Goal: Task Accomplishment & Management: Use online tool/utility

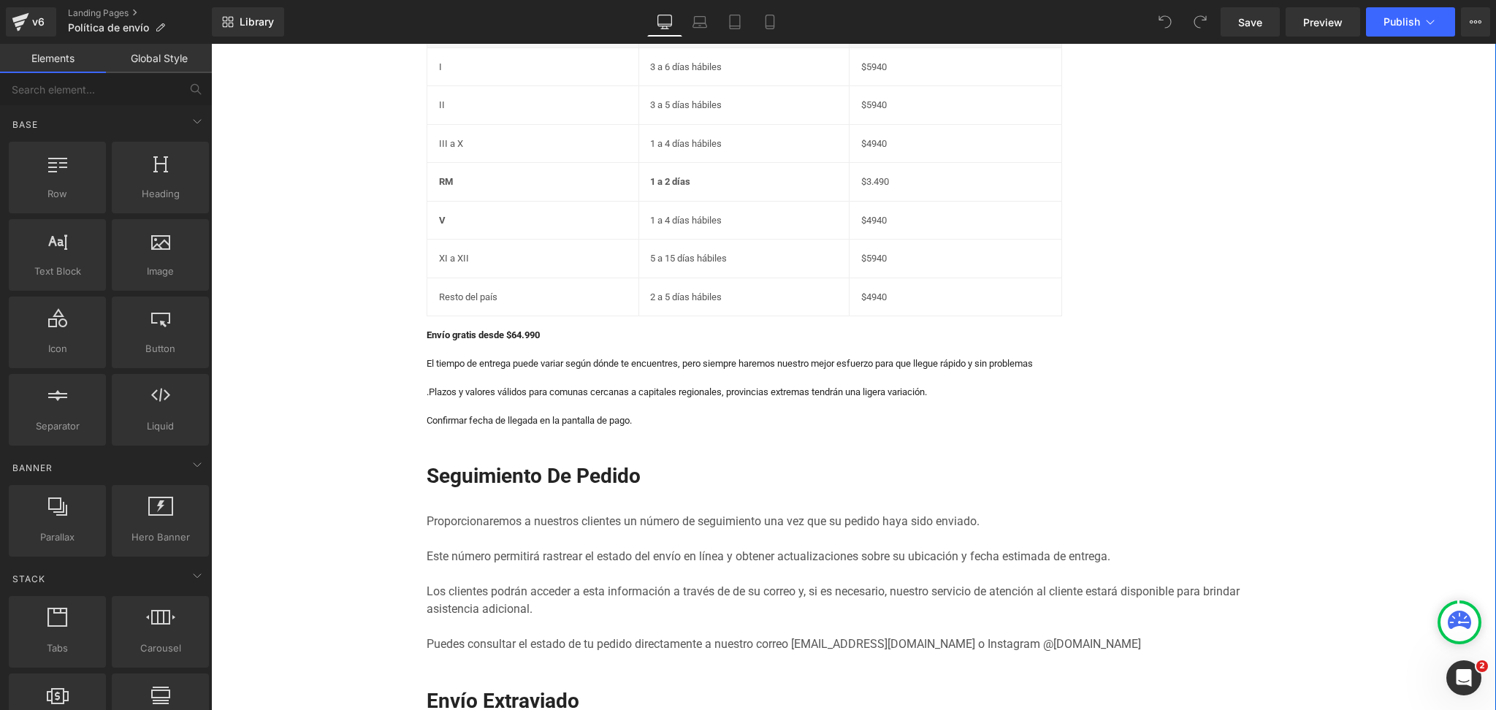
scroll to position [194, 0]
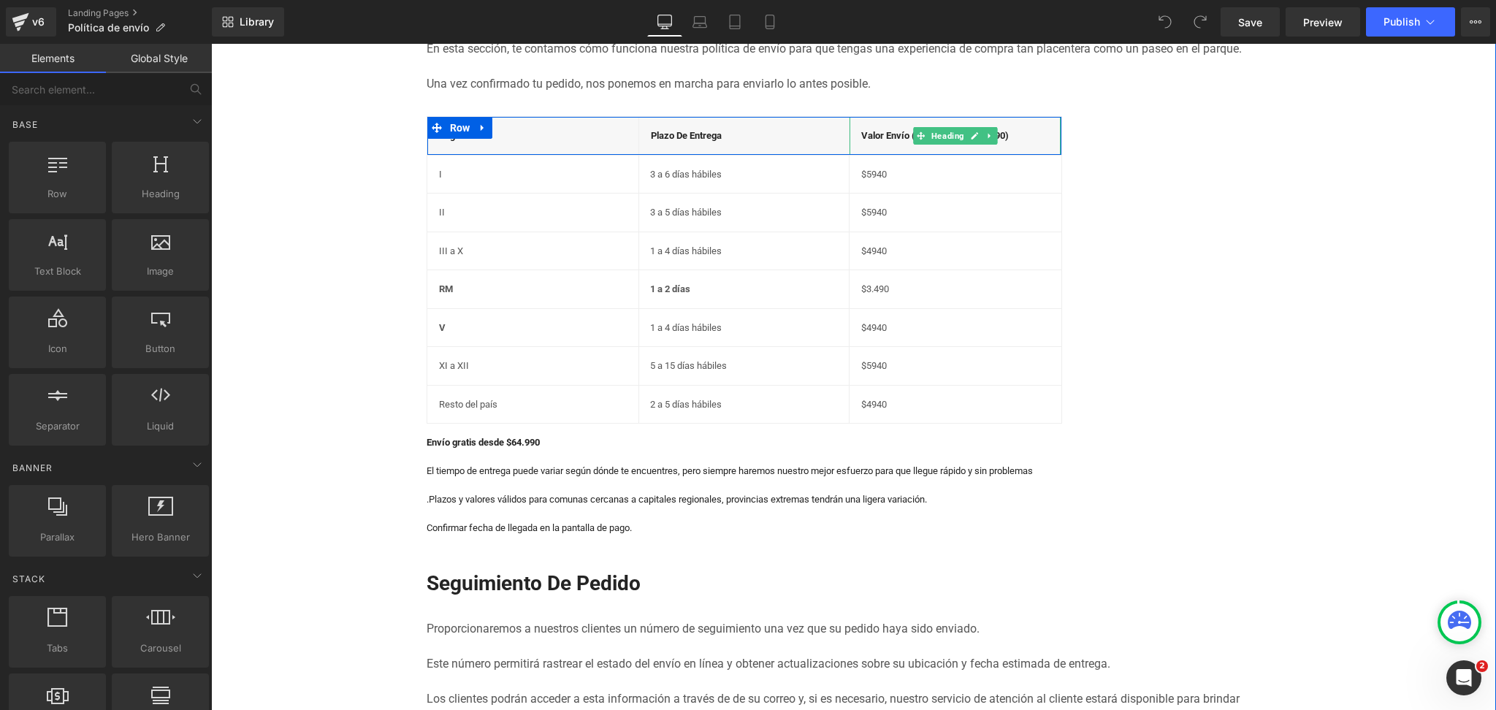
click at [999, 135] on h4 "valor envío (Gratis desde $64.990)" at bounding box center [955, 136] width 188 height 15
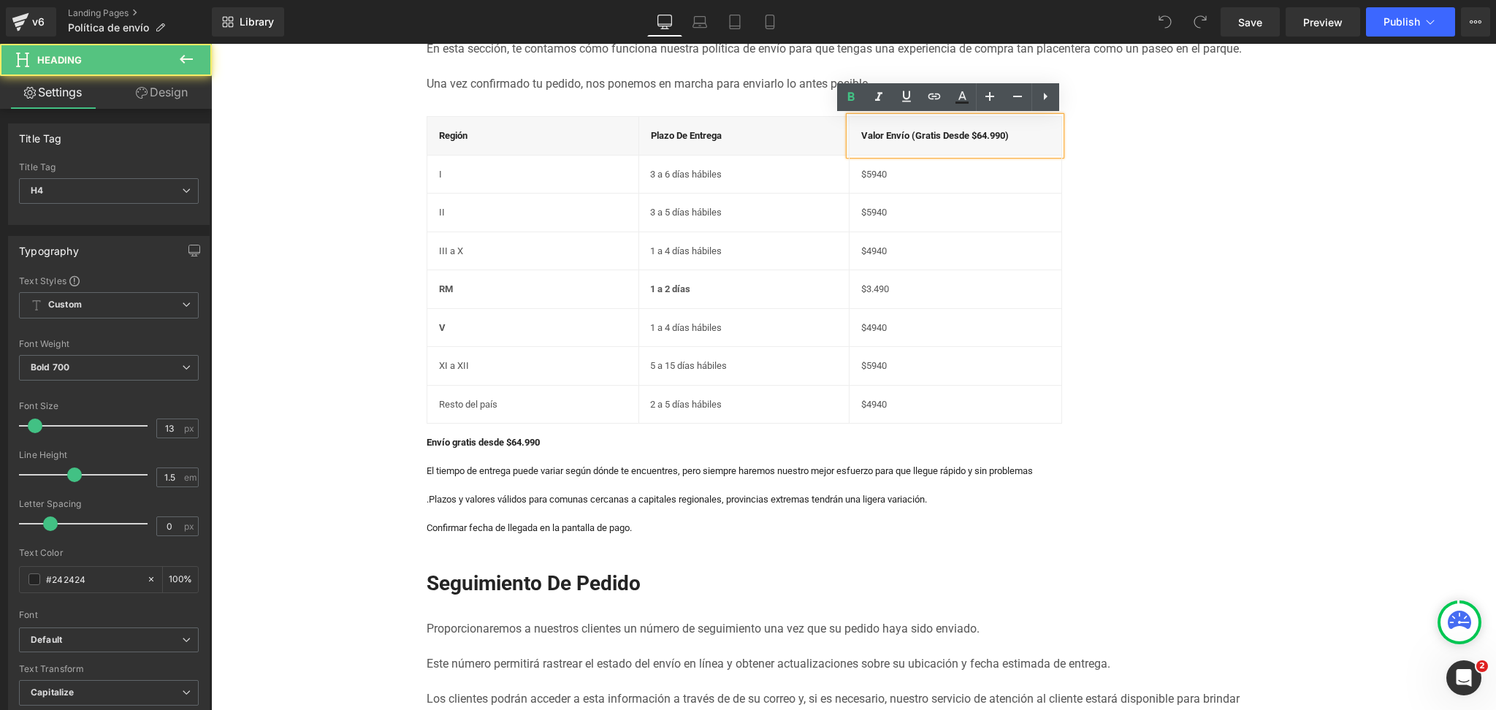
click at [982, 142] on div "valor envío (Gratis desde $64.990)" at bounding box center [955, 136] width 211 height 38
click at [978, 142] on div "valor envío (Gratis desde $64.990)" at bounding box center [955, 136] width 211 height 38
click at [974, 140] on div "valor envío (Gratis desde $64.990)" at bounding box center [955, 136] width 211 height 38
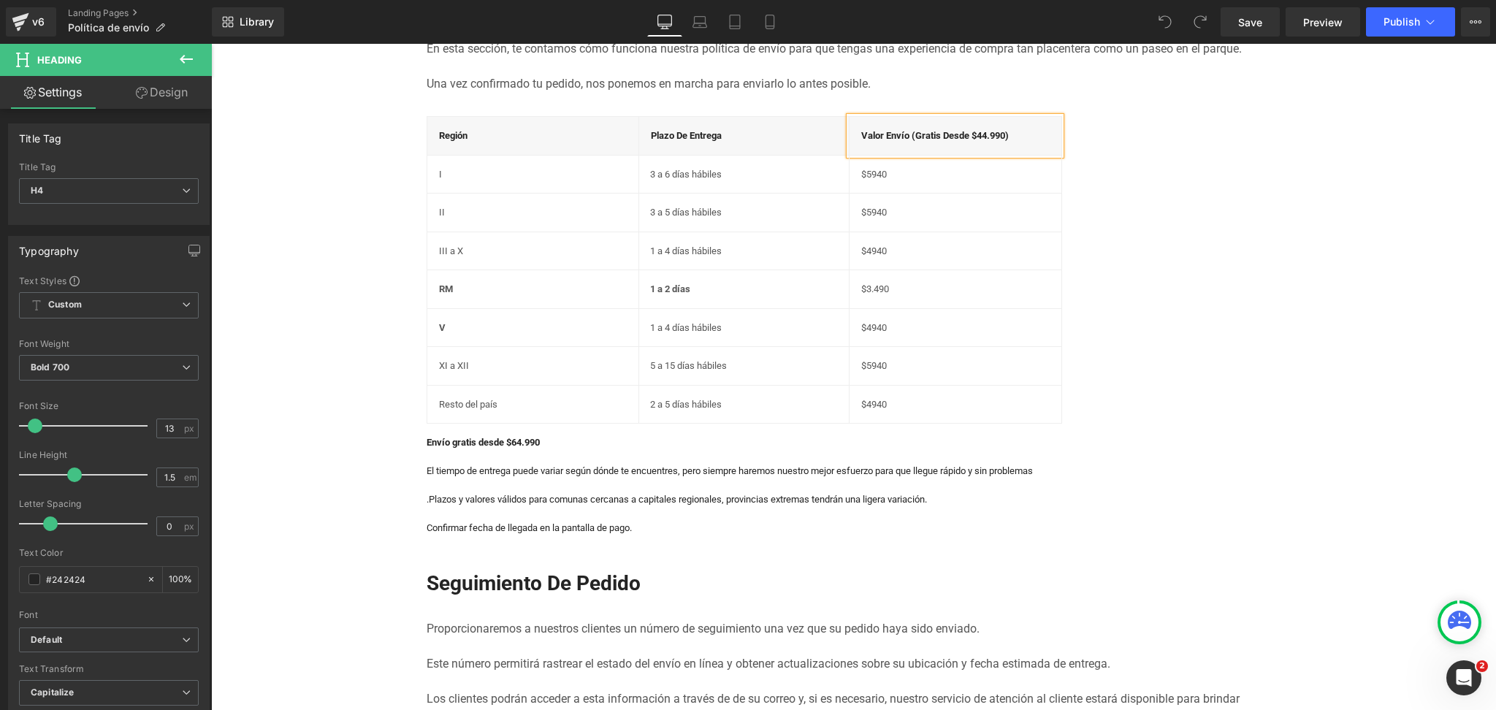
click at [1093, 132] on div "Región Heading Plazo de entrega Heading valor envío (Gratis desde $44.990) Head…" at bounding box center [854, 258] width 855 height 331
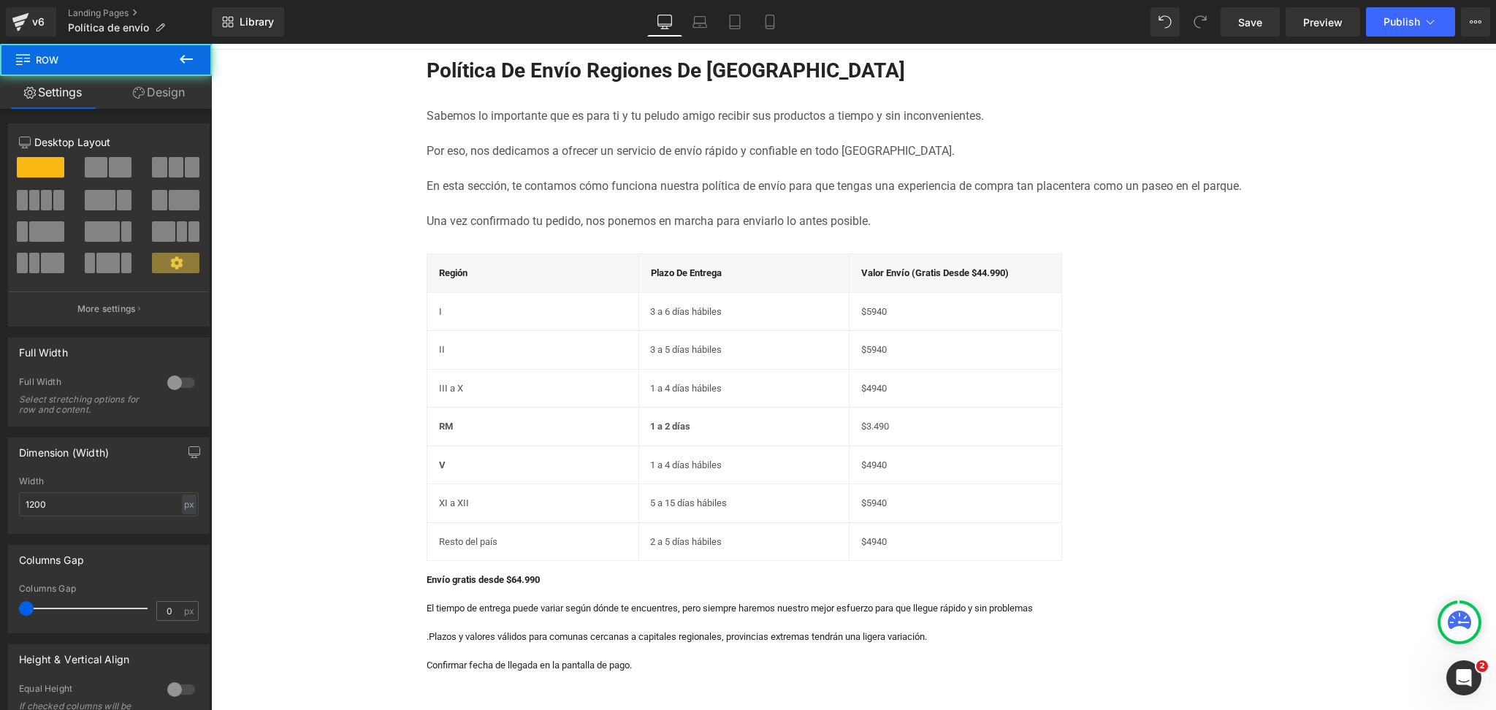
scroll to position [0, 0]
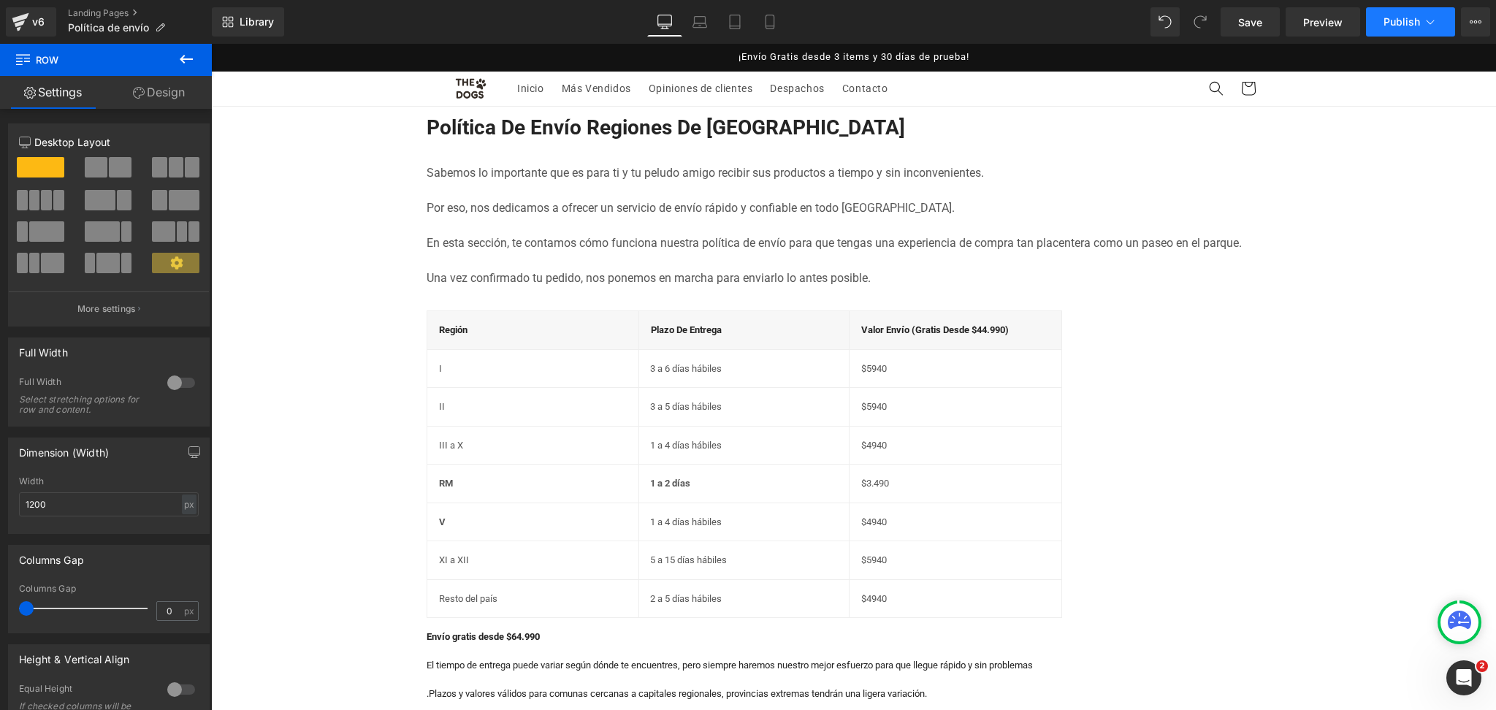
click at [1414, 0] on div "Library Desktop Desktop Laptop Tablet Mobile Save Preview Publish Scheduled Vie…" at bounding box center [854, 22] width 1284 height 44
click at [1407, 19] on span "Publish" at bounding box center [1402, 22] width 37 height 12
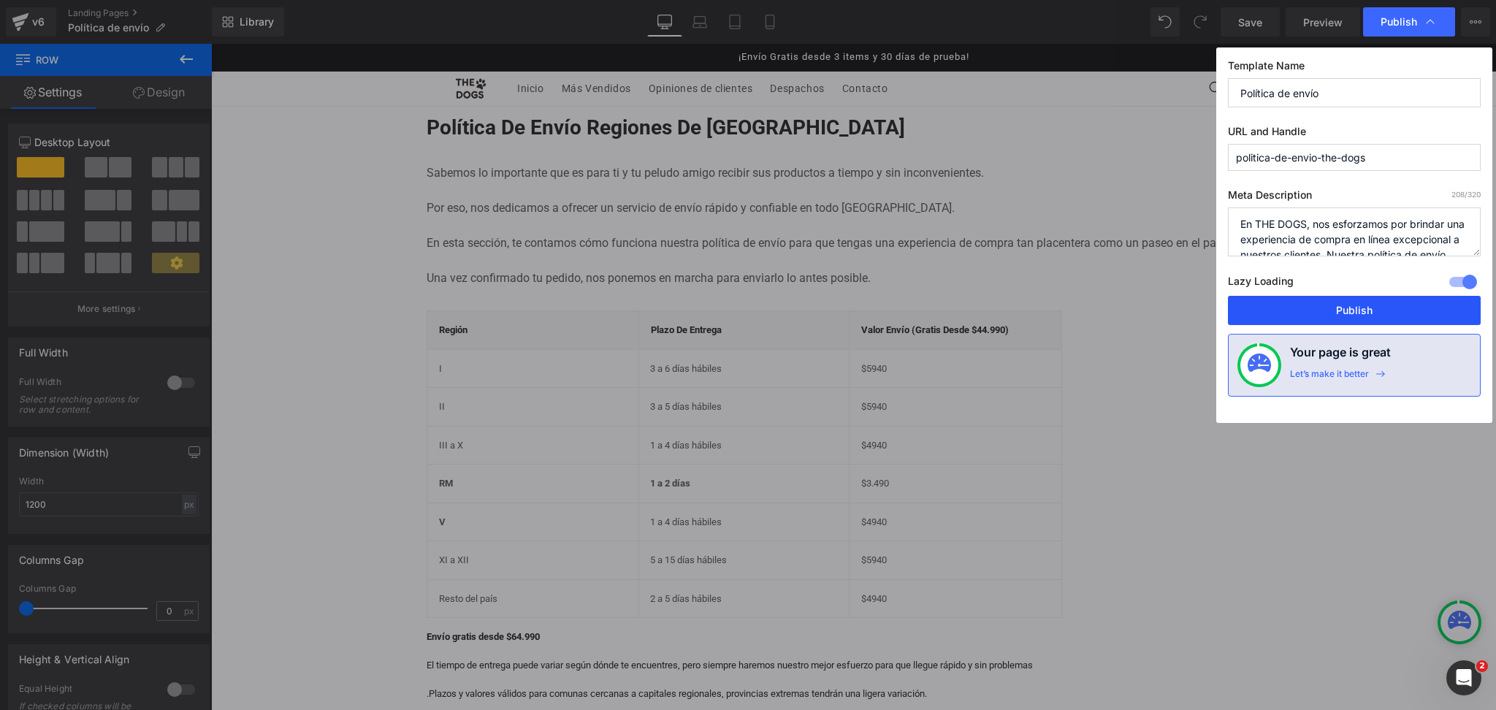
click at [1376, 298] on button "Publish" at bounding box center [1354, 310] width 253 height 29
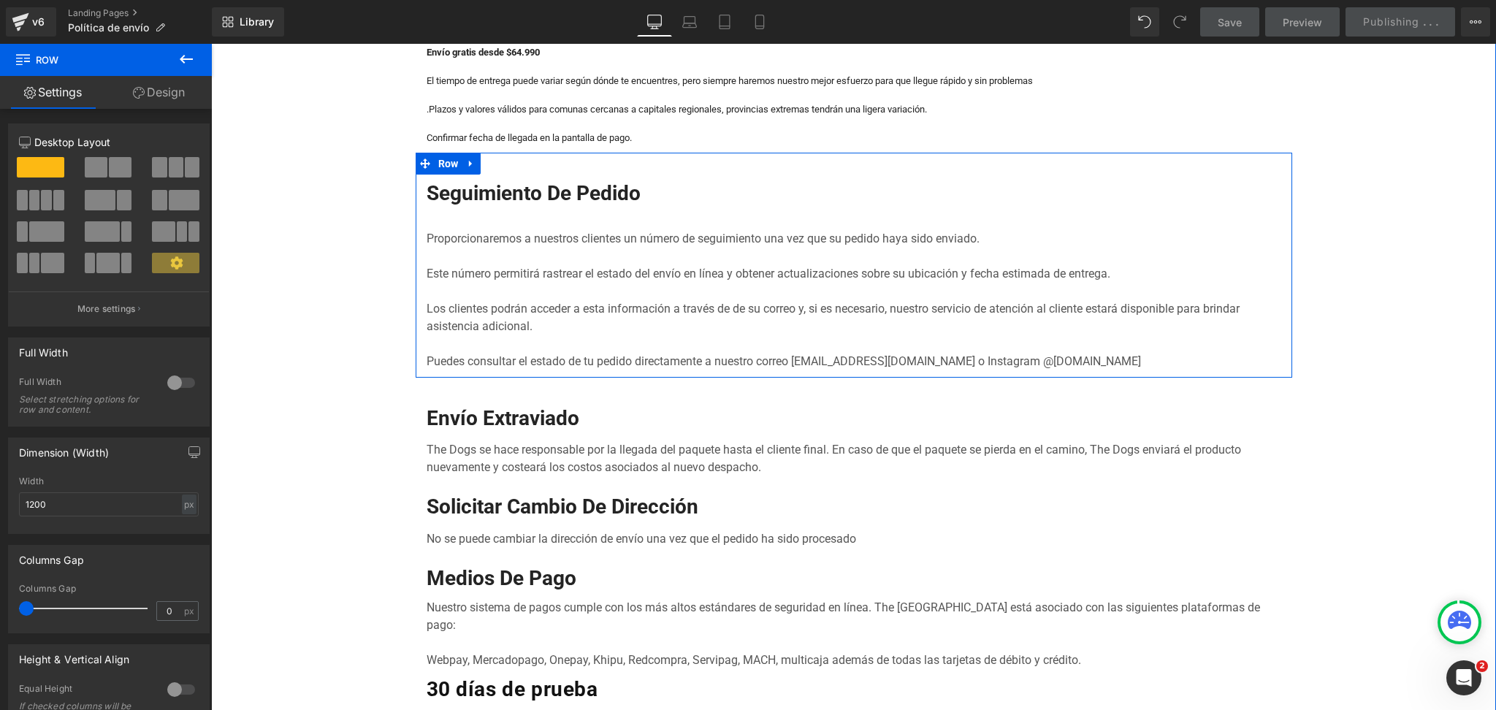
scroll to position [1071, 0]
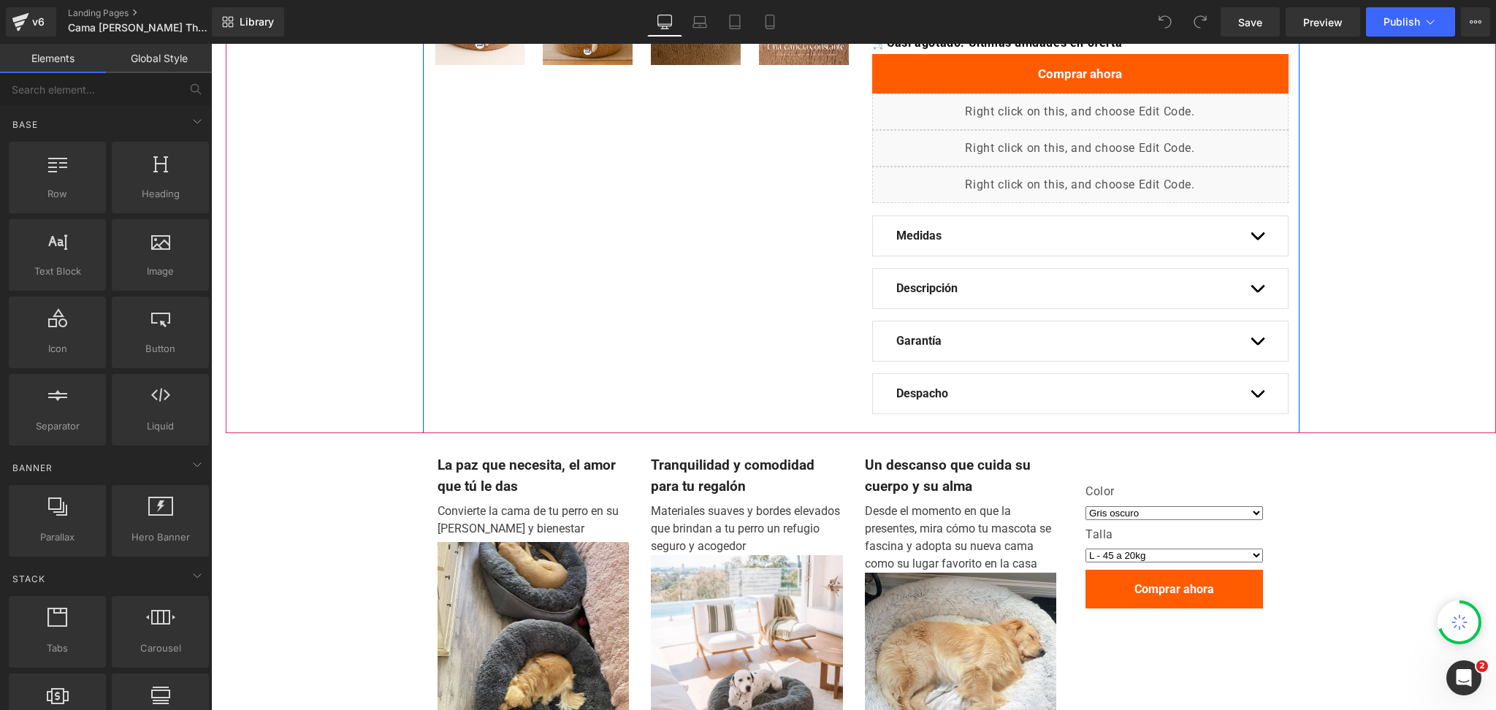
scroll to position [584, 0]
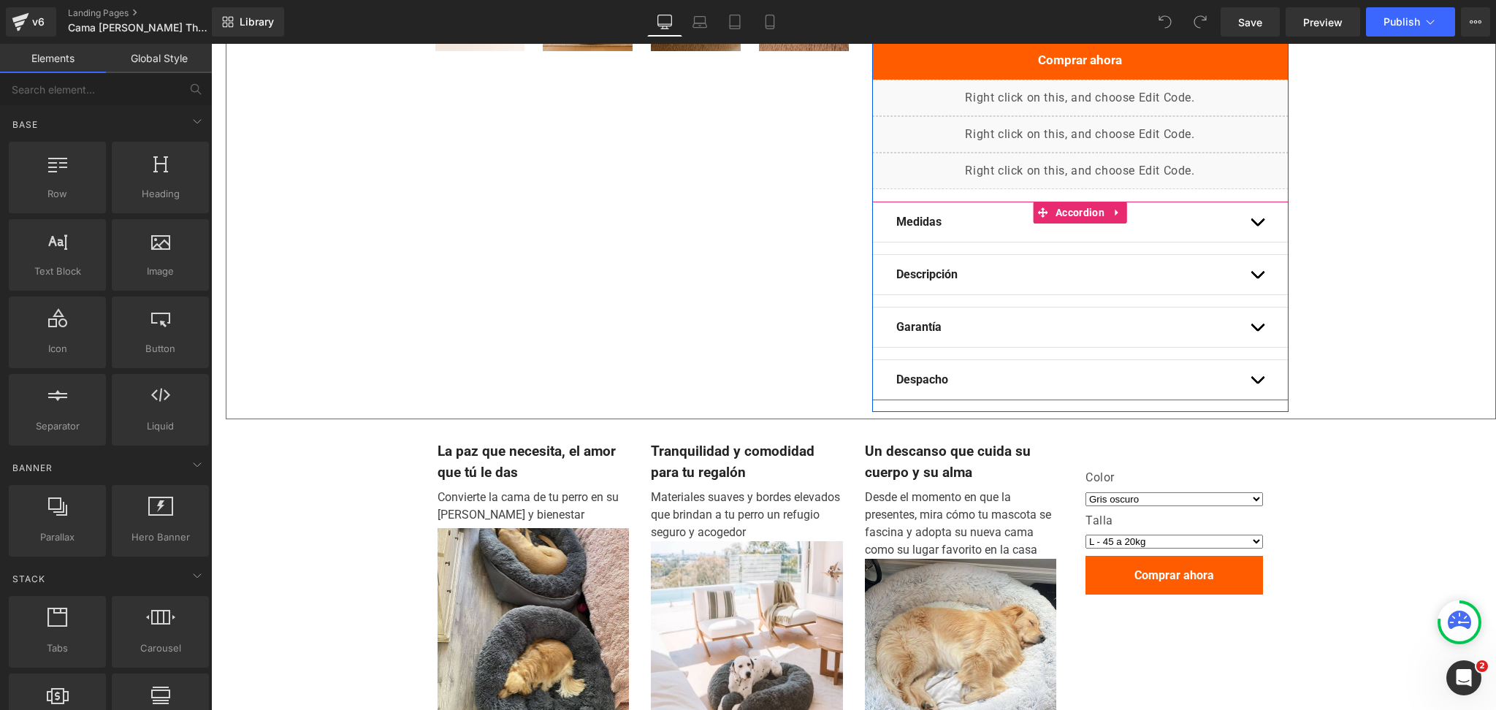
click at [1257, 383] on span "button" at bounding box center [1257, 383] width 0 height 0
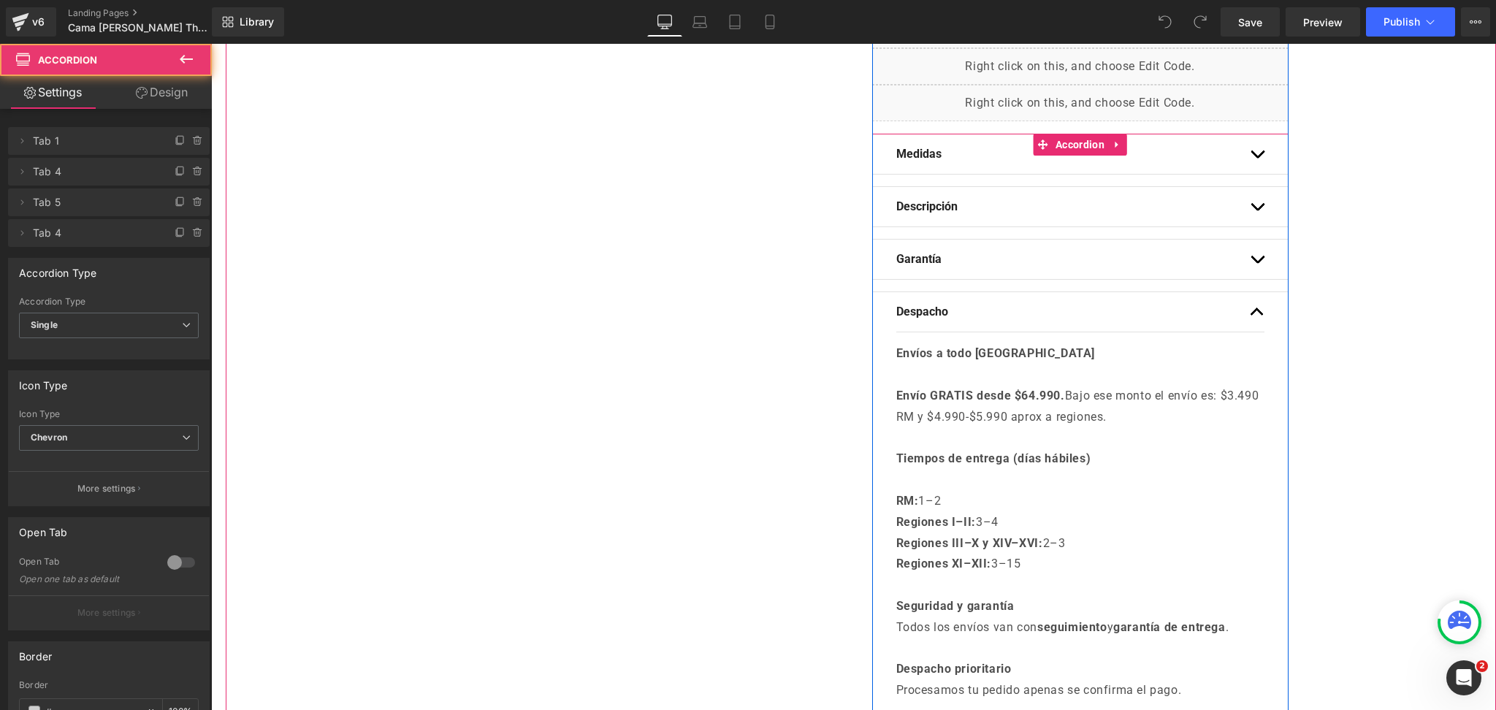
scroll to position [682, 0]
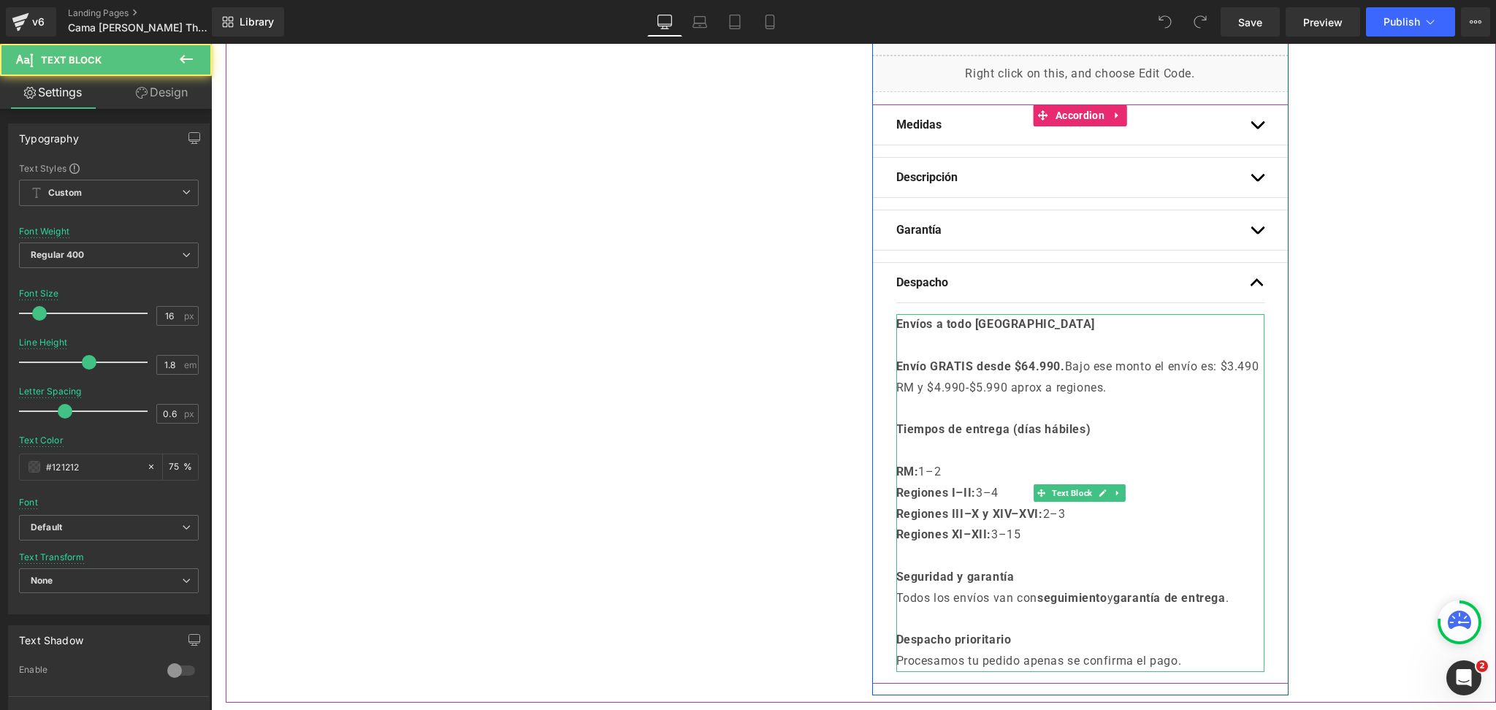
click at [1029, 365] on strong "Envío GRATIS desde $64.990." at bounding box center [980, 366] width 169 height 14
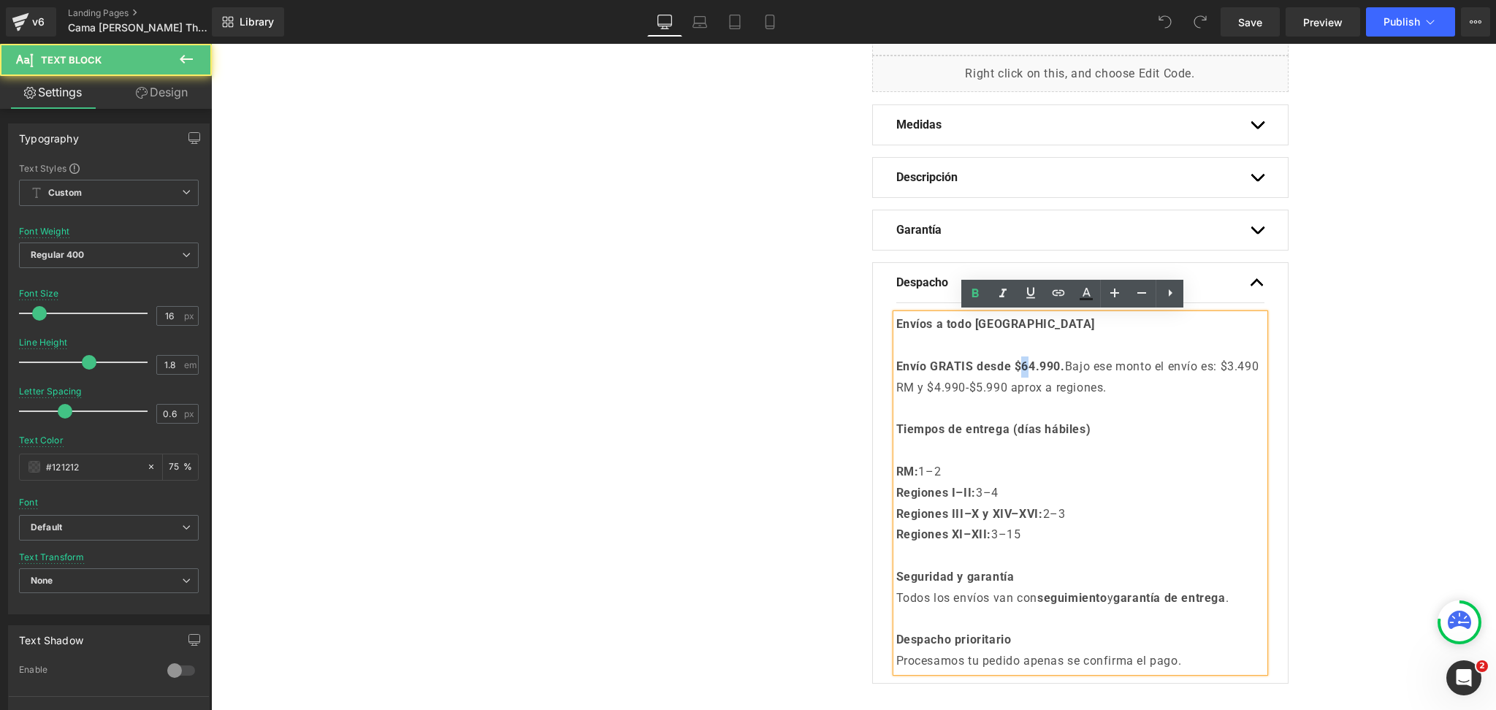
click at [1025, 367] on strong "Envío GRATIS desde $64.990." at bounding box center [980, 366] width 169 height 14
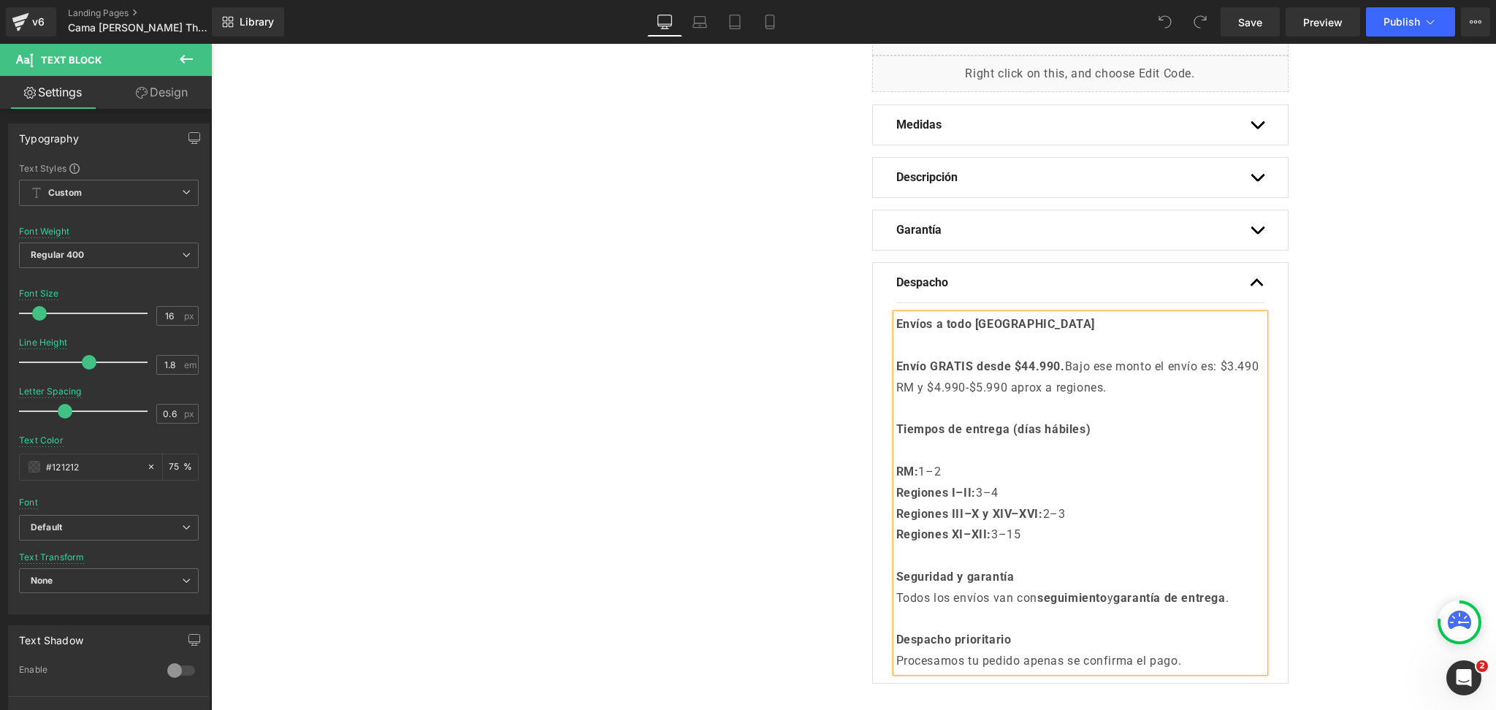
click at [1050, 394] on p "Envío GRATIS desde $44.990. Bajo ese monto el envío es: $3.490 RM y $4.990-$5.9…" at bounding box center [1080, 377] width 368 height 42
click at [1350, 337] on div "Oferta (P) Image ‹ ›" at bounding box center [861, 70] width 1270 height 1266
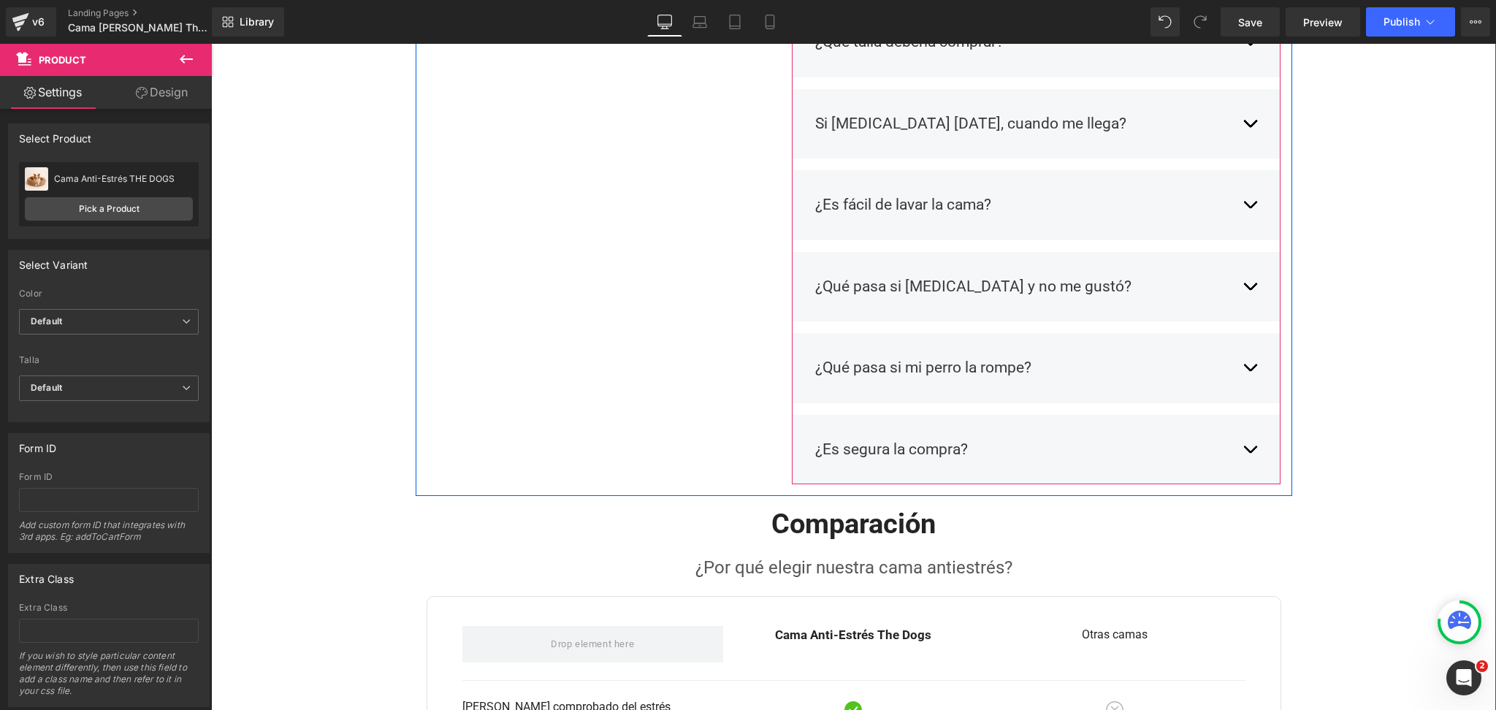
scroll to position [1753, 0]
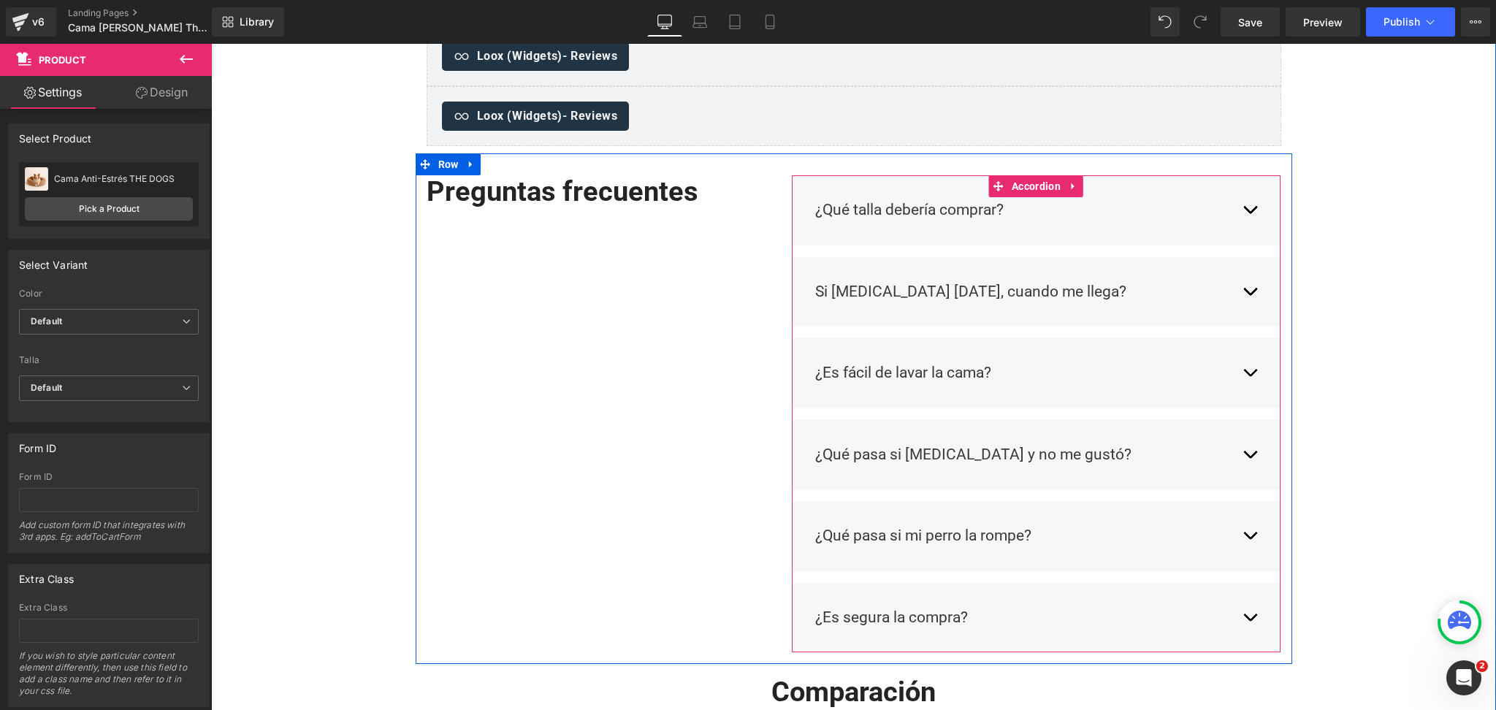
click at [1243, 294] on button "button" at bounding box center [1250, 292] width 15 height 45
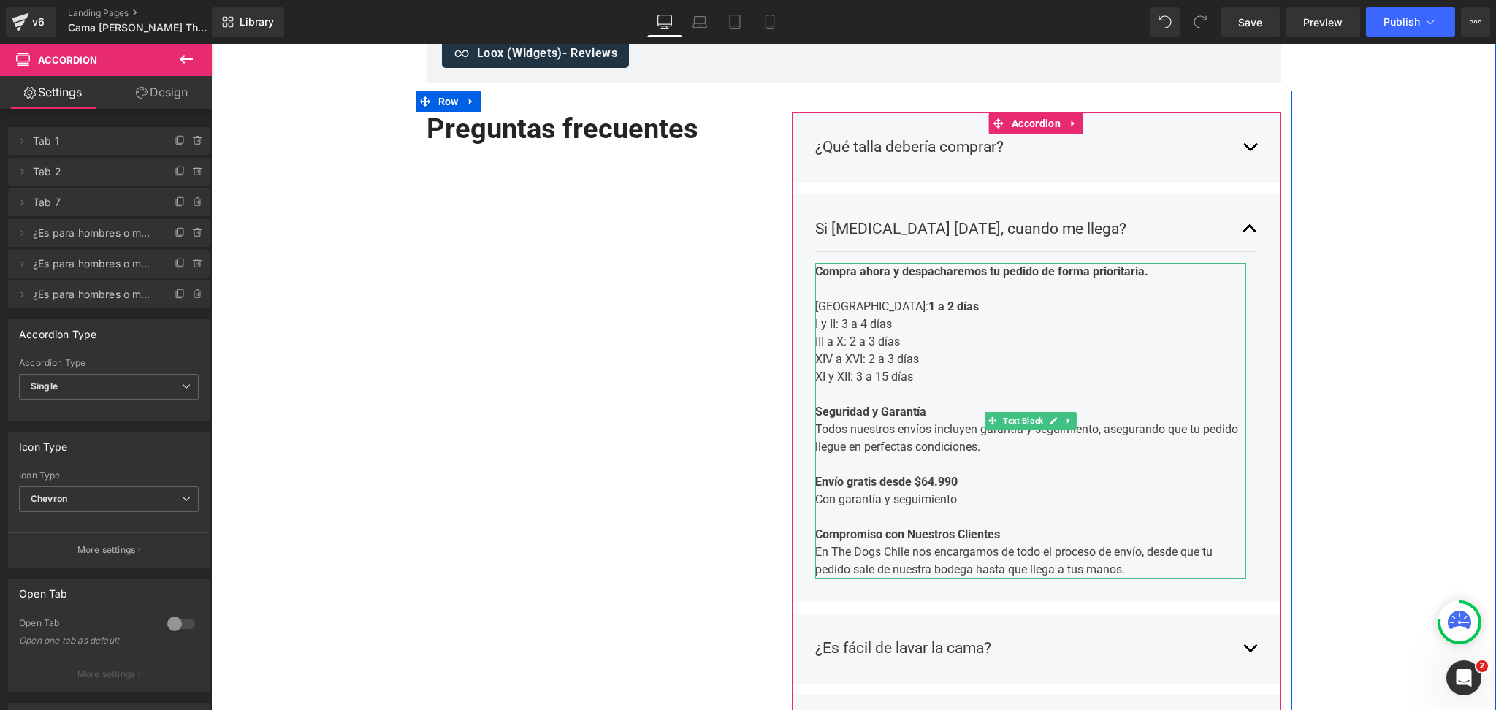
scroll to position [1850, 0]
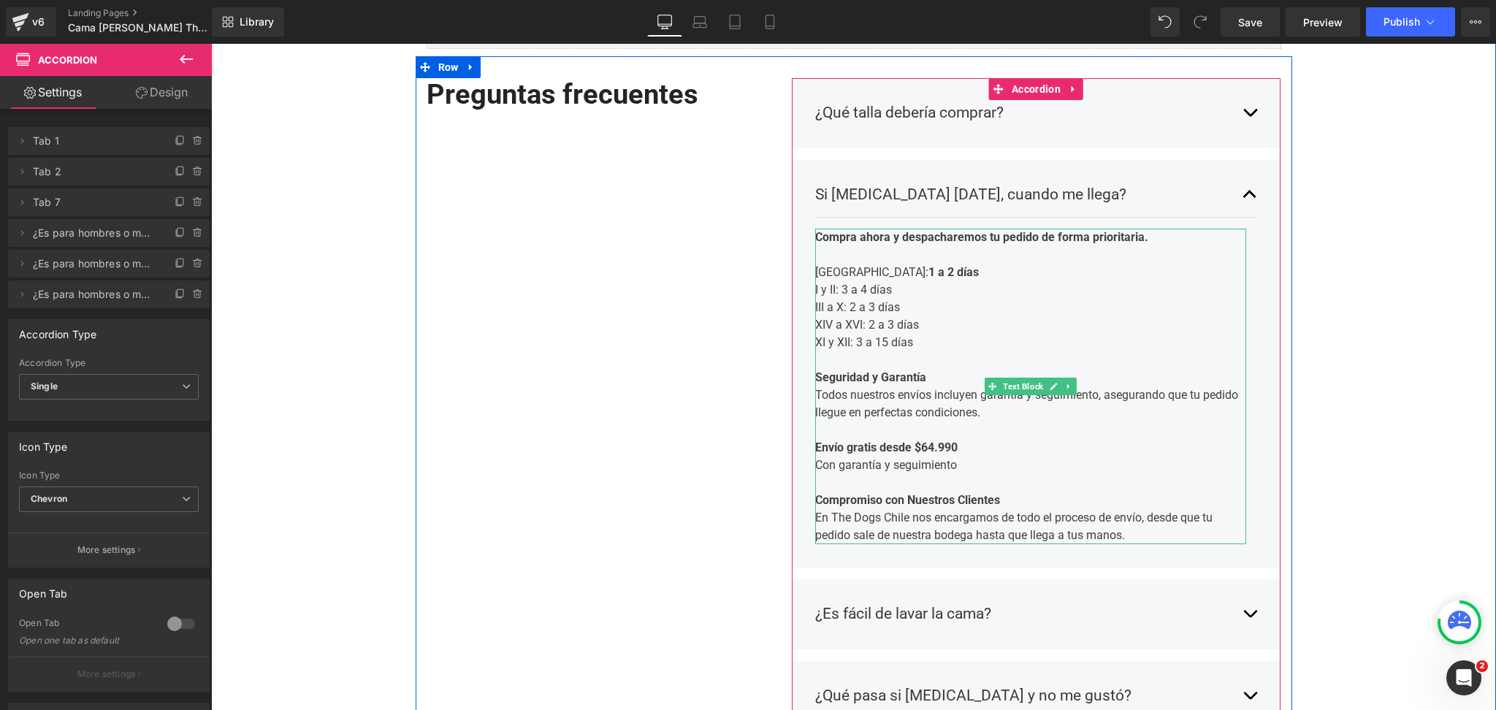
click at [922, 443] on strong "Envío gratis desde $64.990" at bounding box center [886, 447] width 142 height 14
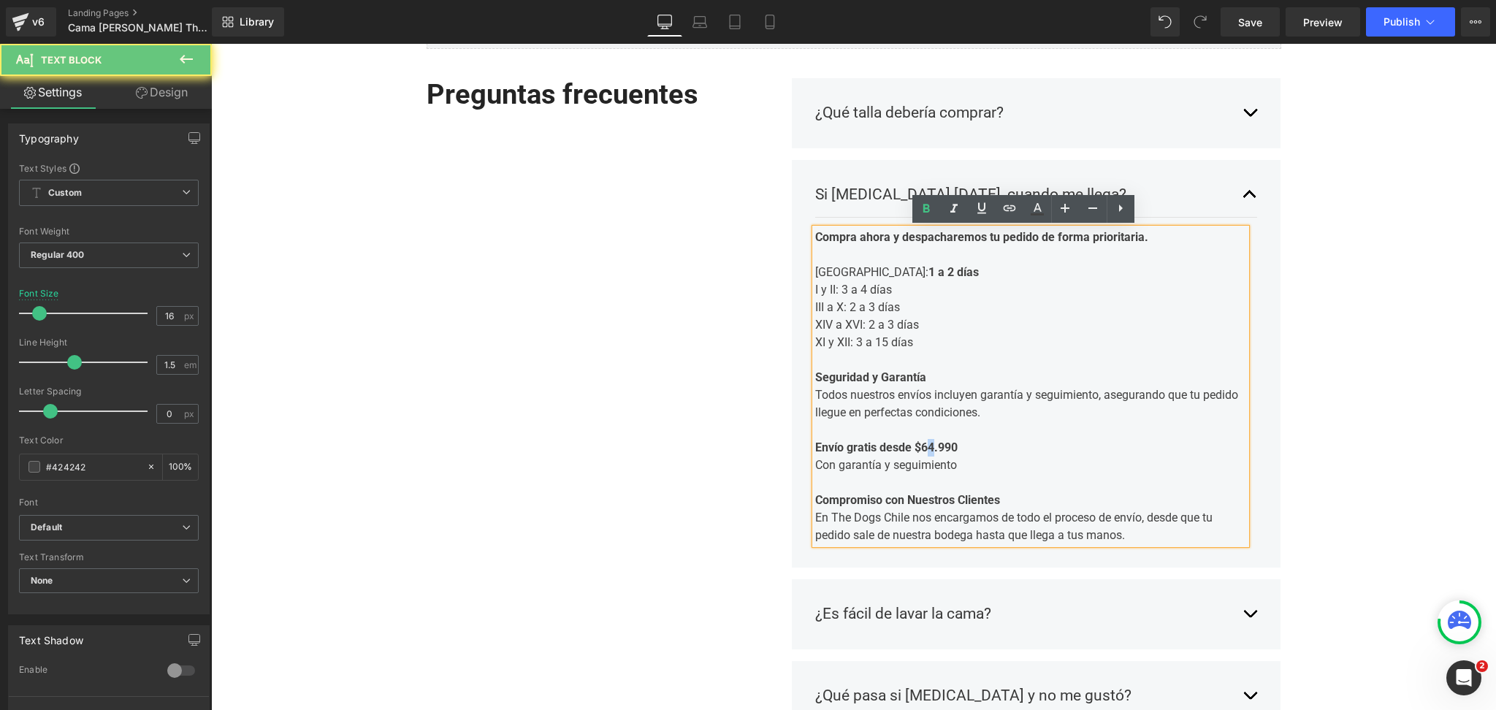
click at [926, 446] on strong "Envío gratis desde $64.990" at bounding box center [886, 447] width 142 height 14
click at [923, 445] on strong "Envío gratis desde $64.990" at bounding box center [886, 447] width 142 height 14
click at [924, 444] on strong "Envío gratis desde $64.990" at bounding box center [886, 447] width 142 height 14
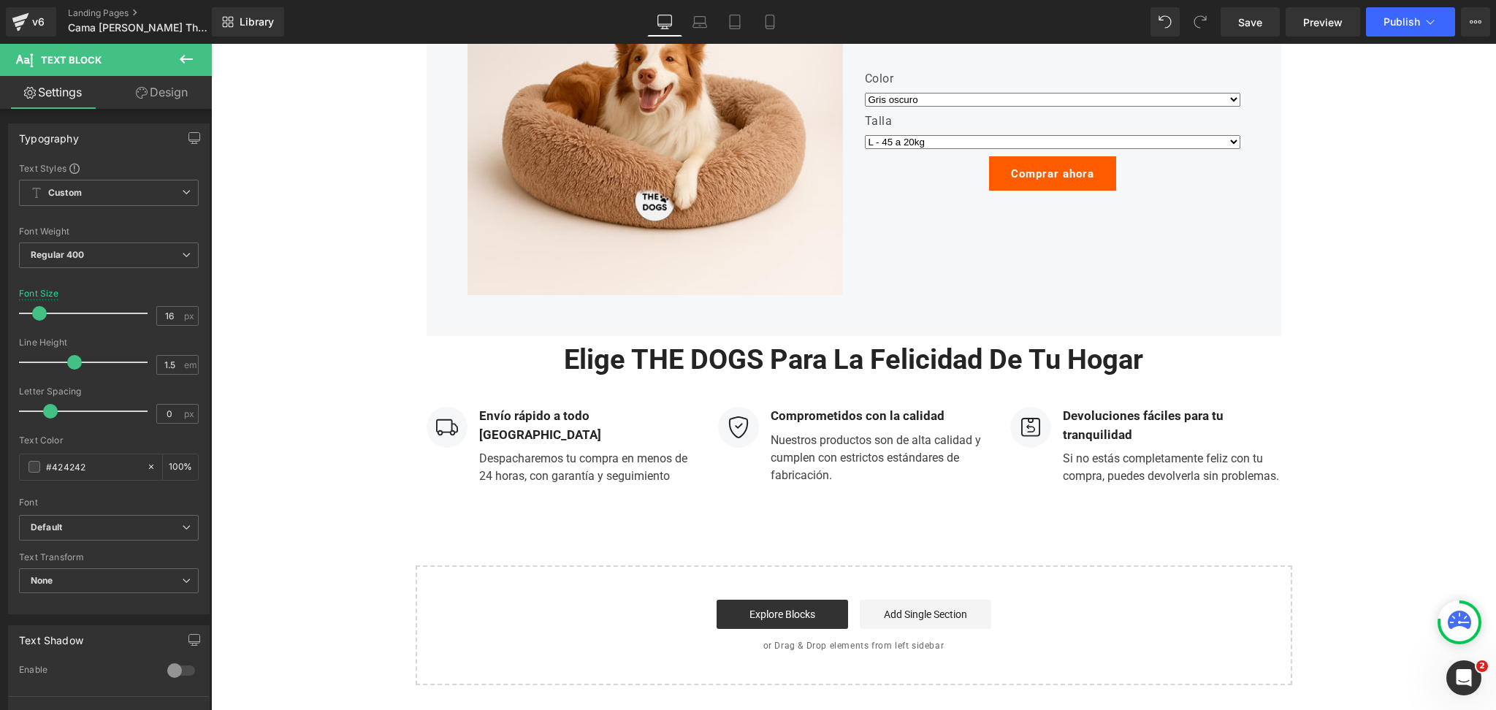
scroll to position [3603, 0]
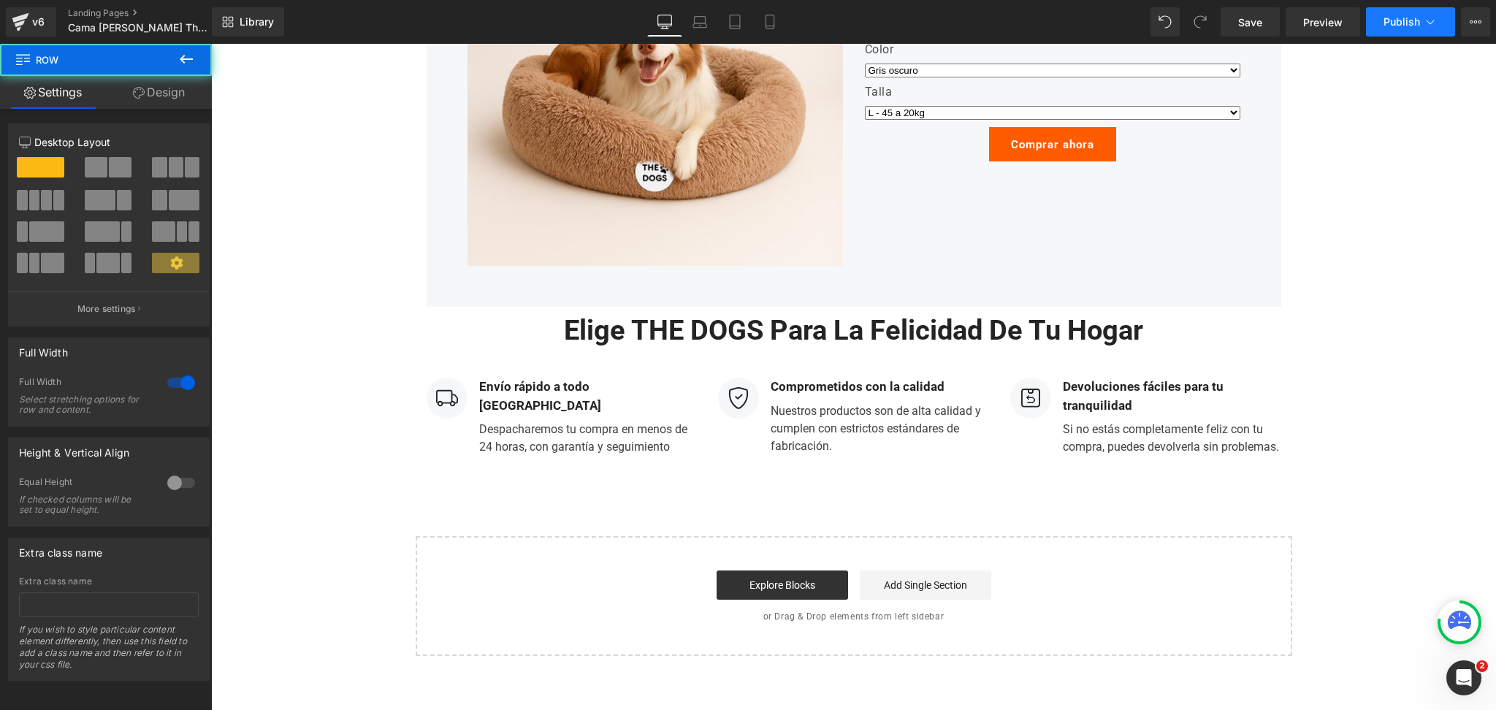
click at [1400, 28] on button "Publish" at bounding box center [1410, 21] width 89 height 29
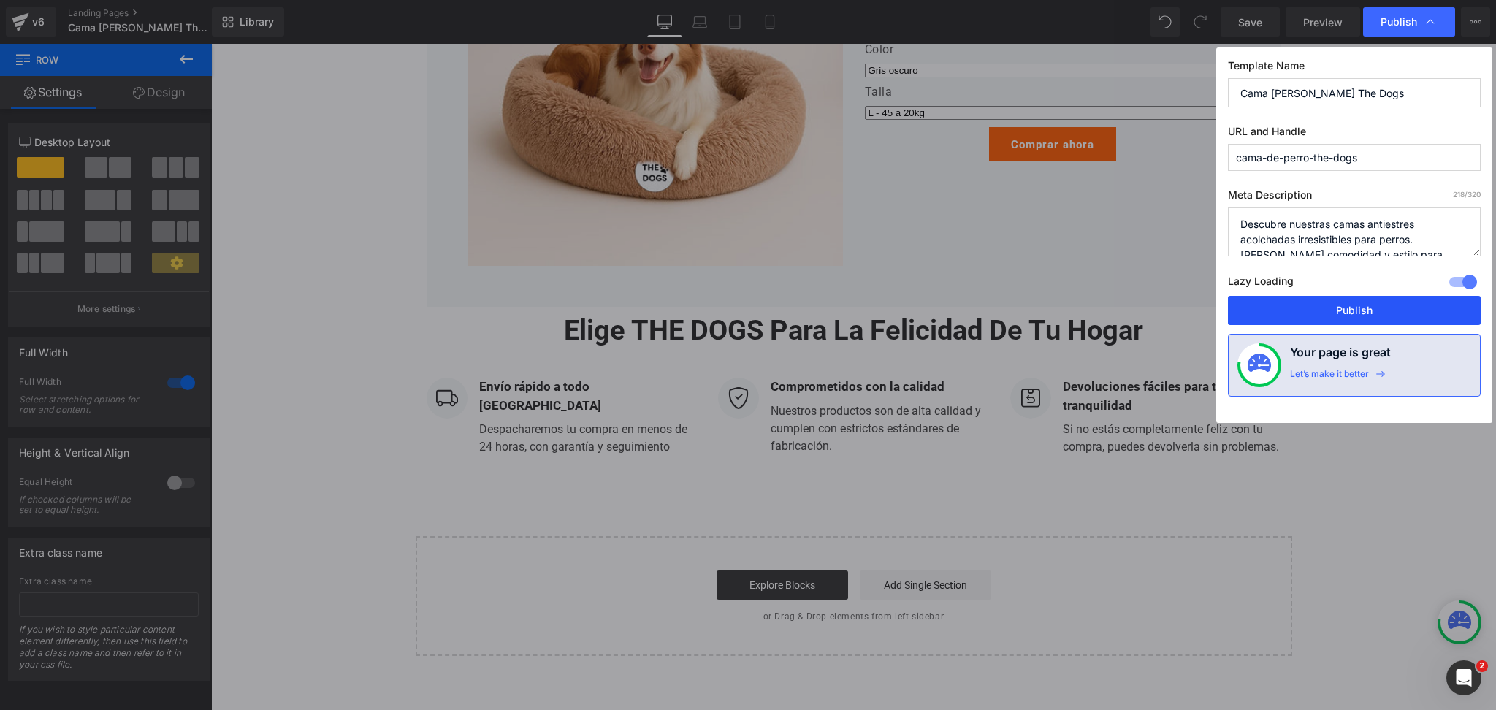
click at [1301, 306] on button "Publish" at bounding box center [1354, 310] width 253 height 29
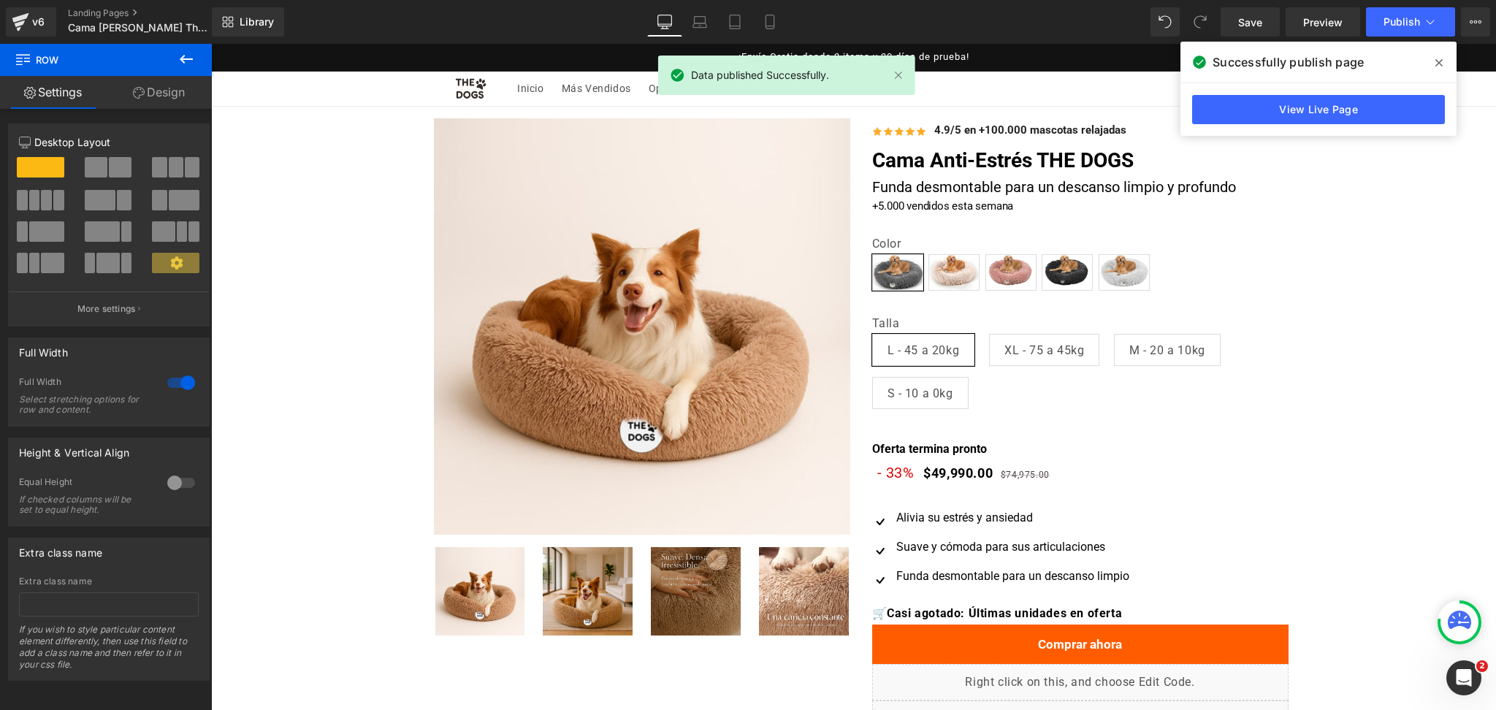
click at [1433, 63] on span at bounding box center [1438, 62] width 23 height 23
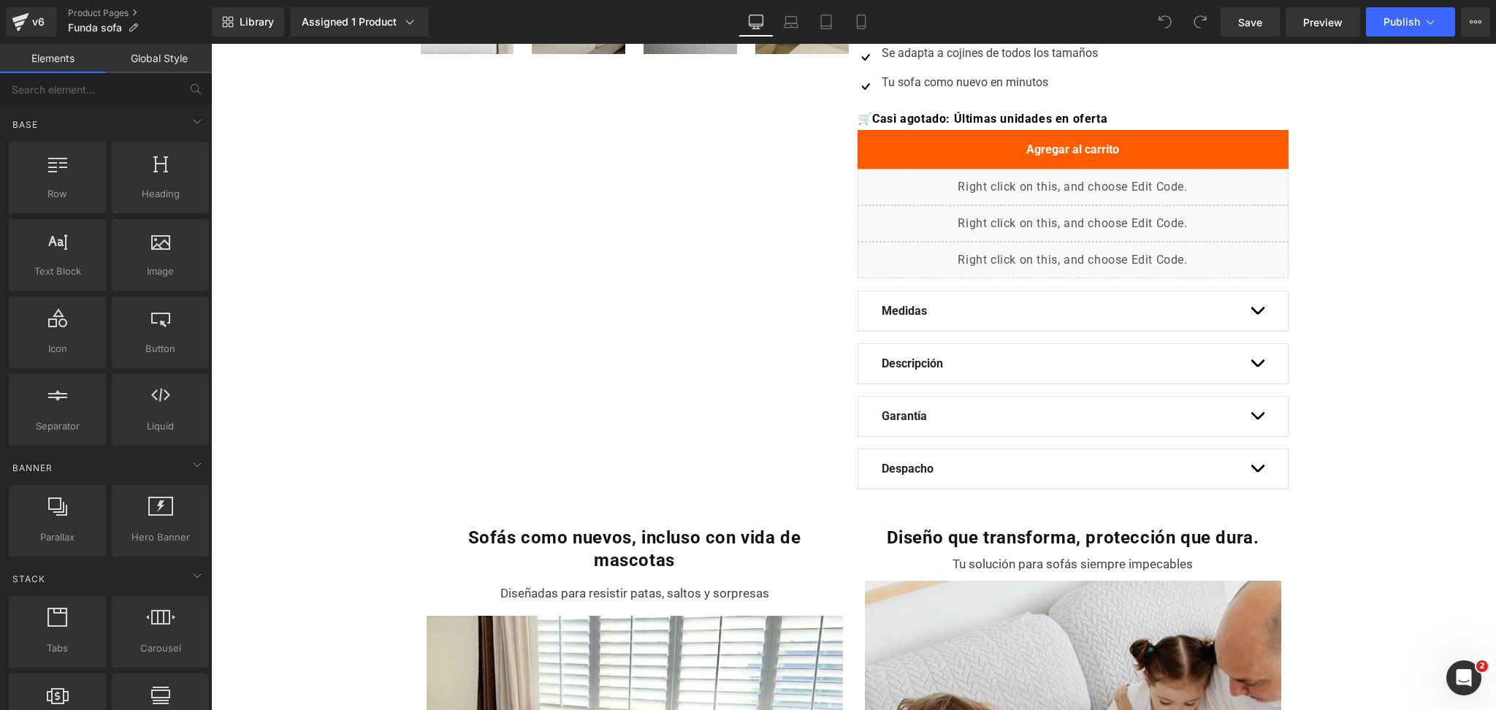
scroll to position [779, 0]
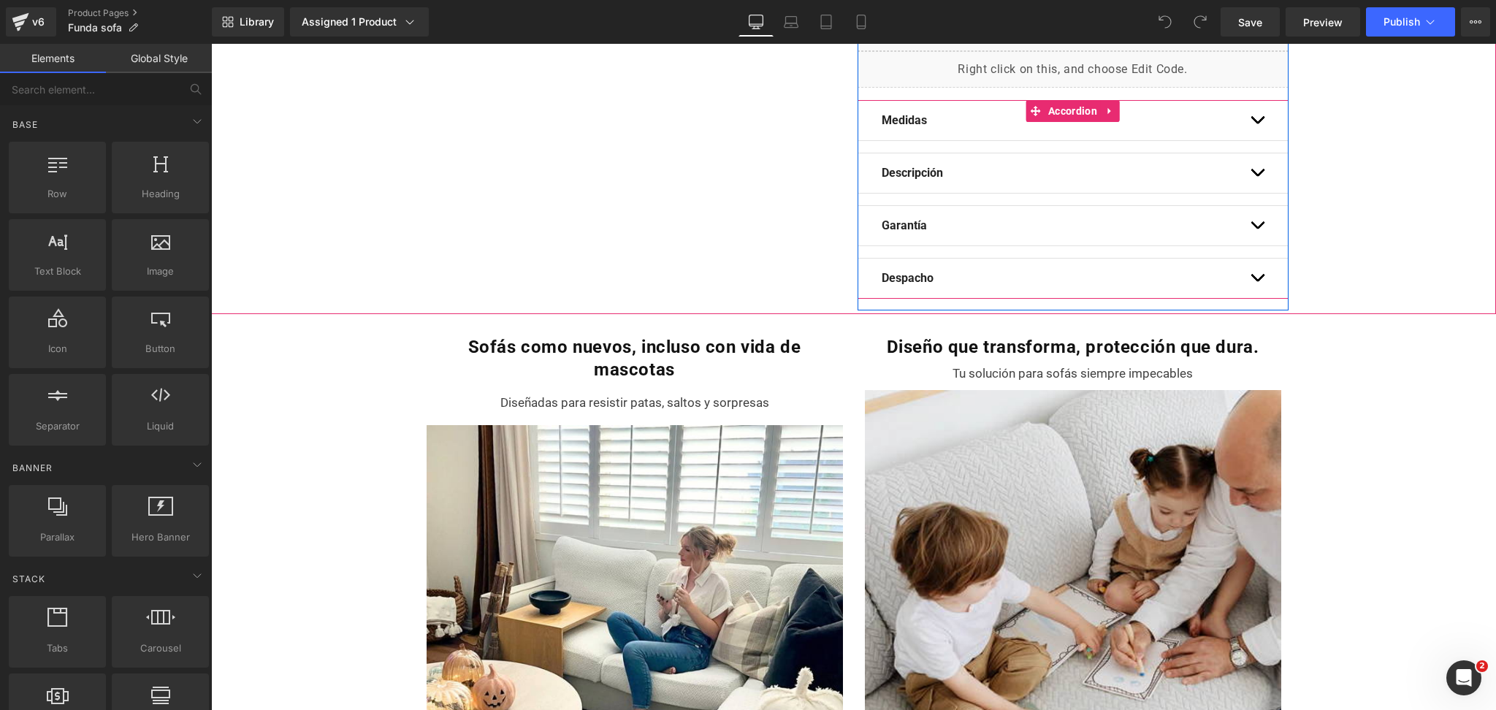
click at [1257, 281] on span "button" at bounding box center [1257, 281] width 0 height 0
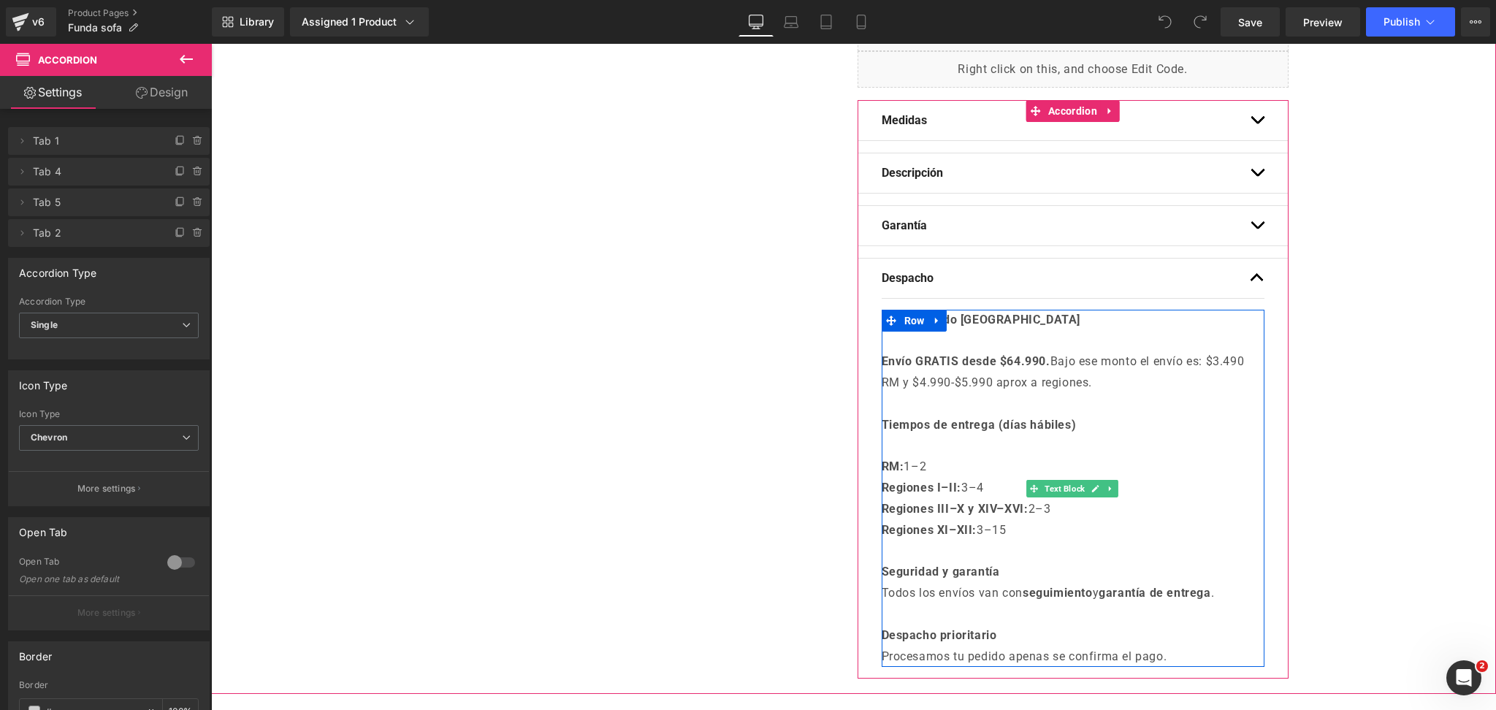
click at [1013, 358] on strong "Envío GRATIS desde $64.990." at bounding box center [966, 361] width 169 height 14
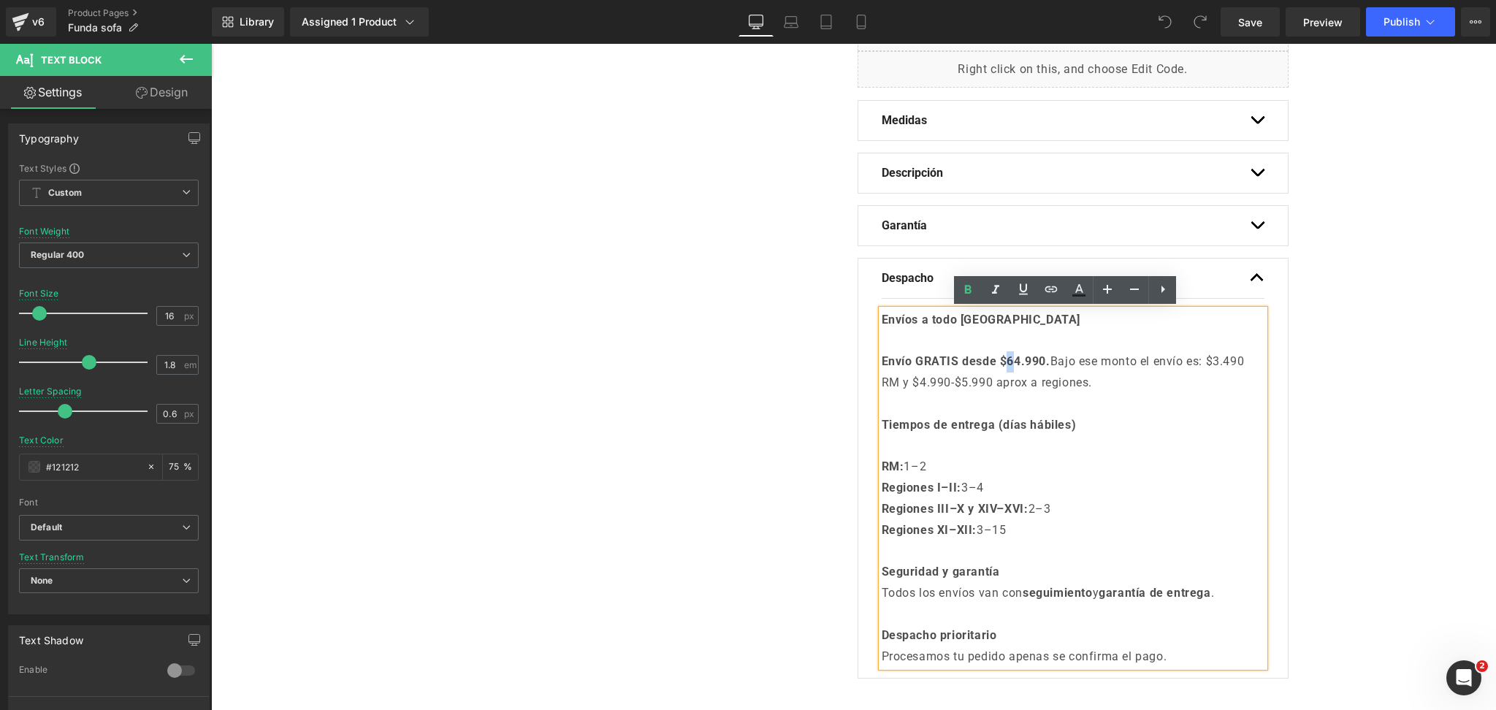
click at [1009, 362] on strong "Envío GRATIS desde $64.990." at bounding box center [966, 361] width 169 height 14
click at [1295, 365] on div "Oferta (P) Image ‹" at bounding box center [853, 9] width 1285 height 1362
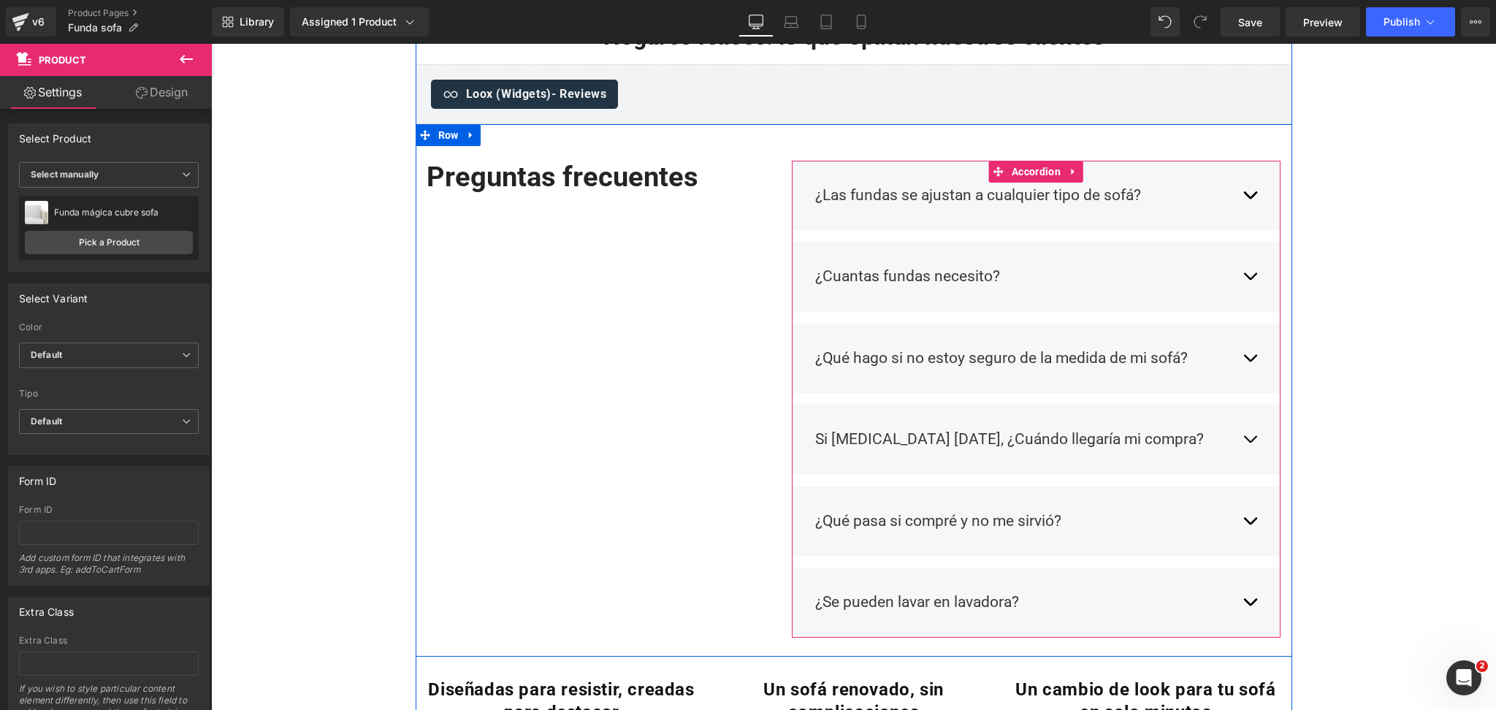
scroll to position [2045, 0]
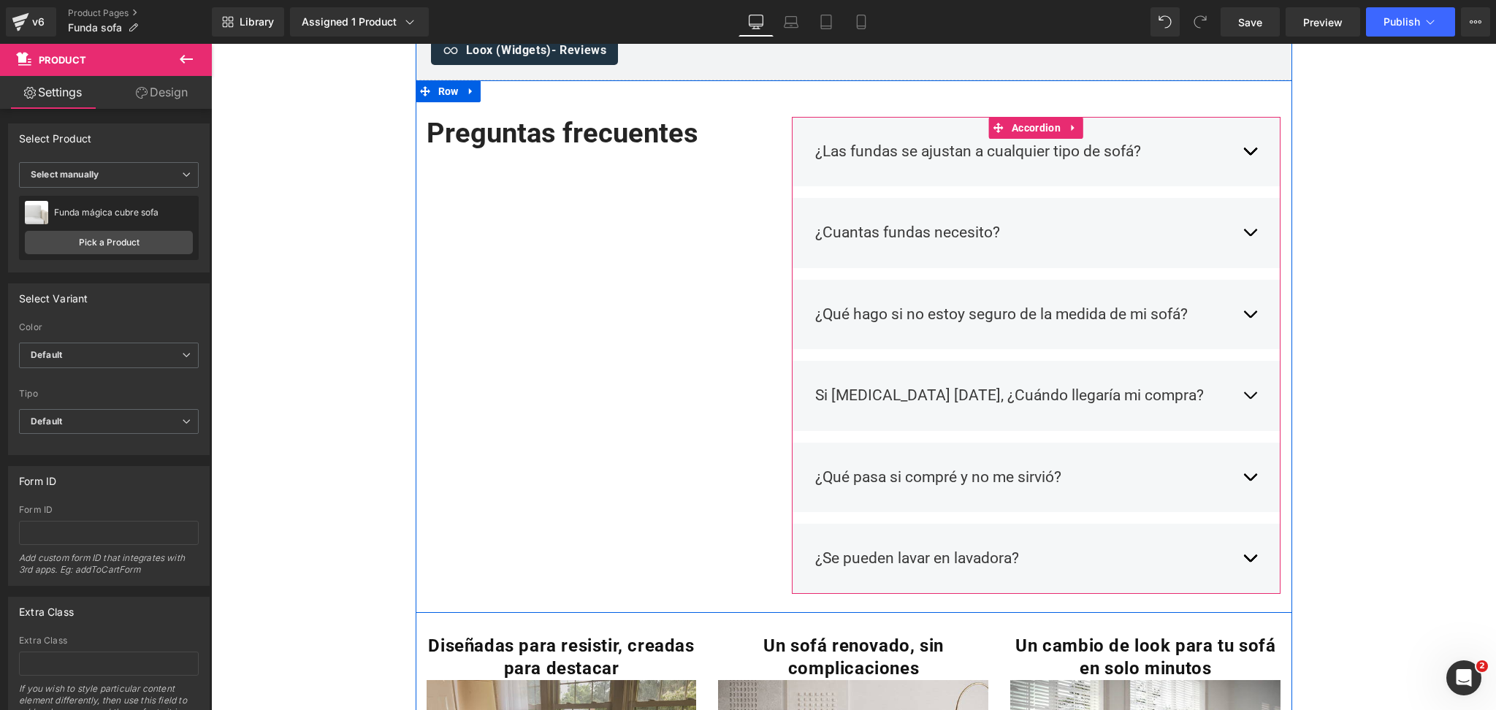
click at [1245, 402] on button "button" at bounding box center [1250, 395] width 15 height 45
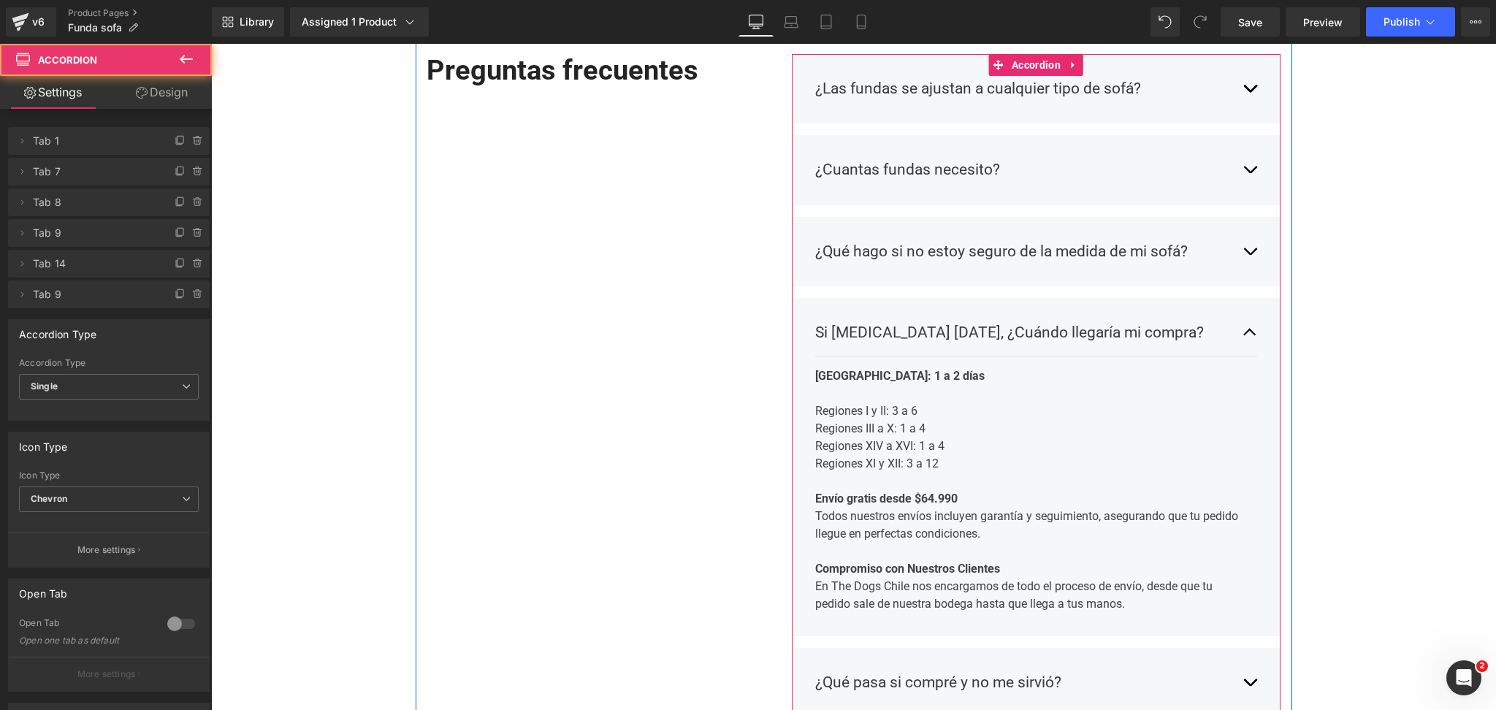
scroll to position [2142, 0]
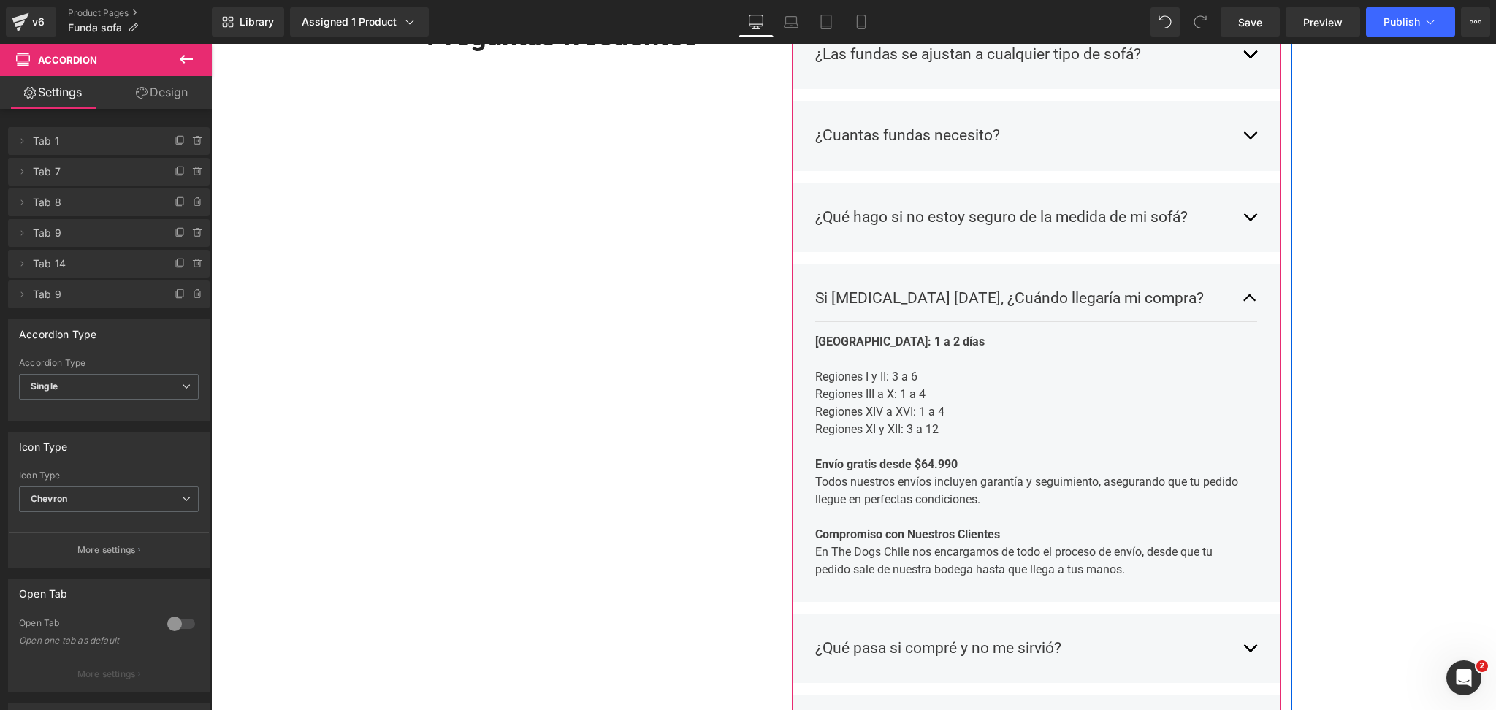
click at [926, 459] on strong "Envío gratis desde $64.990" at bounding box center [886, 464] width 142 height 14
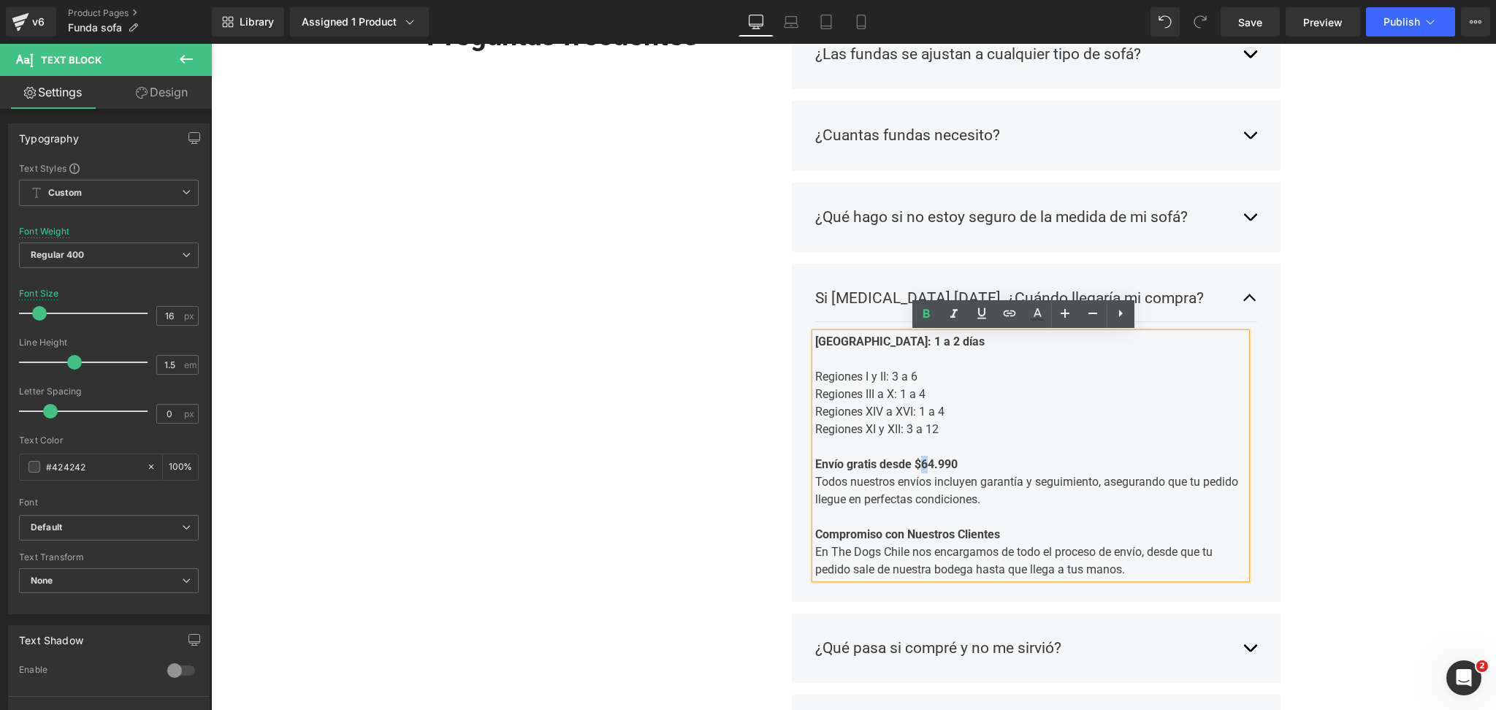
click at [924, 462] on strong "Envío gratis desde $64.990" at bounding box center [886, 464] width 142 height 14
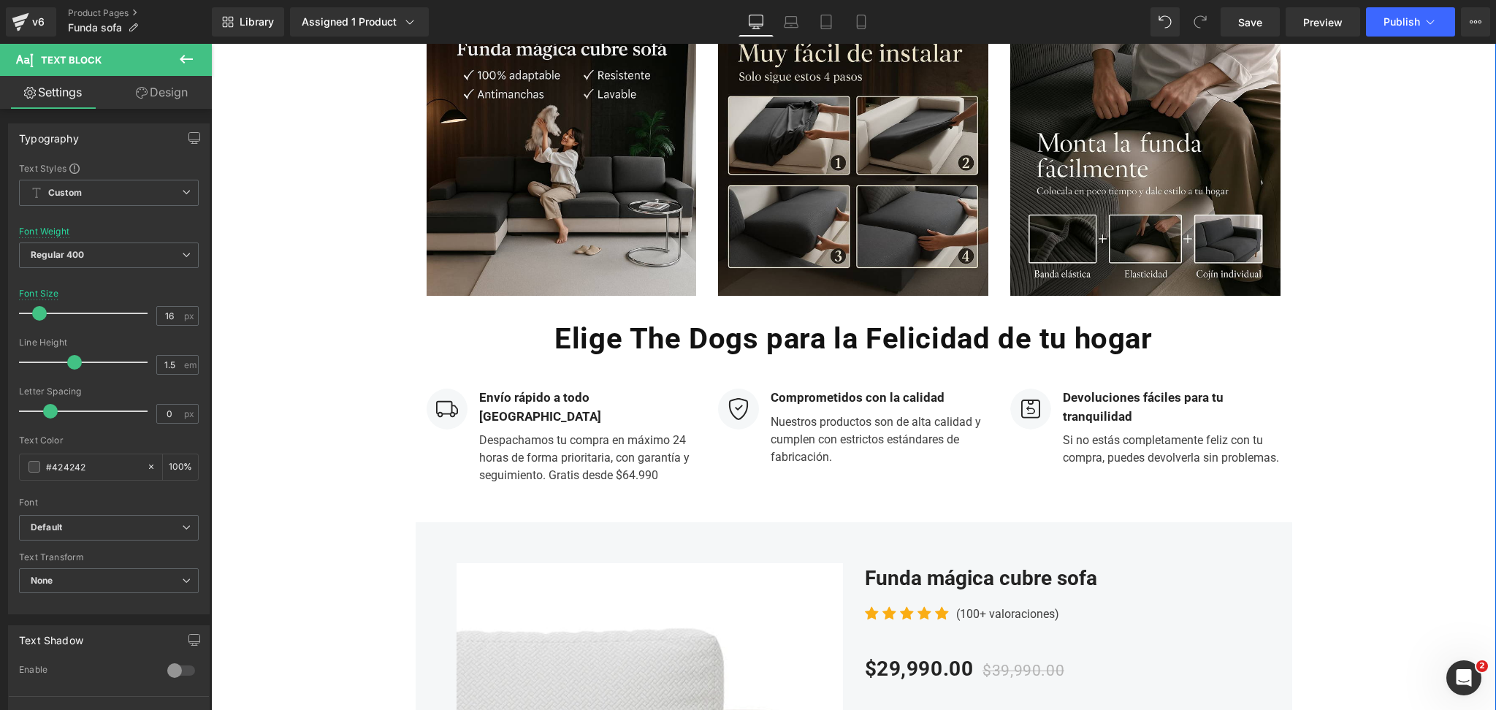
scroll to position [4675, 0]
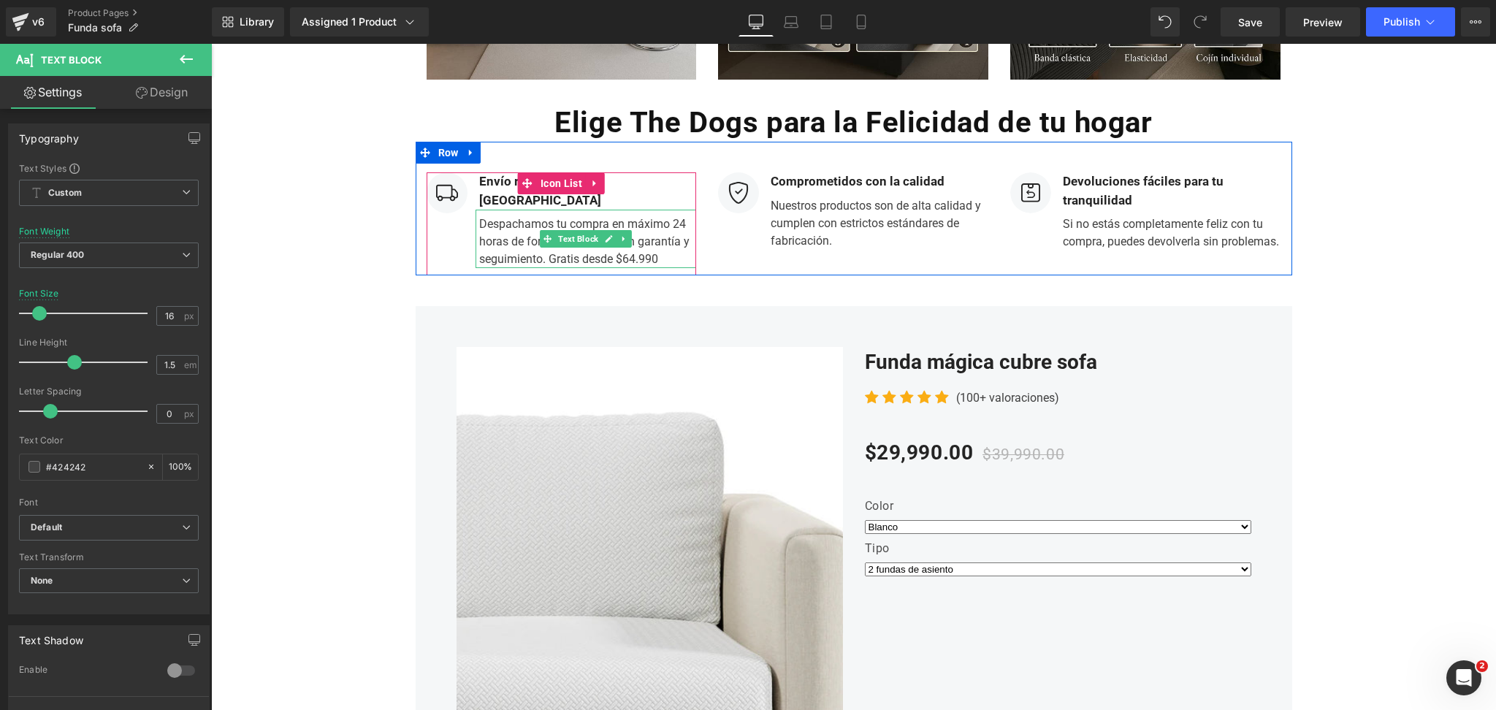
click at [623, 243] on div "Despachamos tu compra en máximo 24 horas de forma prioritaria, con garantía y s…" at bounding box center [586, 239] width 221 height 58
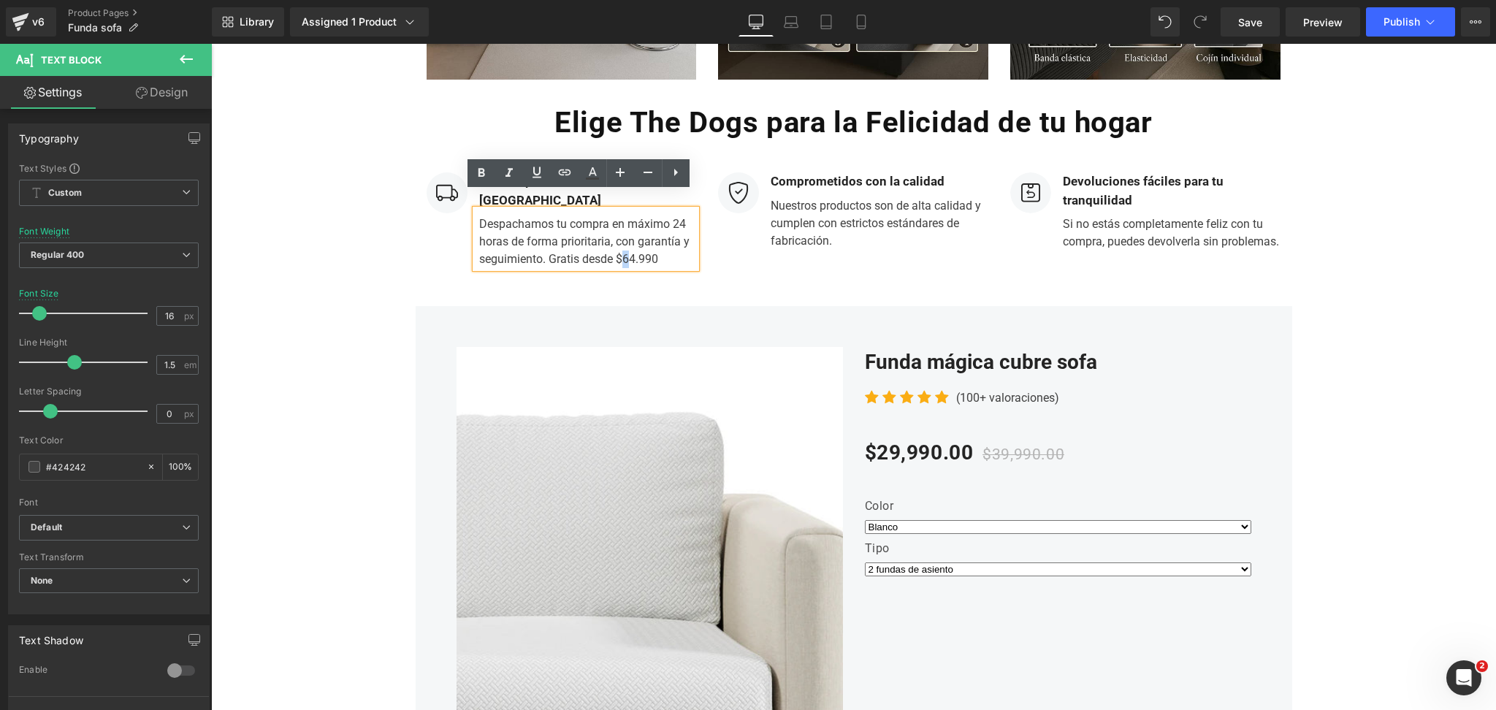
click at [616, 245] on div "Despachamos tu compra en máximo 24 horas de forma prioritaria, con garantía y s…" at bounding box center [586, 239] width 221 height 58
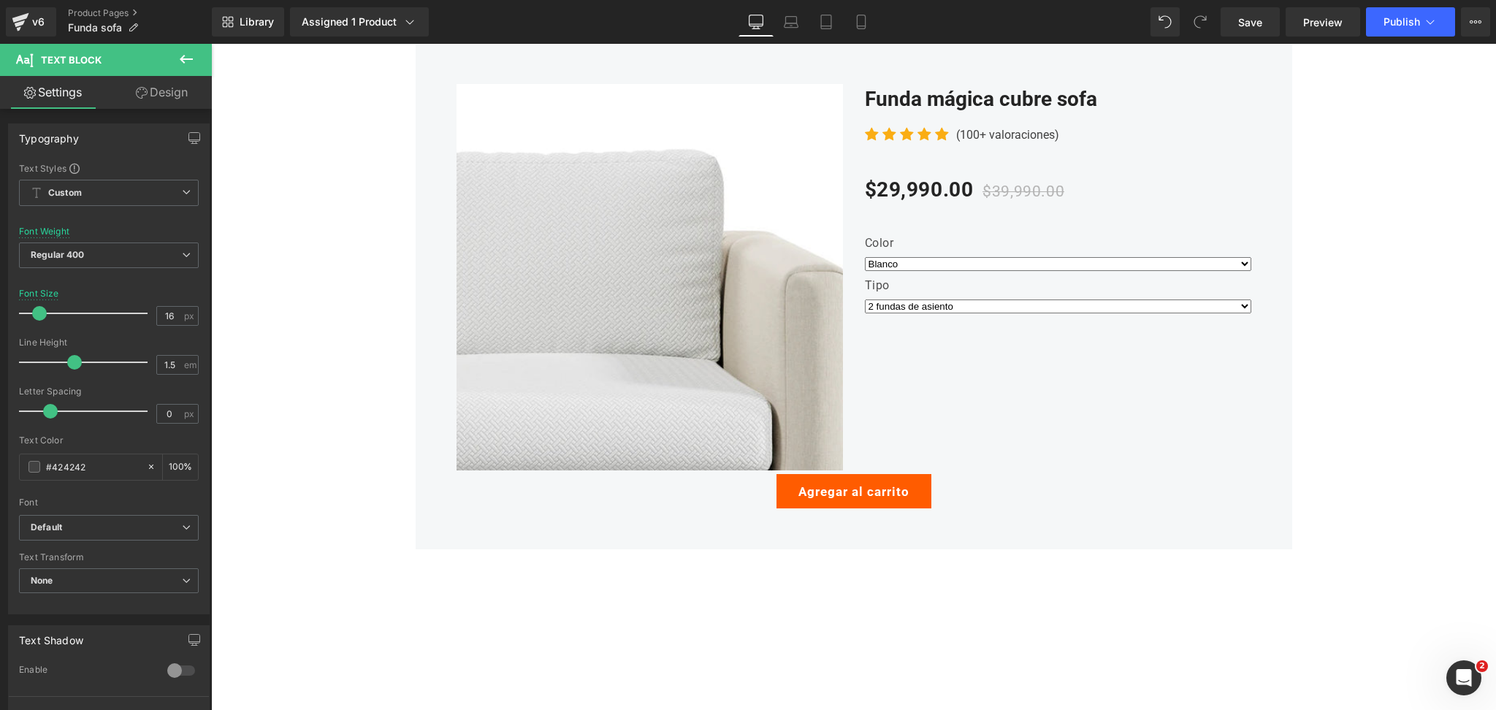
scroll to position [4772, 0]
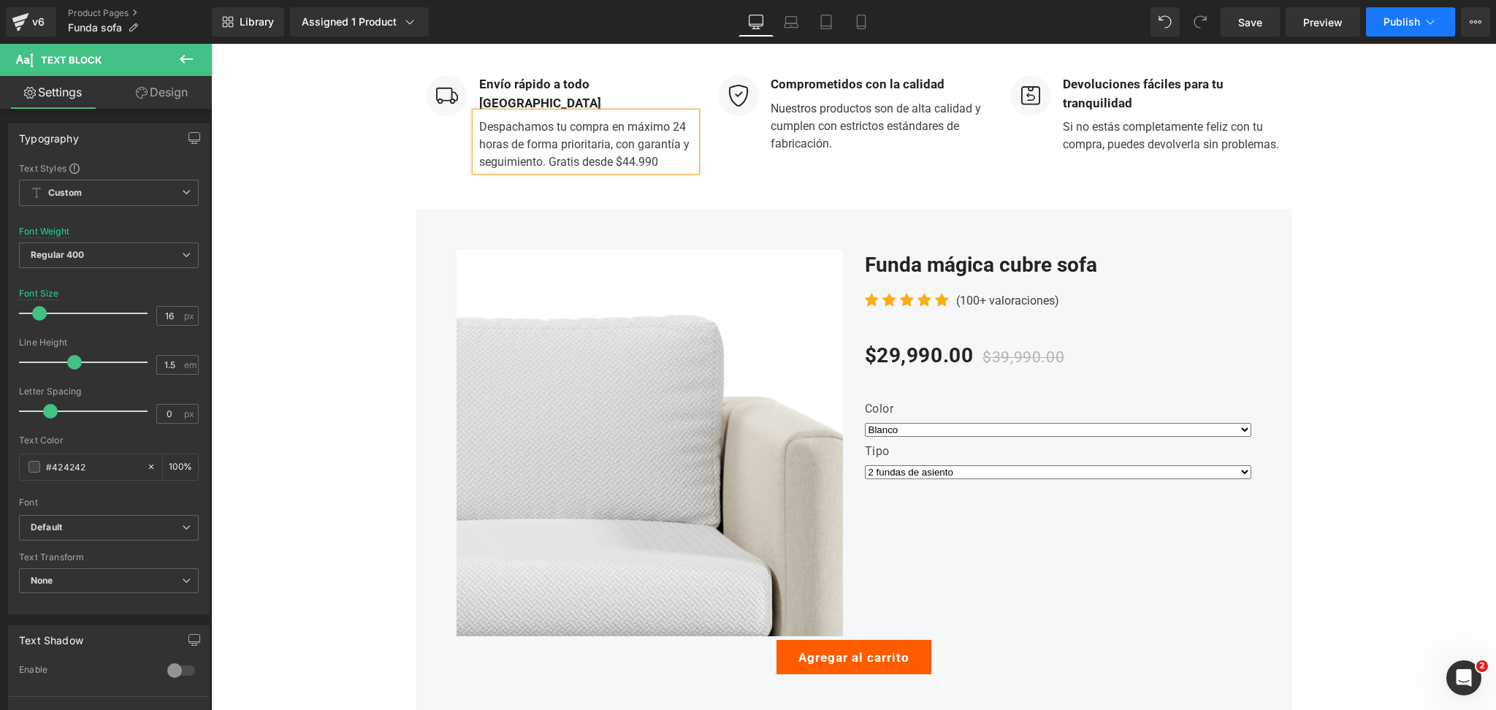
click at [1434, 26] on icon at bounding box center [1430, 22] width 15 height 15
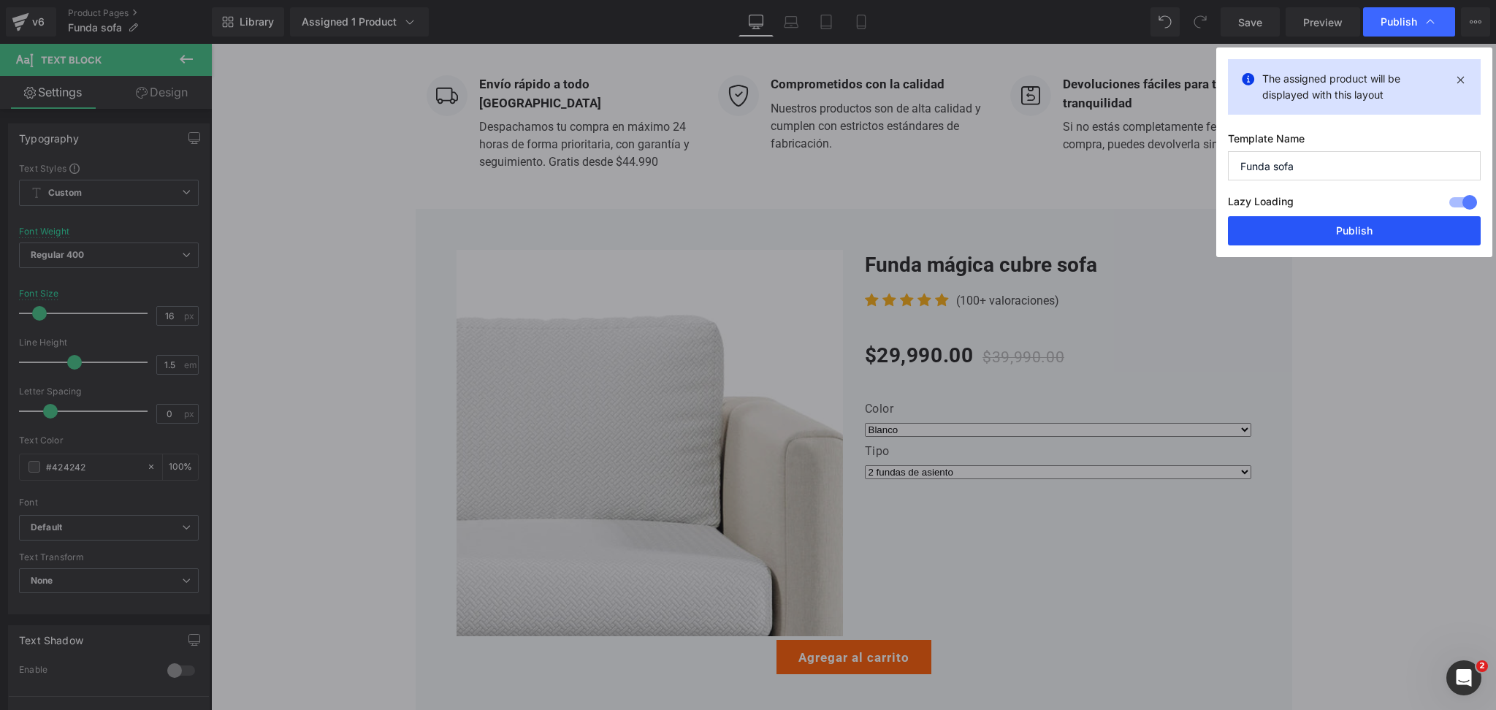
click at [1319, 229] on button "Publish" at bounding box center [1354, 230] width 253 height 29
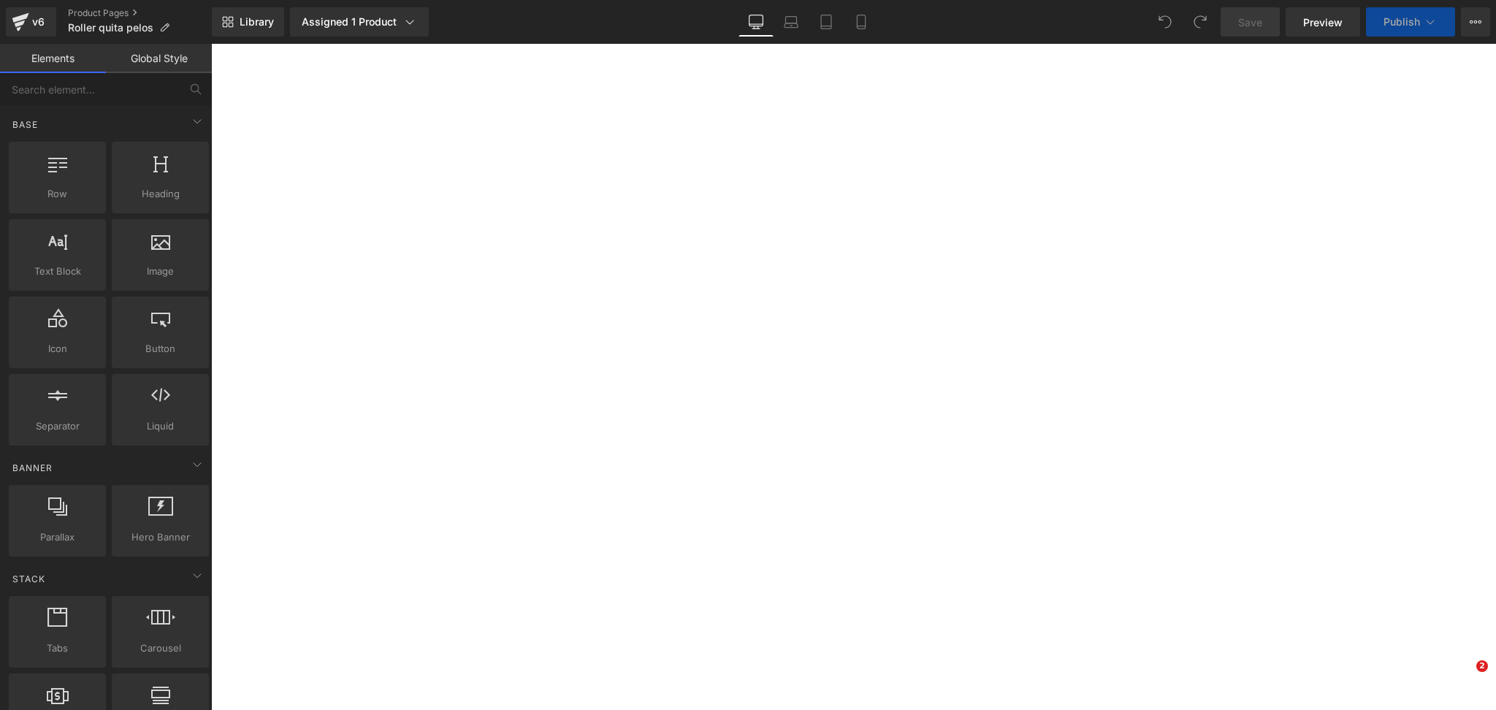
click at [858, 28] on icon at bounding box center [861, 22] width 8 height 14
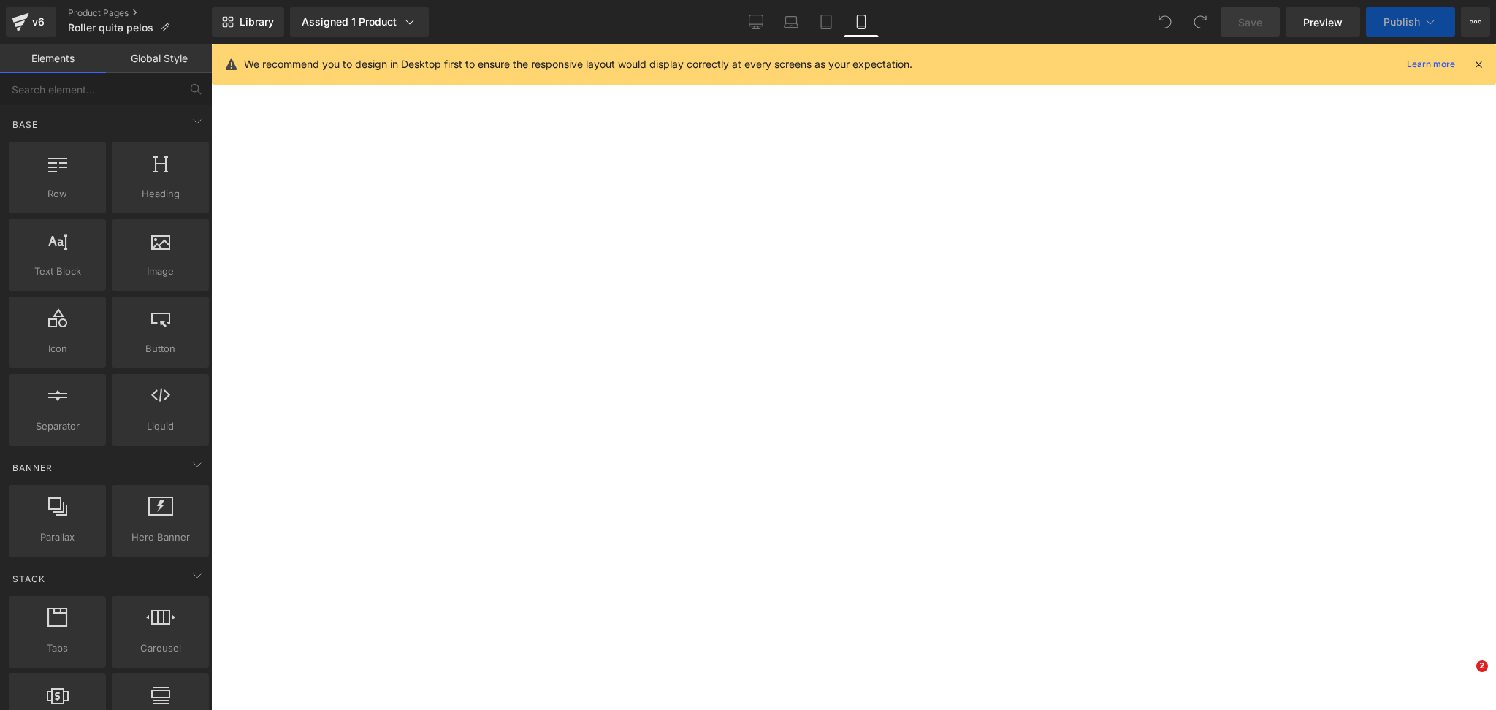
click at [1477, 72] on div at bounding box center [1479, 64] width 12 height 16
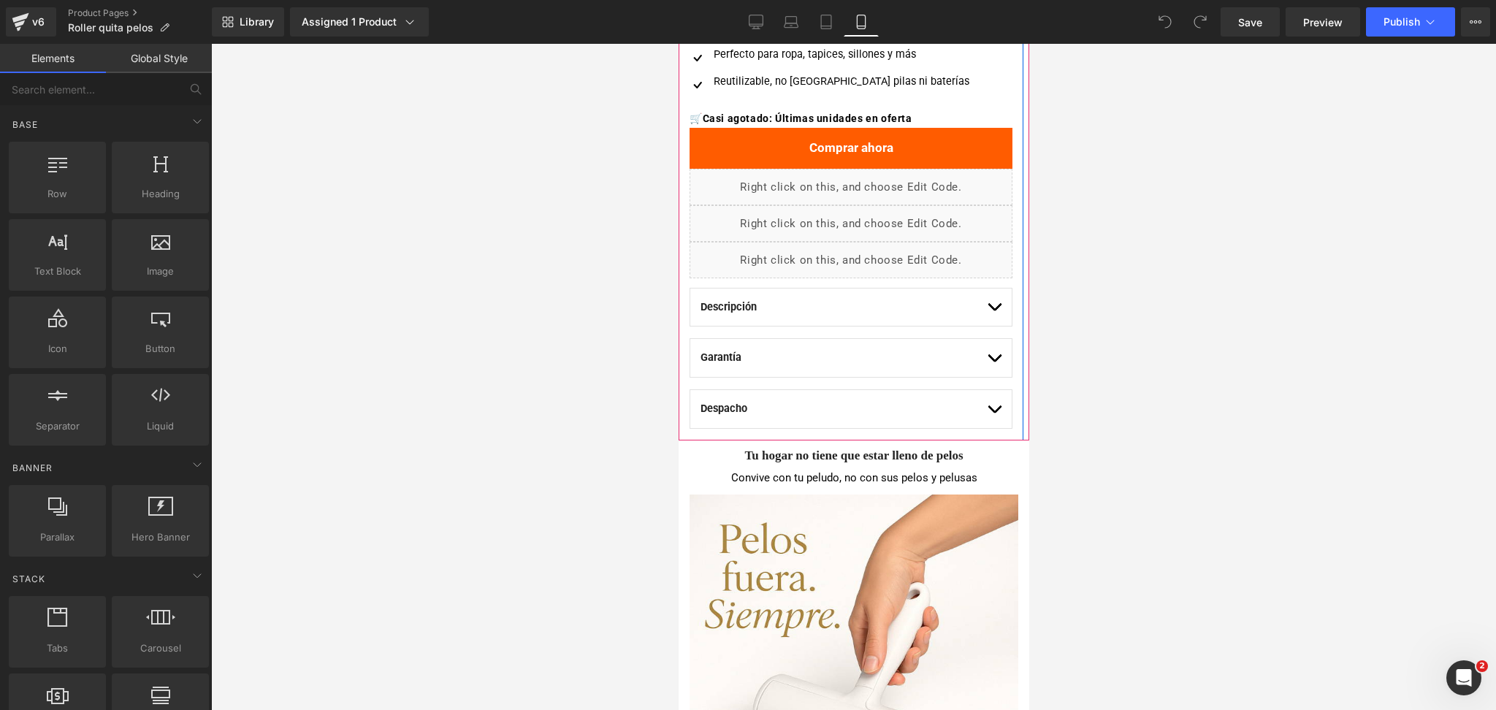
scroll to position [584, 0]
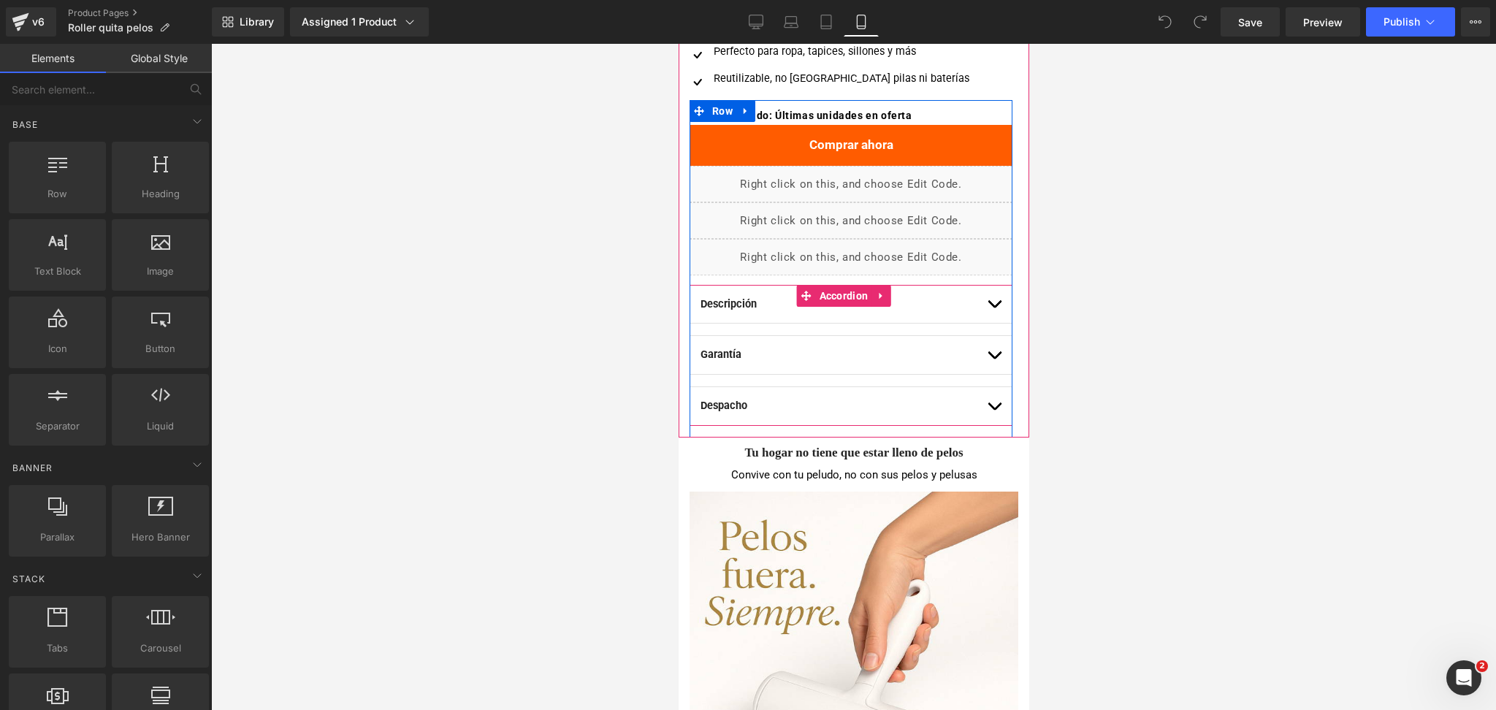
click at [986, 409] on button "button" at bounding box center [993, 406] width 15 height 38
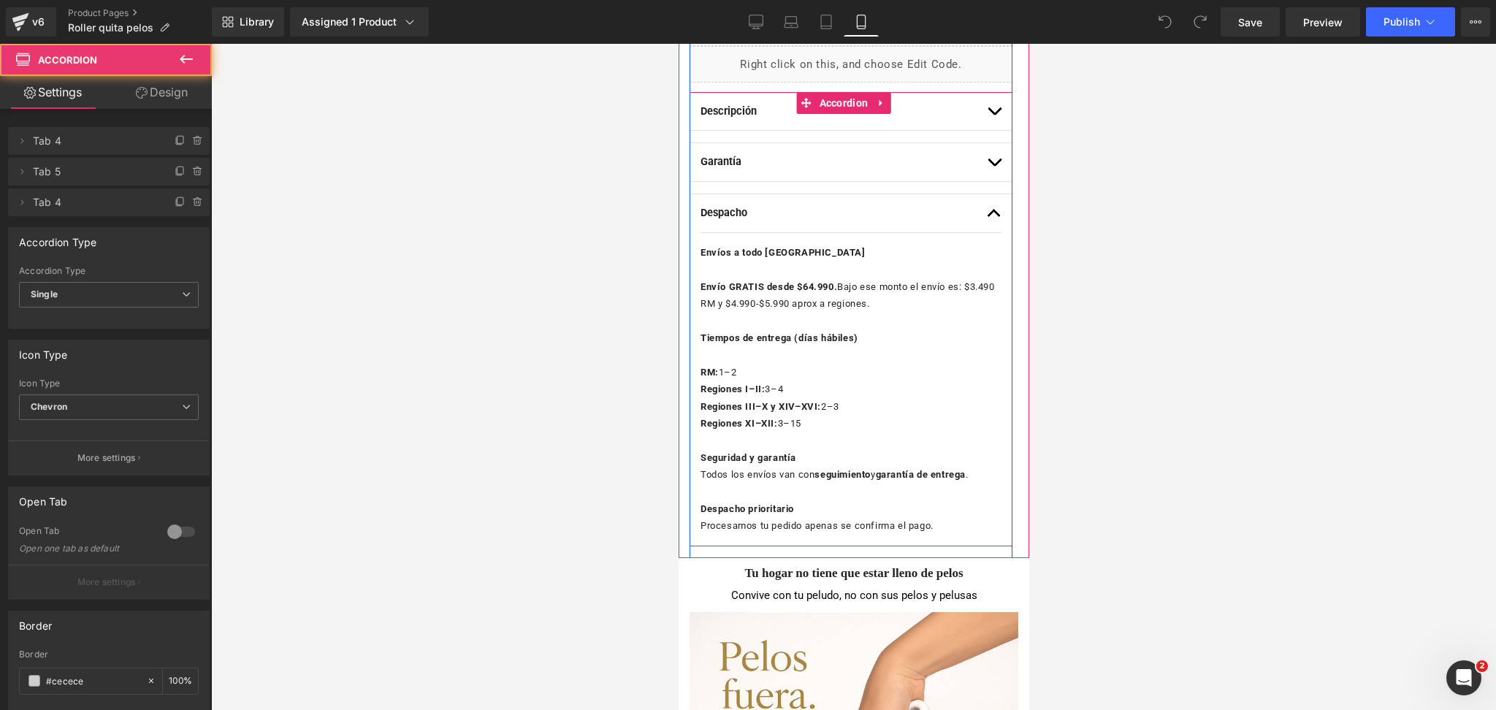
scroll to position [779, 0]
click at [847, 286] on p "Envío GRATIS desde $64.990. Bajo ese monto el envío es: $3.490 RM y $4.990-$5.9…" at bounding box center [850, 294] width 301 height 34
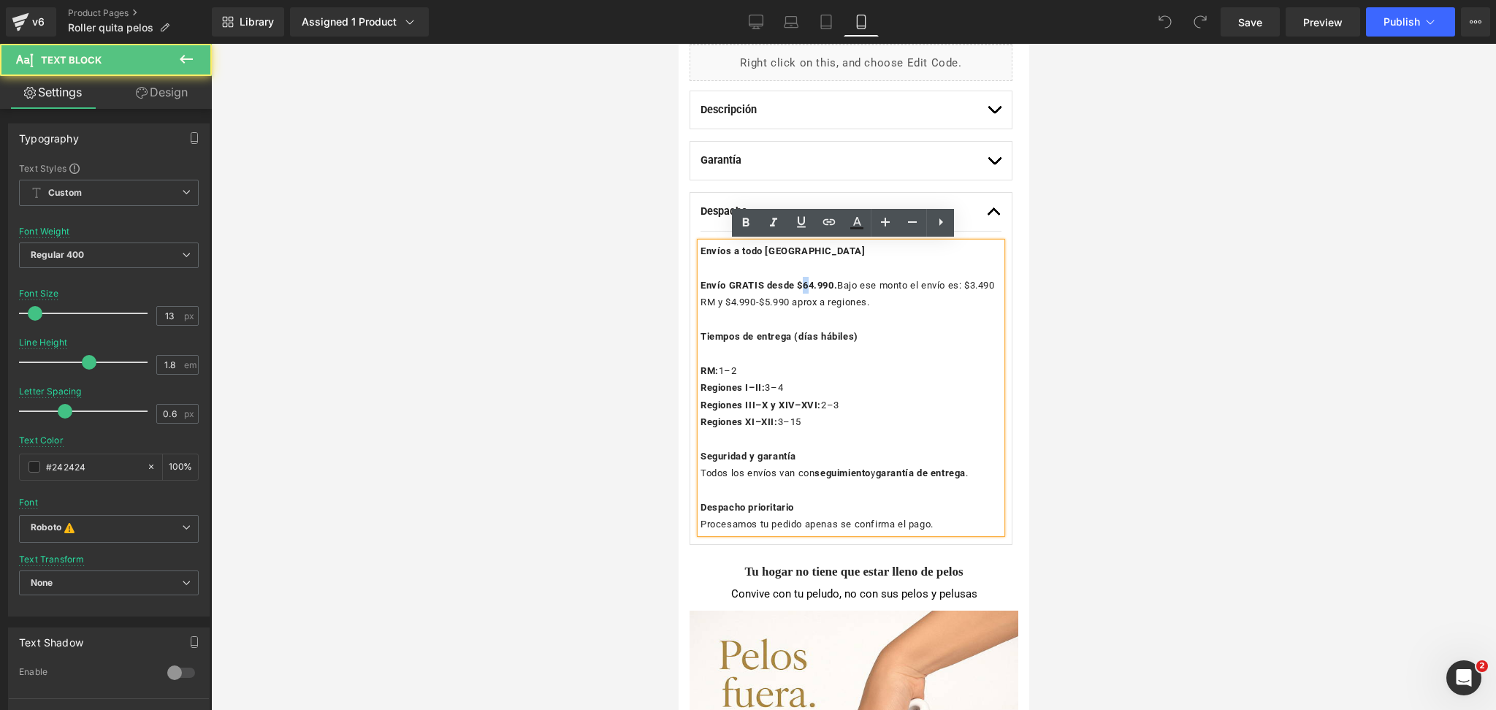
drag, startPoint x: 809, startPoint y: 286, endPoint x: 801, endPoint y: 286, distance: 7.3
click at [801, 286] on strong "Envío GRATIS desde $64.990." at bounding box center [768, 285] width 137 height 11
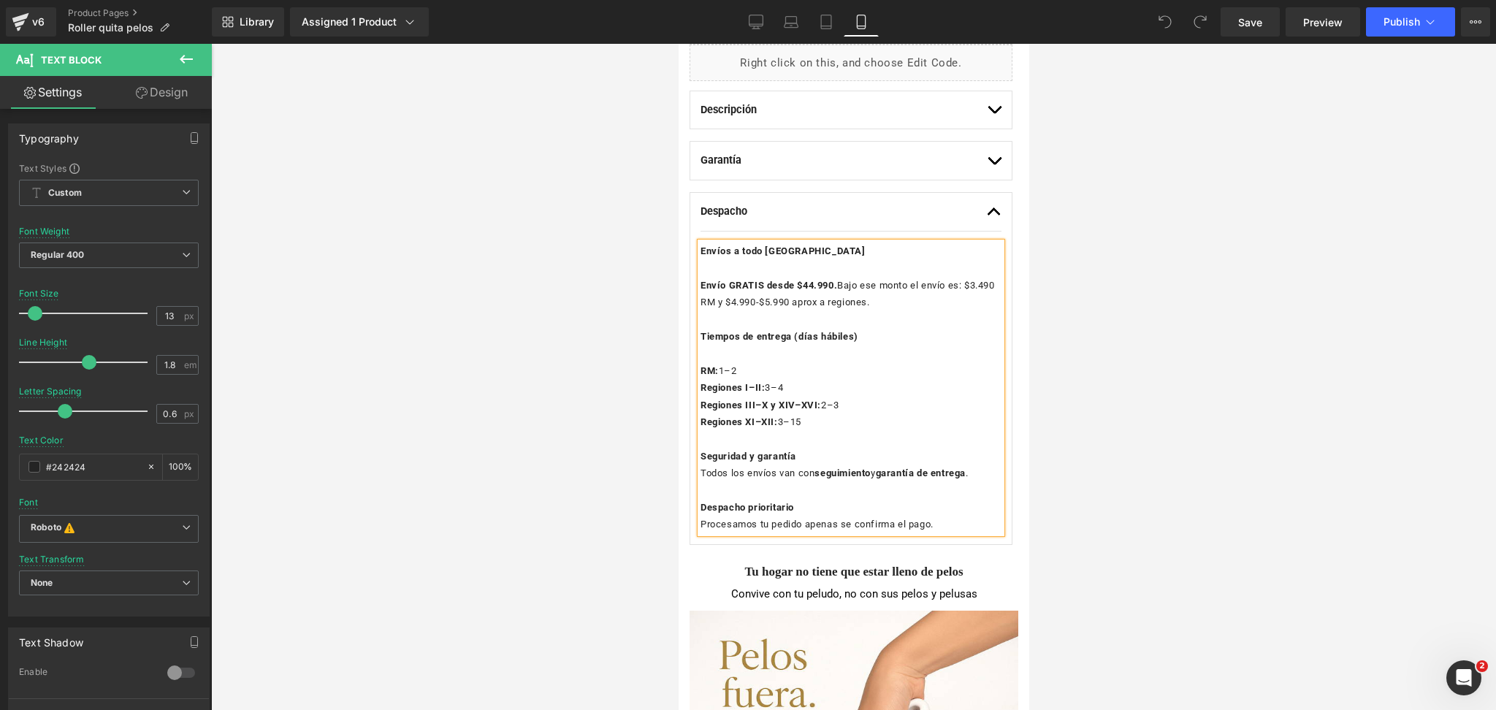
click at [1092, 262] on div at bounding box center [853, 377] width 1285 height 666
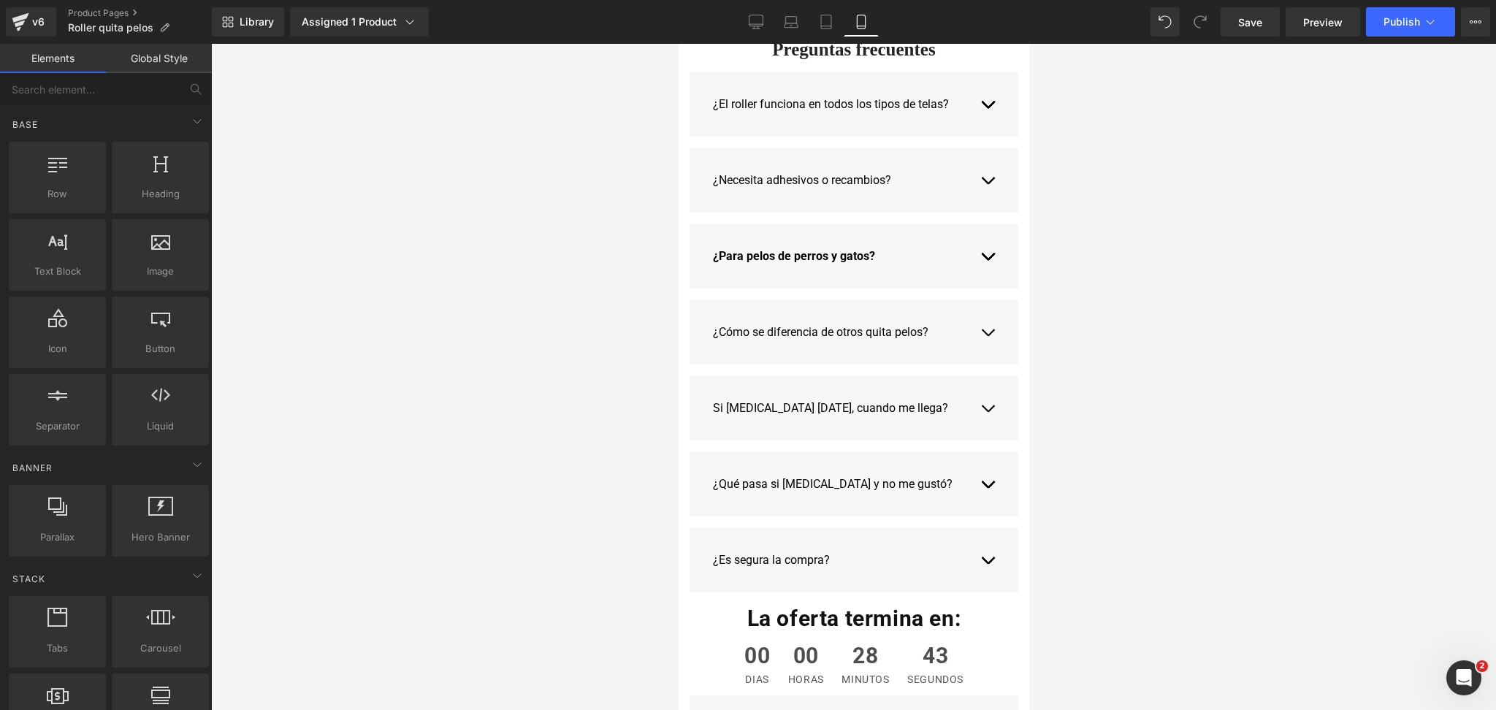
scroll to position [2824, 0]
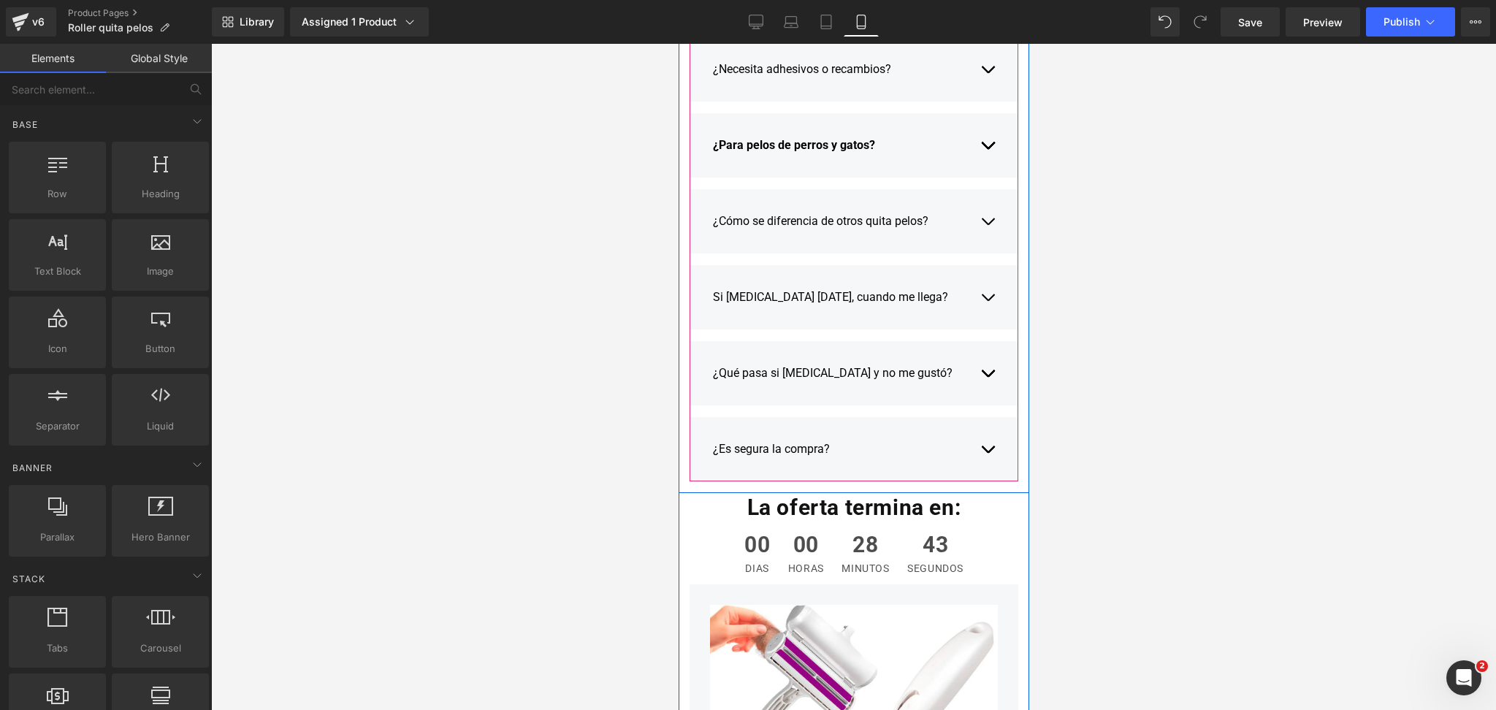
click at [987, 301] on span "button" at bounding box center [987, 301] width 0 height 0
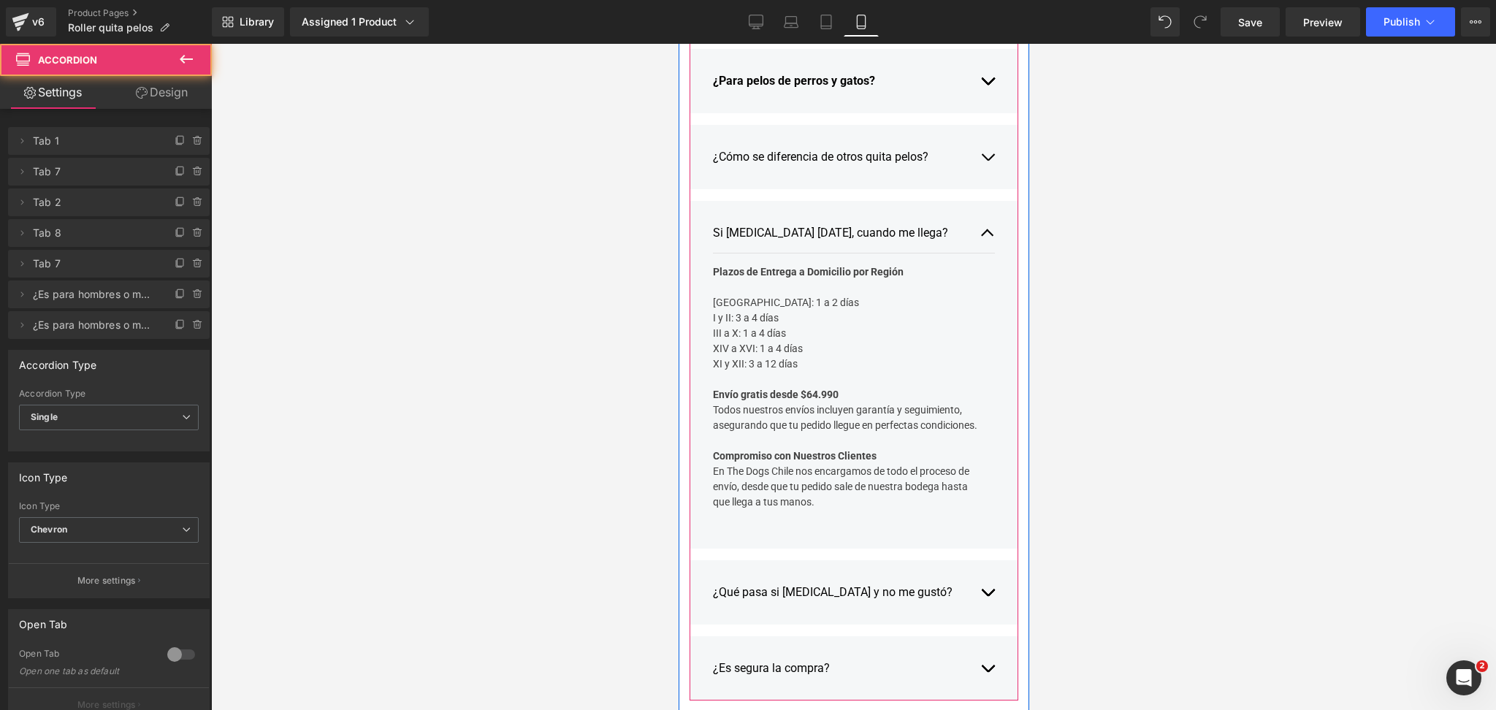
scroll to position [2922, 0]
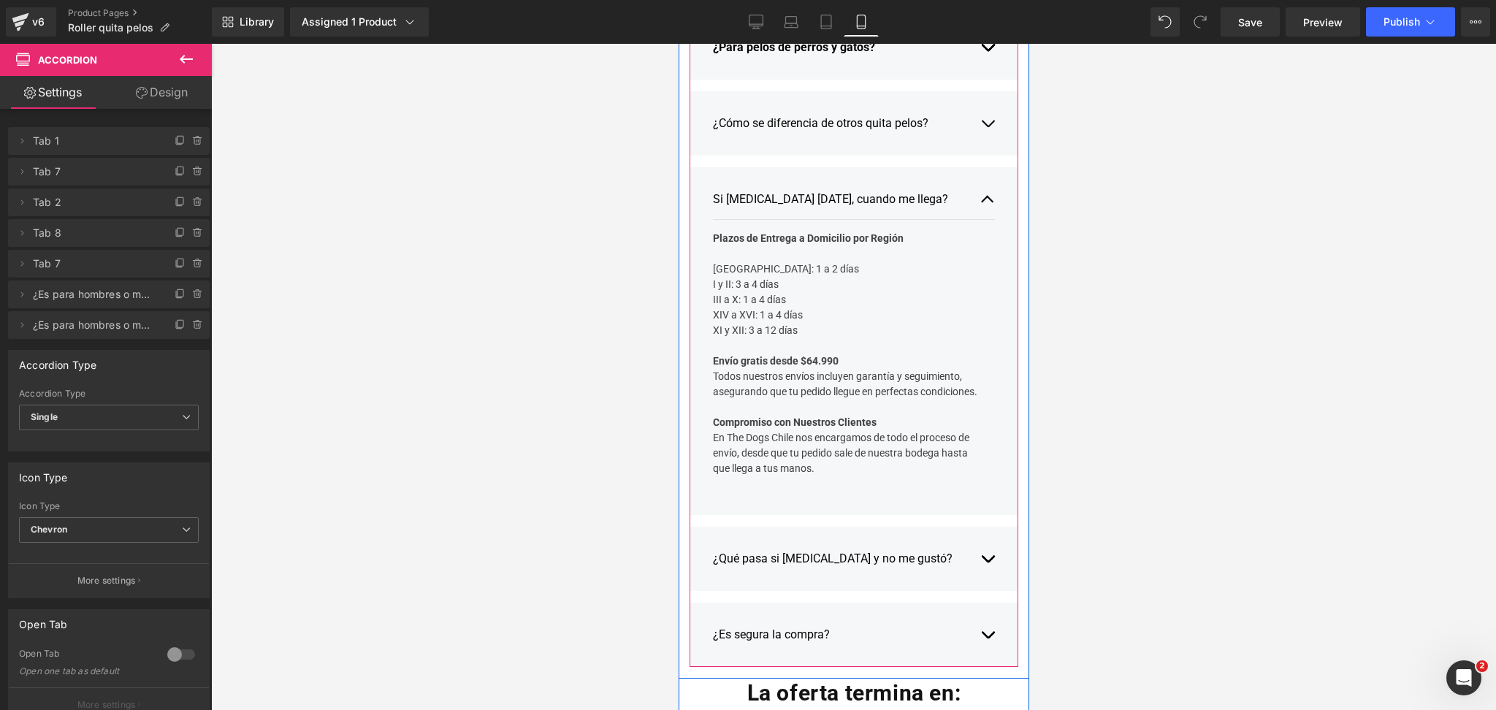
click at [807, 358] on div "Plazos de Entrega a Domicilio por Región Región Metropolitana: 1 a 2 días I y I…" at bounding box center [847, 361] width 271 height 261
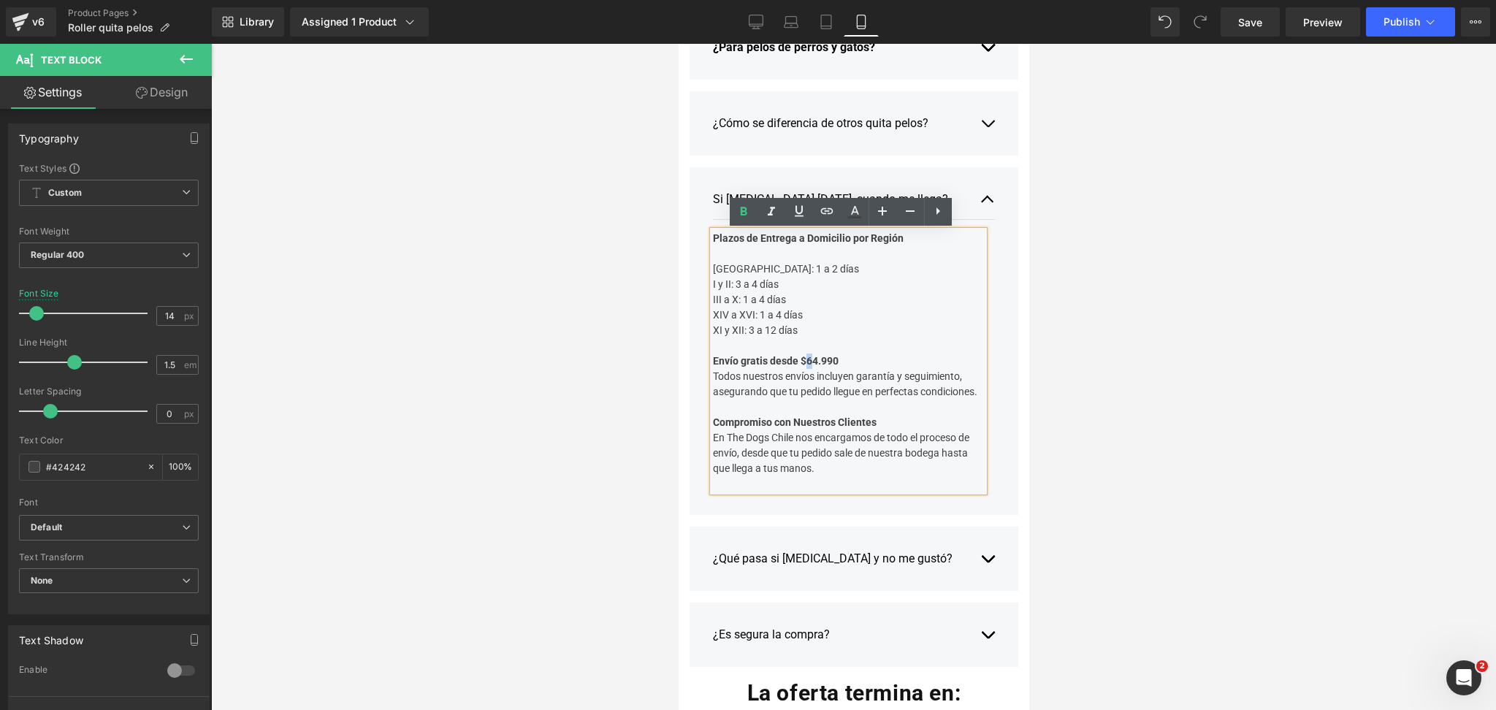
click at [806, 359] on b "Envío gratis desde $64.990" at bounding box center [775, 361] width 126 height 12
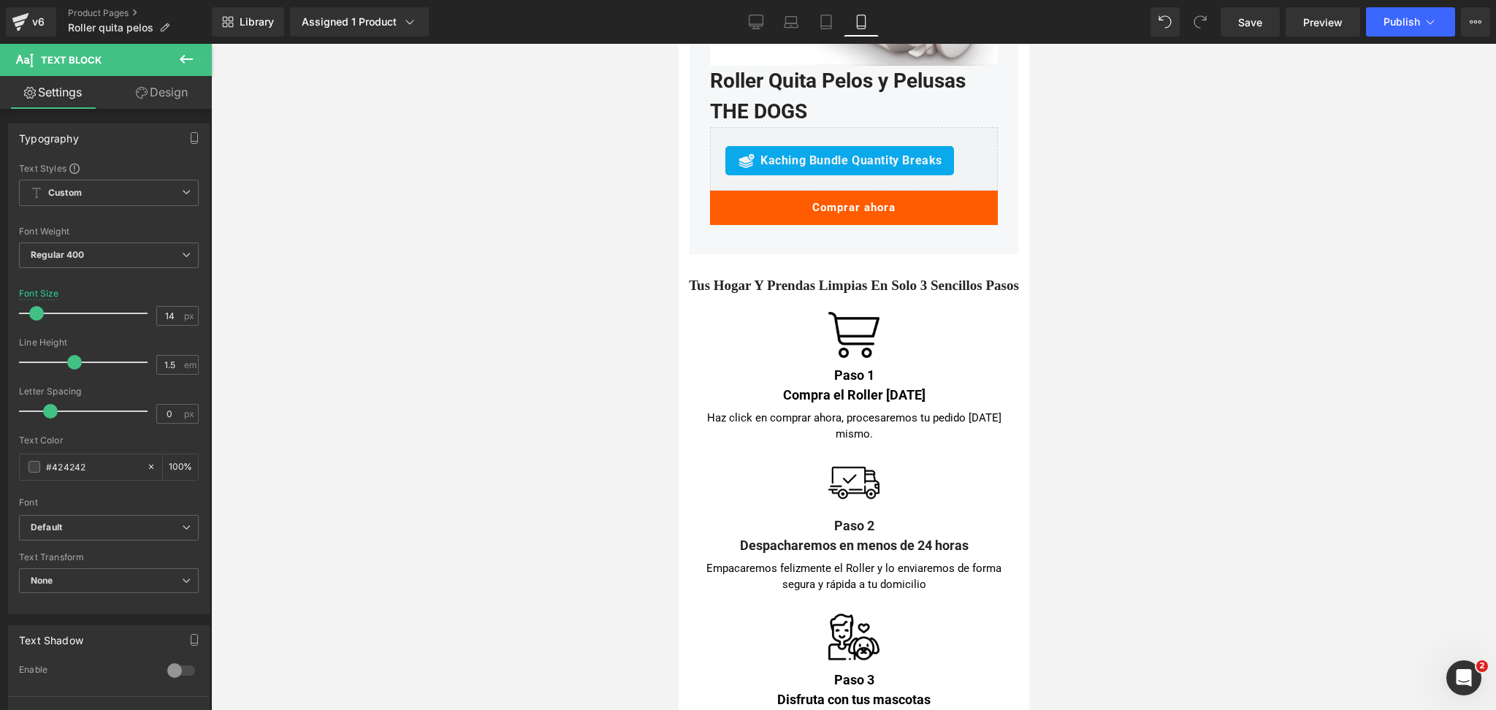
scroll to position [4188, 0]
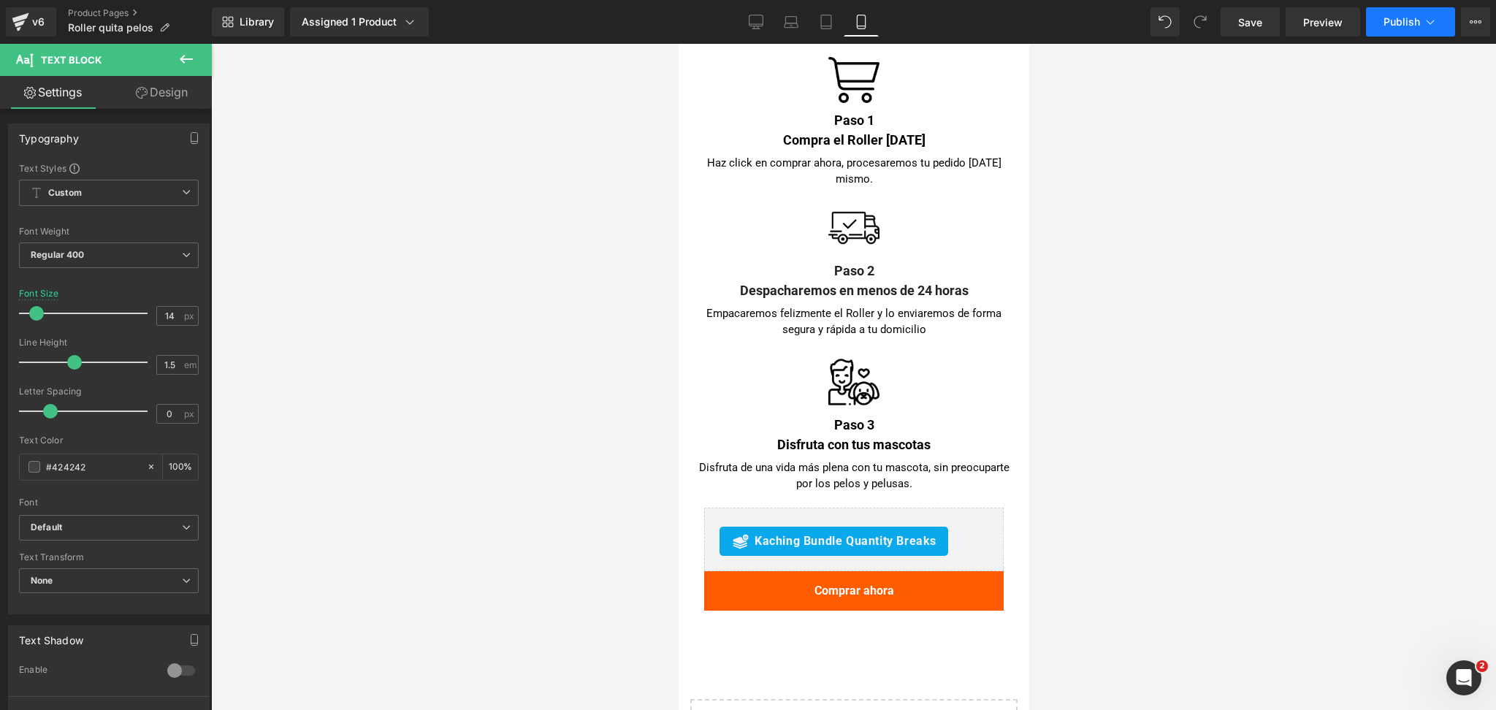
click at [1405, 27] on span "Publish" at bounding box center [1402, 22] width 37 height 12
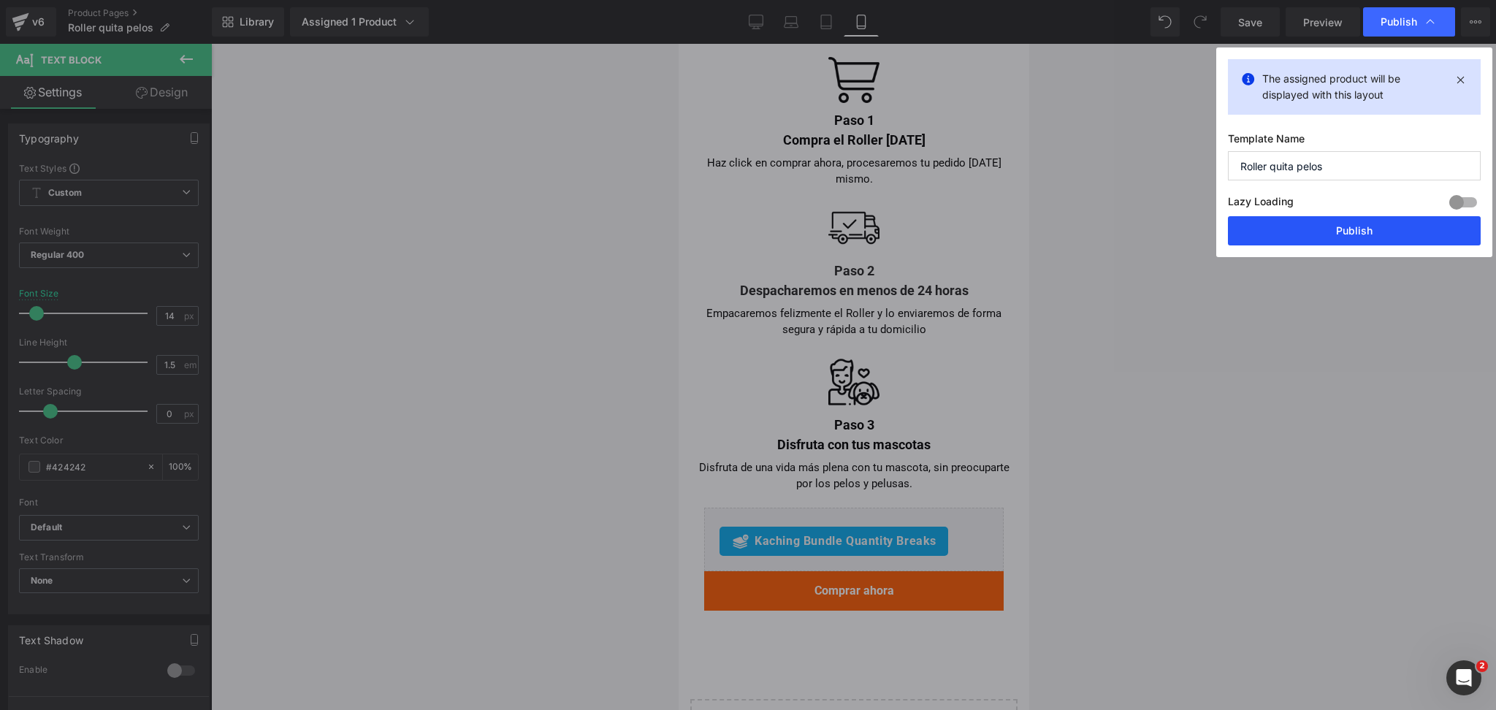
click at [1321, 222] on button "Publish" at bounding box center [1354, 230] width 253 height 29
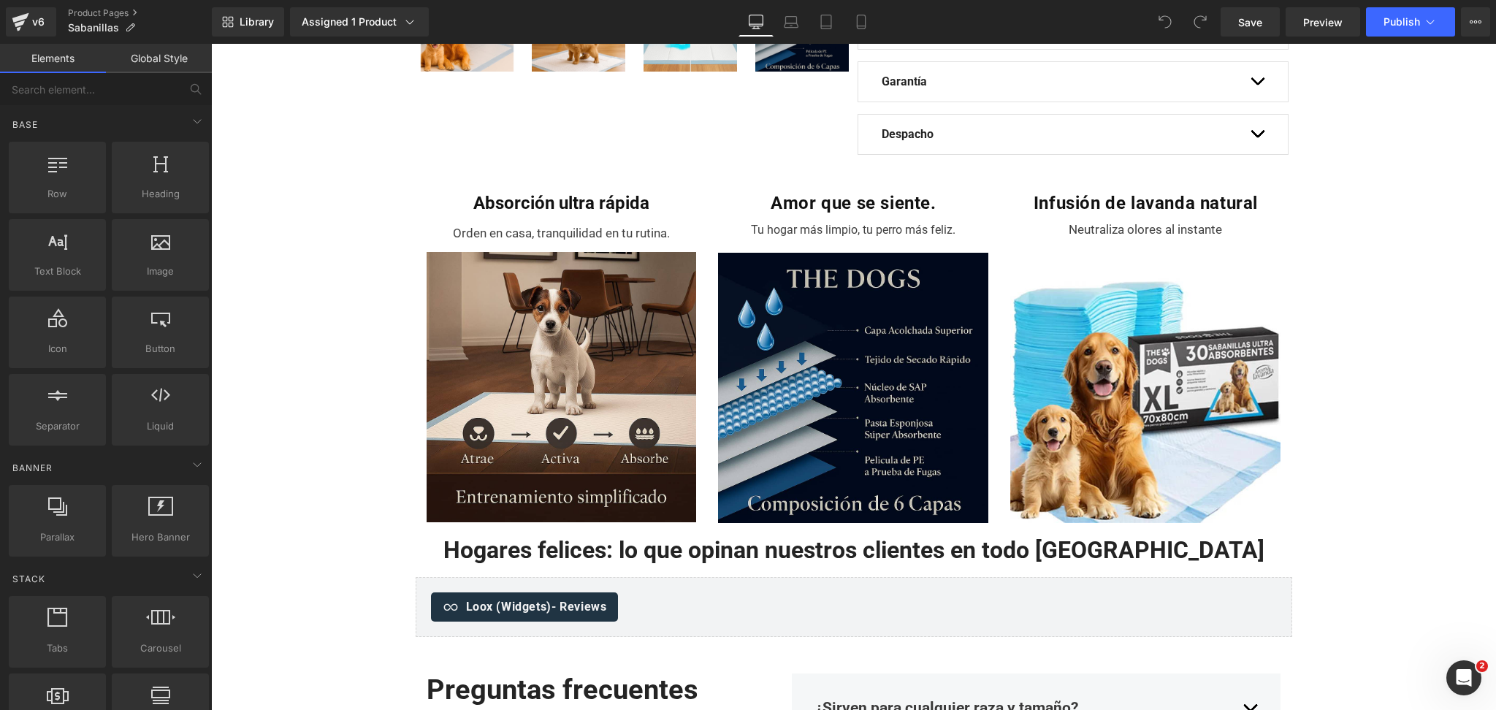
scroll to position [584, 0]
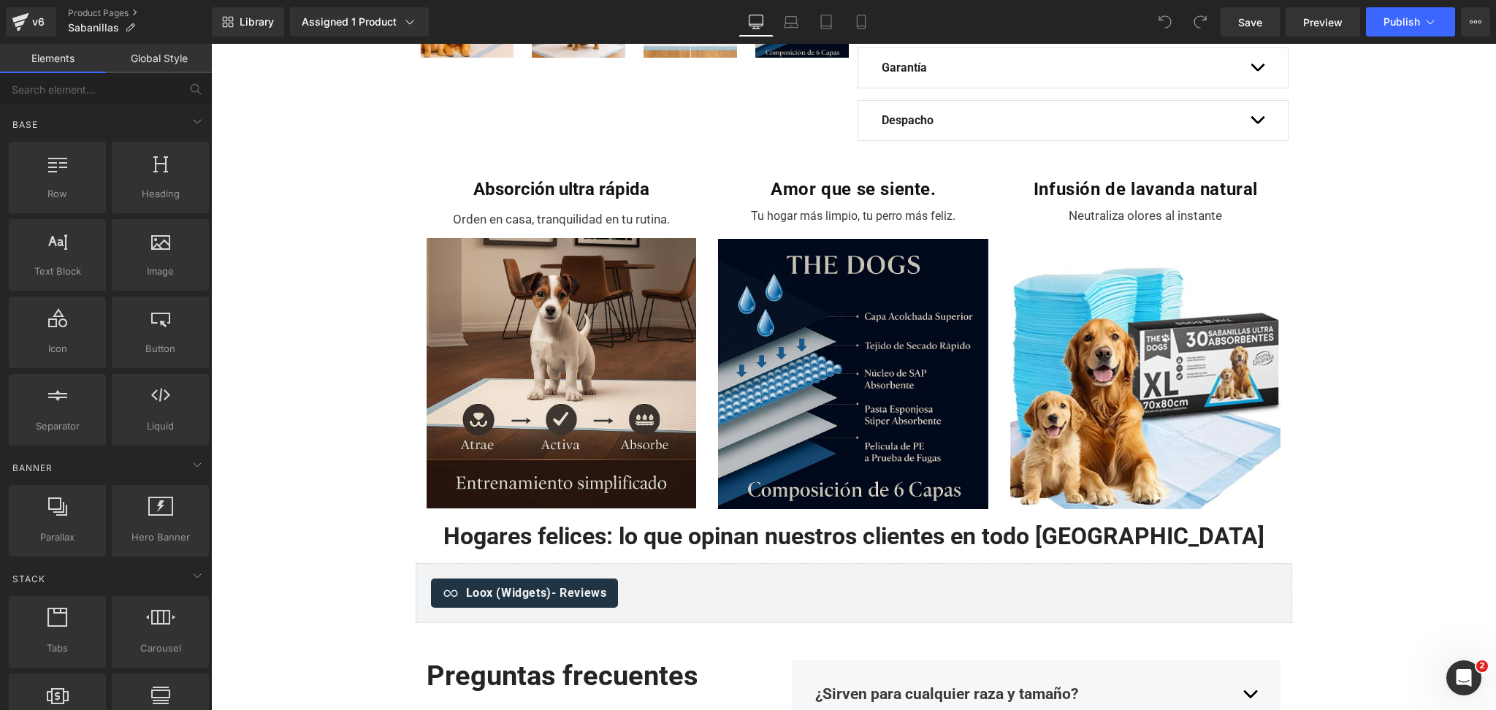
click at [1257, 123] on span "button" at bounding box center [1257, 123] width 0 height 0
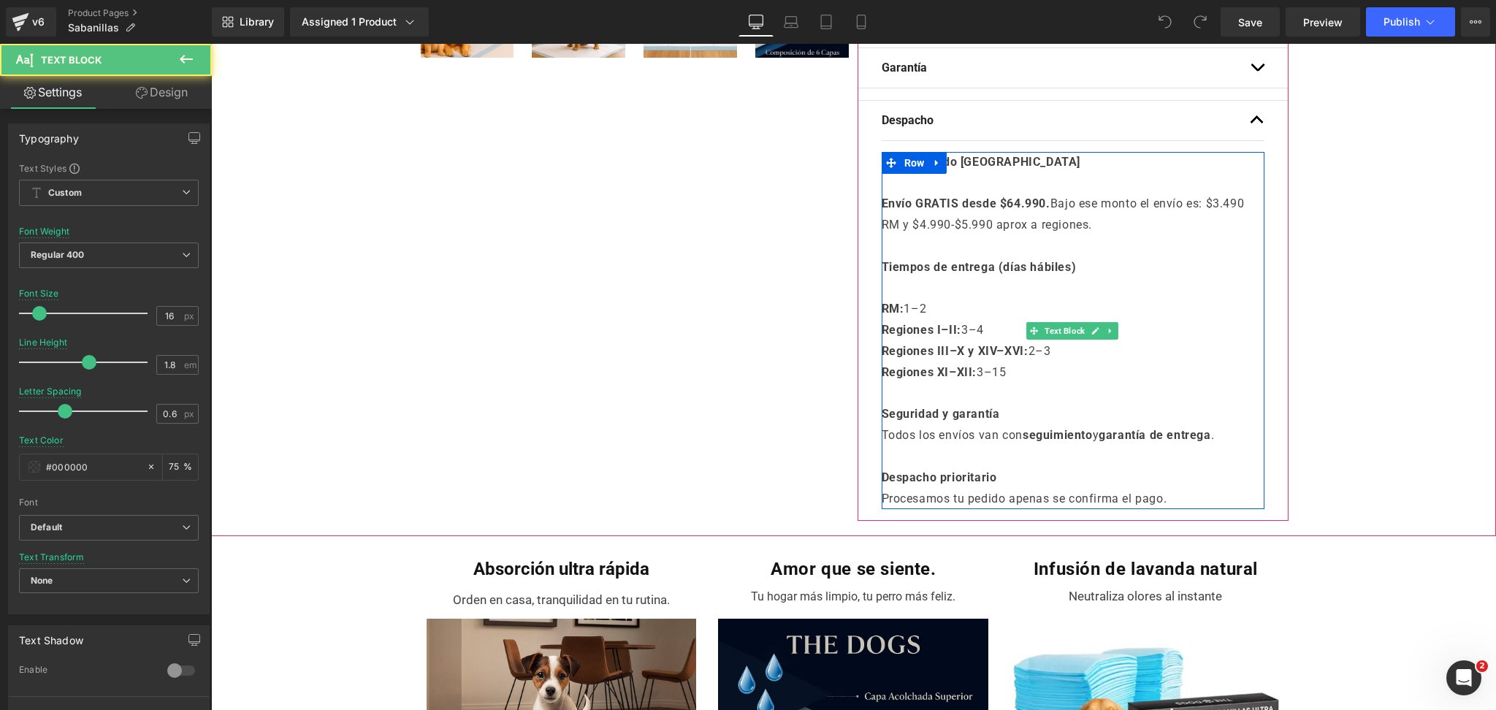
click at [1015, 205] on strong "Envío GRATIS desde $64.990." at bounding box center [966, 203] width 169 height 14
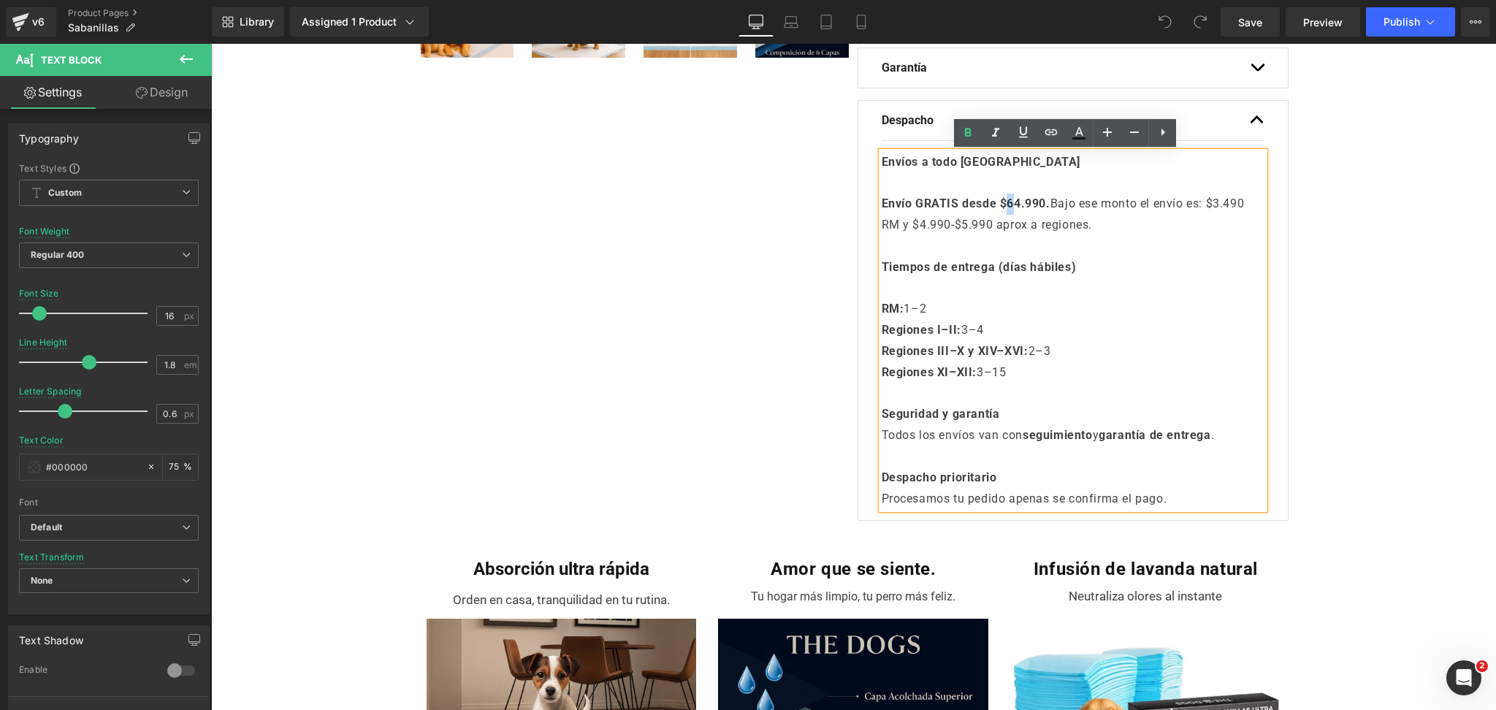
click at [1010, 201] on strong "Envío GRATIS desde $64.990." at bounding box center [966, 203] width 169 height 14
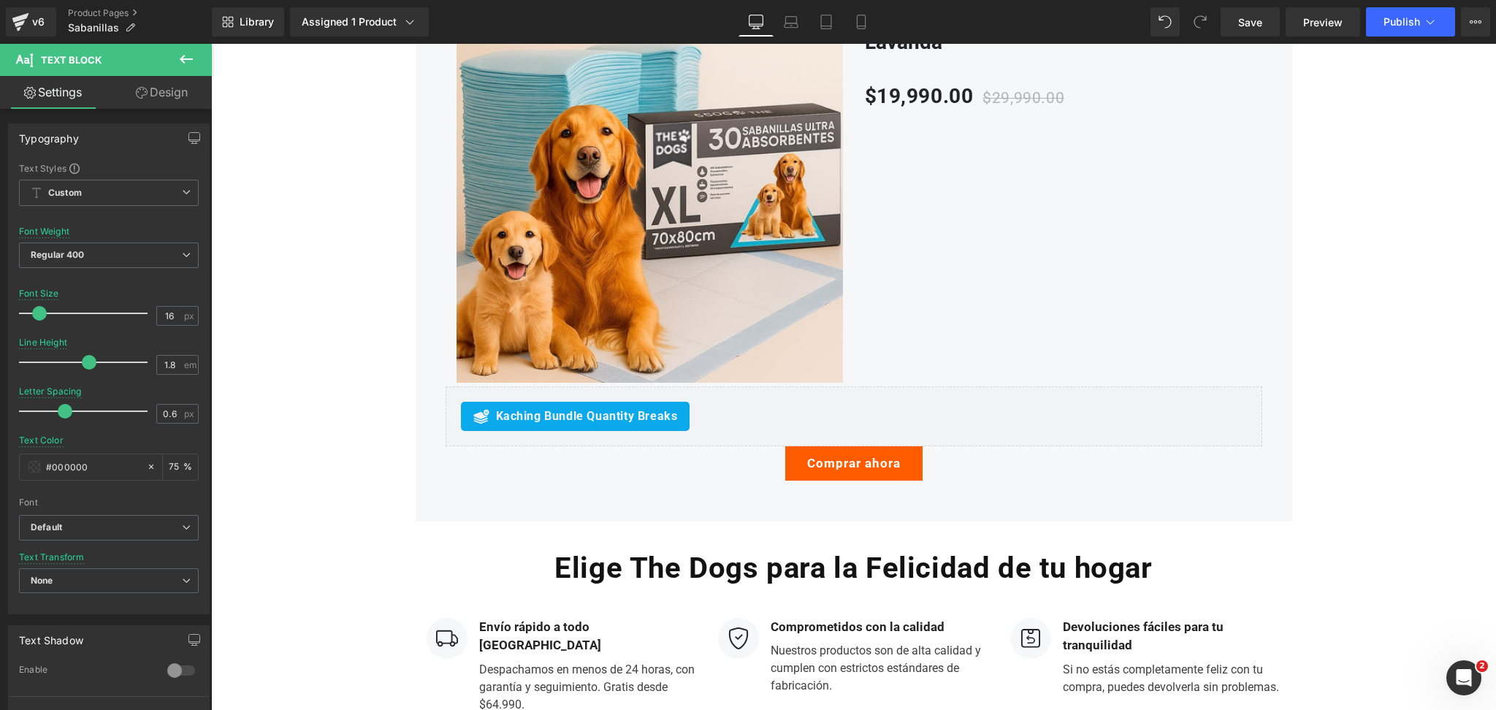
scroll to position [2532, 0]
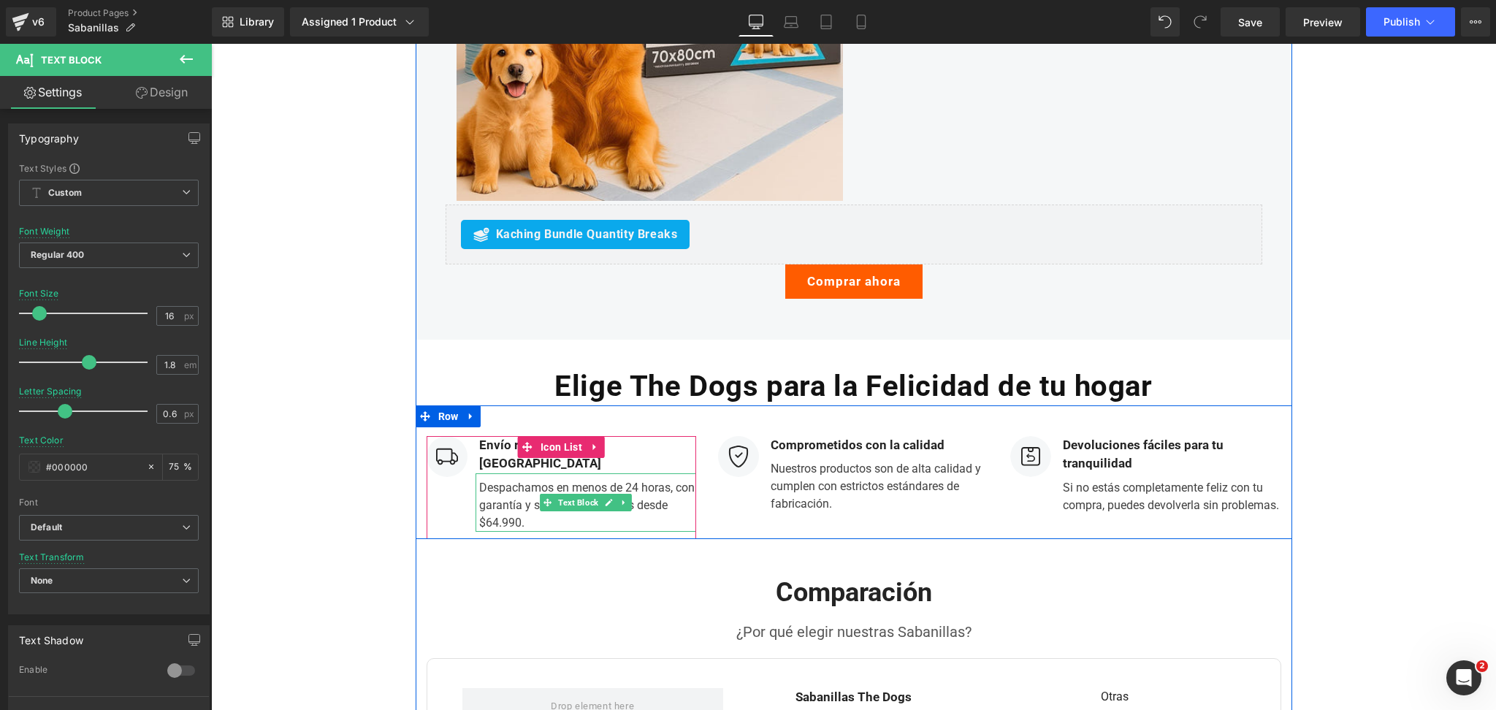
click at [482, 501] on div "Despachamos en menos de 24 horas, con garantía y seguimiento. Gratis desde $64.…" at bounding box center [586, 502] width 221 height 58
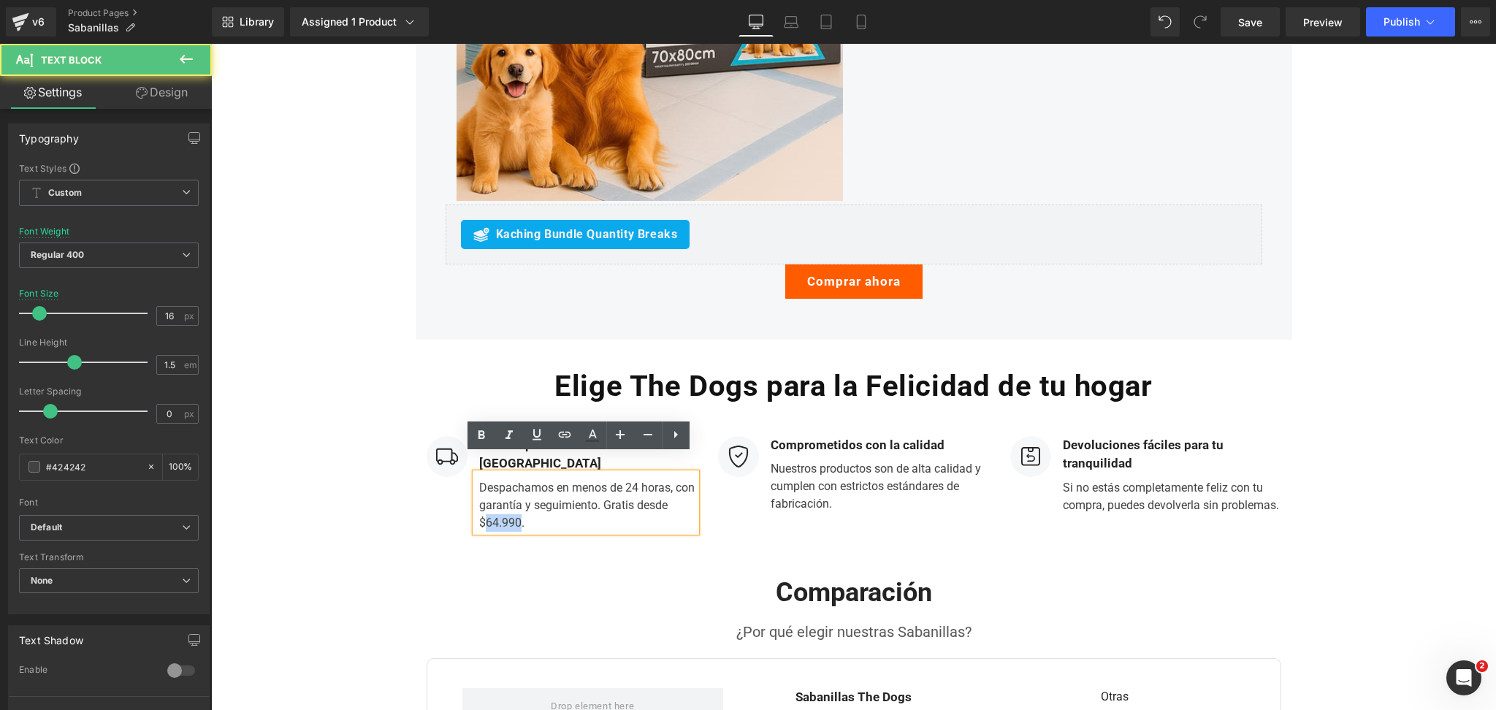
click at [482, 501] on div "Despachamos en menos de 24 horas, con garantía y seguimiento. Gratis desde $64.…" at bounding box center [586, 502] width 221 height 58
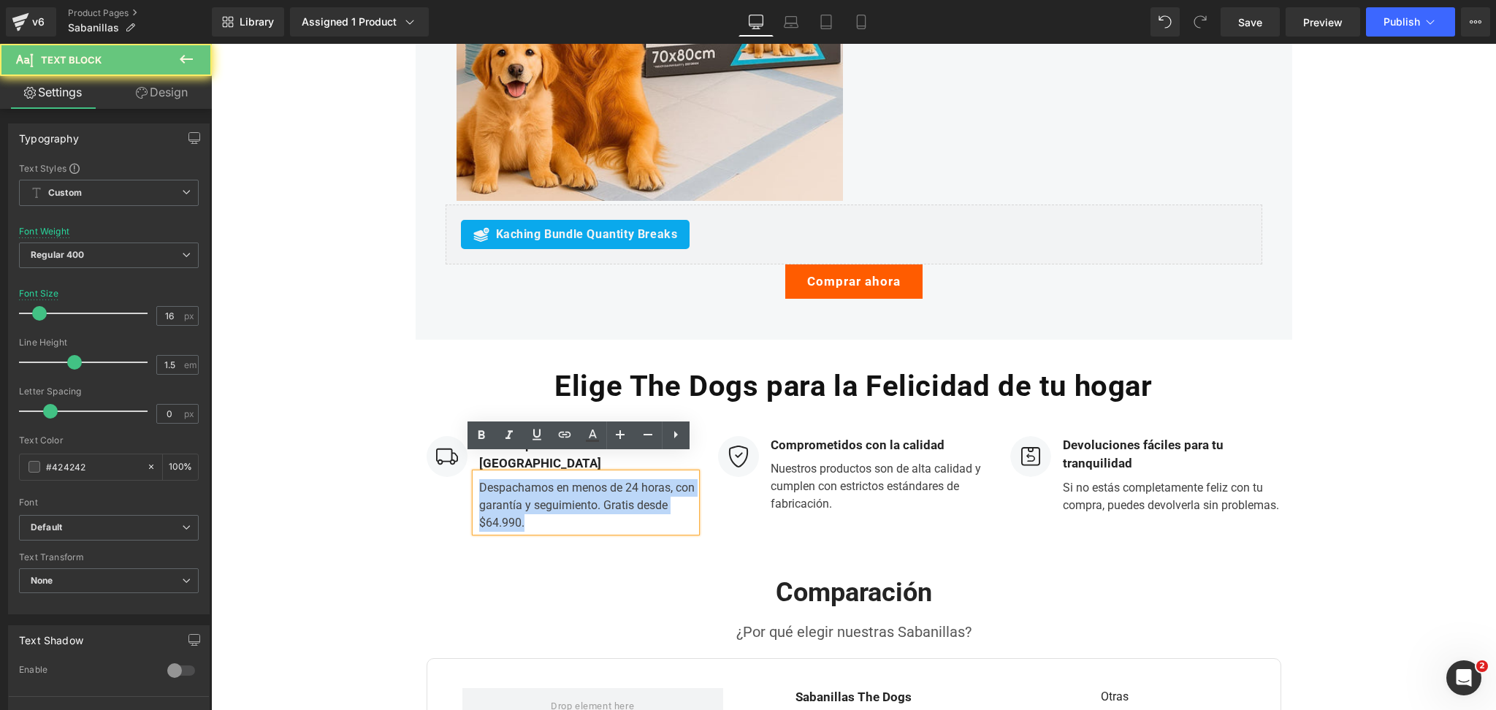
click at [482, 501] on div "Despachamos en menos de 24 horas, con garantía y seguimiento. Gratis desde $64.…" at bounding box center [586, 502] width 221 height 58
click at [482, 503] on div "Despachamos en menos de 24 horas, con garantía y seguimiento. Gratis desde $64.…" at bounding box center [586, 502] width 221 height 58
click at [484, 503] on div "Despachamos en menos de 24 horas, con garantía y seguimiento. Gratis desde $64.…" at bounding box center [586, 502] width 221 height 58
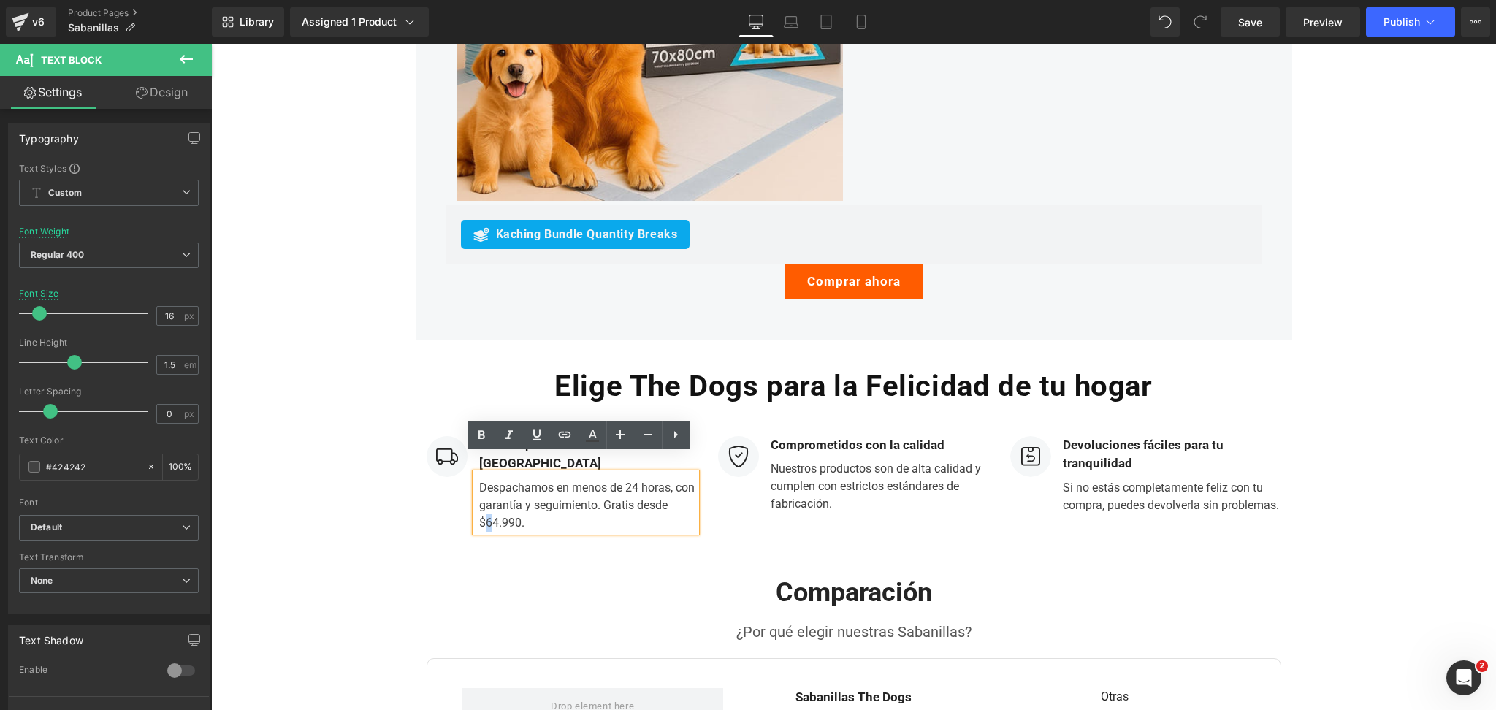
click at [483, 505] on div "Despachamos en menos de 24 horas, con garantía y seguimiento. Gratis desde $64.…" at bounding box center [586, 502] width 221 height 58
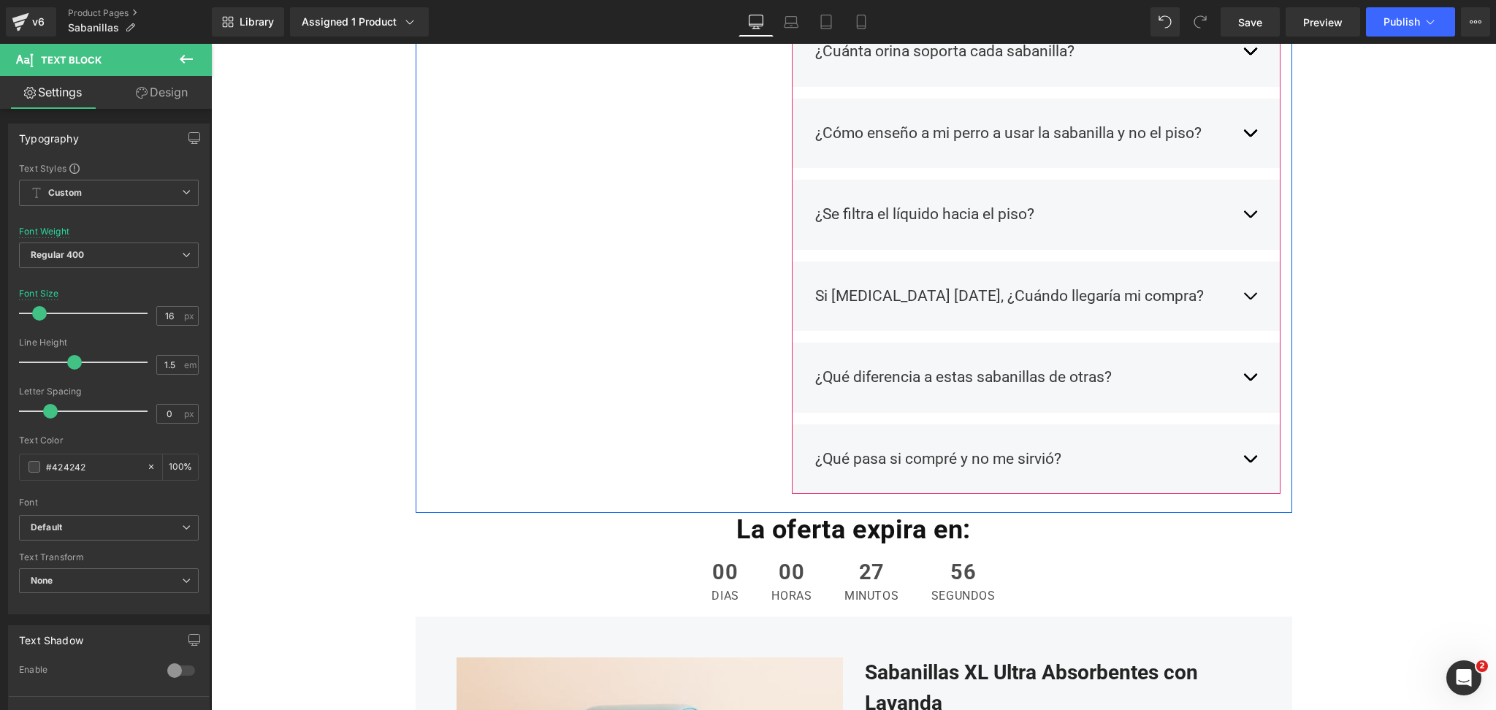
scroll to position [1655, 0]
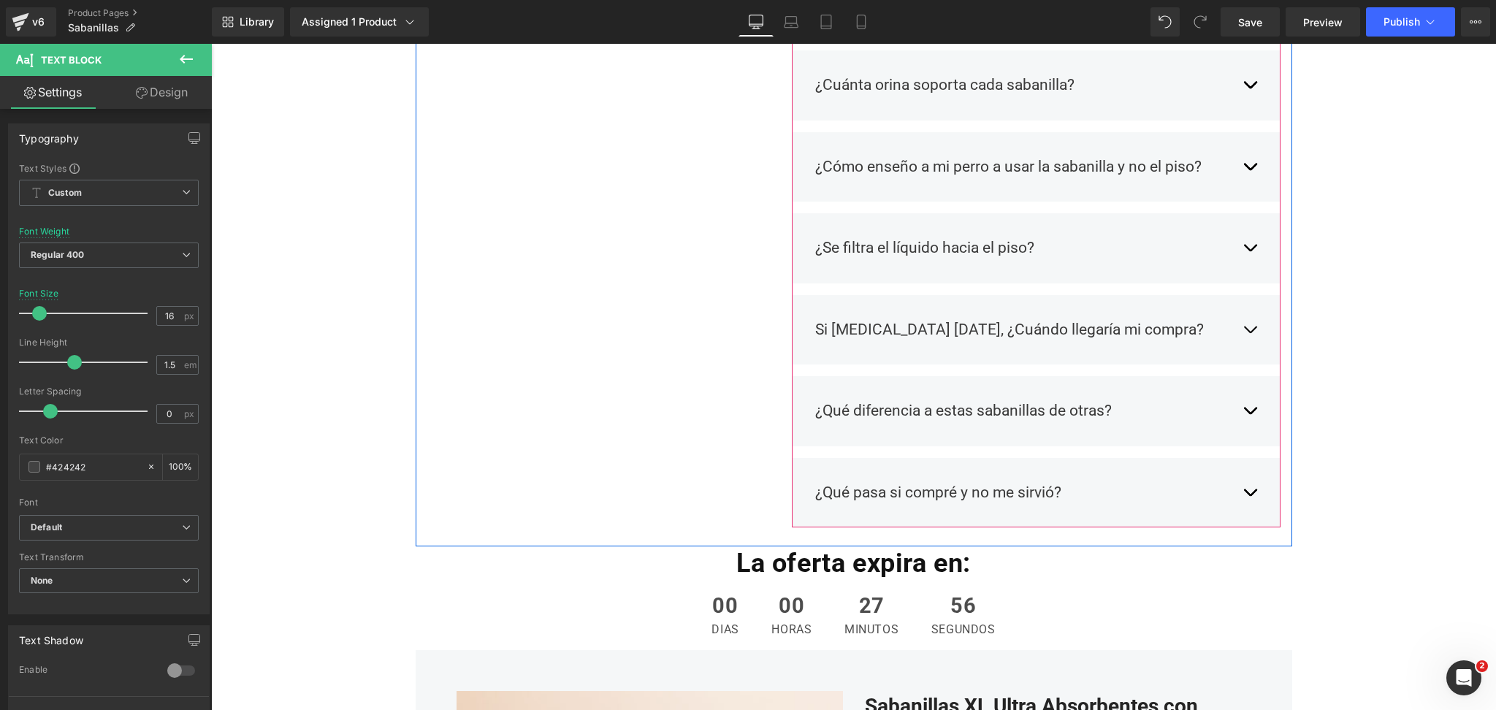
click at [1251, 332] on div "Si compro hoy, ¿Cuándo llegaría mi compra? Text Block Compra hoy y tu pedido se…" at bounding box center [1036, 330] width 489 height 70
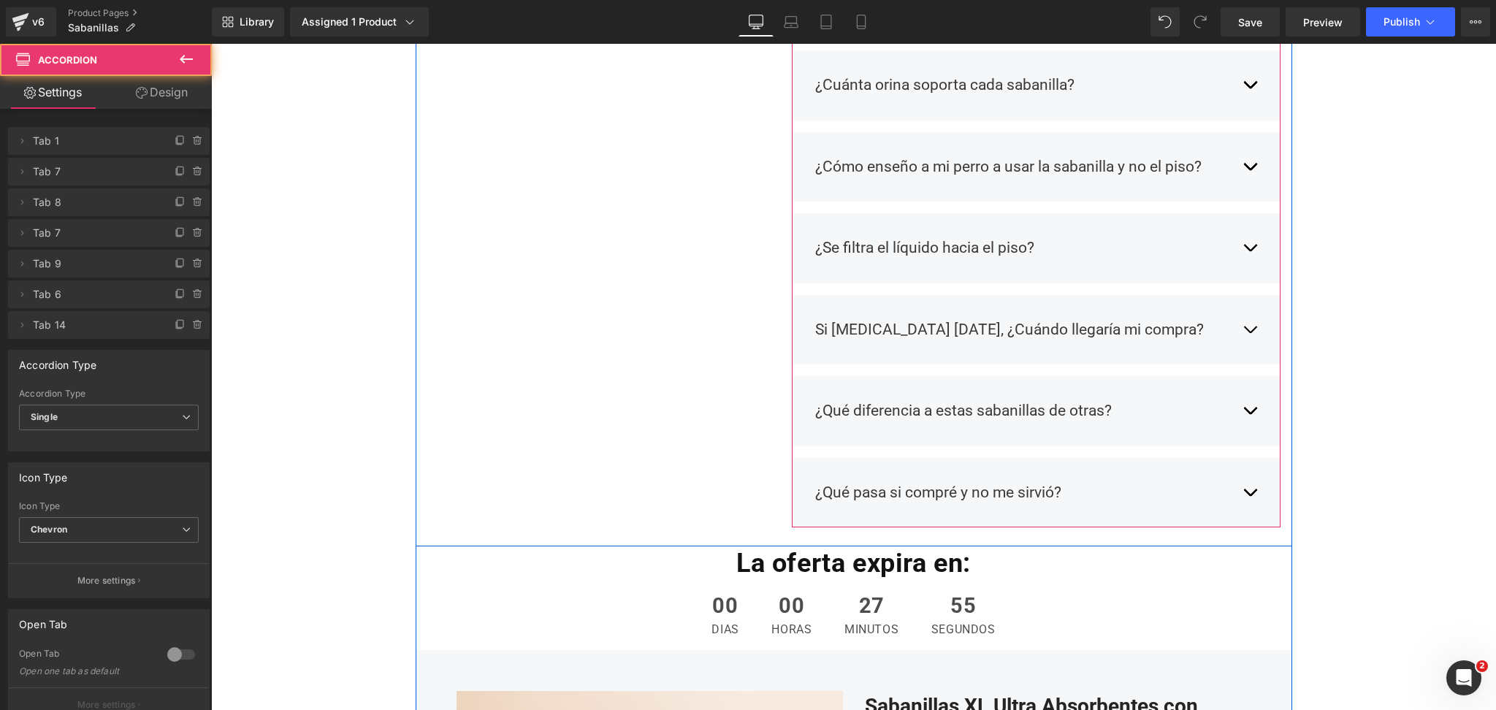
click at [1243, 325] on button "button" at bounding box center [1250, 330] width 15 height 45
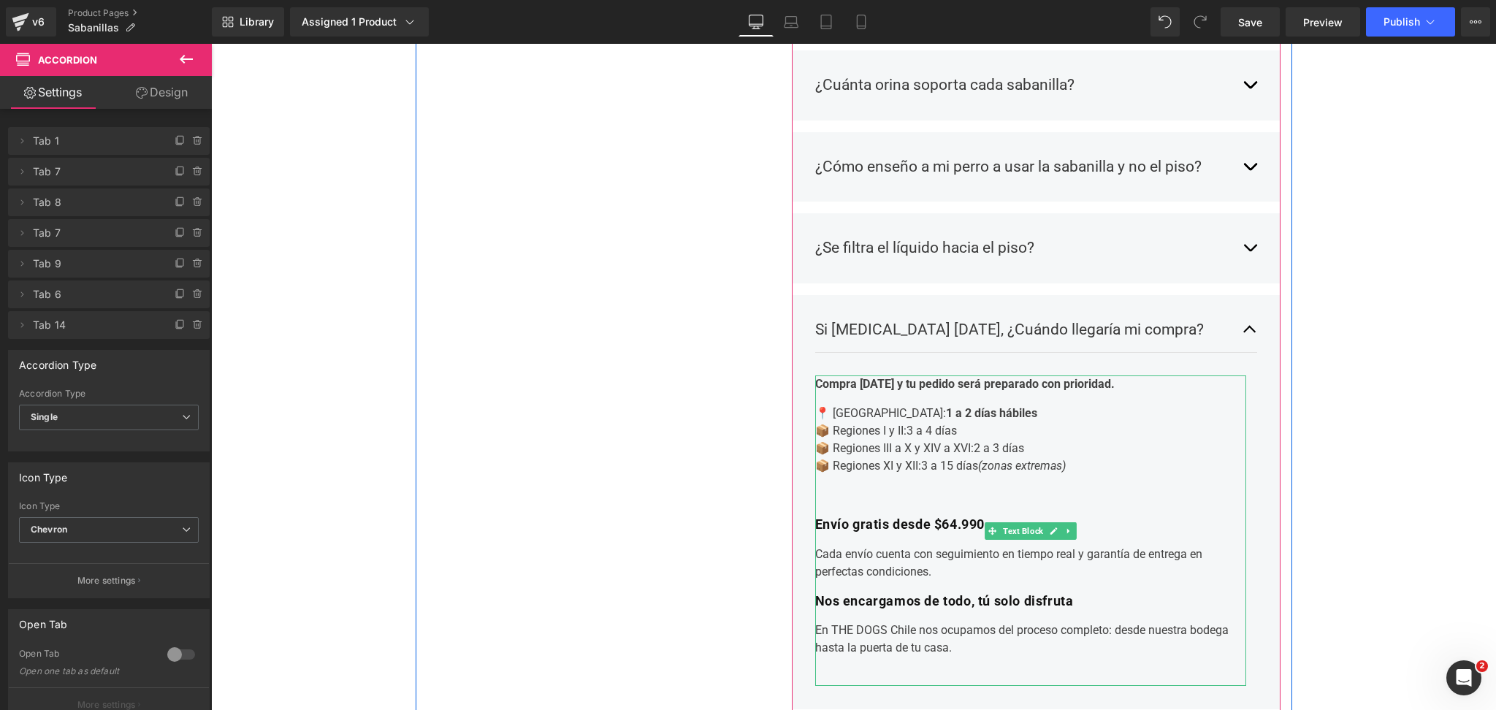
click at [942, 527] on b "Envío gratis desde $64.990" at bounding box center [900, 523] width 170 height 15
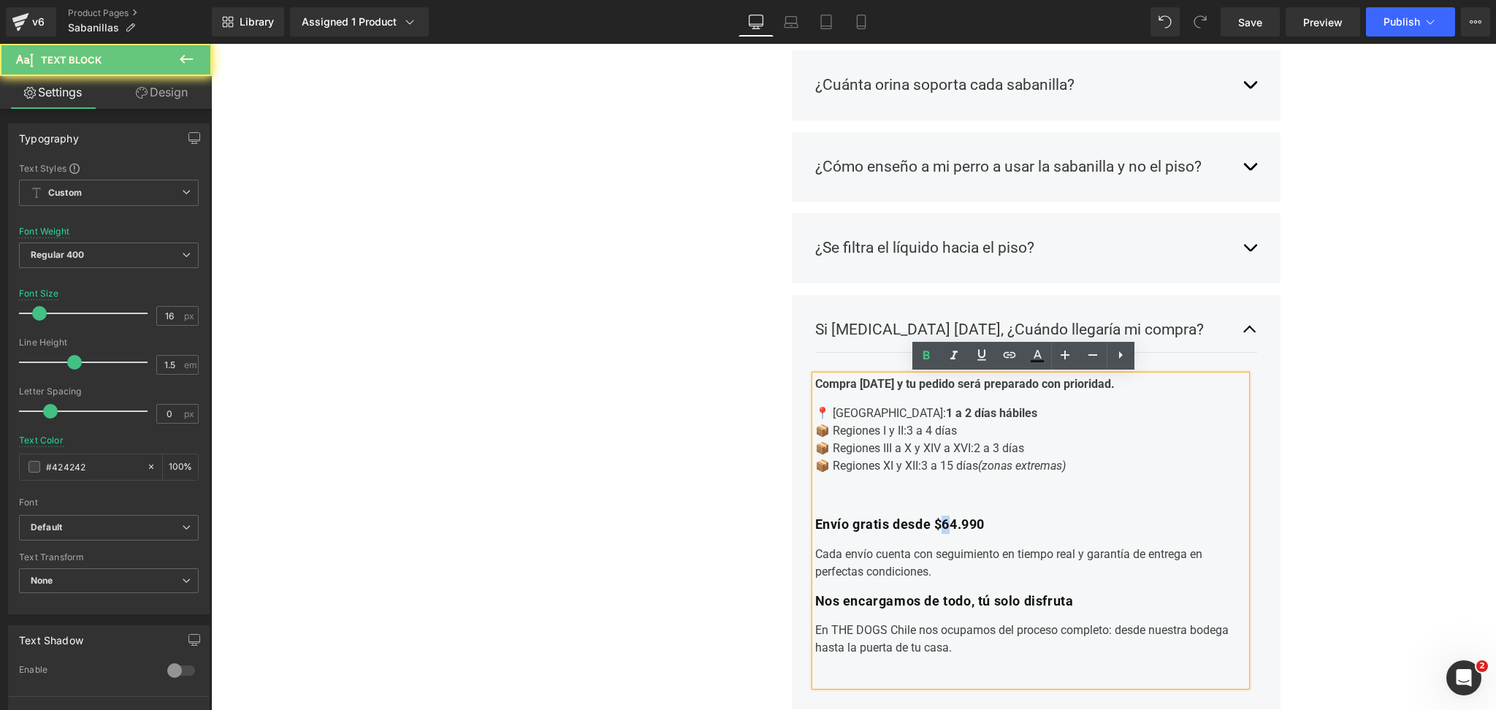
click at [943, 527] on b "Envío gratis desde $64.990" at bounding box center [900, 523] width 170 height 15
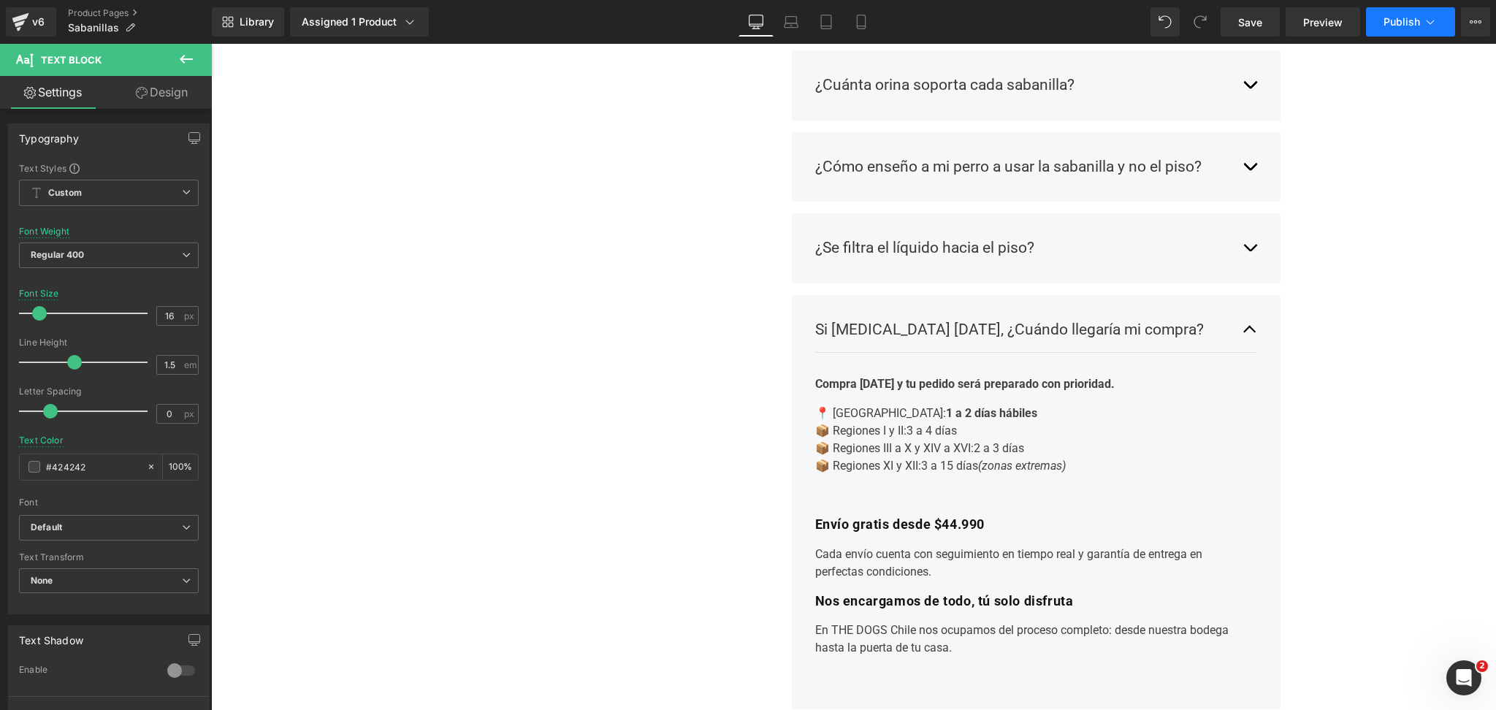
click at [1400, 18] on span "Publish" at bounding box center [1402, 22] width 37 height 12
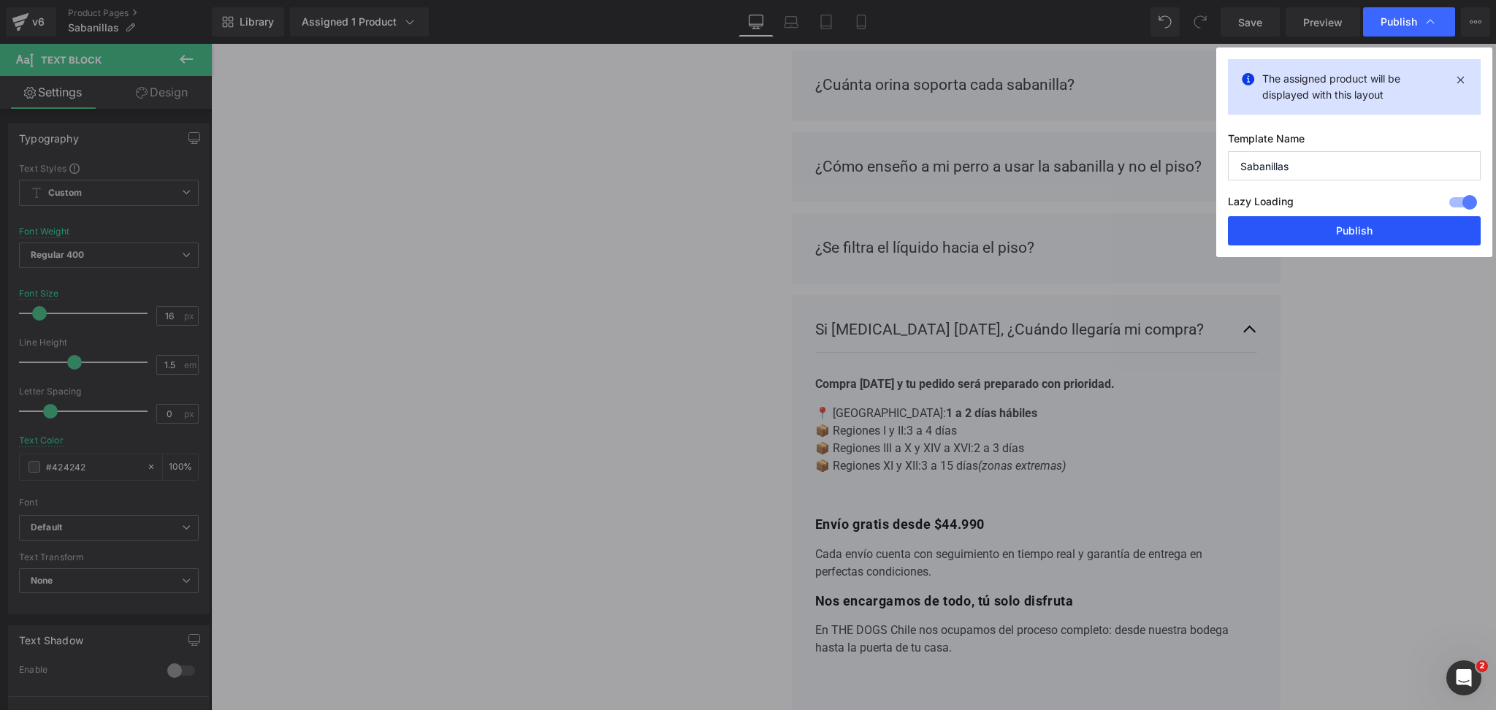
click at [1358, 232] on button "Publish" at bounding box center [1354, 230] width 253 height 29
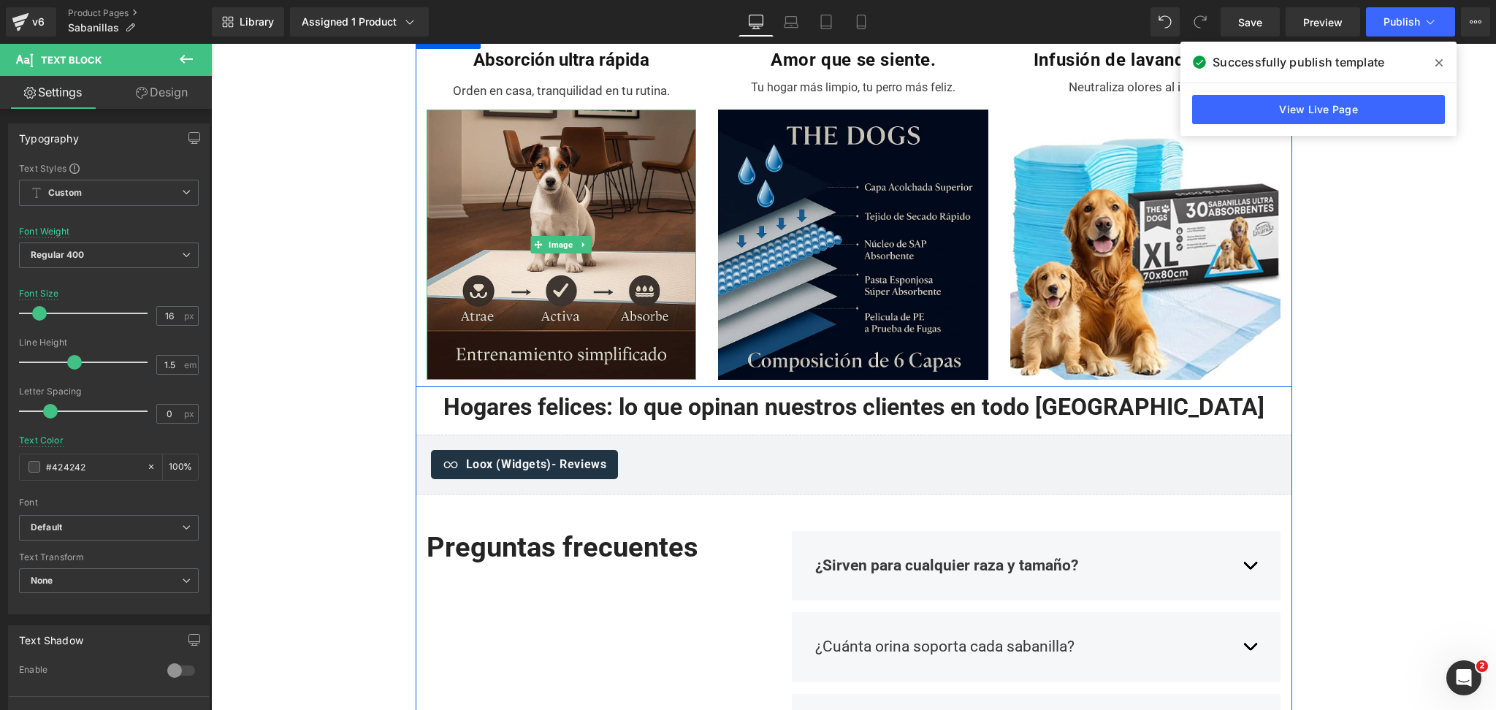
scroll to position [974, 0]
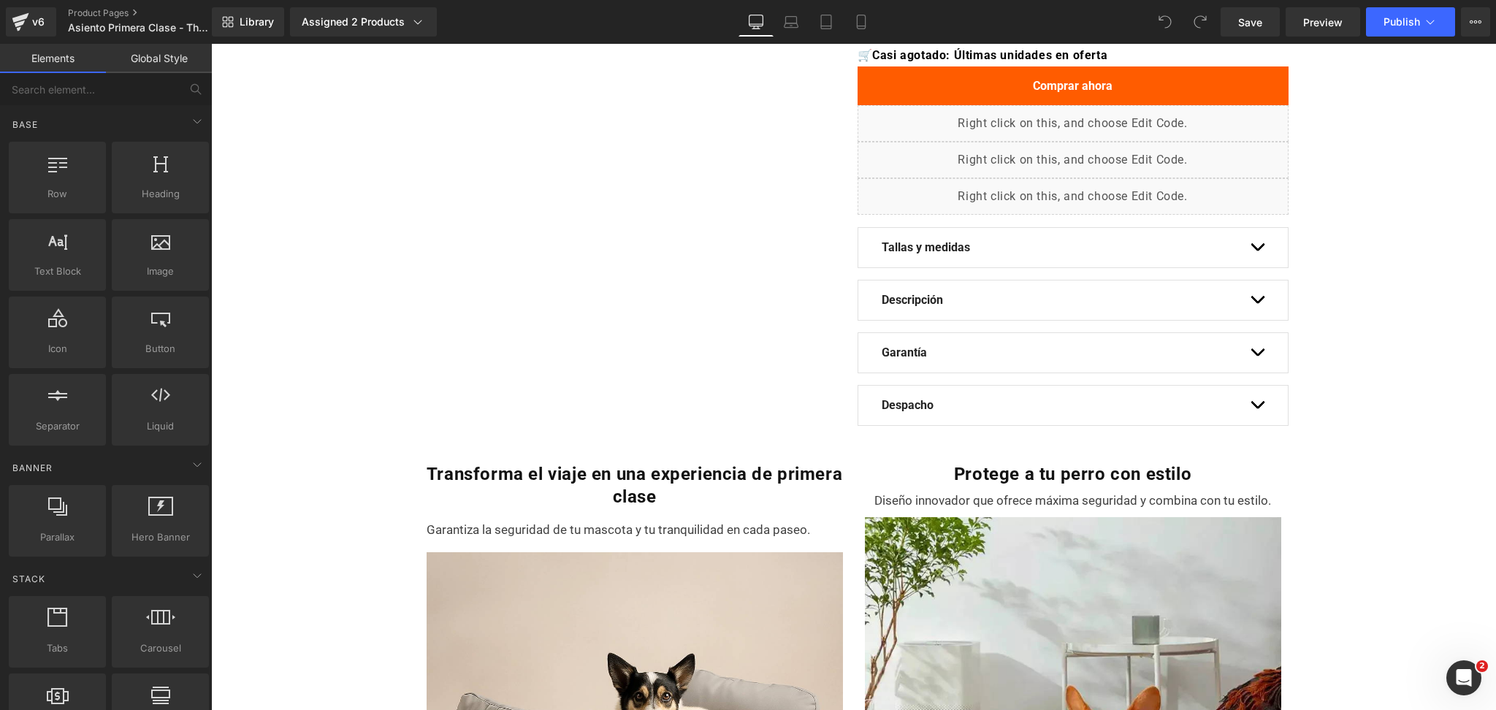
scroll to position [682, 0]
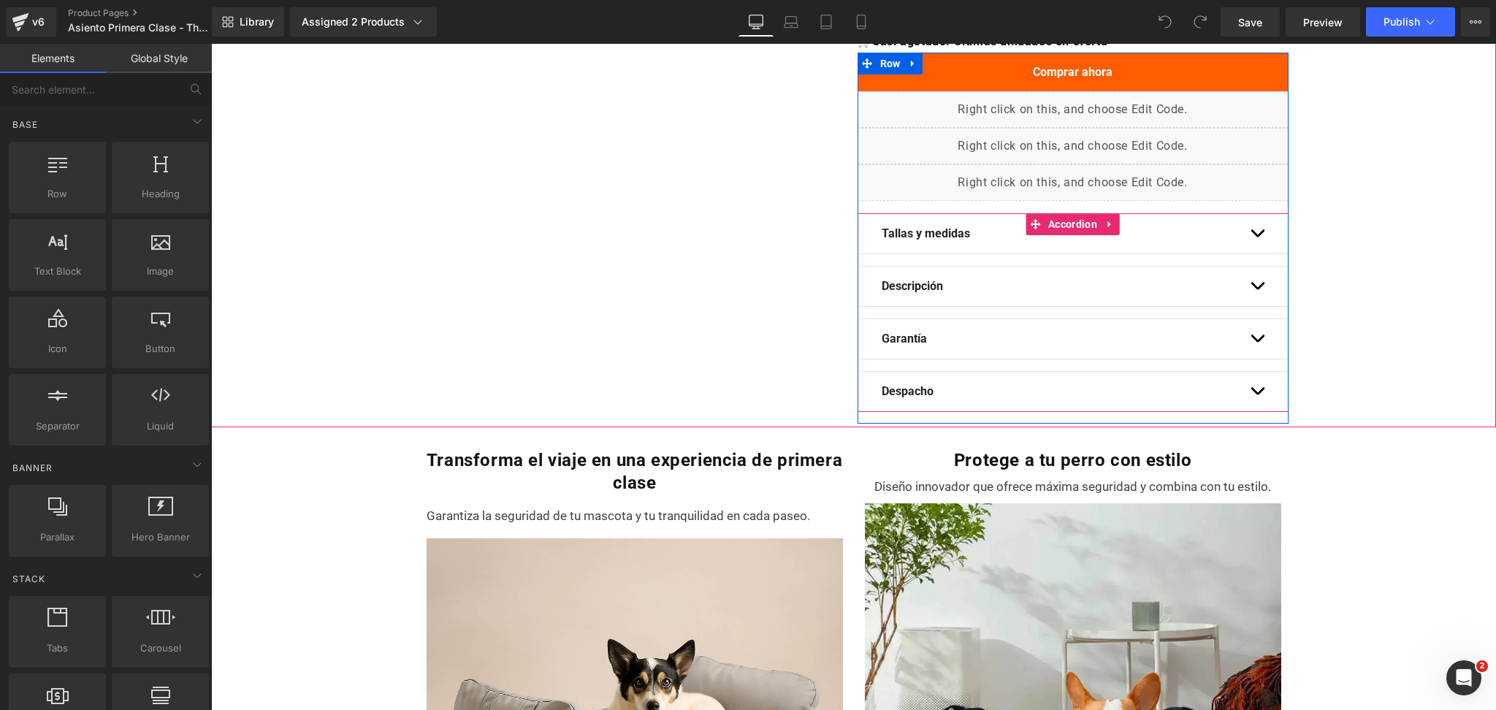
click at [1250, 386] on button "button" at bounding box center [1257, 391] width 15 height 39
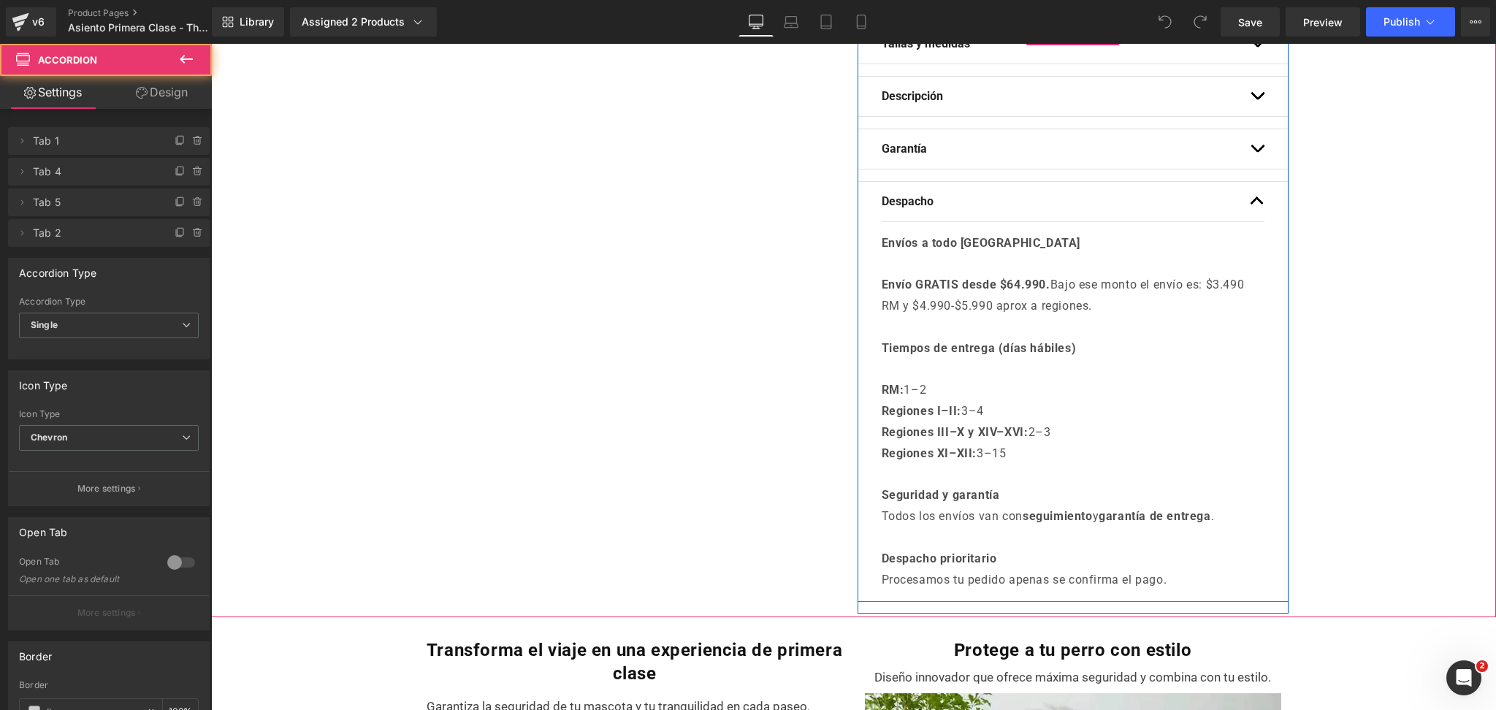
scroll to position [877, 0]
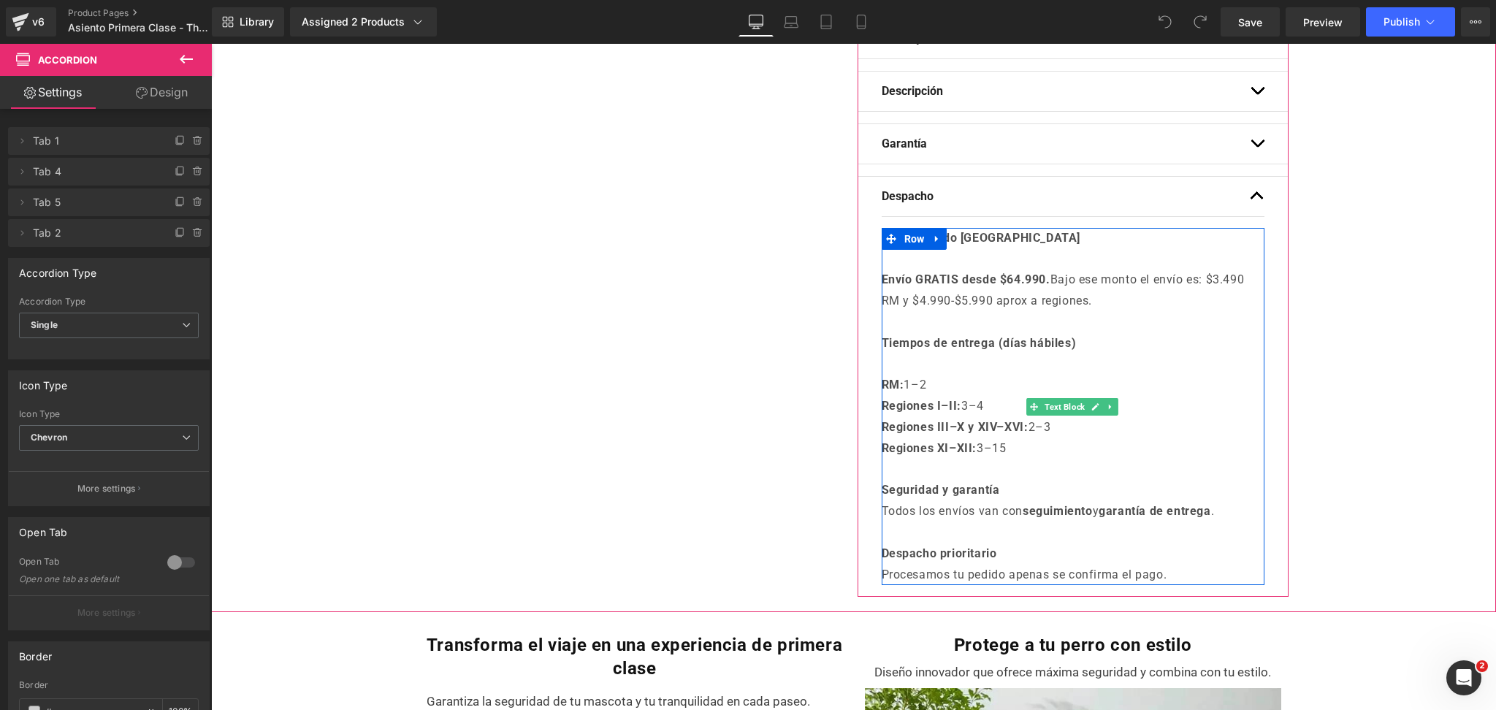
click at [1012, 275] on strong "Envío GRATIS desde $64.990." at bounding box center [966, 279] width 169 height 14
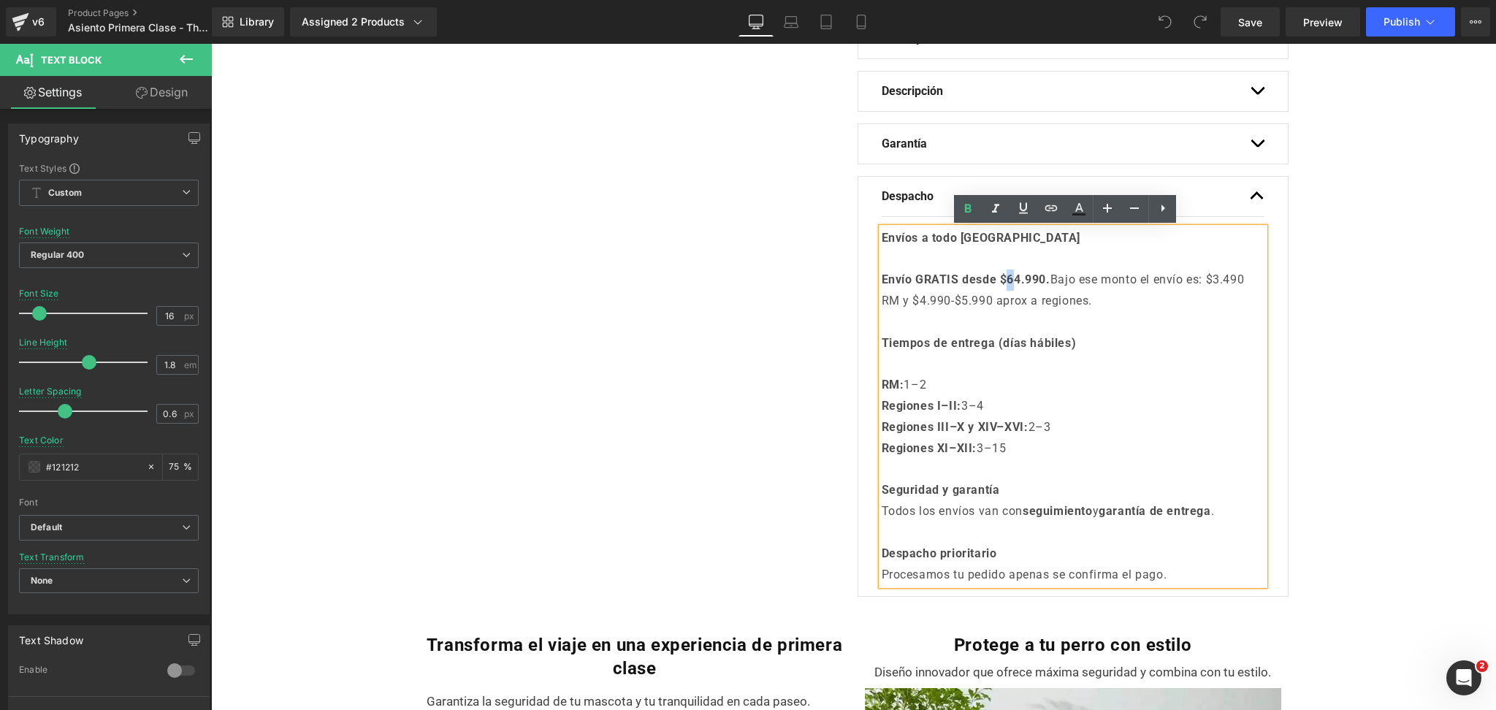
click at [1009, 282] on strong "Envío GRATIS desde $64.990." at bounding box center [966, 279] width 169 height 14
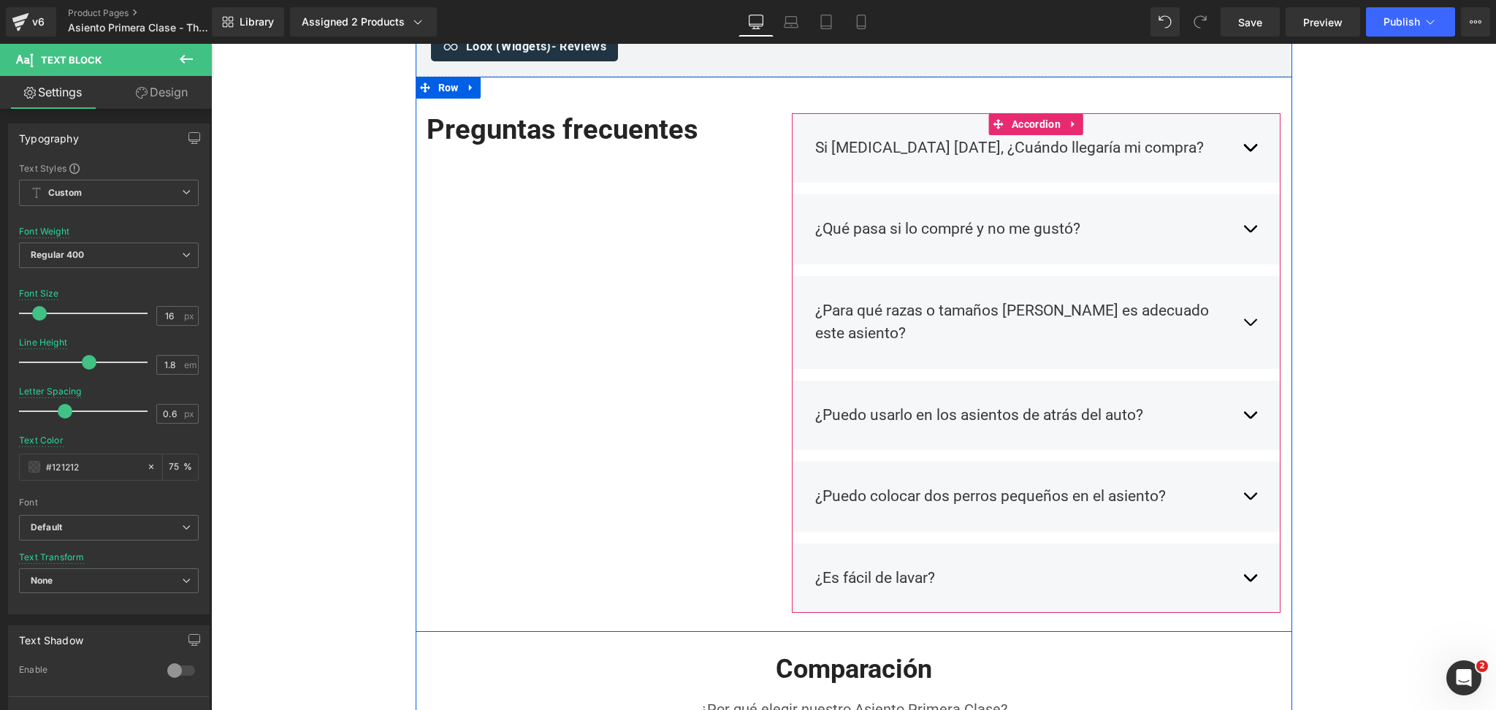
scroll to position [2045, 0]
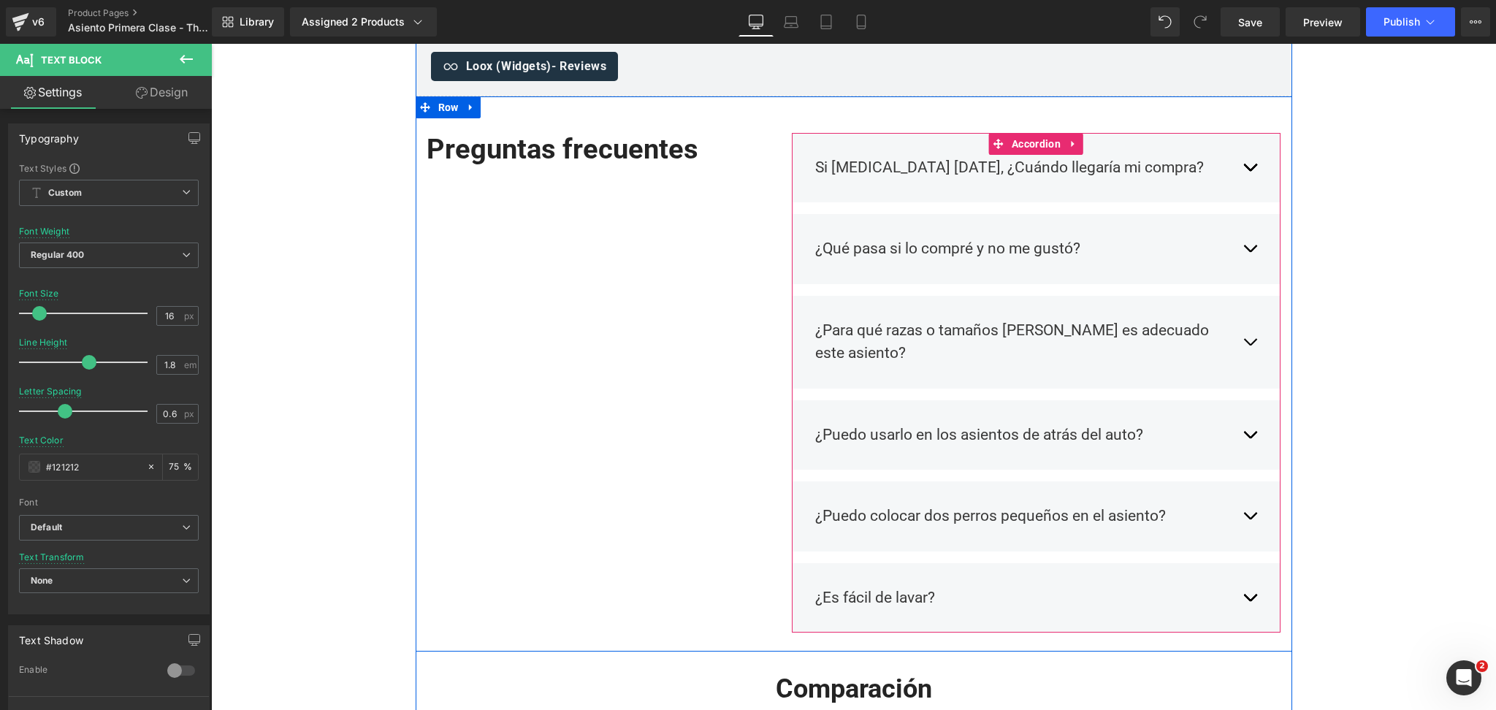
click at [1243, 170] on button "button" at bounding box center [1250, 167] width 15 height 45
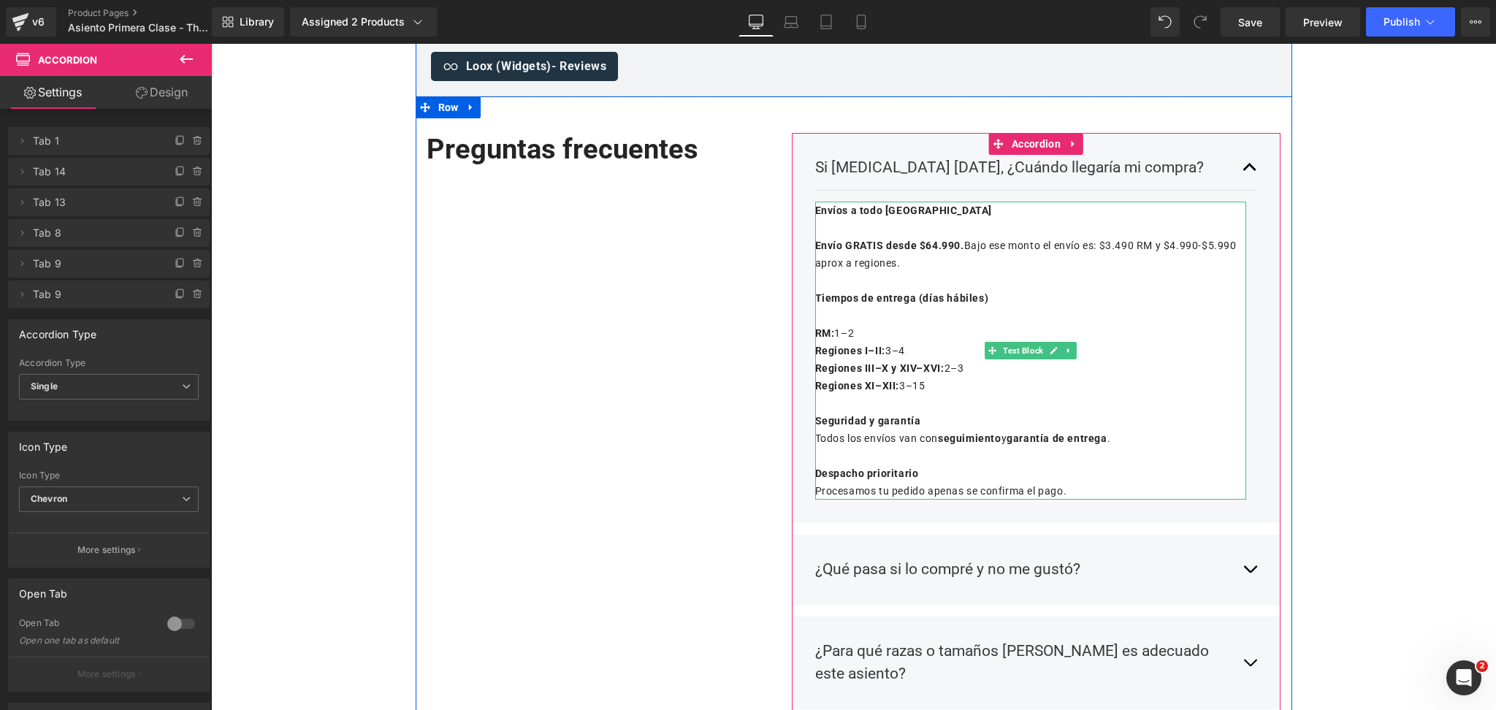
click at [928, 248] on strong "Envío GRATIS desde $64.990." at bounding box center [889, 246] width 149 height 12
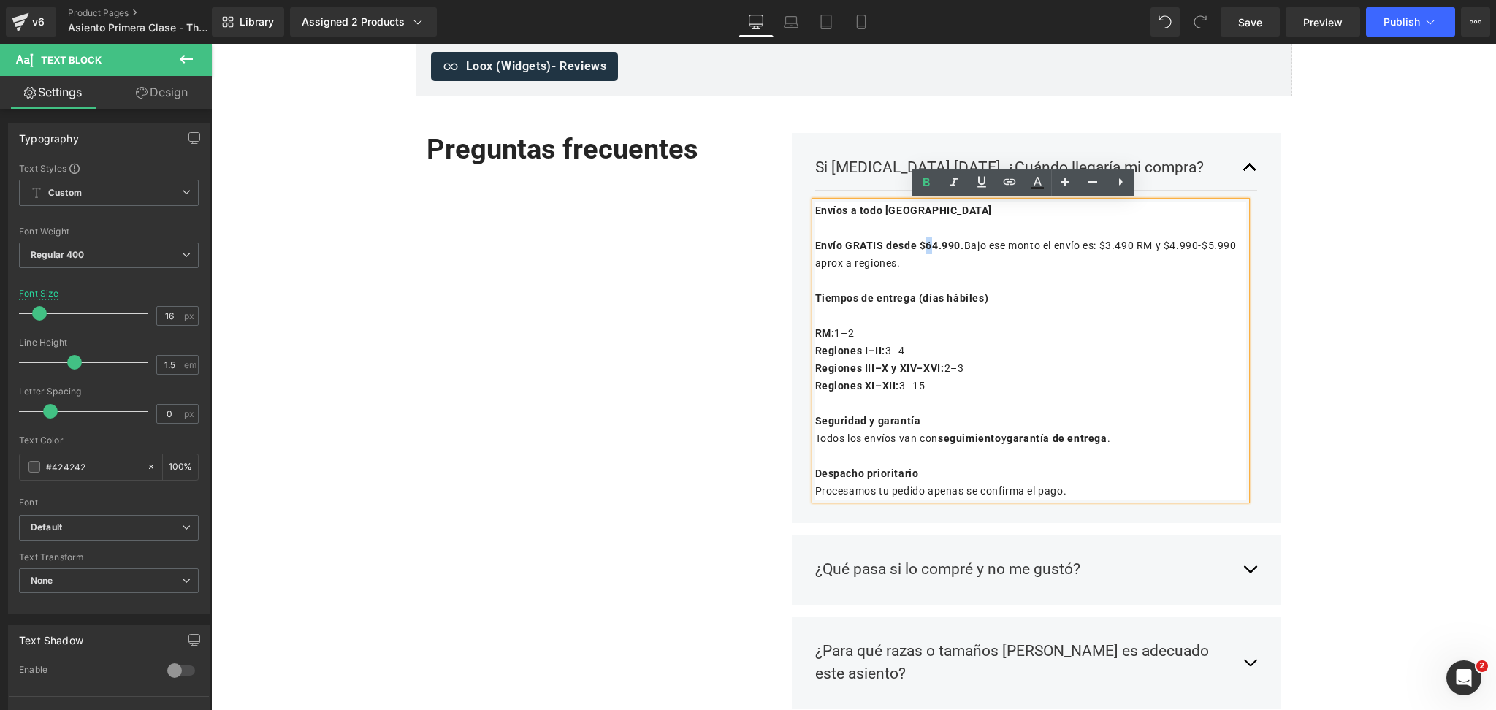
click at [927, 249] on strong "Envío GRATIS desde $64.990." at bounding box center [889, 246] width 149 height 12
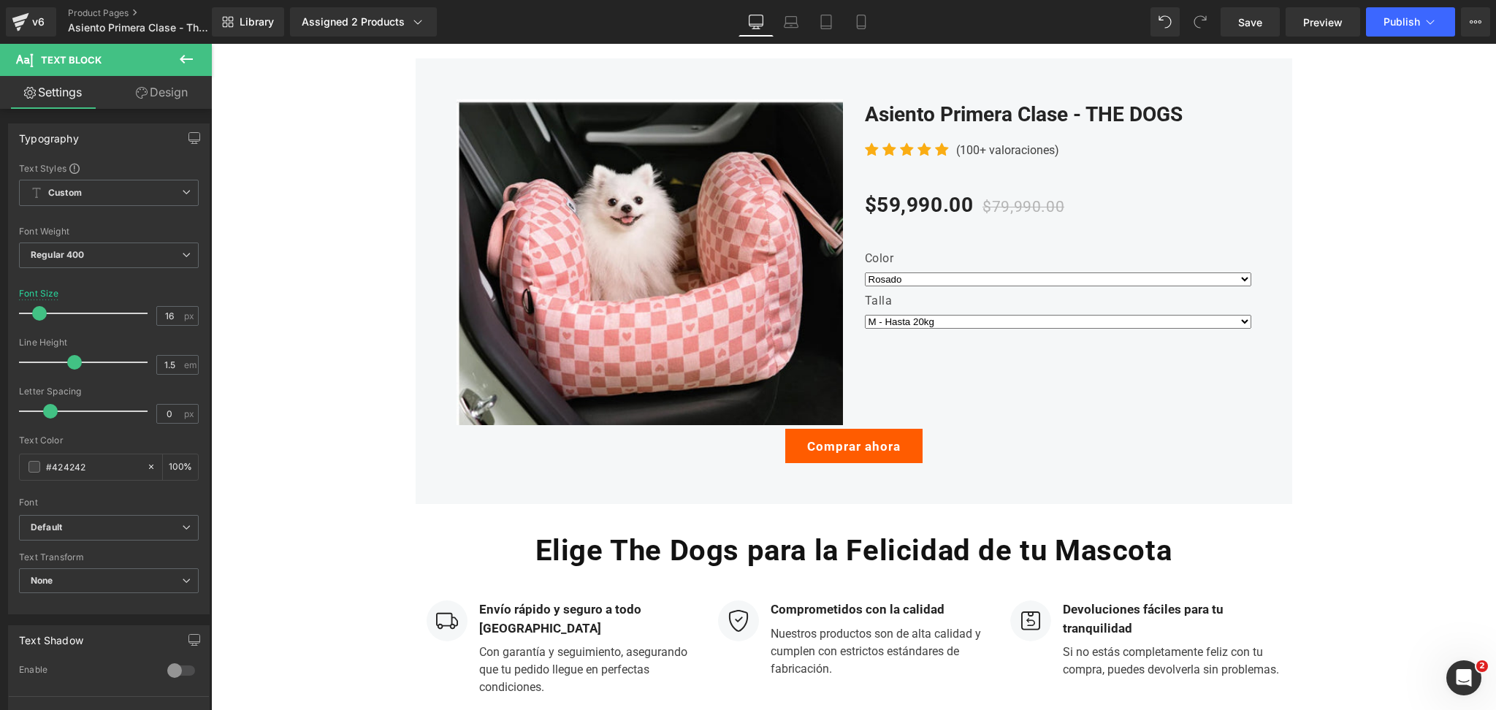
scroll to position [4480, 0]
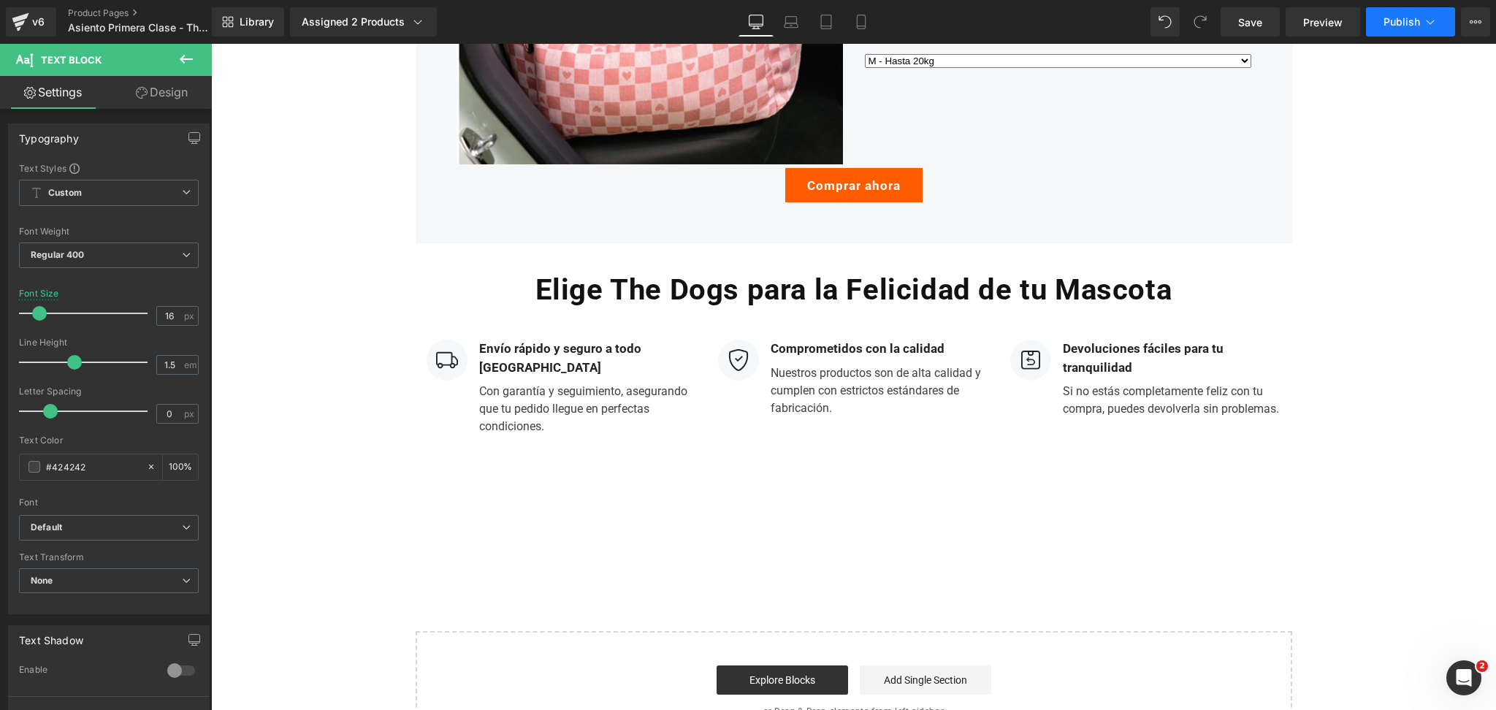
click at [1416, 27] on span "Publish" at bounding box center [1402, 22] width 37 height 12
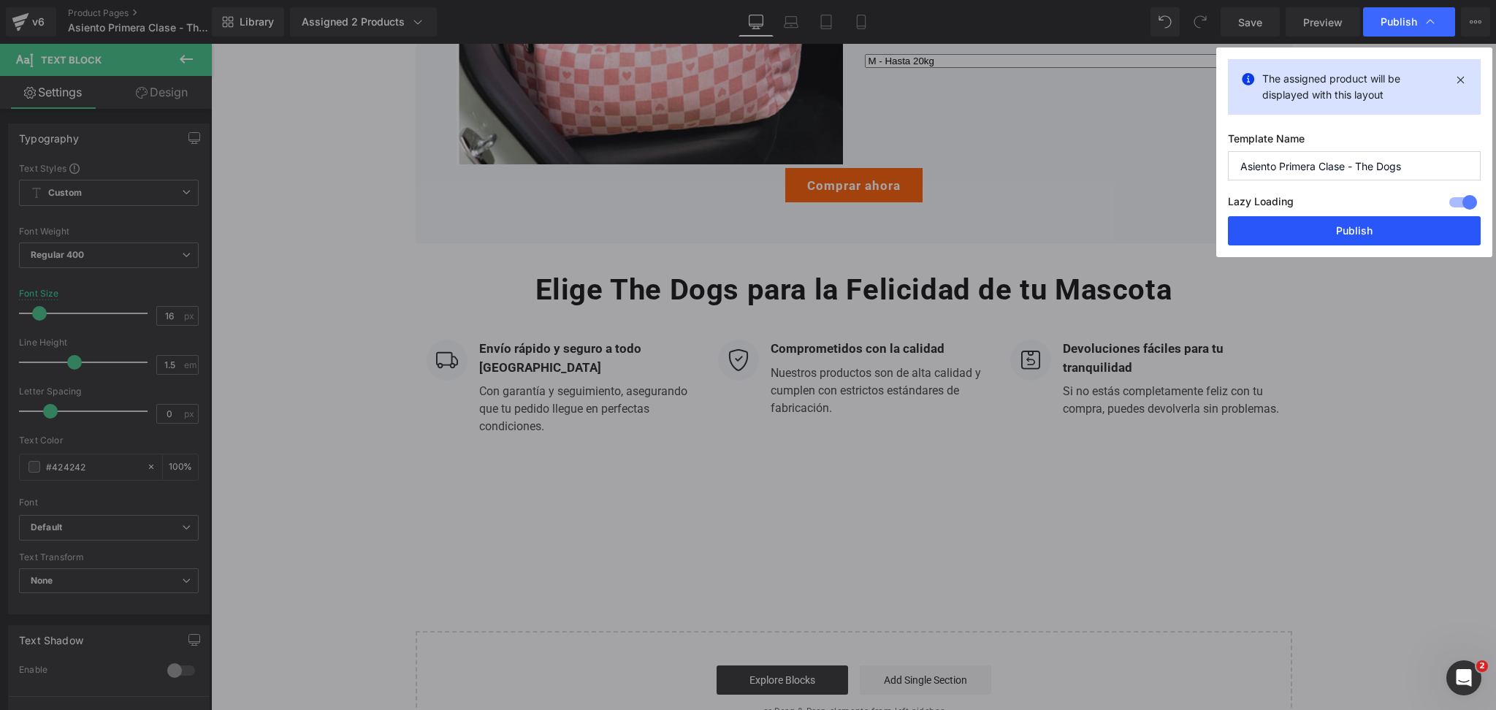
click at [1370, 231] on button "Publish" at bounding box center [1354, 230] width 253 height 29
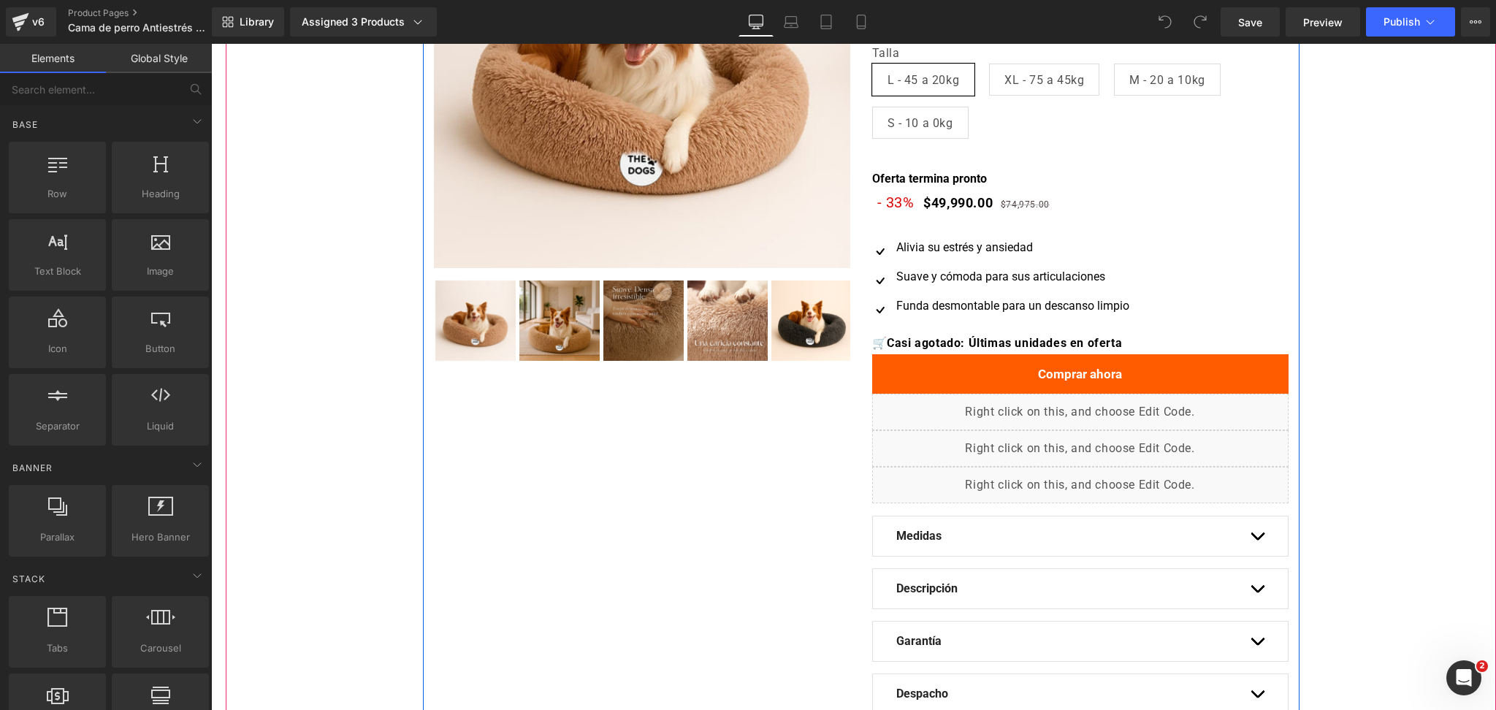
scroll to position [682, 0]
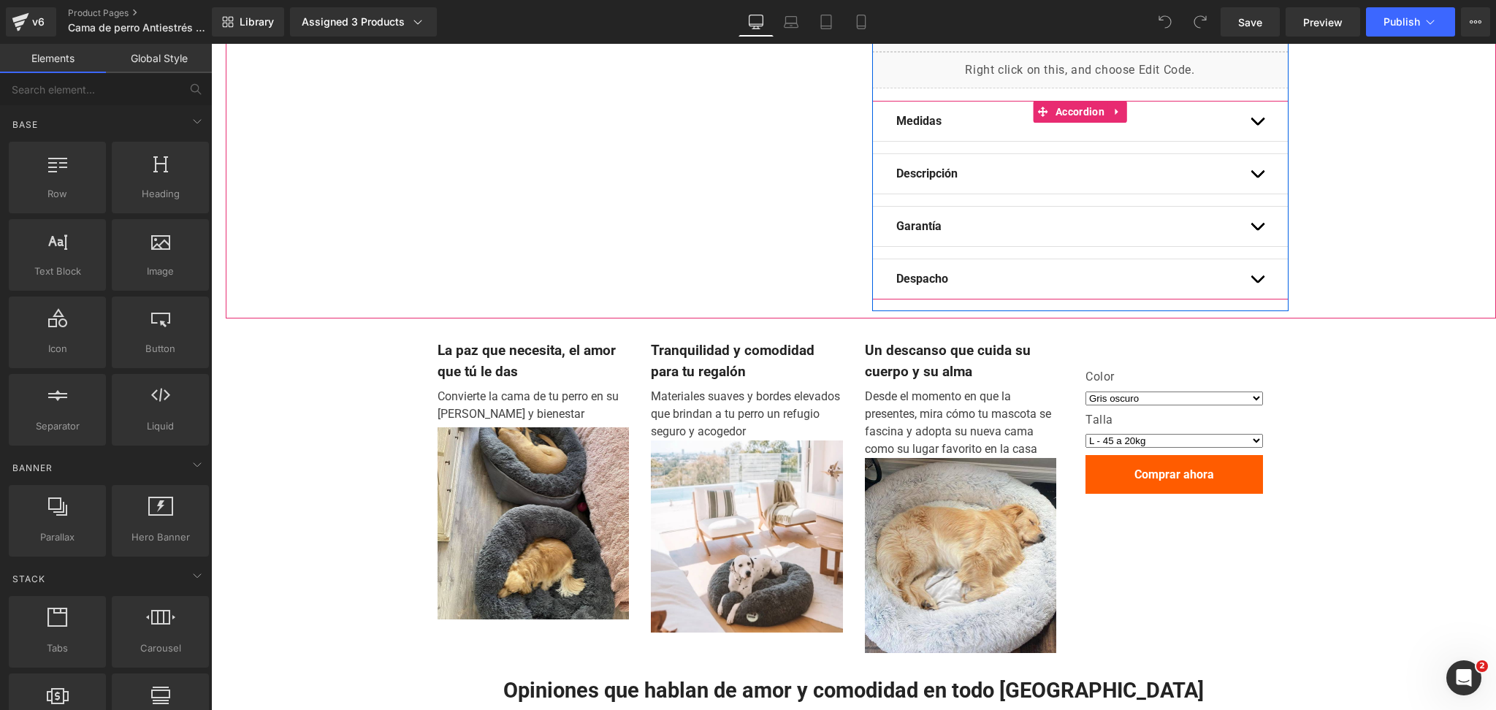
click at [1251, 272] on button "button" at bounding box center [1257, 278] width 15 height 39
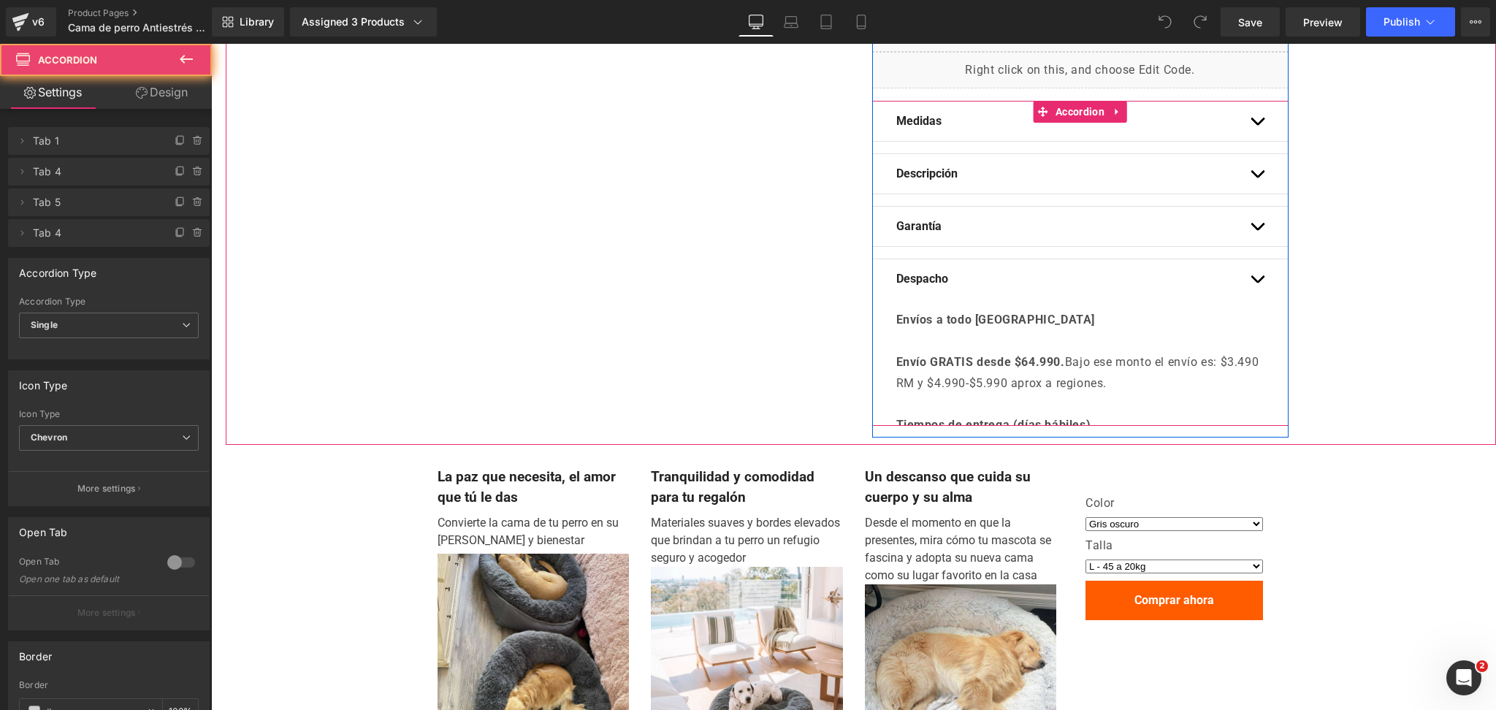
click at [1254, 282] on button "button" at bounding box center [1257, 278] width 15 height 39
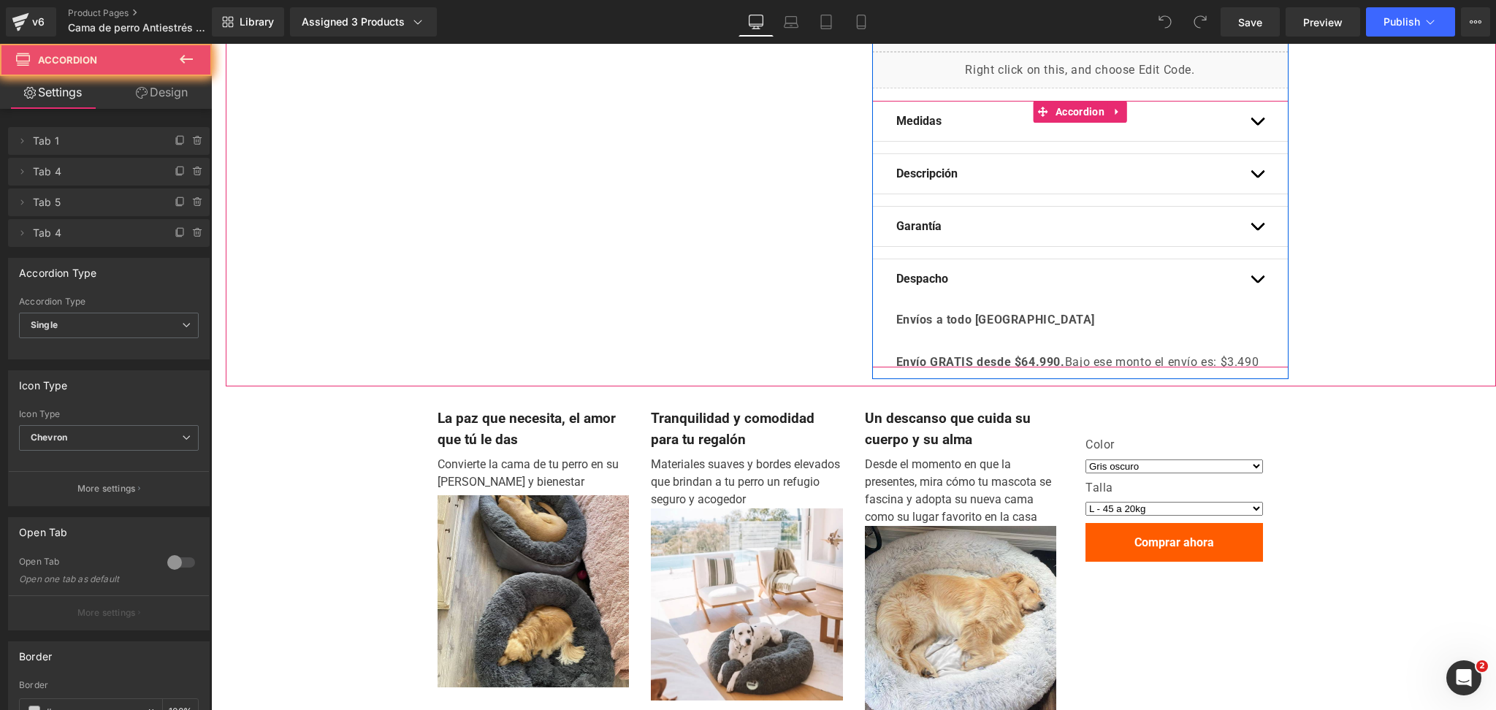
click at [1257, 283] on span "button" at bounding box center [1257, 283] width 0 height 0
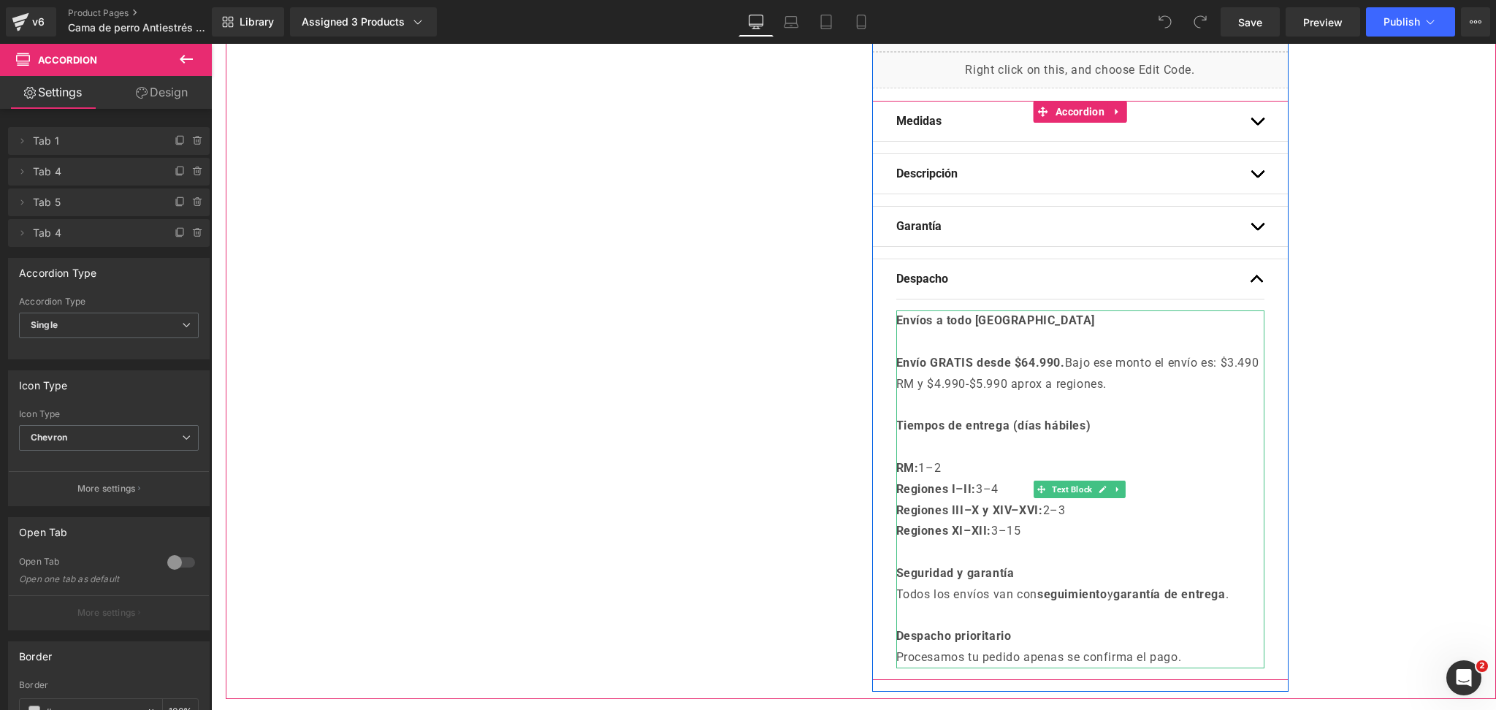
click at [1029, 362] on strong "Envío GRATIS desde $64.990." at bounding box center [980, 363] width 169 height 14
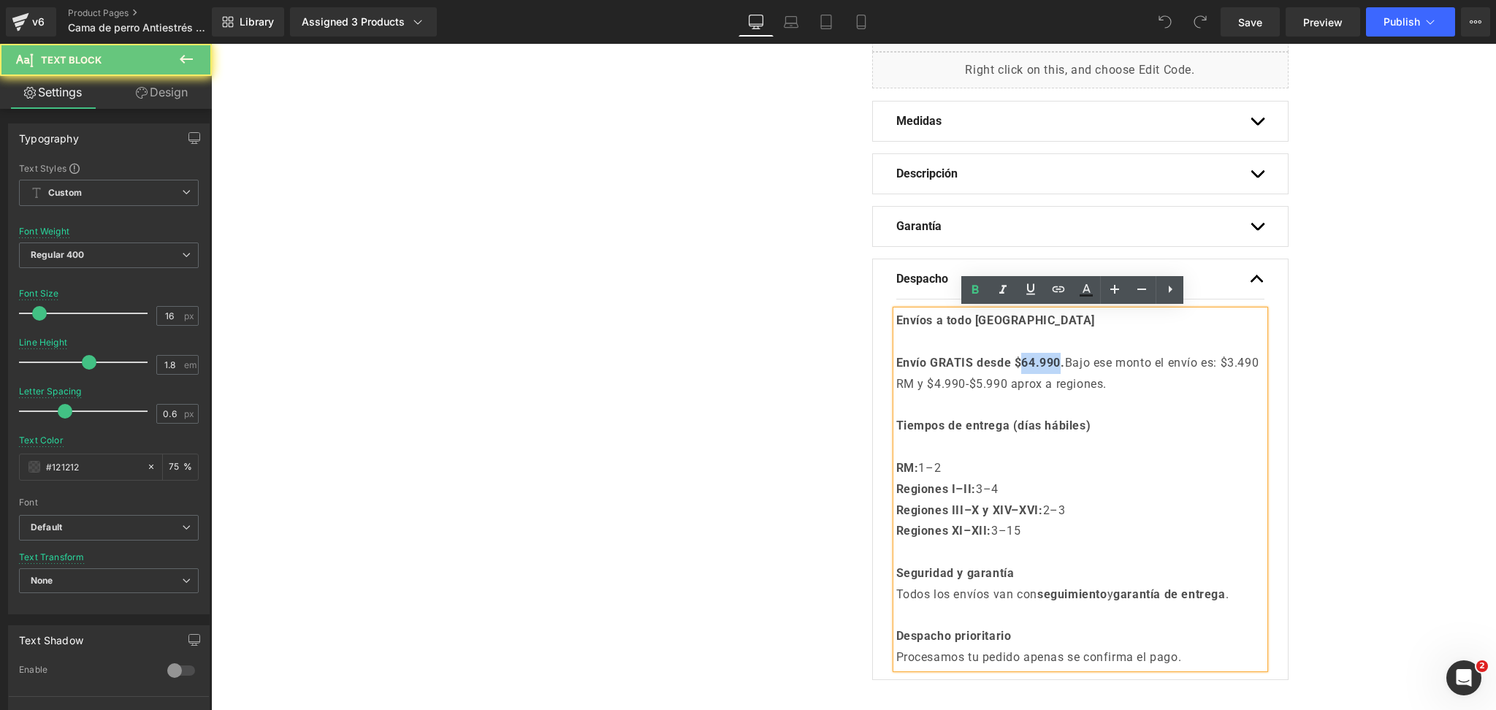
click at [1026, 362] on strong "Envío GRATIS desde $64.990." at bounding box center [980, 363] width 169 height 14
drag, startPoint x: 1029, startPoint y: 362, endPoint x: 1056, endPoint y: 332, distance: 40.9
click at [1023, 362] on strong "Envío GRATIS desde $64.990." at bounding box center [980, 363] width 169 height 14
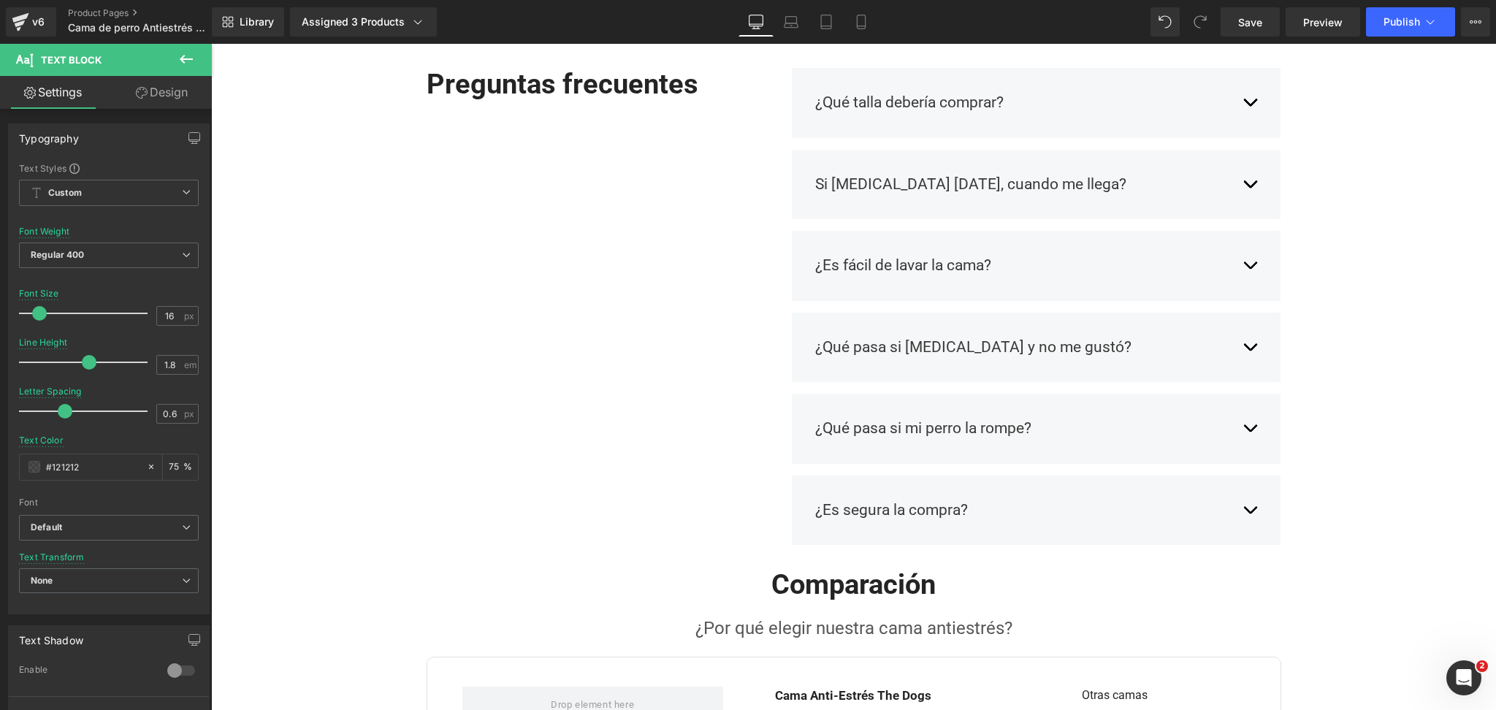
scroll to position [1753, 0]
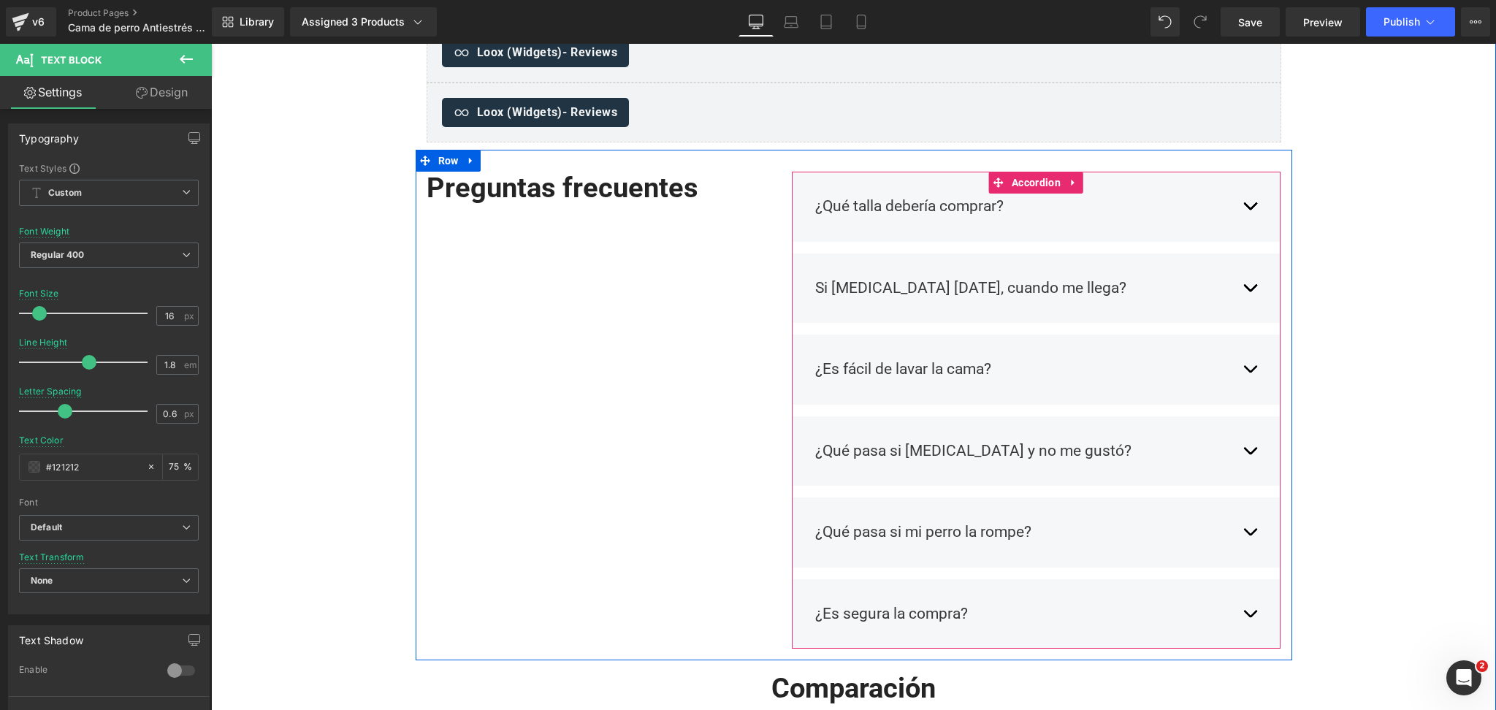
click at [1248, 287] on button "button" at bounding box center [1250, 288] width 15 height 45
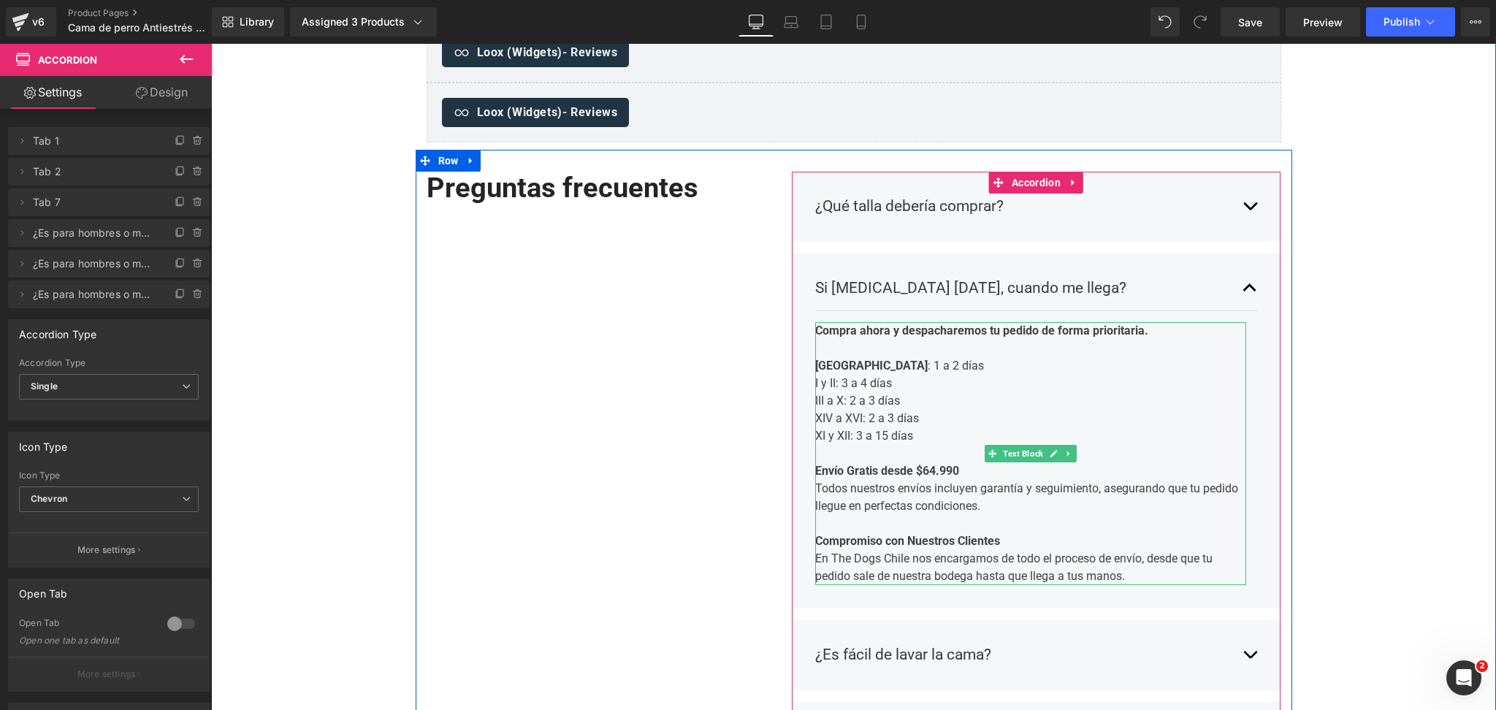
click at [929, 473] on b "Envío Gratis desde $64.990" at bounding box center [887, 471] width 144 height 14
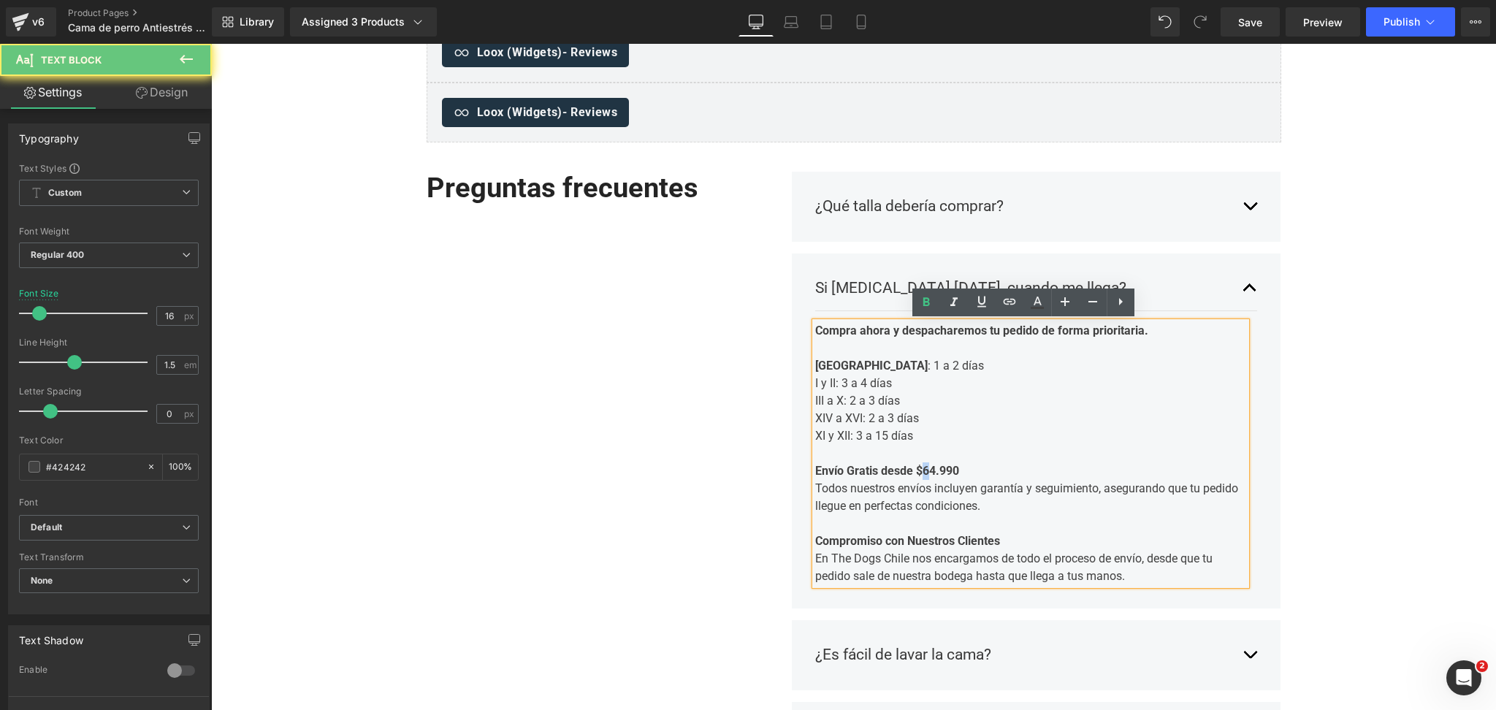
click at [928, 470] on b "Envío Gratis desde $64.990" at bounding box center [887, 471] width 144 height 14
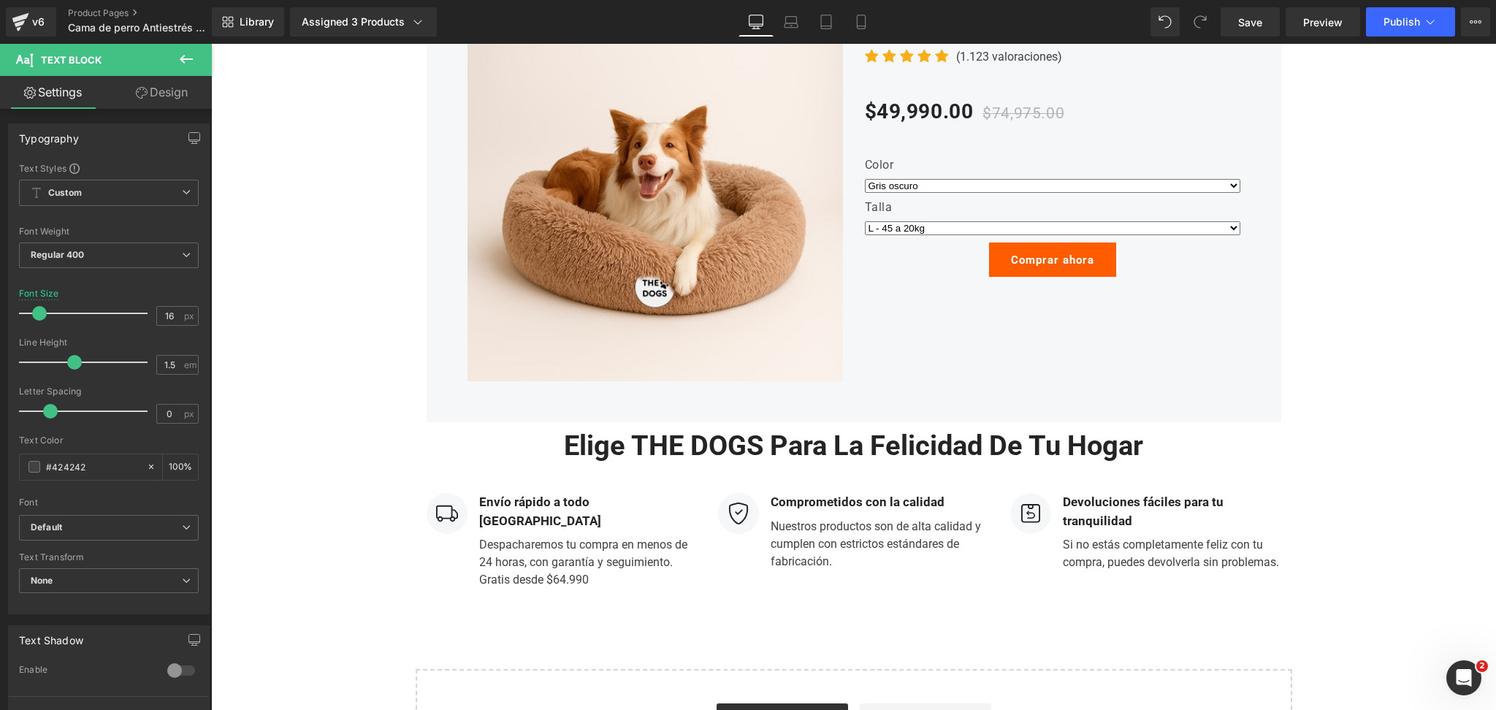
scroll to position [3603, 0]
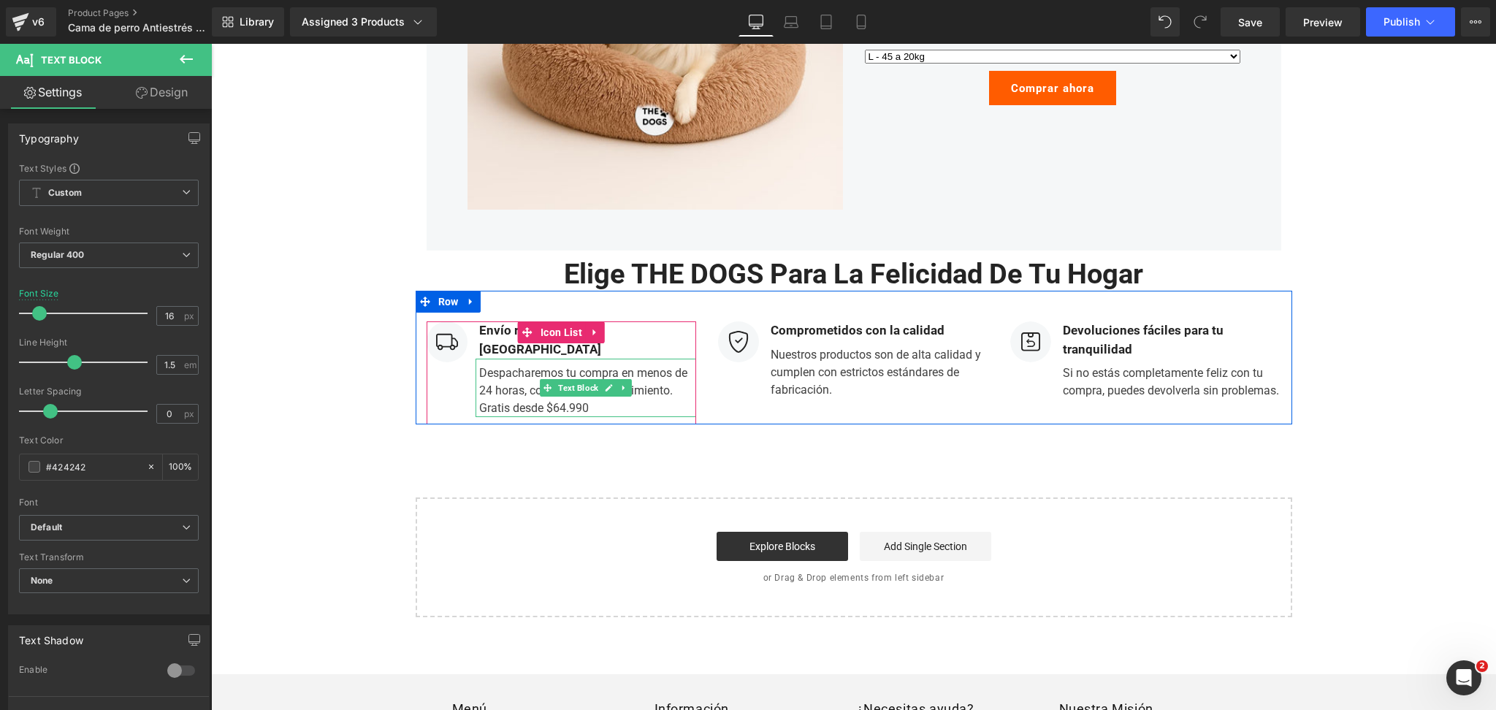
click at [550, 391] on div "Despacharemos tu compra en menos de 24 horas, con garantía y seguimiento. Grati…" at bounding box center [586, 388] width 221 height 58
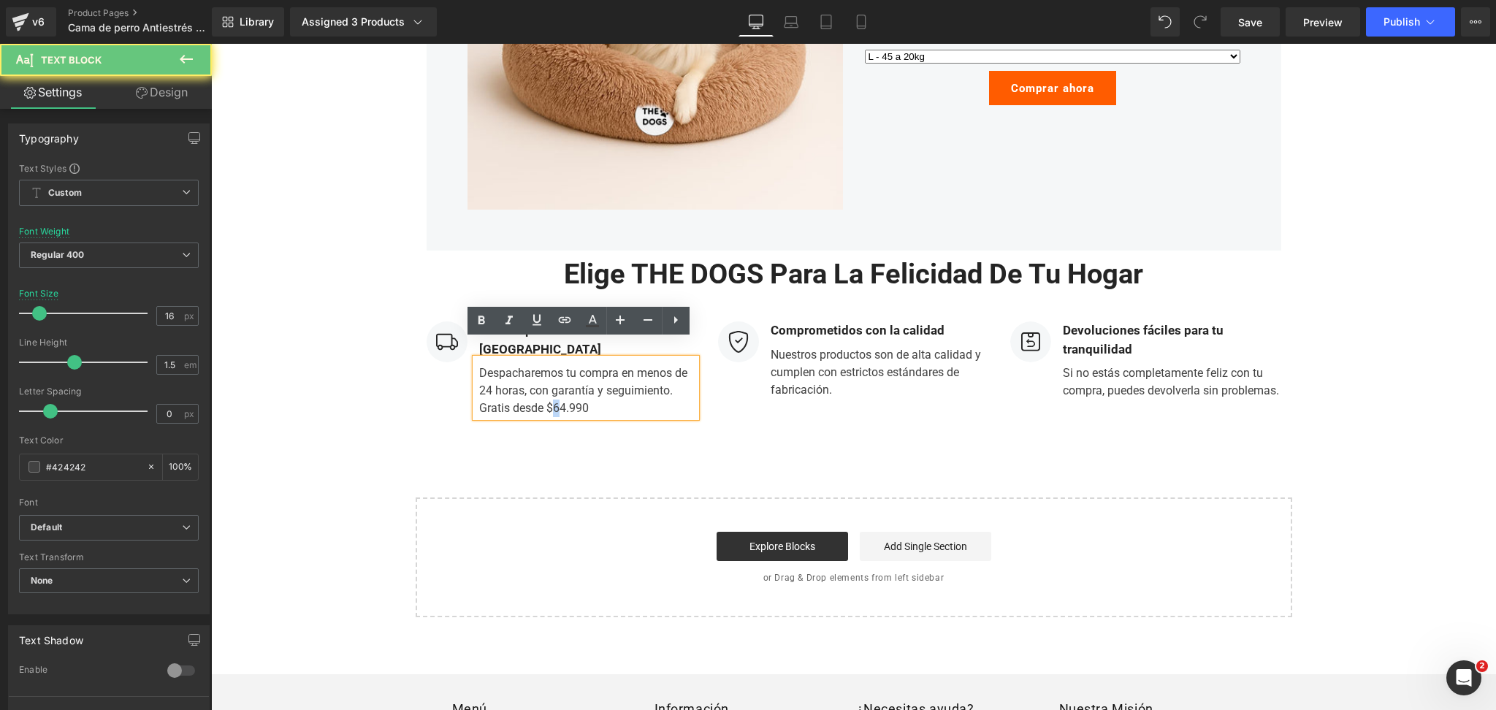
drag, startPoint x: 553, startPoint y: 391, endPoint x: 882, endPoint y: 369, distance: 329.4
click at [550, 391] on div "Despacharemos tu compra en menos de 24 horas, con garantía y seguimiento. Grati…" at bounding box center [586, 388] width 221 height 58
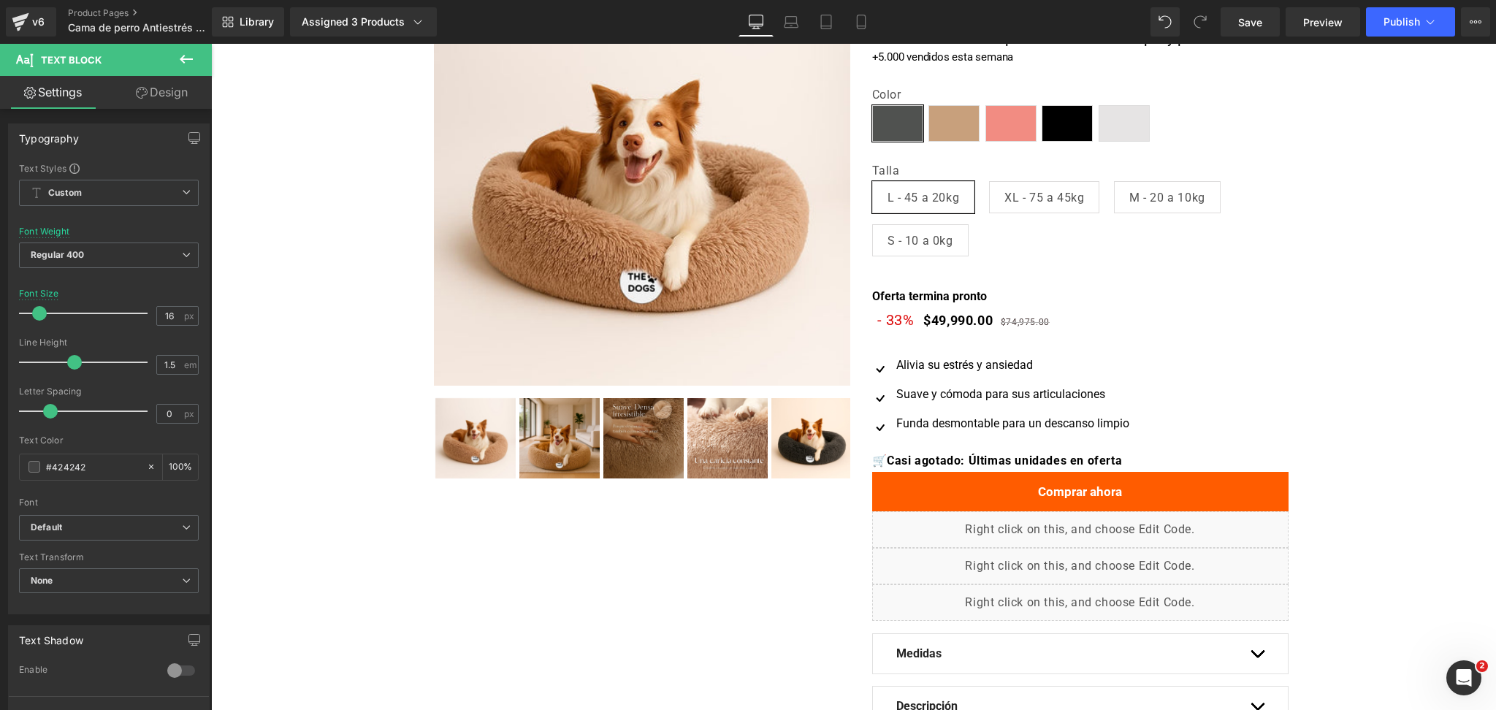
scroll to position [0, 0]
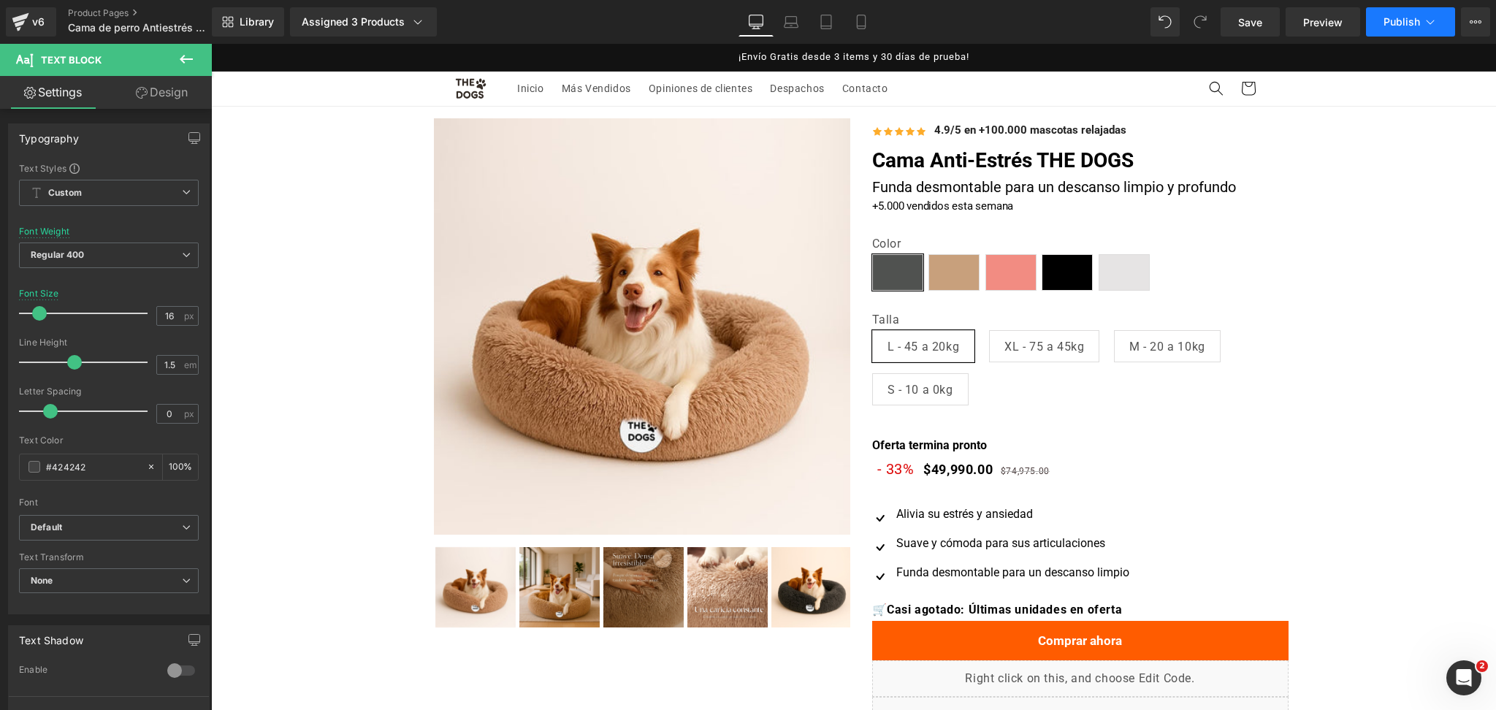
drag, startPoint x: 1174, startPoint y: 7, endPoint x: 1397, endPoint y: 23, distance: 224.1
click at [1397, 23] on span "Publish" at bounding box center [1402, 22] width 37 height 12
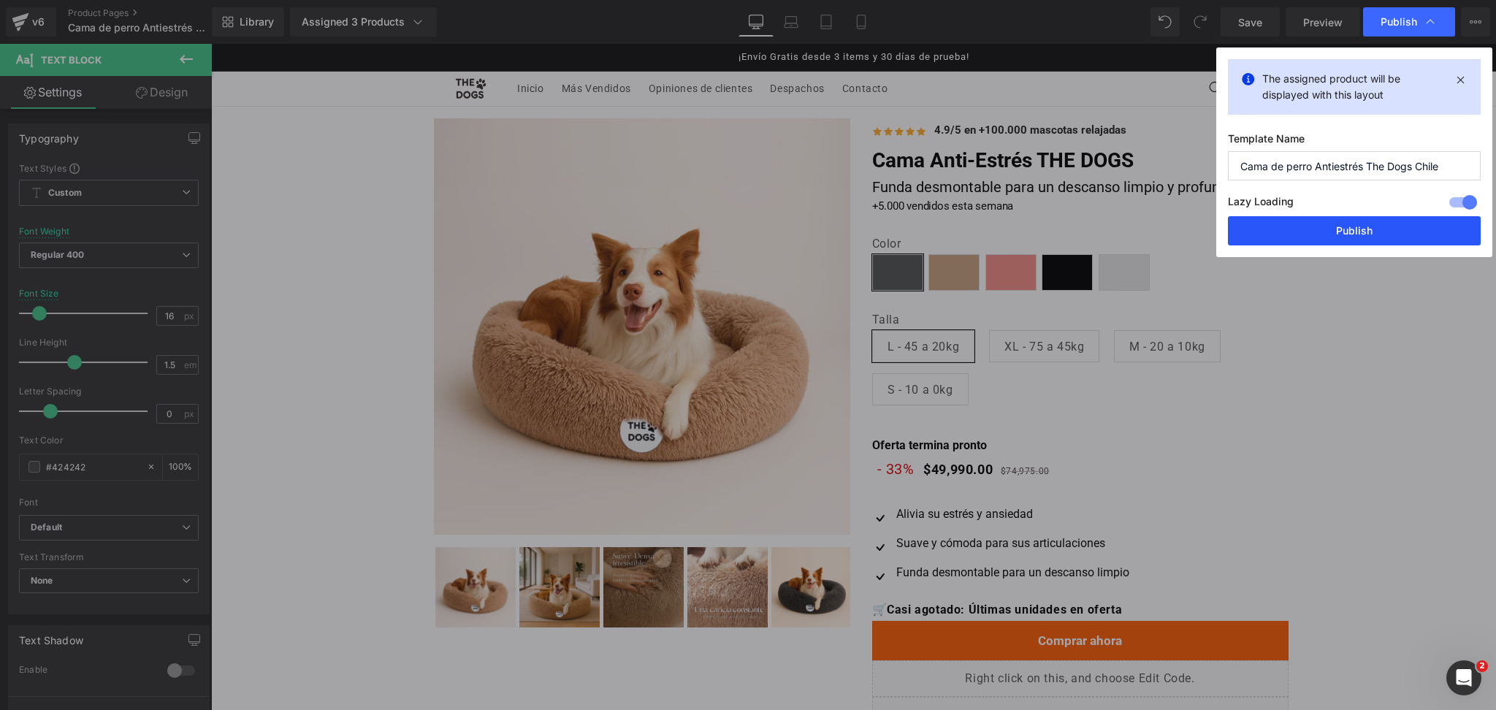
click at [1341, 233] on button "Publish" at bounding box center [1354, 230] width 253 height 29
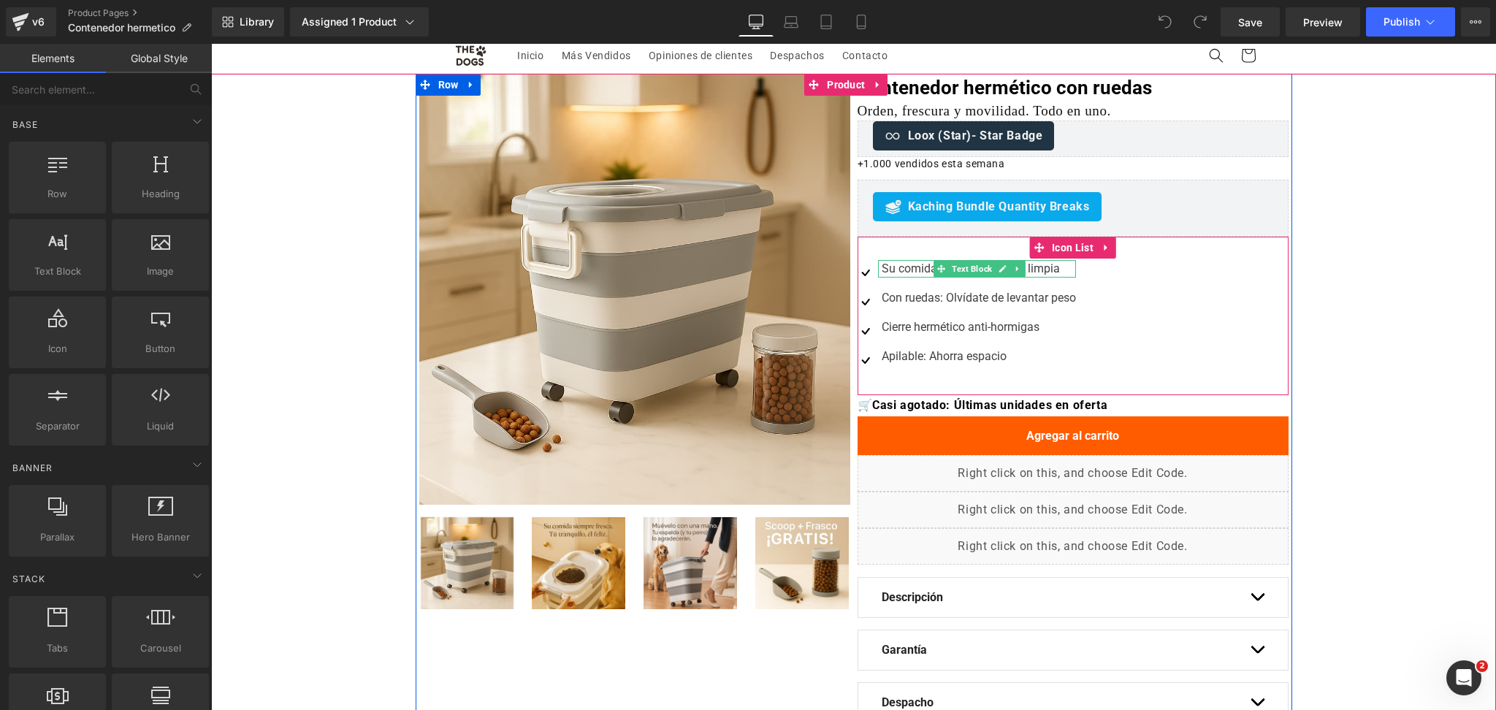
scroll to position [486, 0]
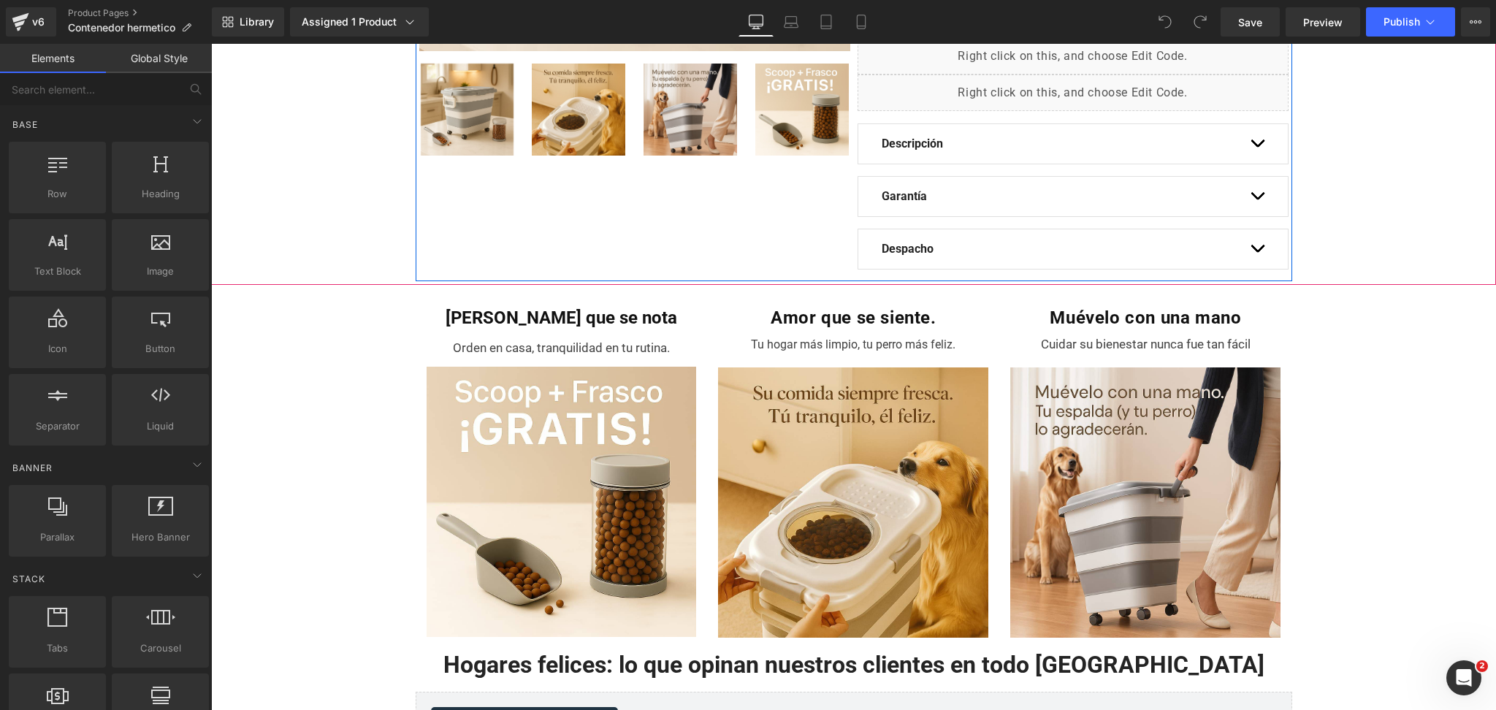
click at [1252, 253] on button "button" at bounding box center [1257, 248] width 15 height 39
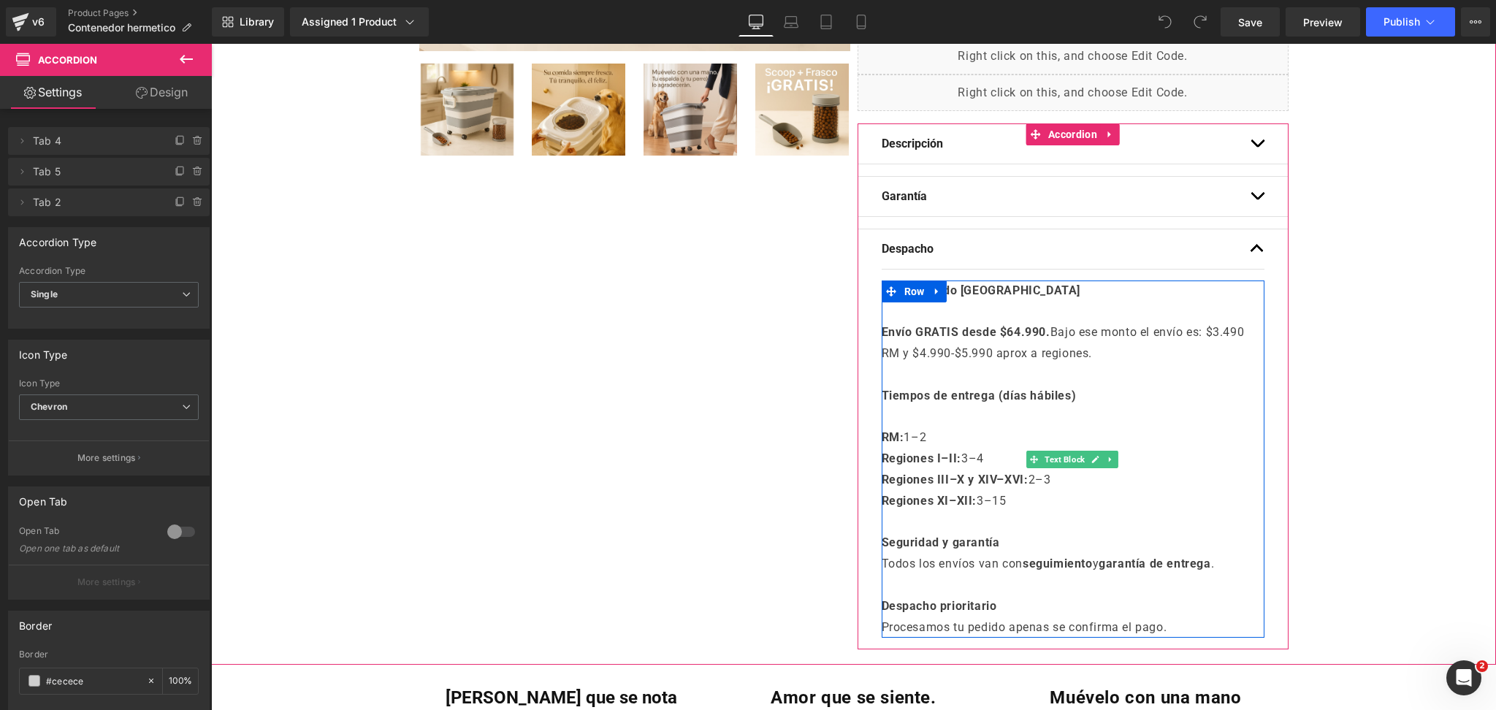
click at [1019, 333] on strong "Envío GRATIS desde $64.990." at bounding box center [966, 332] width 169 height 14
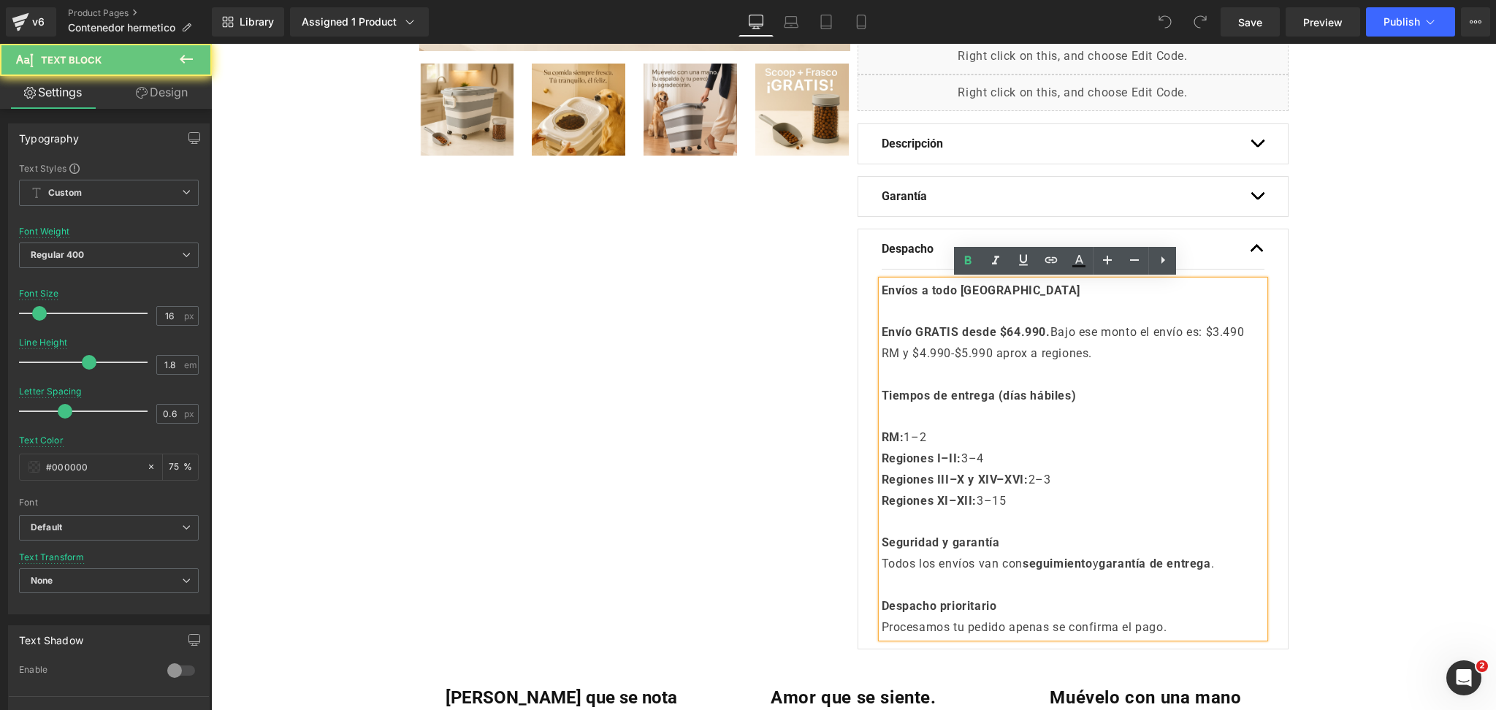
click at [1010, 332] on strong "Envío GRATIS desde $64.990." at bounding box center [966, 332] width 169 height 14
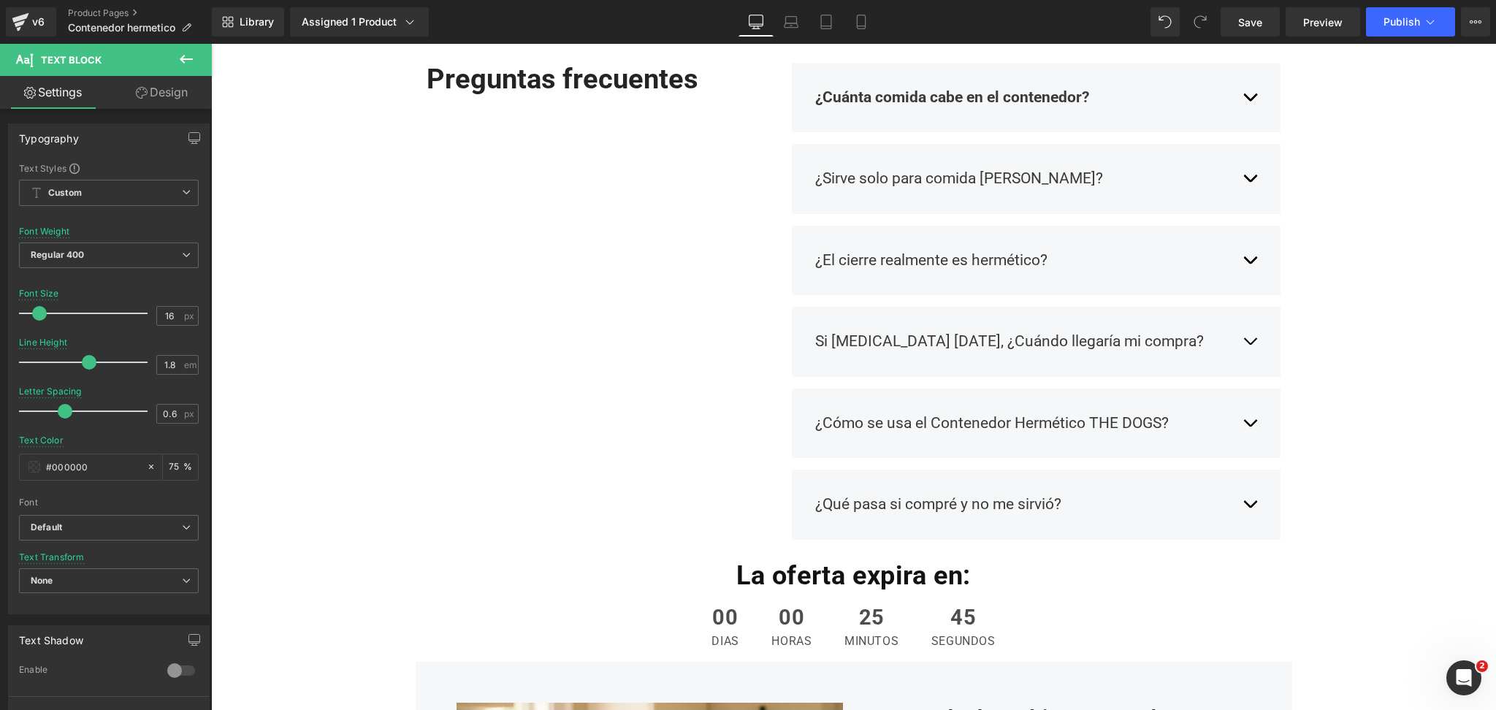
scroll to position [1558, 0]
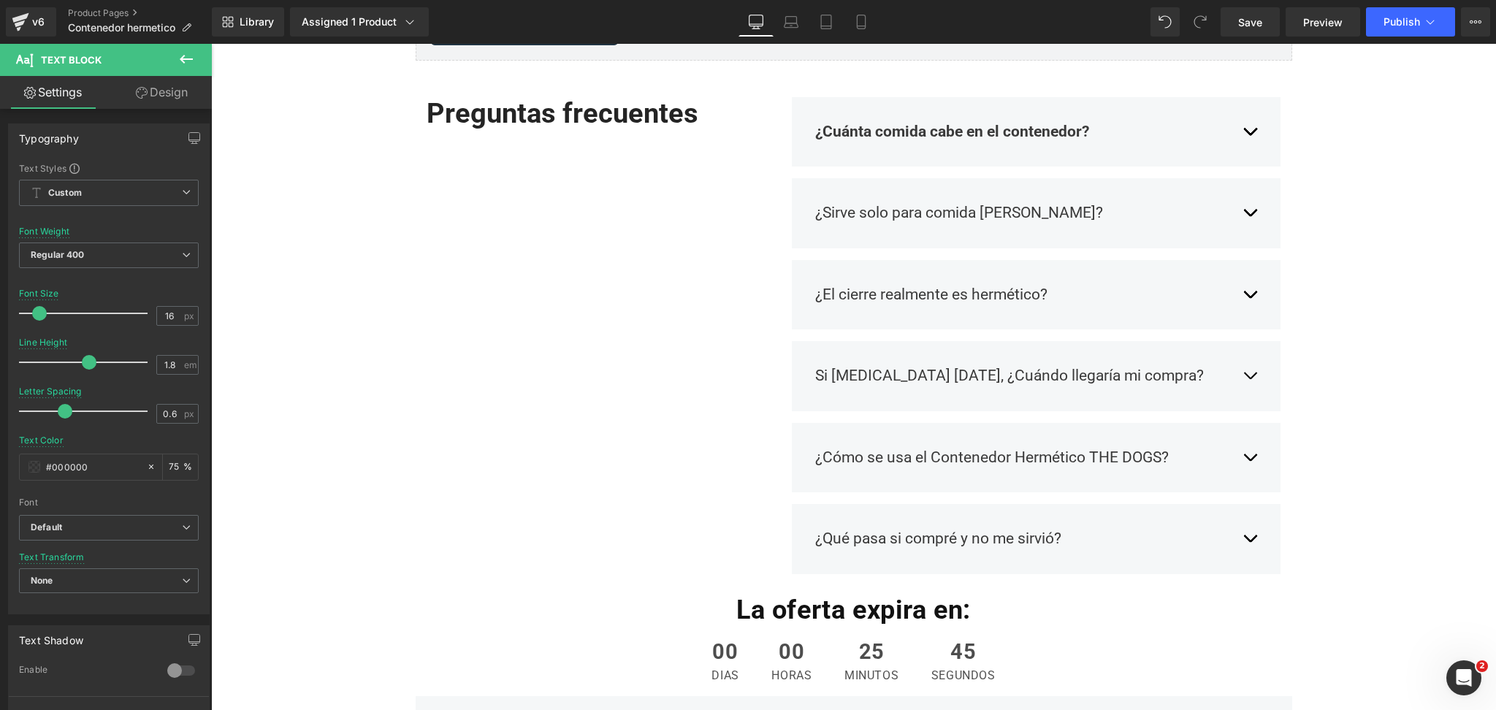
click at [1252, 378] on div "Si [MEDICAL_DATA] [DATE], ¿Cuándo llegaría mi compra? Text Block Compra [DATE] …" at bounding box center [1036, 376] width 489 height 70
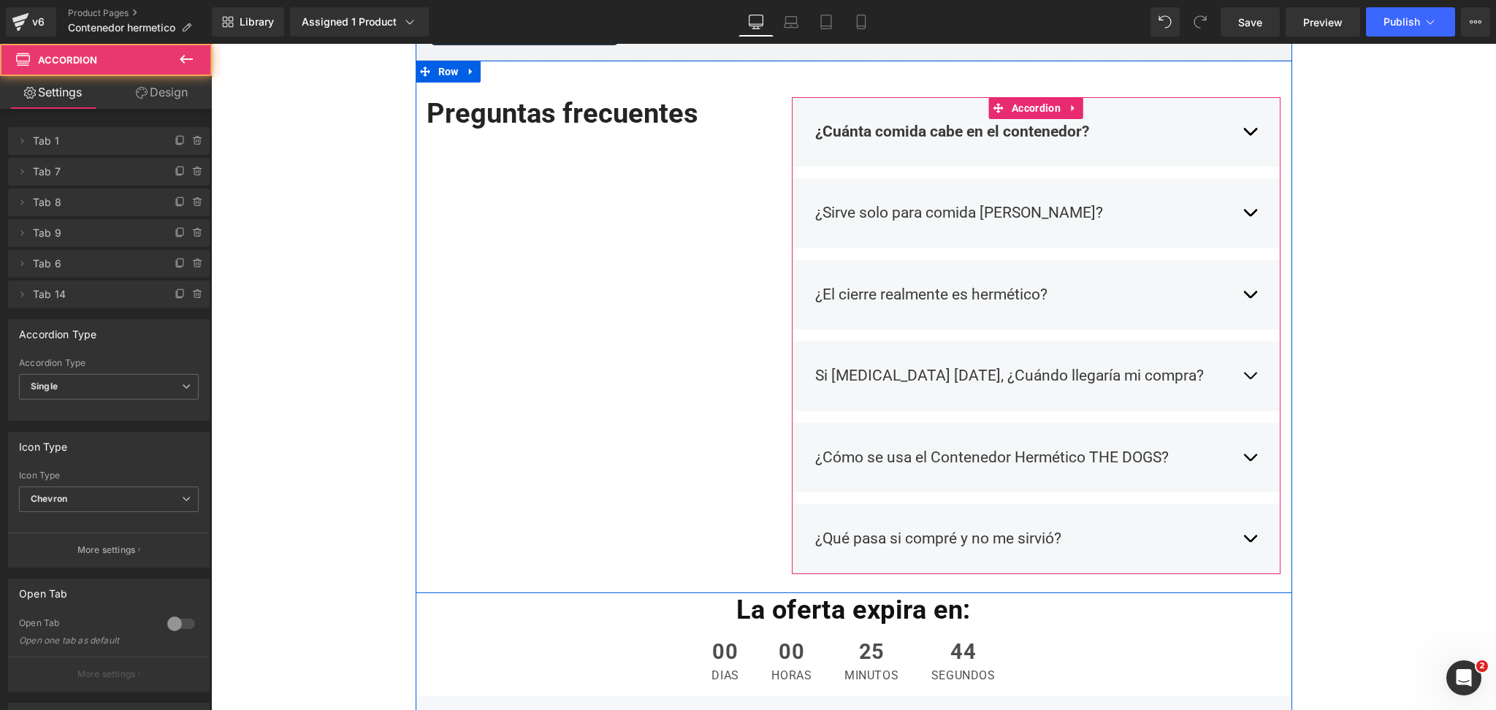
click at [1250, 379] on span "button" at bounding box center [1250, 379] width 0 height 0
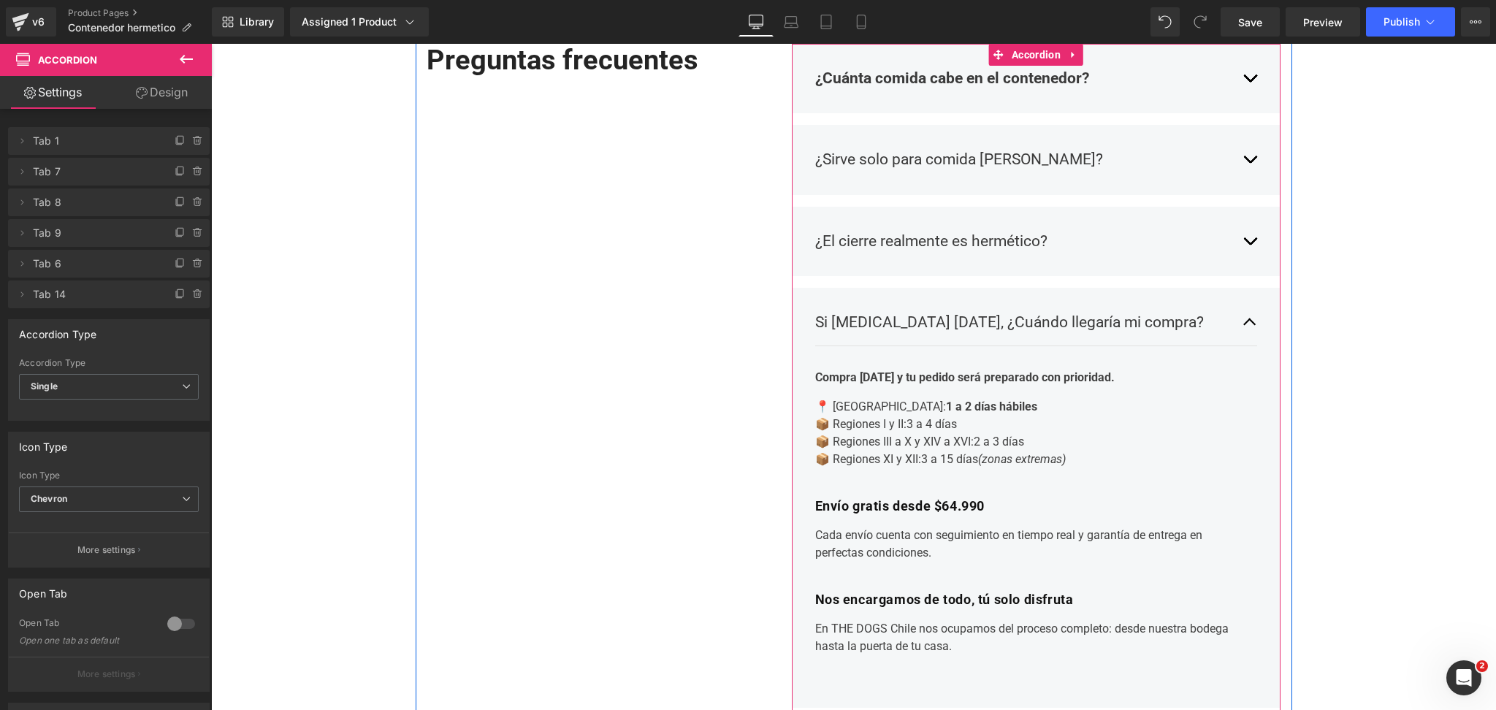
scroll to position [1655, 0]
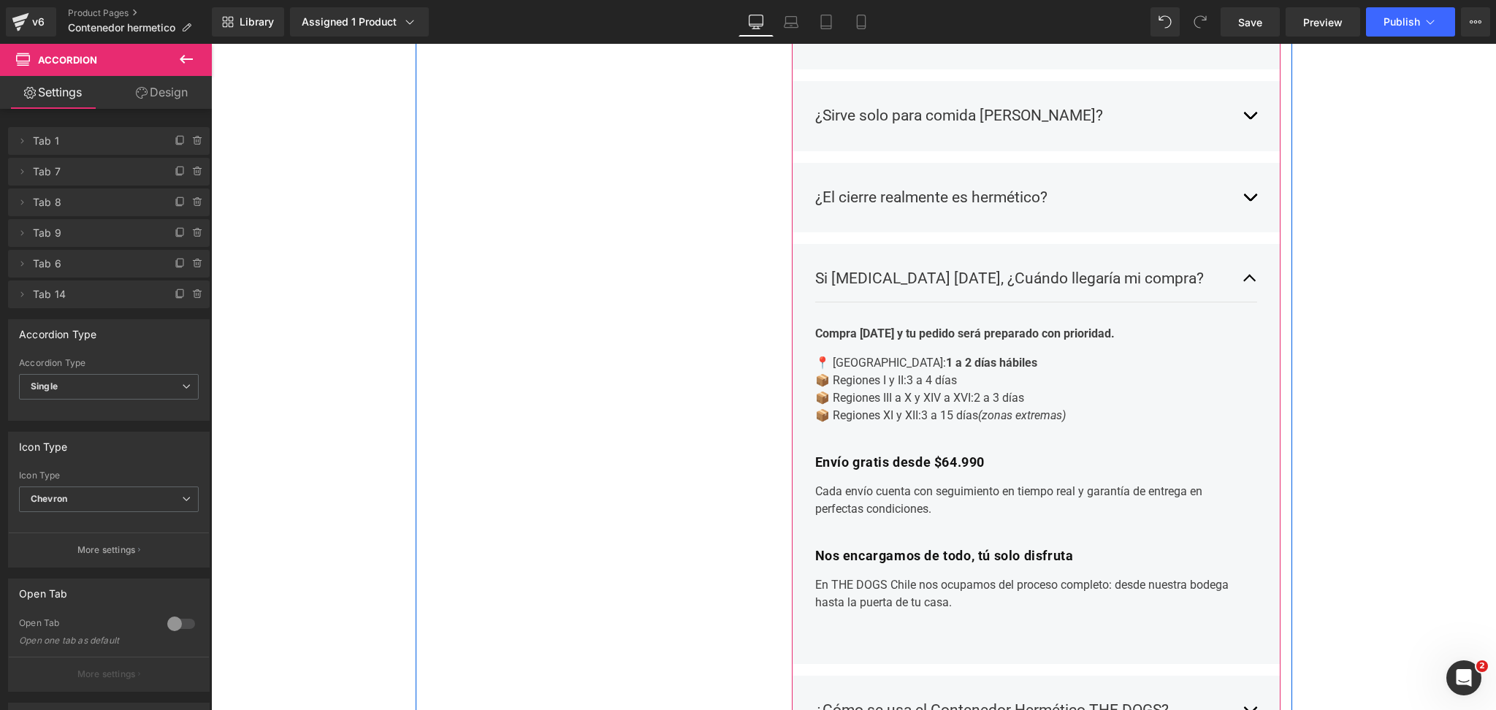
click at [940, 475] on div "Compra hoy y tu pedido será preparado con prioridad. 📍 Región Metropolitana: 1 …" at bounding box center [1031, 468] width 432 height 286
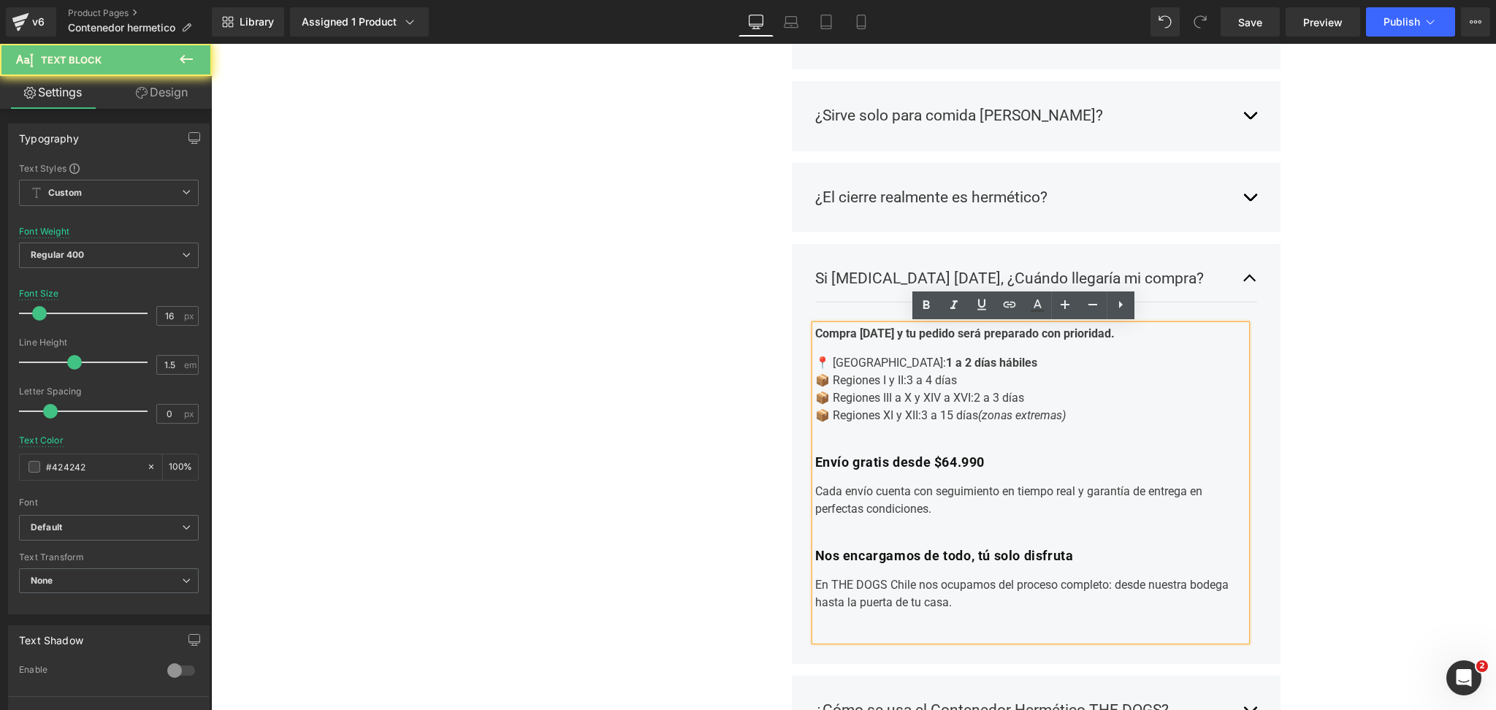
click at [944, 465] on strong "Envío gratis desde $64.990" at bounding box center [900, 461] width 170 height 15
click at [947, 463] on strong "Envío gratis desde $64.990" at bounding box center [900, 461] width 170 height 15
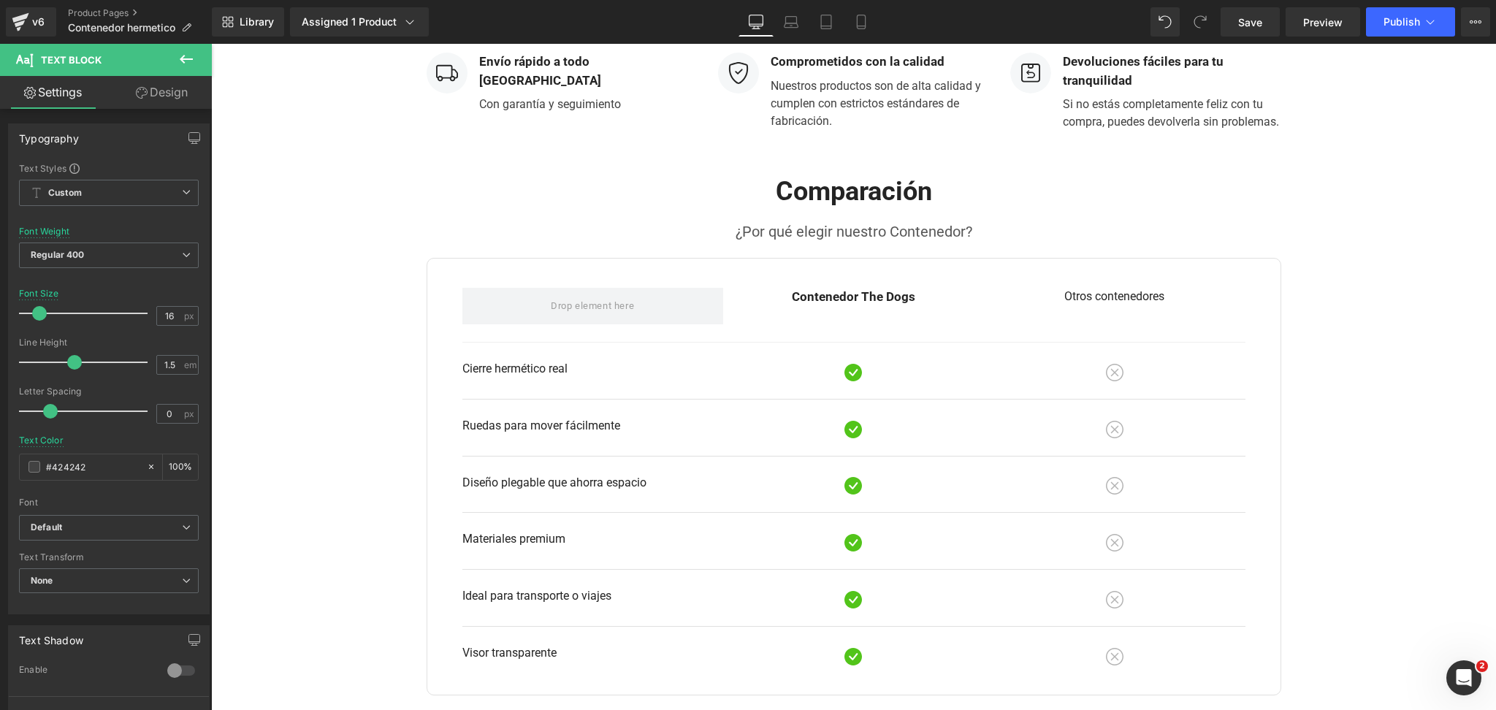
scroll to position [3896, 0]
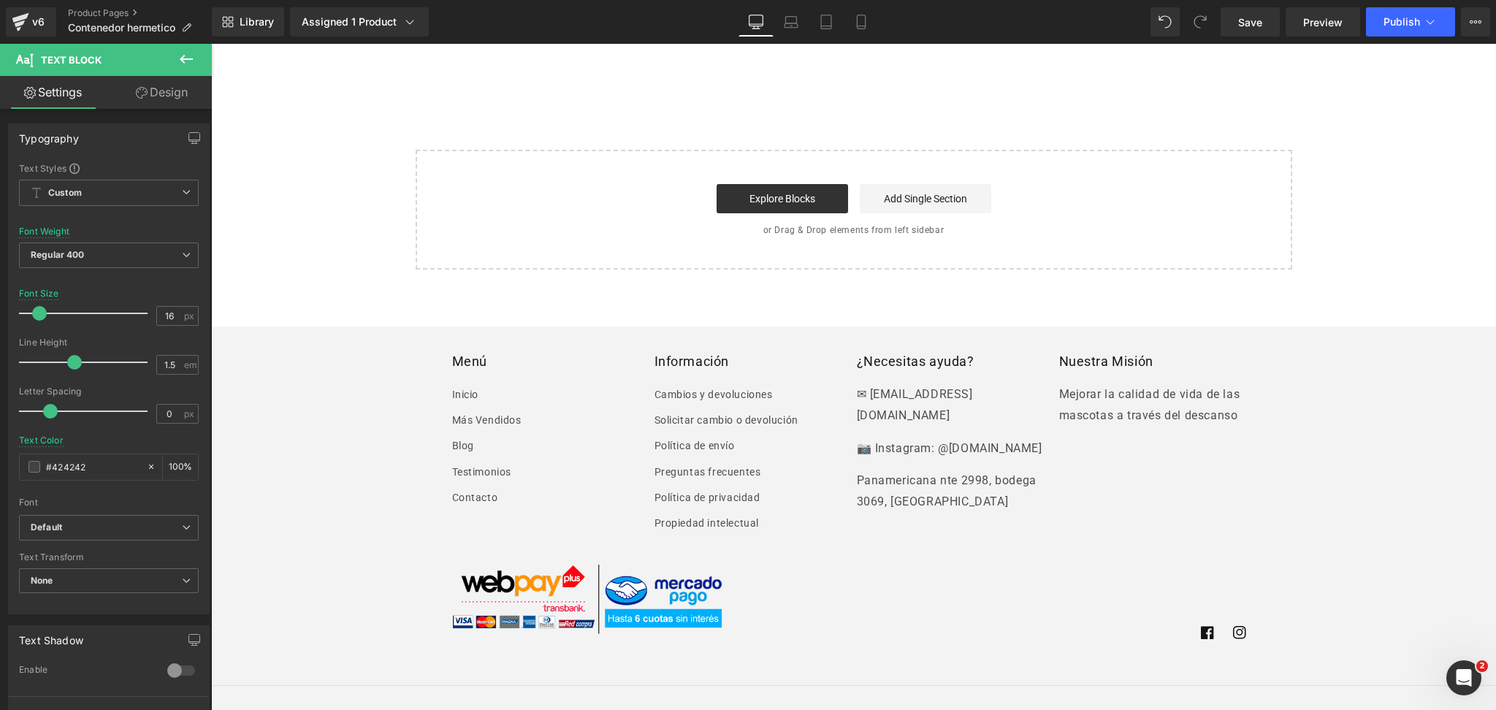
click at [1396, 37] on div "Library Assigned 1 Product Product Preview Contenedor hermético con ruedas Mana…" at bounding box center [854, 22] width 1284 height 44
click at [1411, 27] on span "Publish" at bounding box center [1402, 22] width 37 height 12
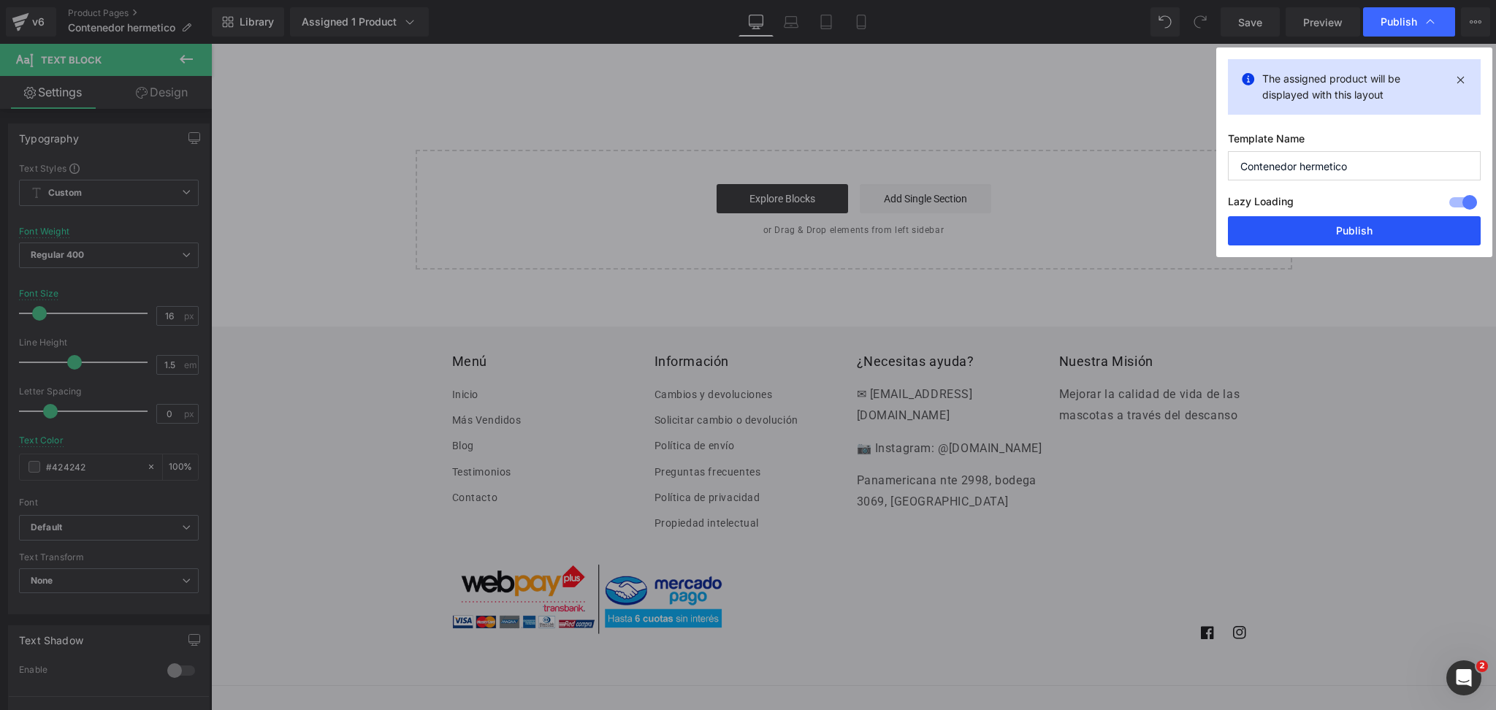
click at [1386, 223] on button "Publish" at bounding box center [1354, 230] width 253 height 29
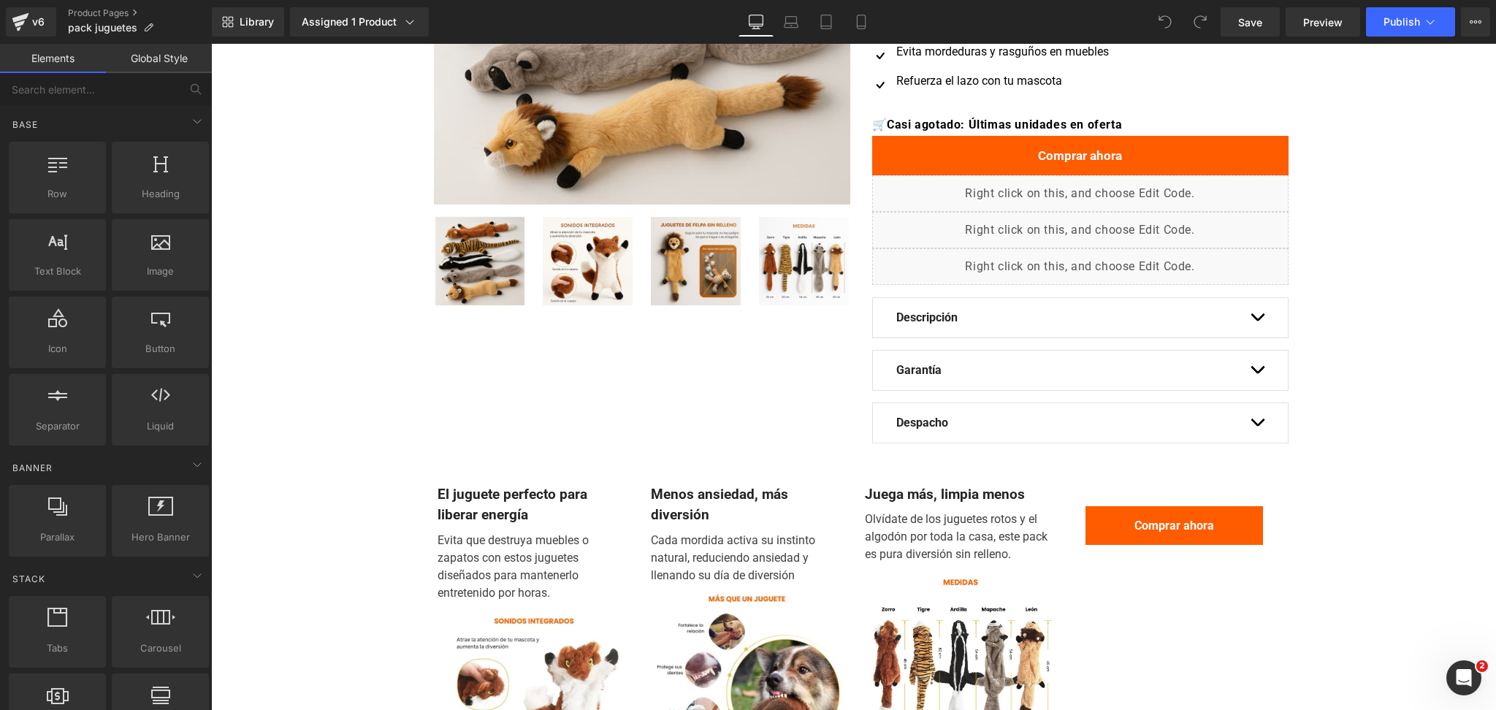
scroll to position [486, 0]
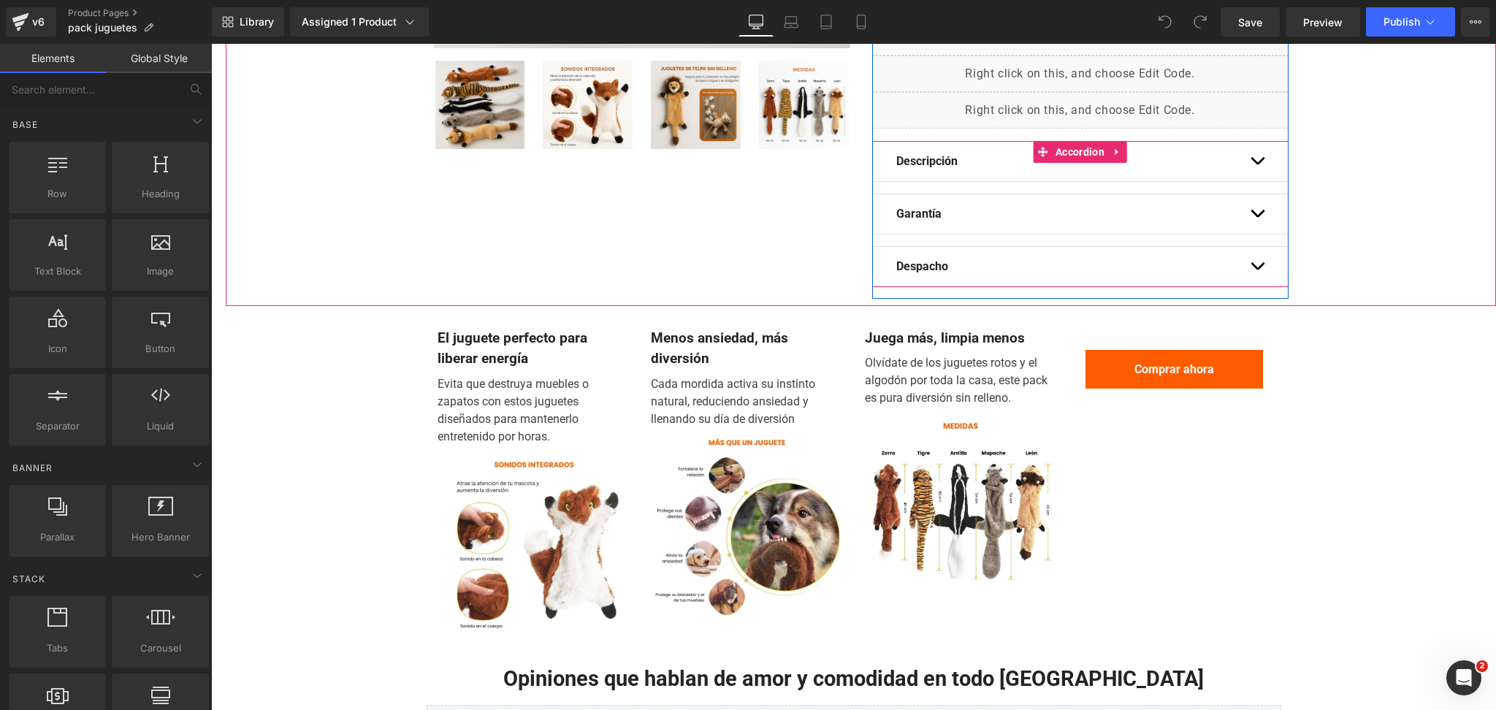
click at [1256, 258] on button "button" at bounding box center [1257, 266] width 15 height 39
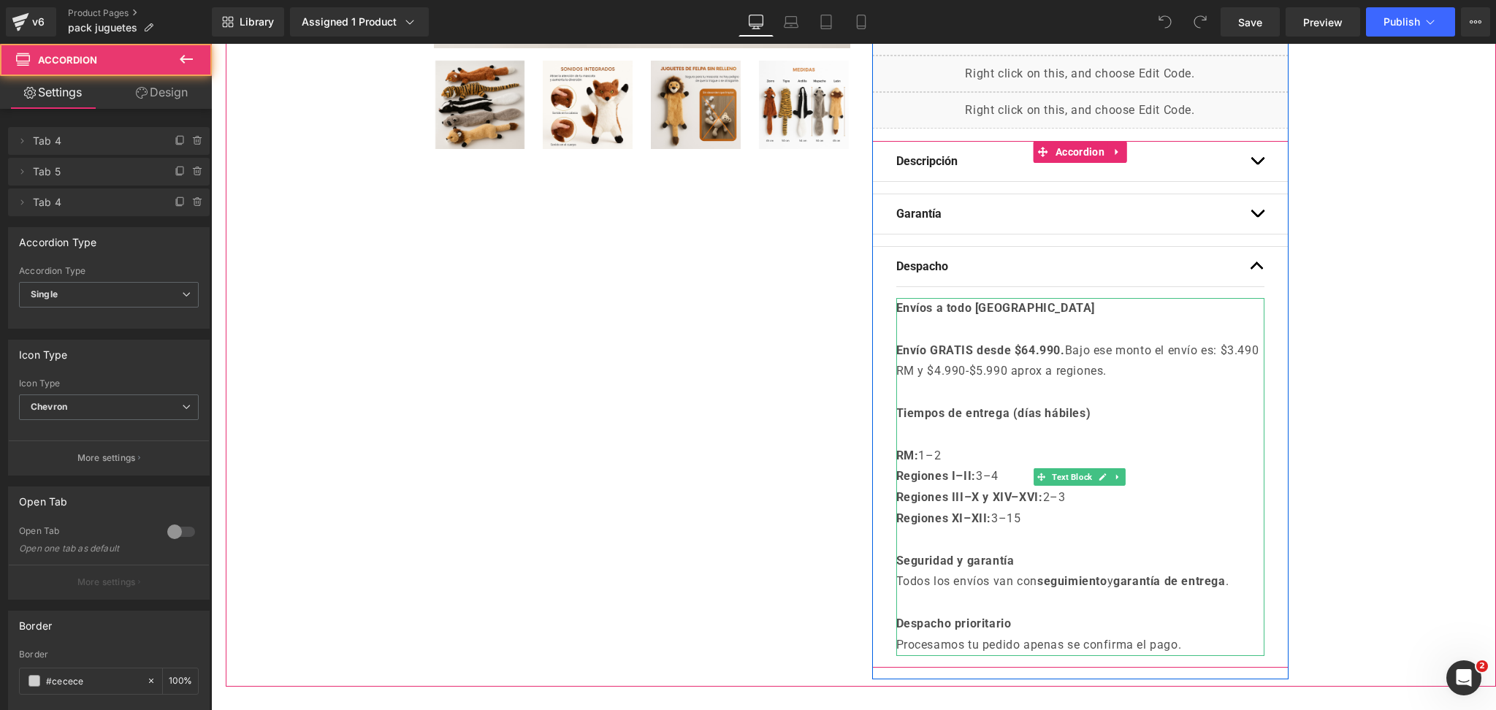
click at [1029, 349] on strong "Envío GRATIS desde $64.990." at bounding box center [980, 350] width 169 height 14
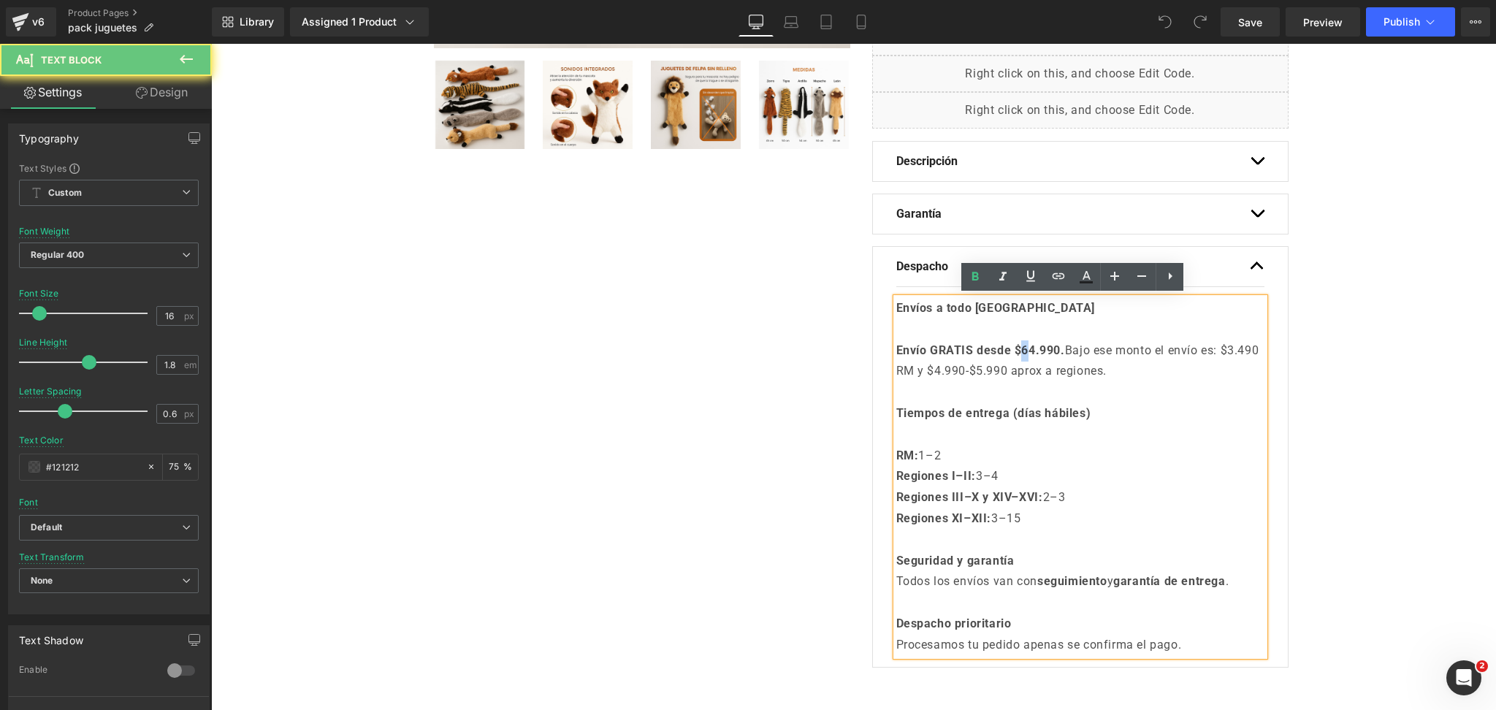
click at [1023, 349] on strong "Envío GRATIS desde $64.990." at bounding box center [980, 350] width 169 height 14
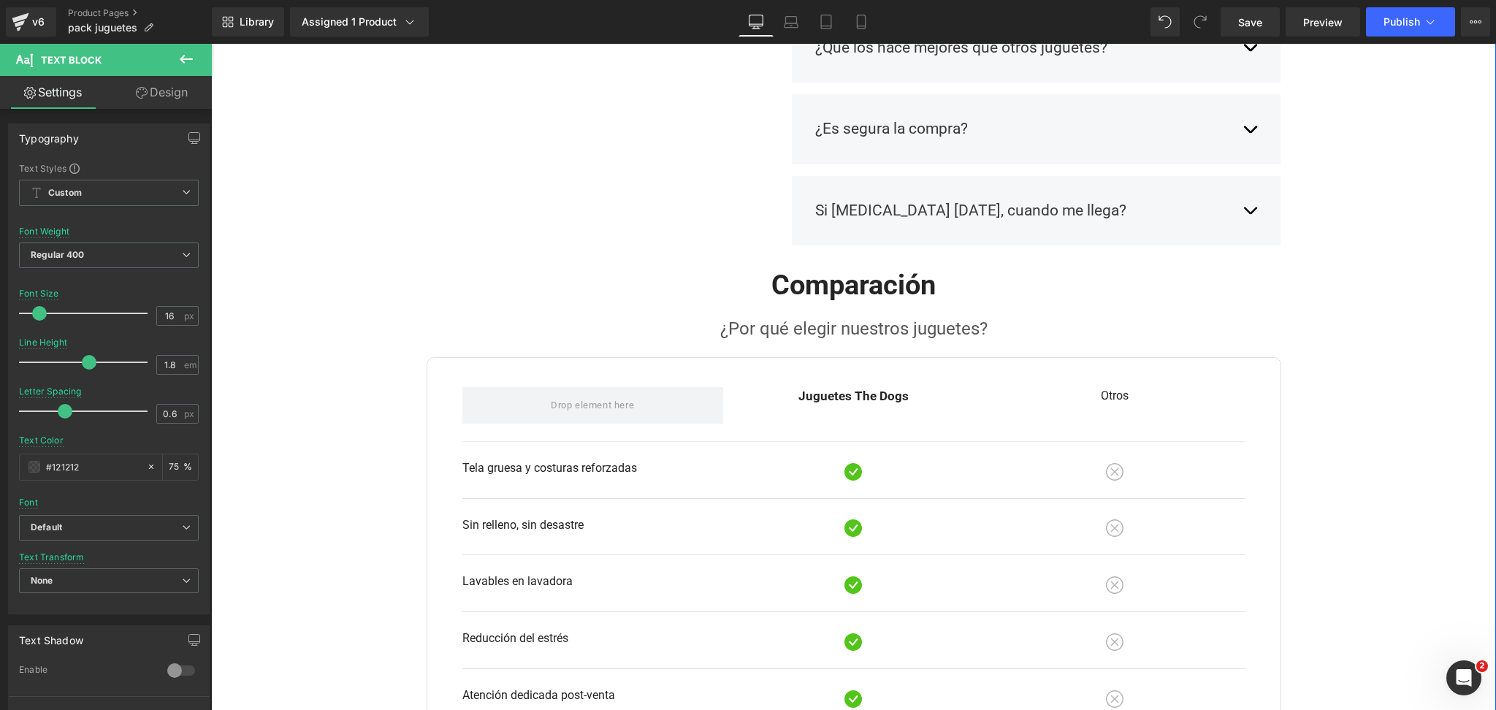
scroll to position [1947, 0]
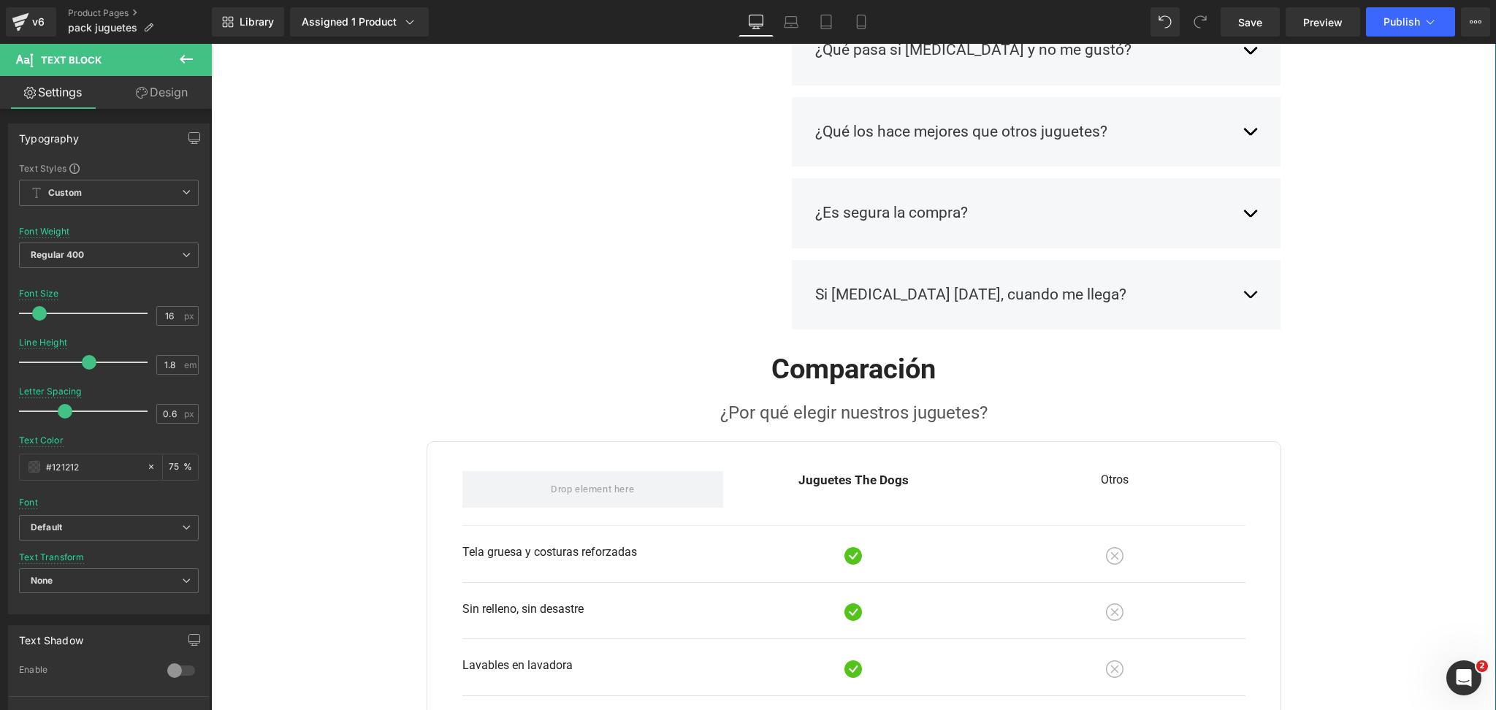
click at [1250, 298] on span "button" at bounding box center [1250, 298] width 0 height 0
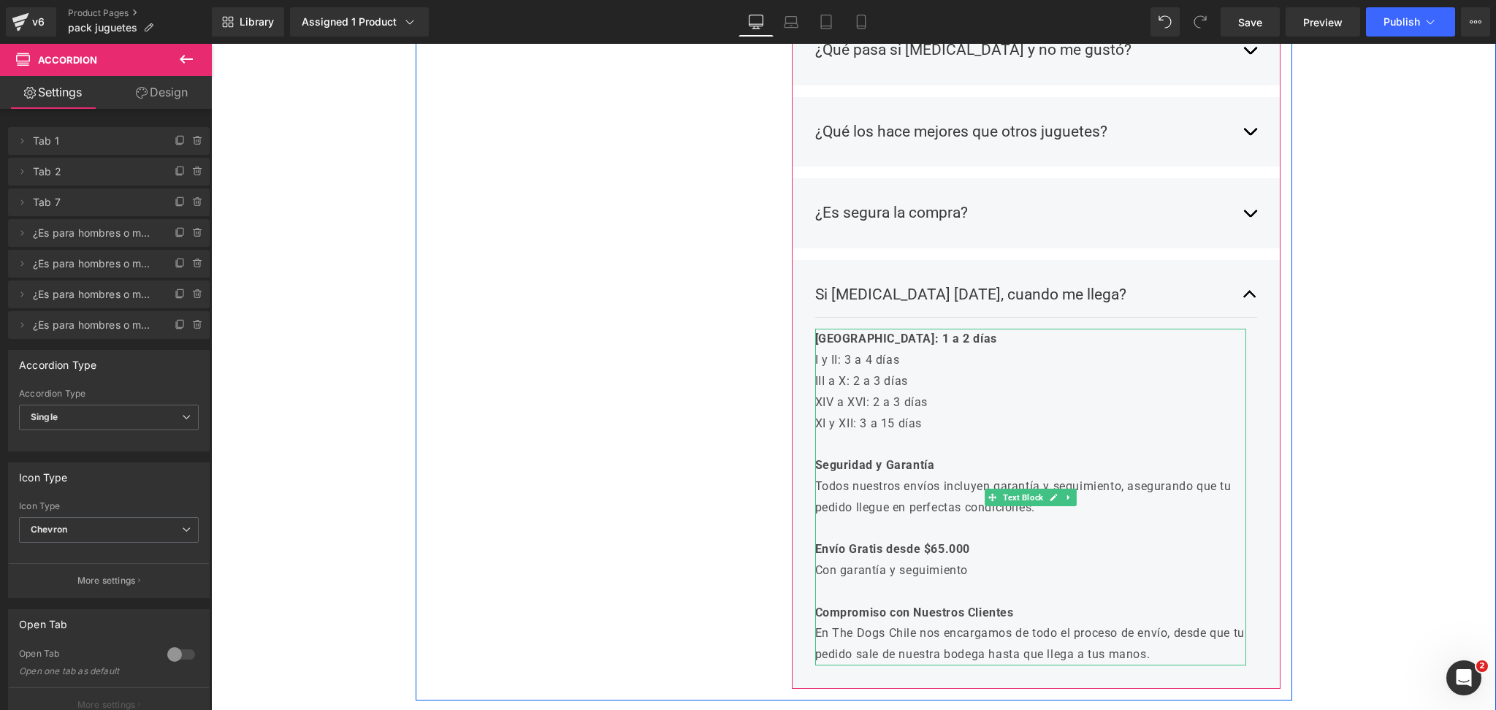
click at [932, 544] on strong "Envío Gratis desde $65.000" at bounding box center [893, 549] width 156 height 14
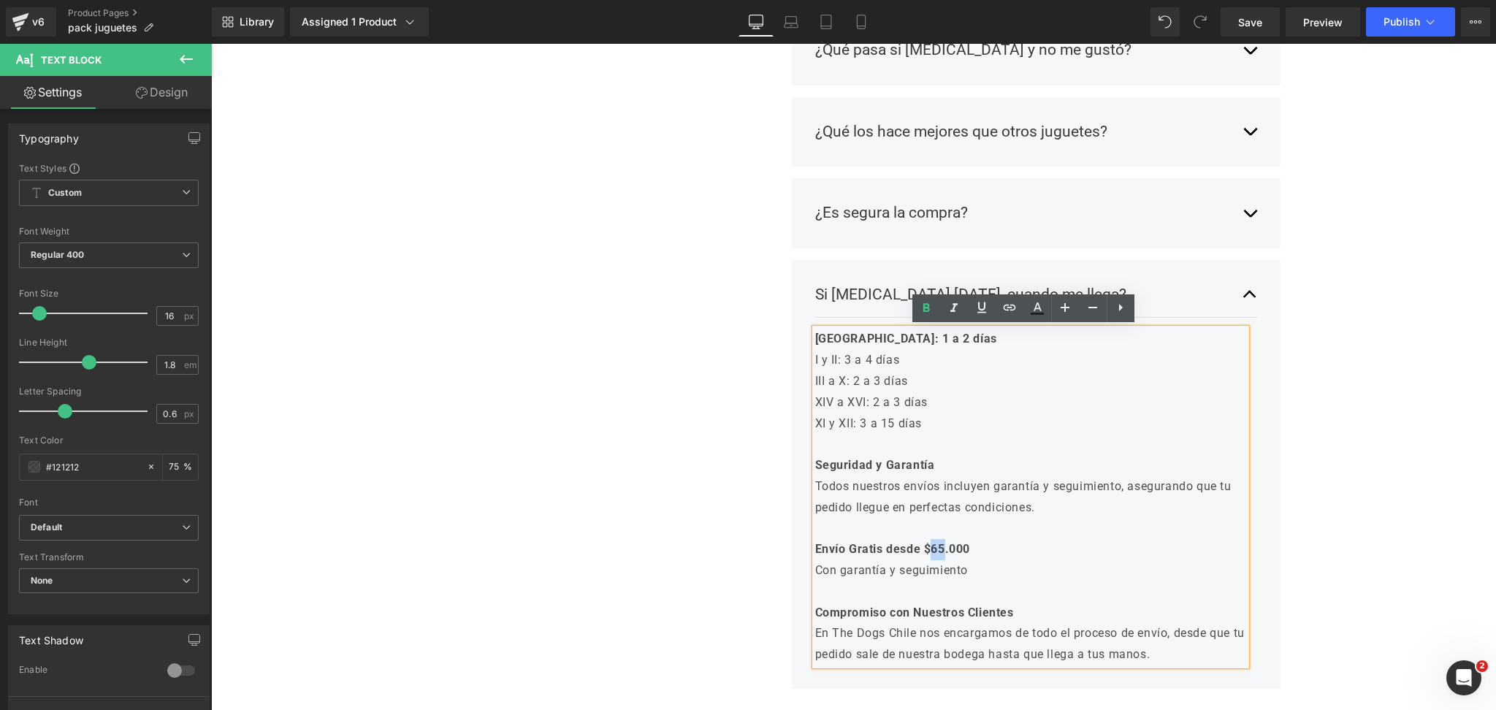
drag, startPoint x: 942, startPoint y: 547, endPoint x: 933, endPoint y: 547, distance: 9.5
click at [933, 547] on strong "Envío Gratis desde $65.000" at bounding box center [893, 549] width 156 height 14
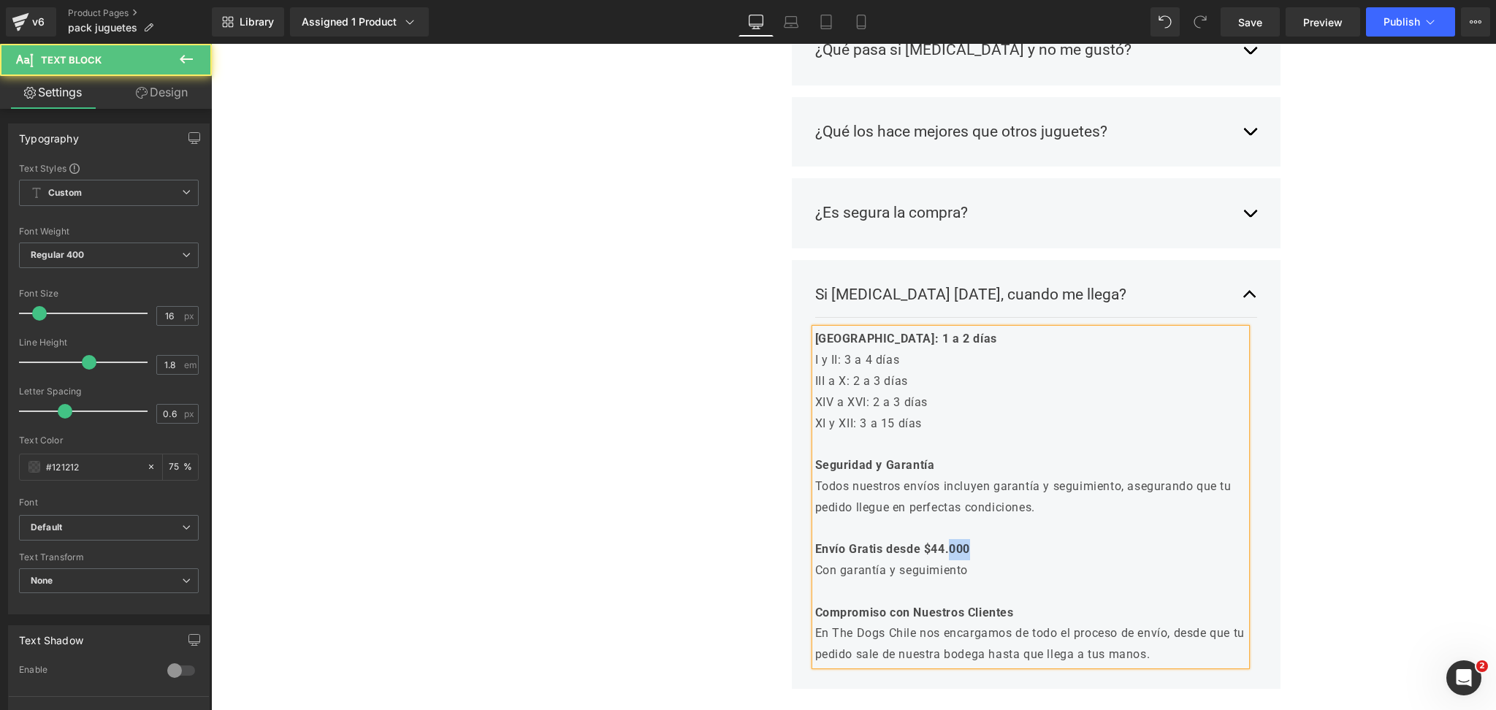
drag, startPoint x: 950, startPoint y: 552, endPoint x: 977, endPoint y: 550, distance: 26.3
click at [977, 550] on p "Envío Gratis desde $44.000" at bounding box center [1031, 549] width 432 height 21
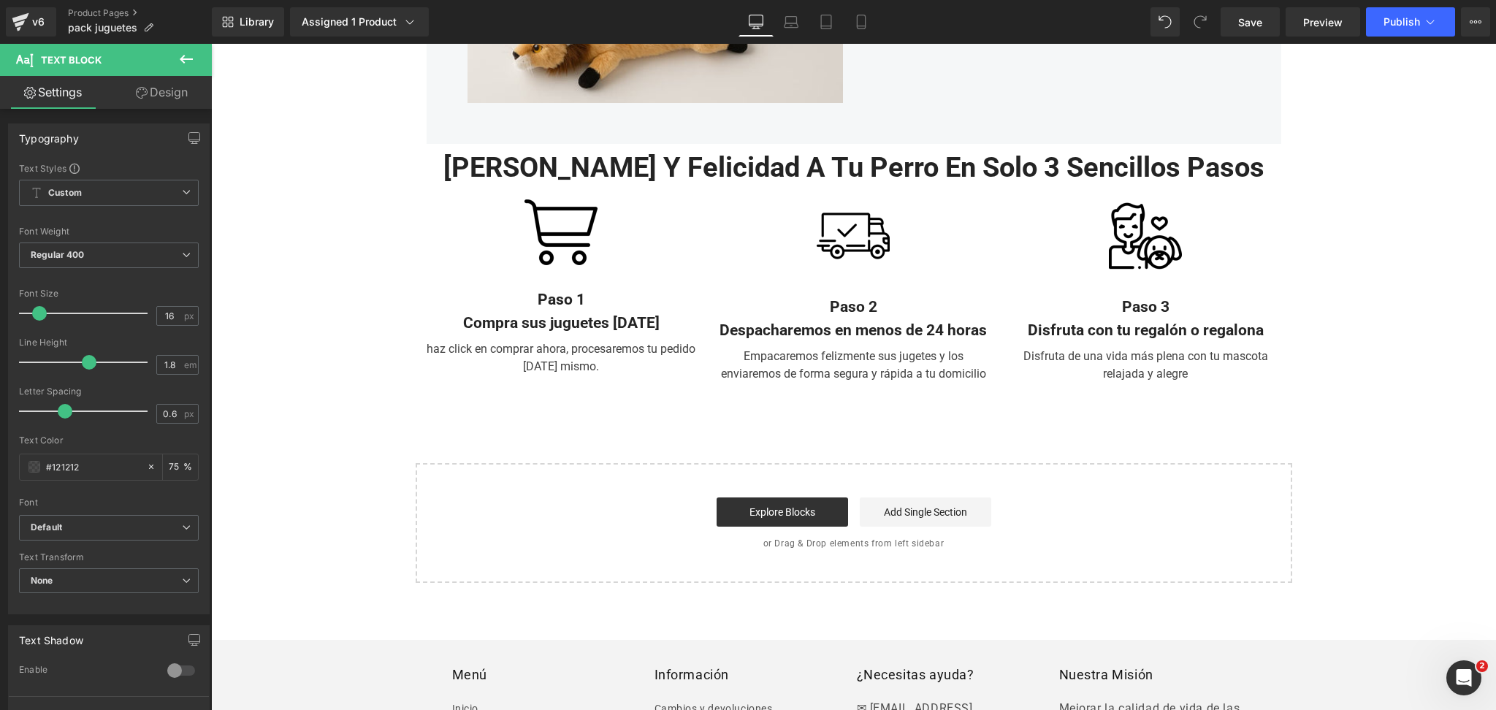
scroll to position [3603, 0]
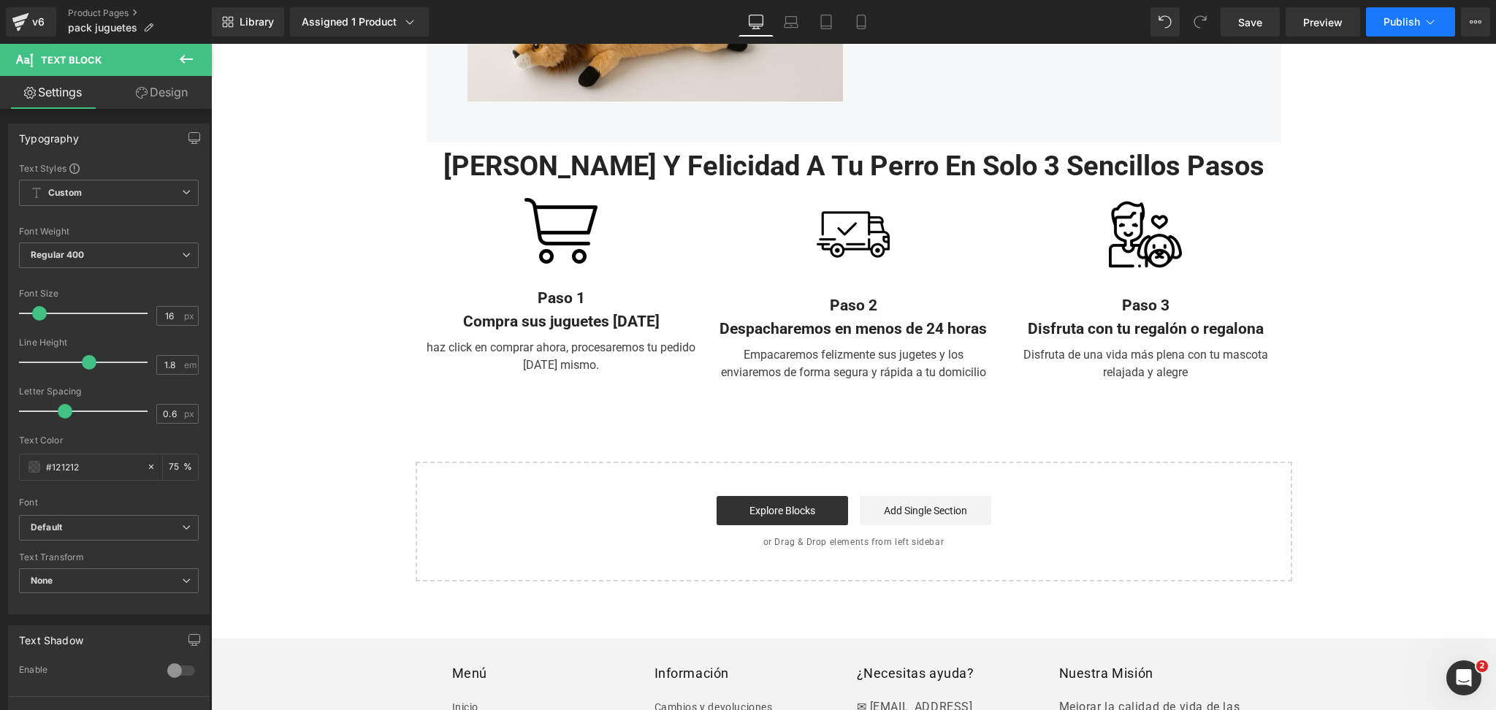
click at [1403, 25] on span "Publish" at bounding box center [1402, 22] width 37 height 12
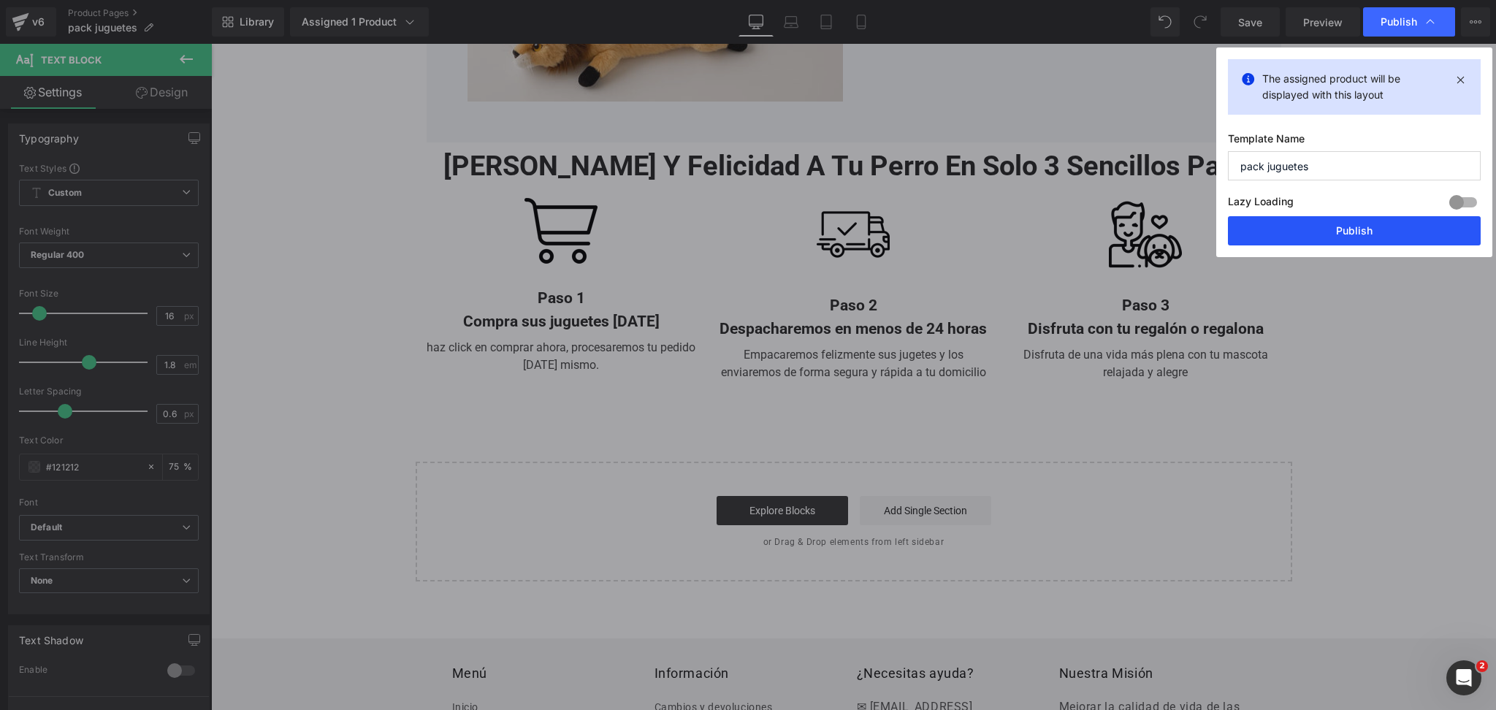
click at [1393, 219] on button "Publish" at bounding box center [1354, 230] width 253 height 29
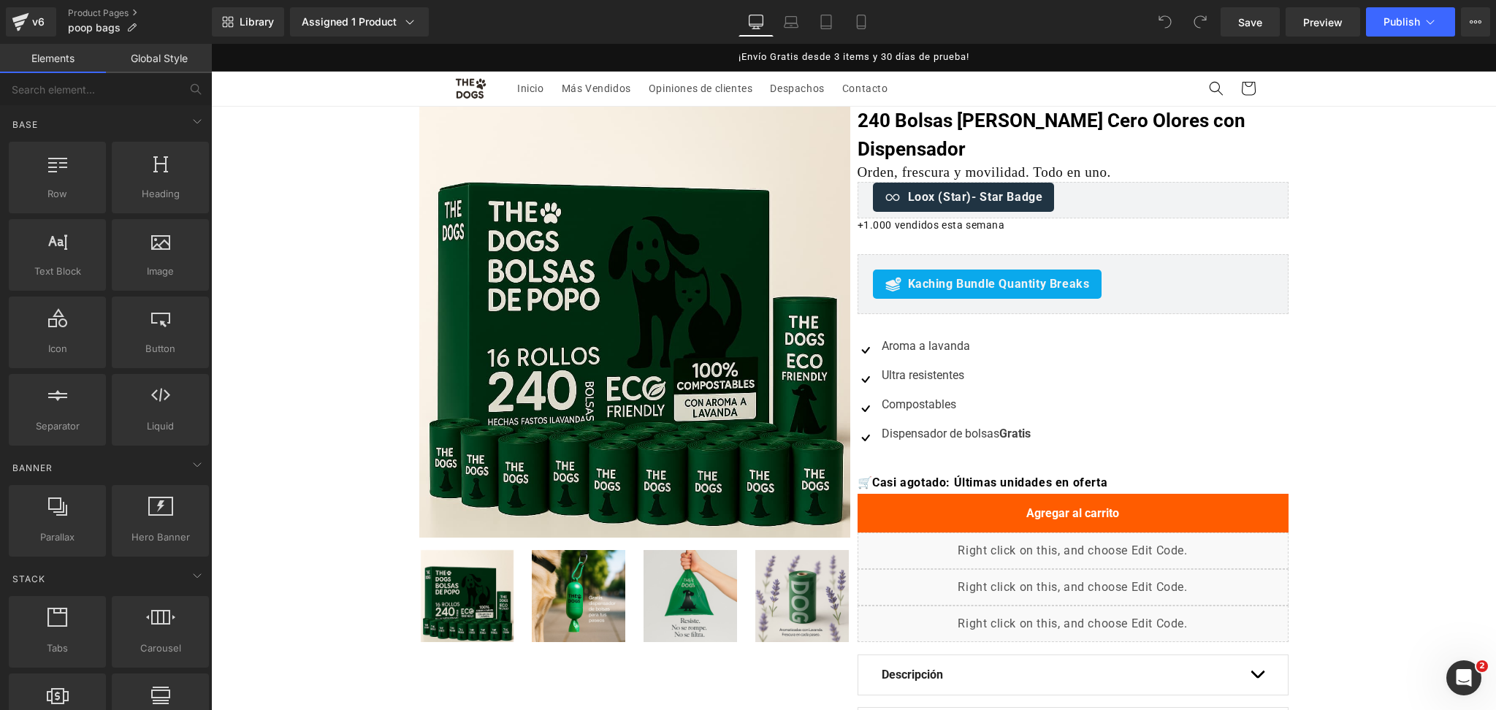
scroll to position [584, 0]
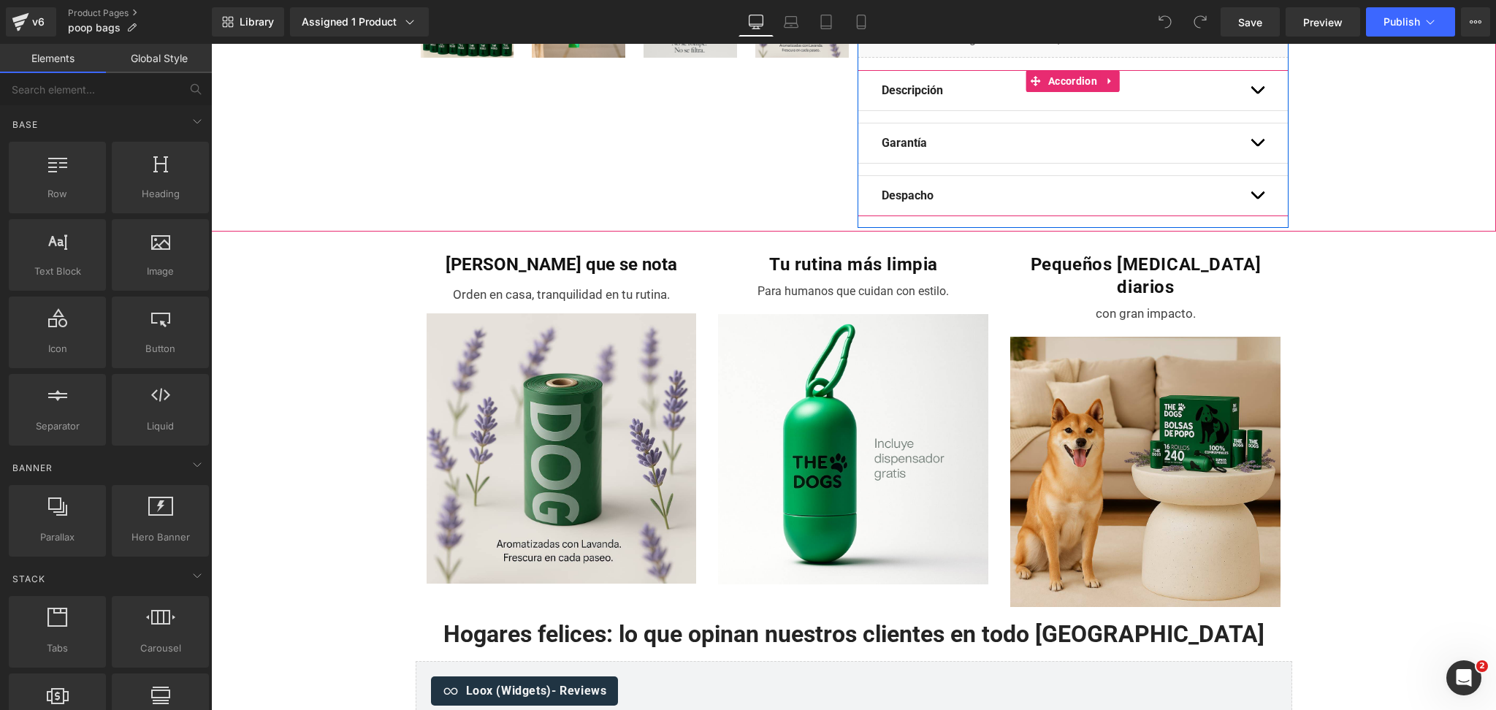
click at [1251, 176] on button "button" at bounding box center [1257, 195] width 15 height 39
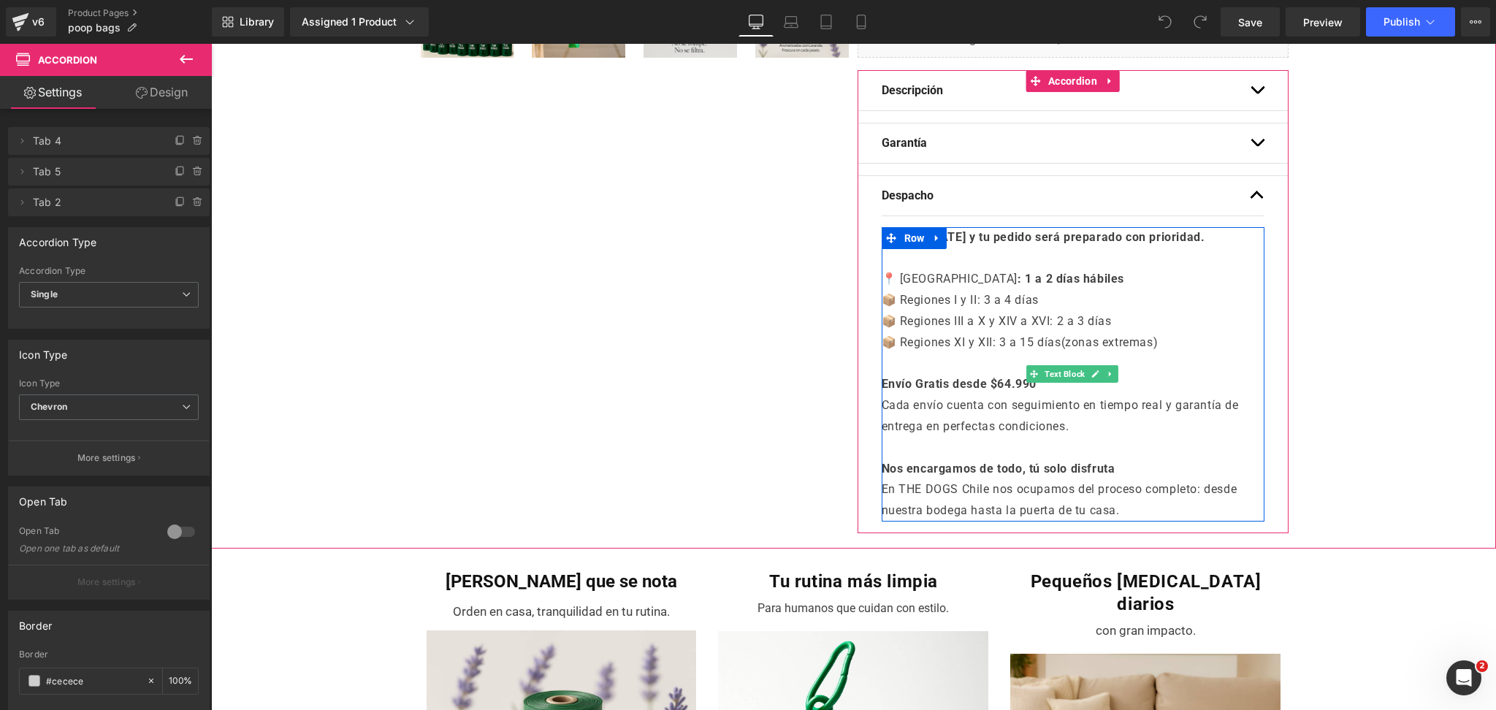
click at [994, 377] on strong "Envío Gratis desde $64.990" at bounding box center [960, 384] width 156 height 14
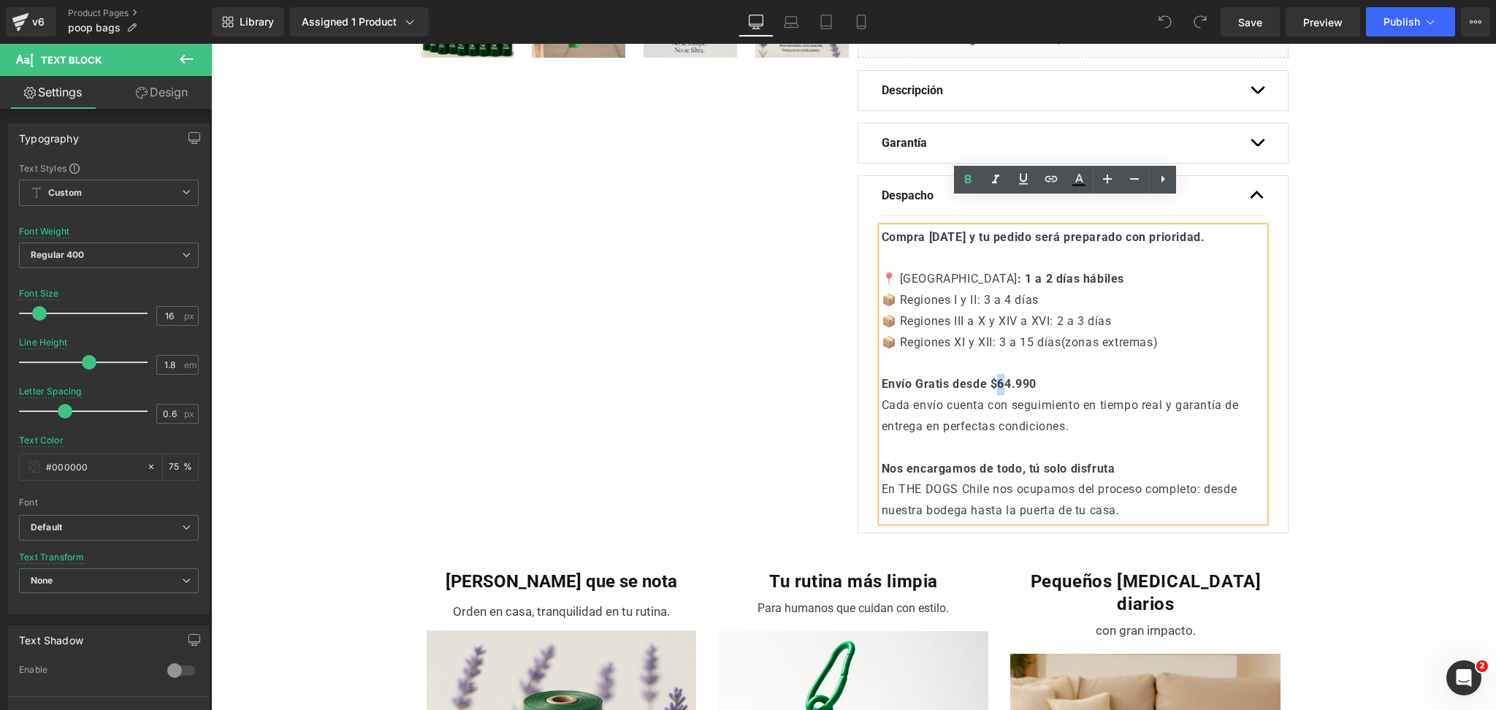
drag, startPoint x: 1004, startPoint y: 357, endPoint x: 997, endPoint y: 362, distance: 7.9
click at [997, 377] on strong "Envío Gratis desde $64.990" at bounding box center [960, 384] width 156 height 14
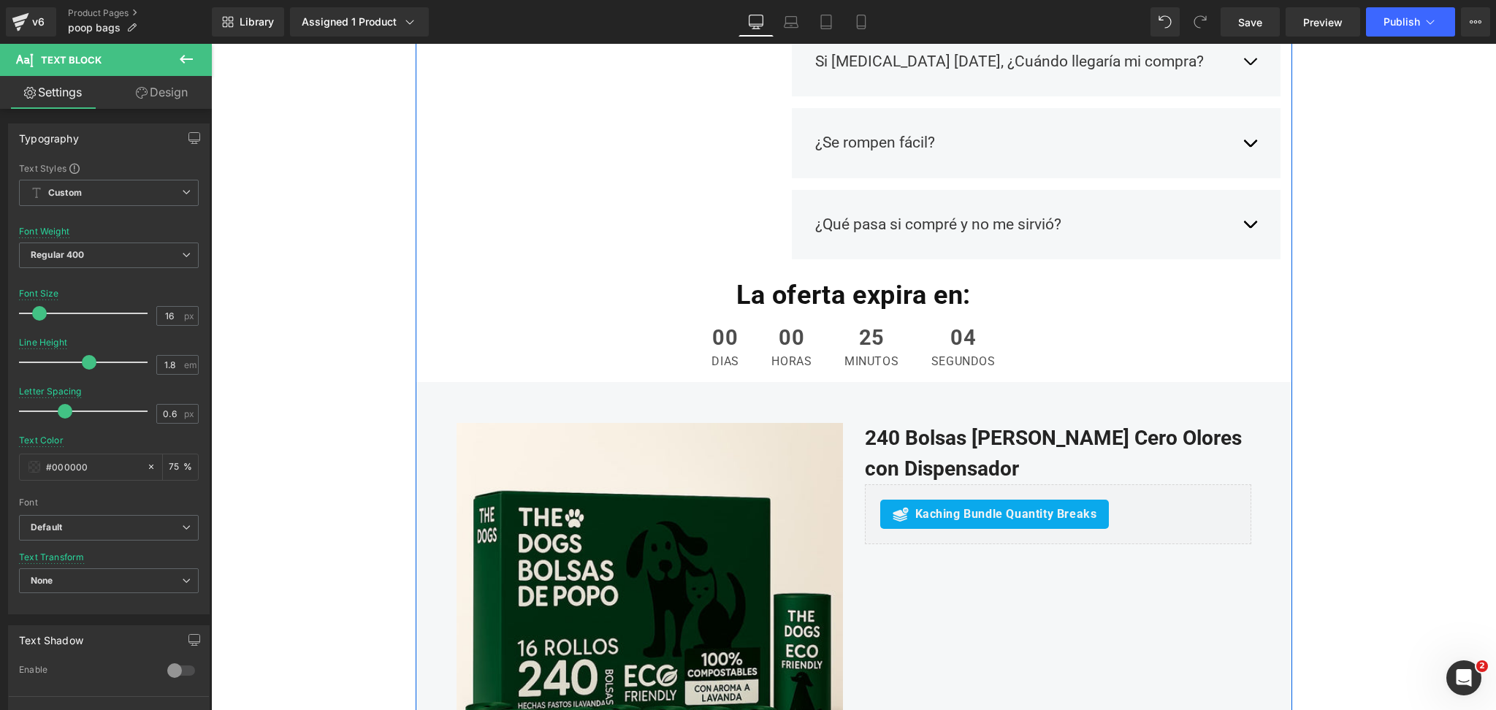
scroll to position [1753, 0]
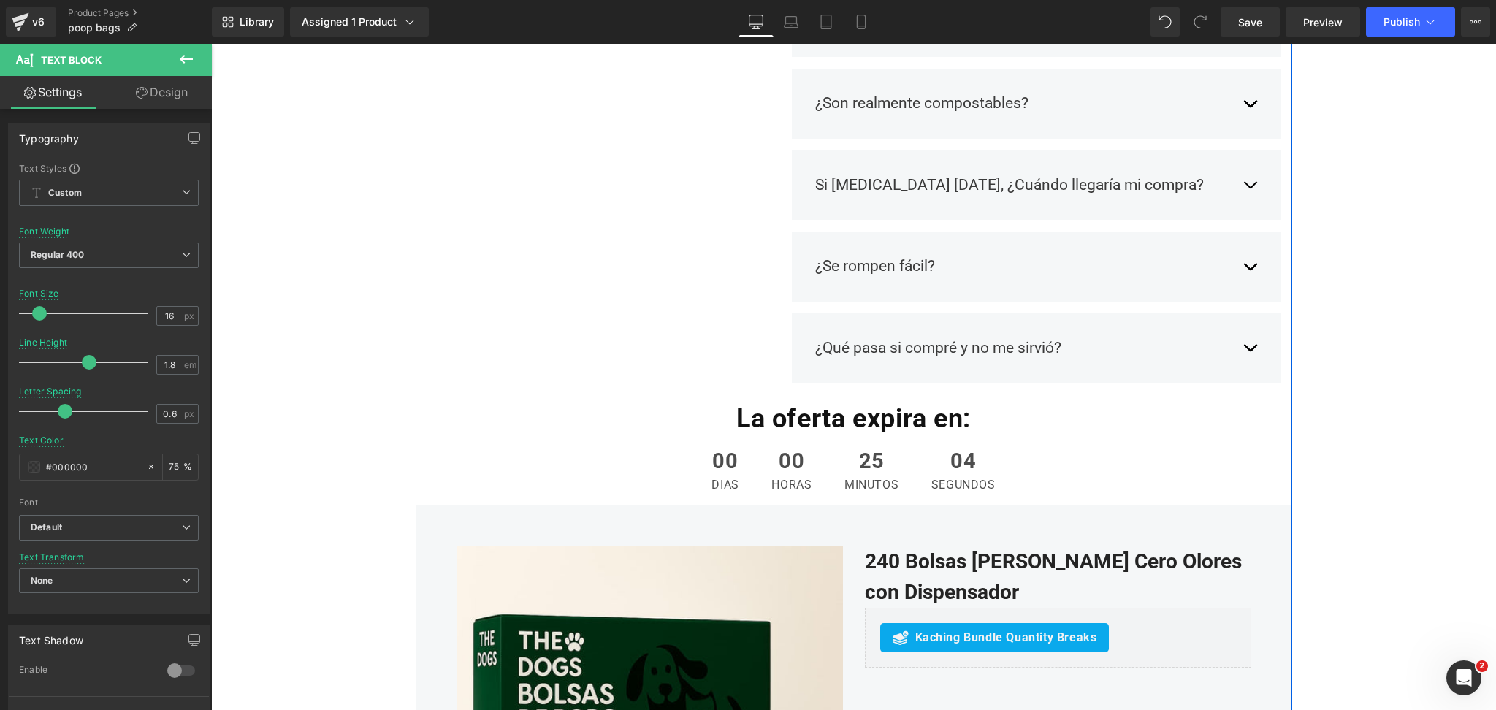
click at [1243, 163] on button "button" at bounding box center [1250, 185] width 15 height 45
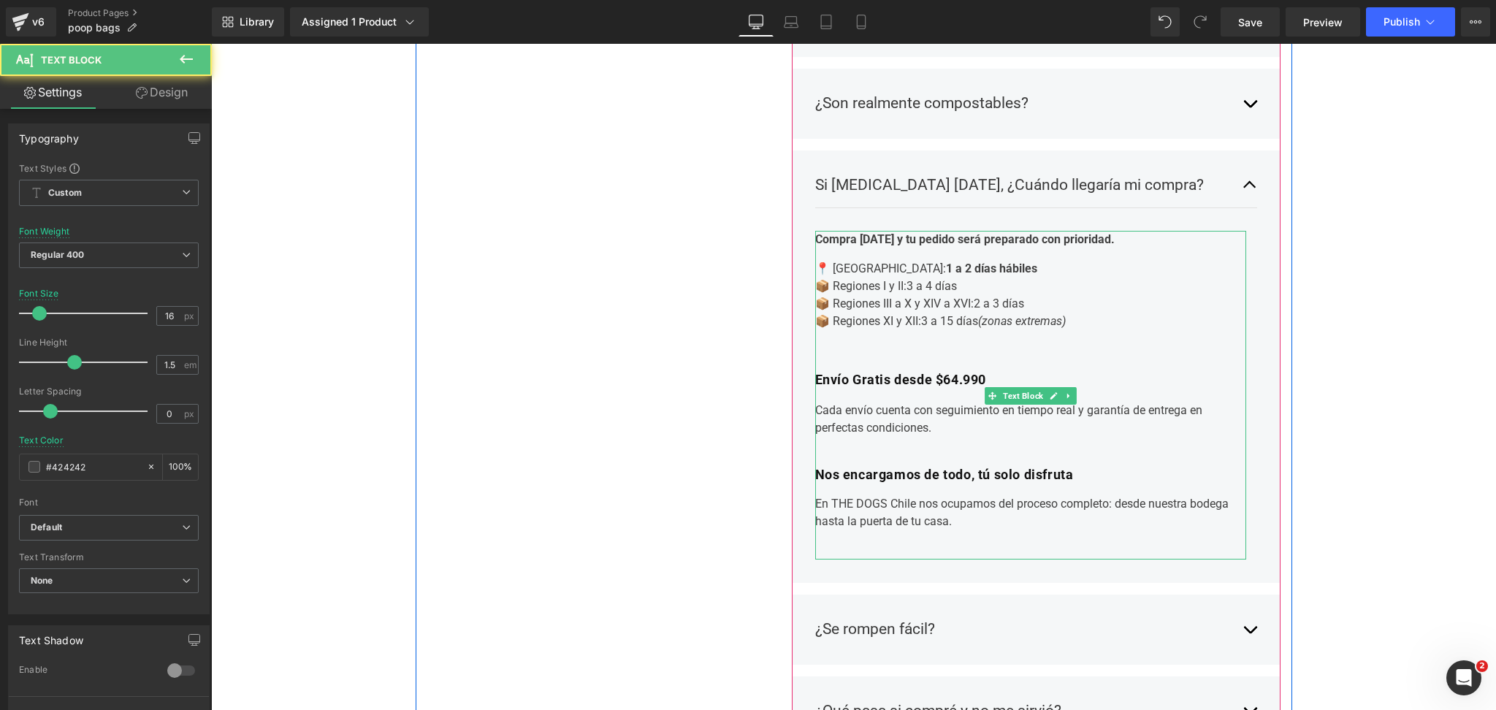
click at [951, 372] on b "Envío Gratis desde $64.990" at bounding box center [901, 379] width 172 height 15
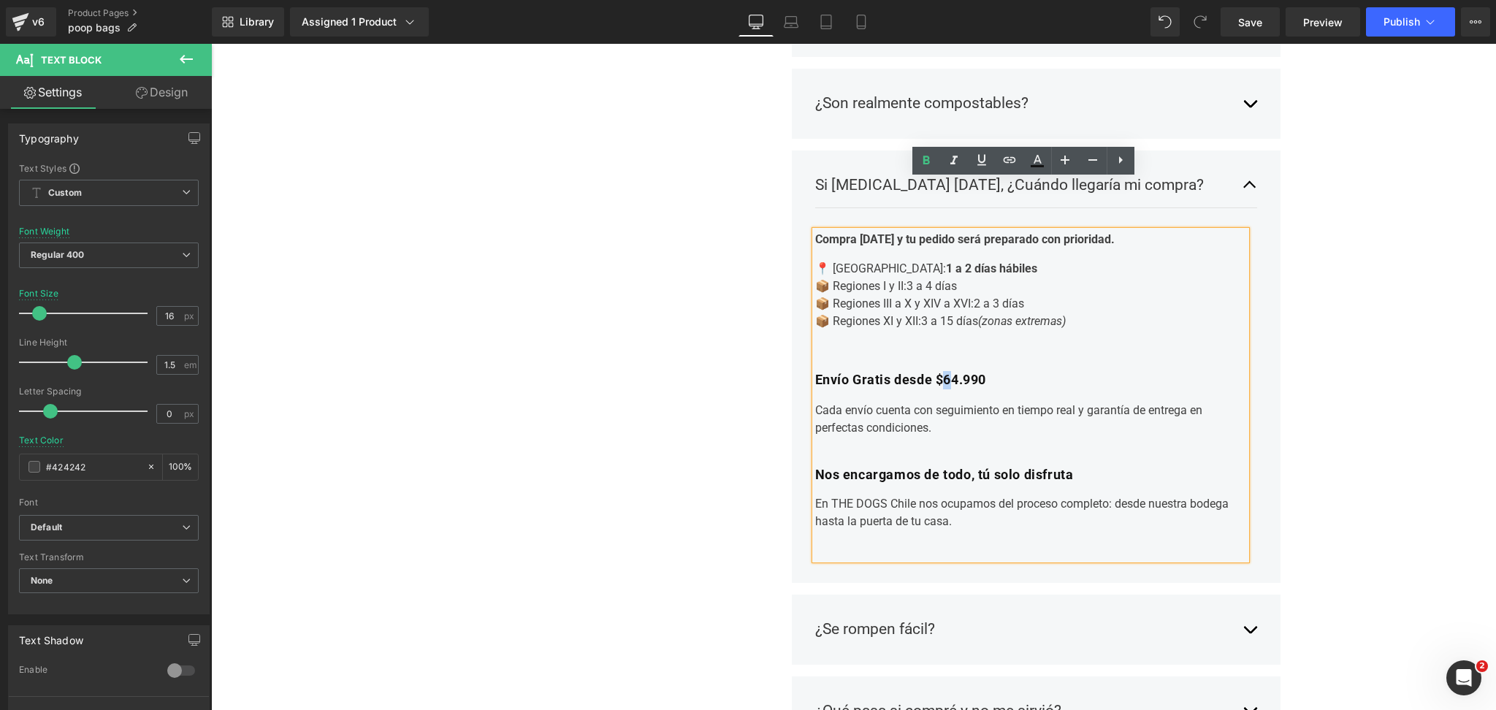
click at [942, 372] on b "Envío Gratis desde $64.990" at bounding box center [901, 379] width 172 height 15
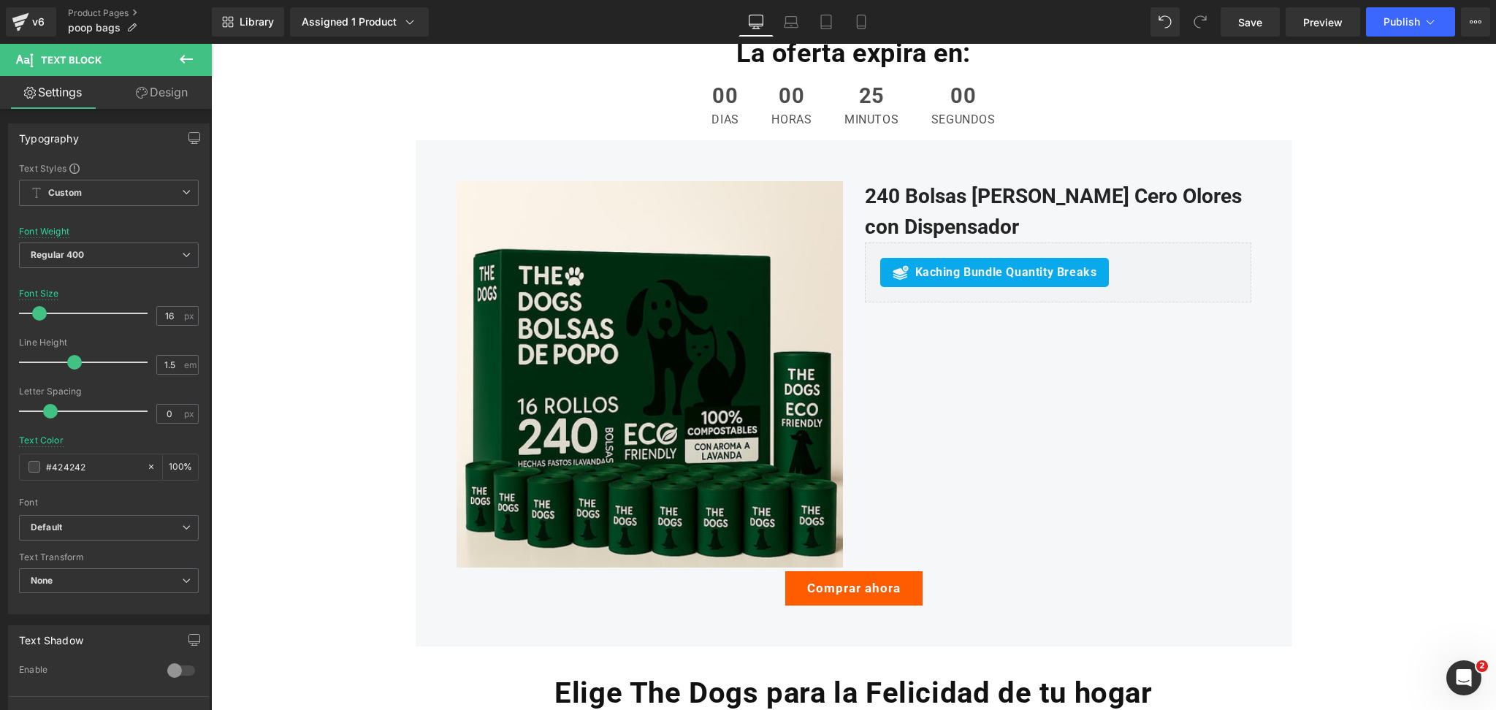
scroll to position [2922, 0]
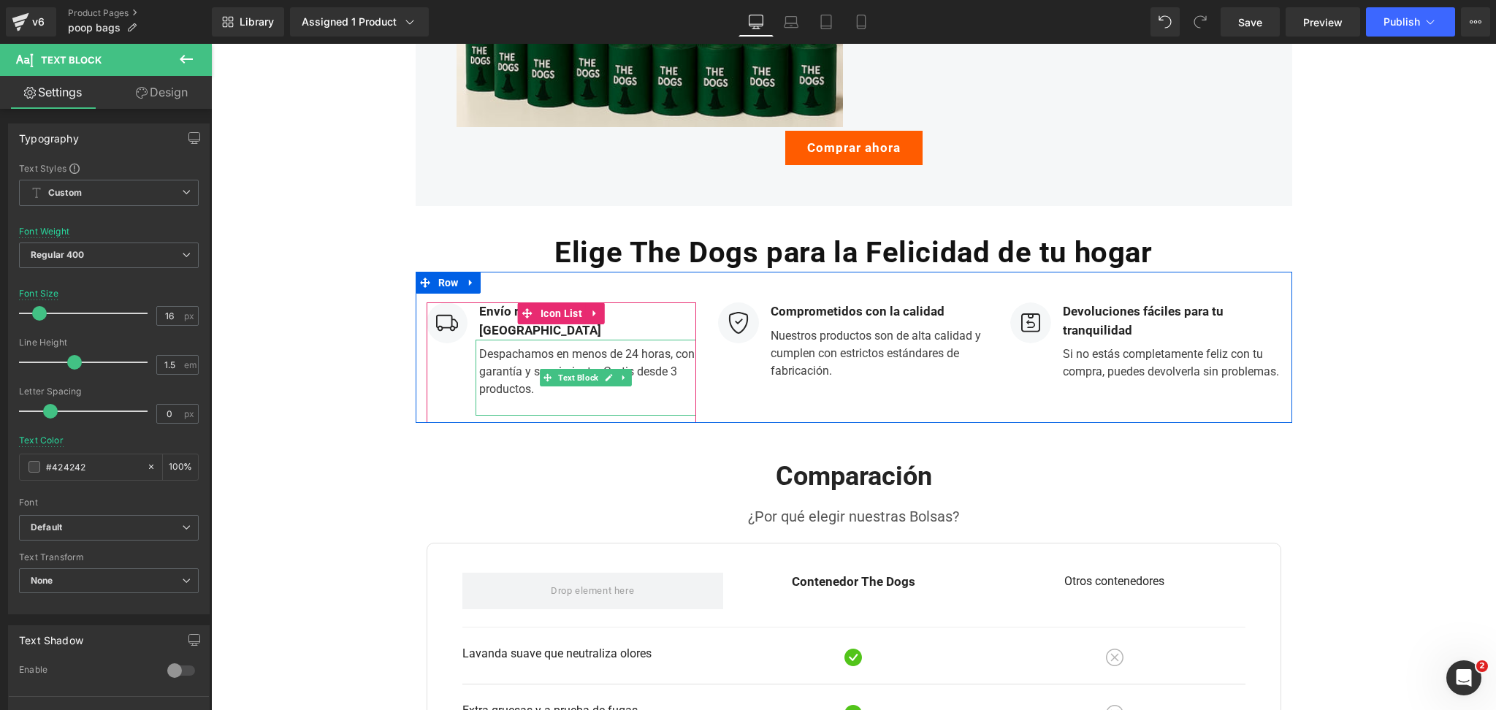
click at [512, 340] on div "Despachamos en menos de 24 horas, con garantía y seguimiento. Gratis desde 3 pr…" at bounding box center [586, 378] width 221 height 76
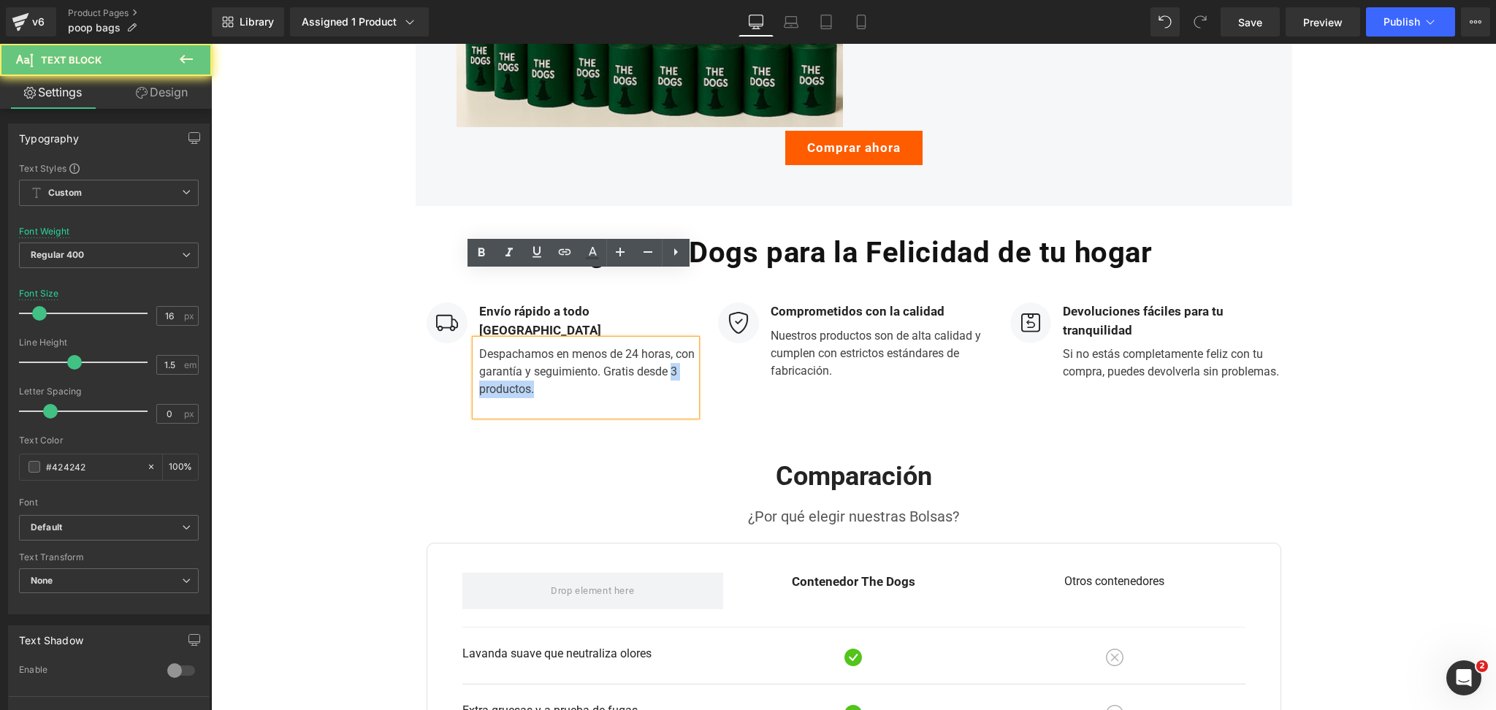
drag, startPoint x: 543, startPoint y: 321, endPoint x: 469, endPoint y: 325, distance: 73.9
click at [476, 340] on div "Despachamos en menos de 24 horas, con garantía y seguimiento. Gratis desde 3 pr…" at bounding box center [586, 378] width 221 height 76
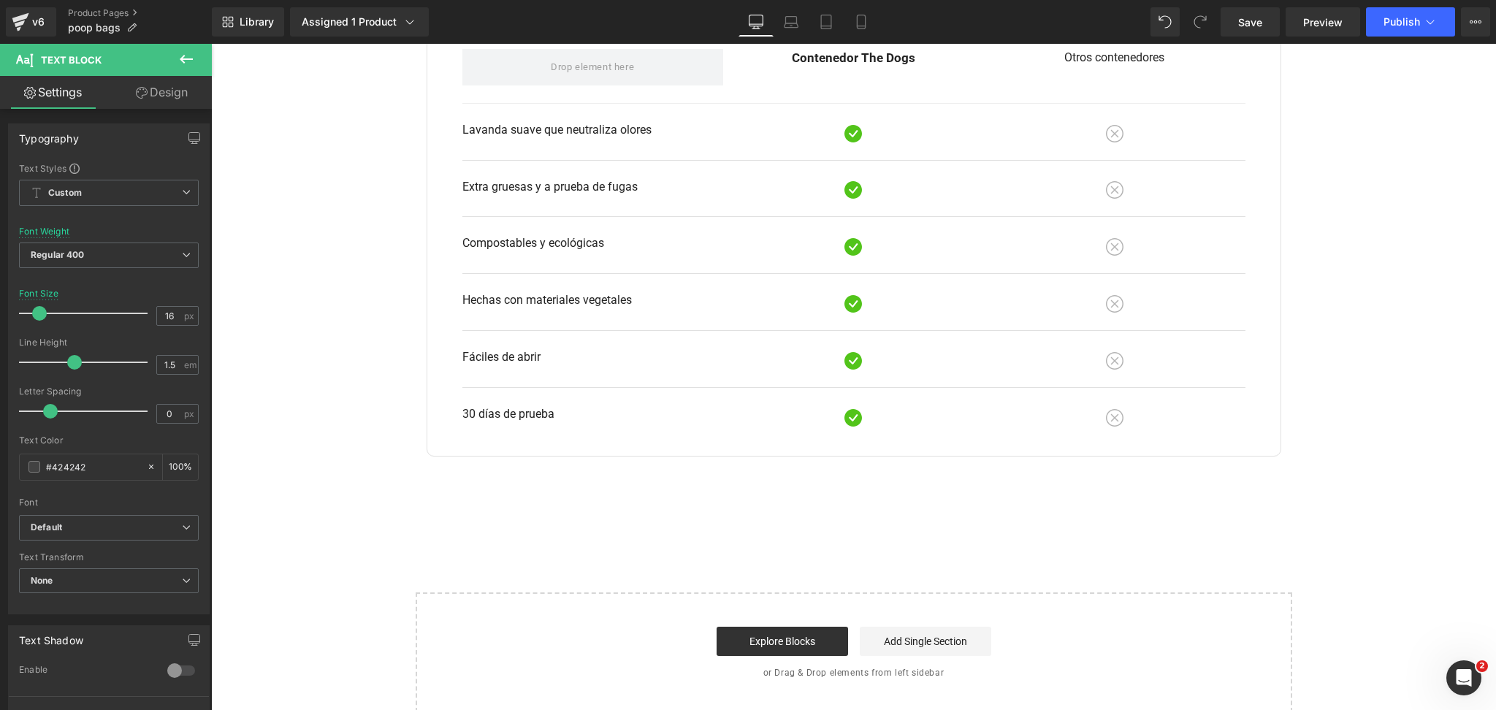
scroll to position [3701, 0]
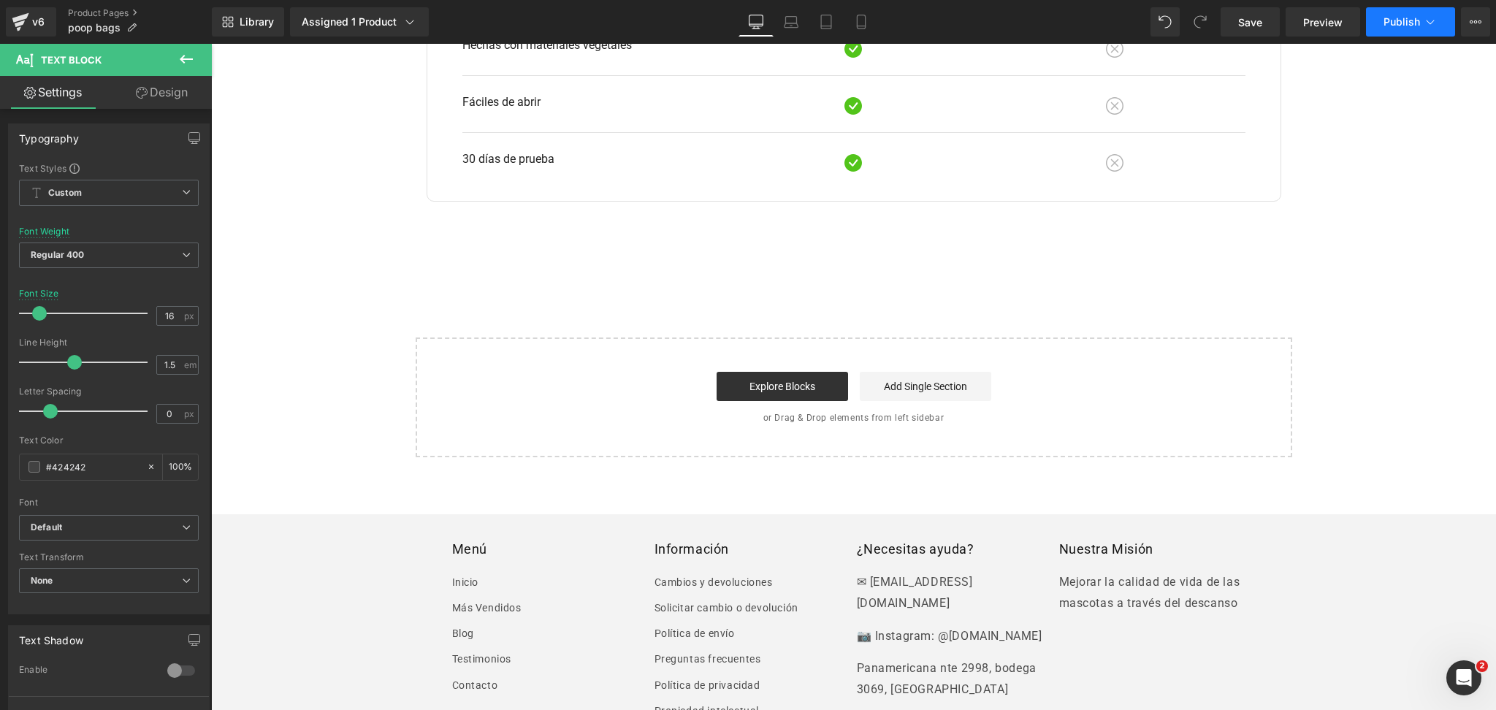
click at [1421, 18] on button "Publish" at bounding box center [1410, 21] width 89 height 29
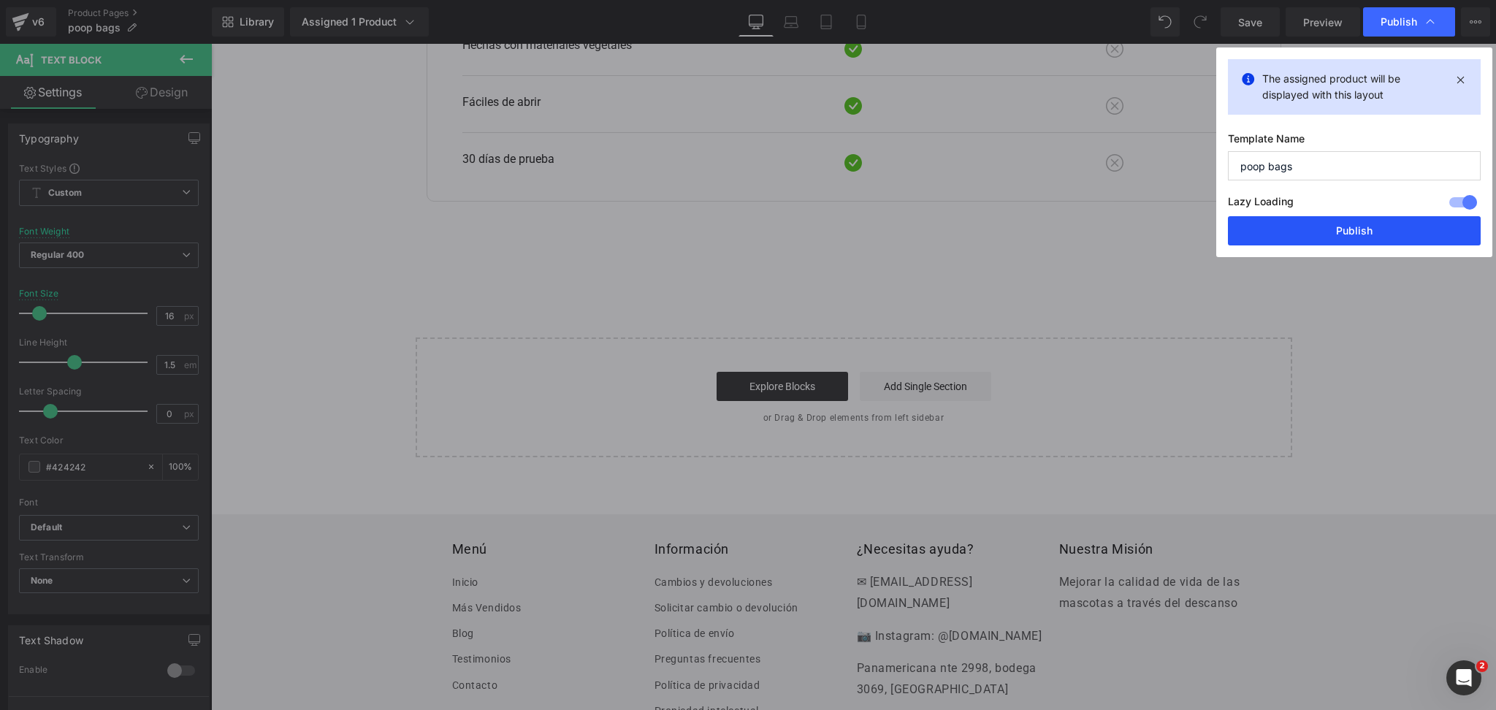
click at [1374, 223] on button "Publish" at bounding box center [1354, 230] width 253 height 29
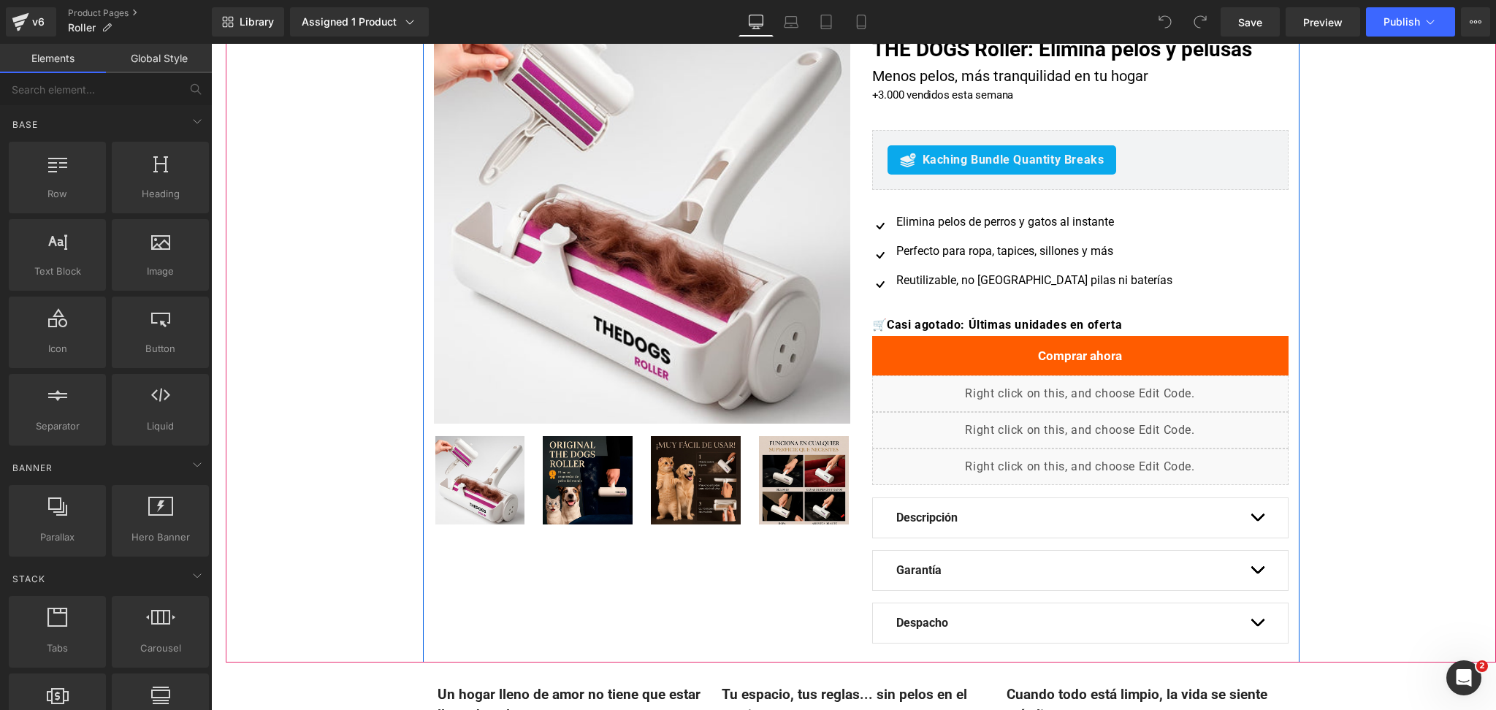
scroll to position [292, 0]
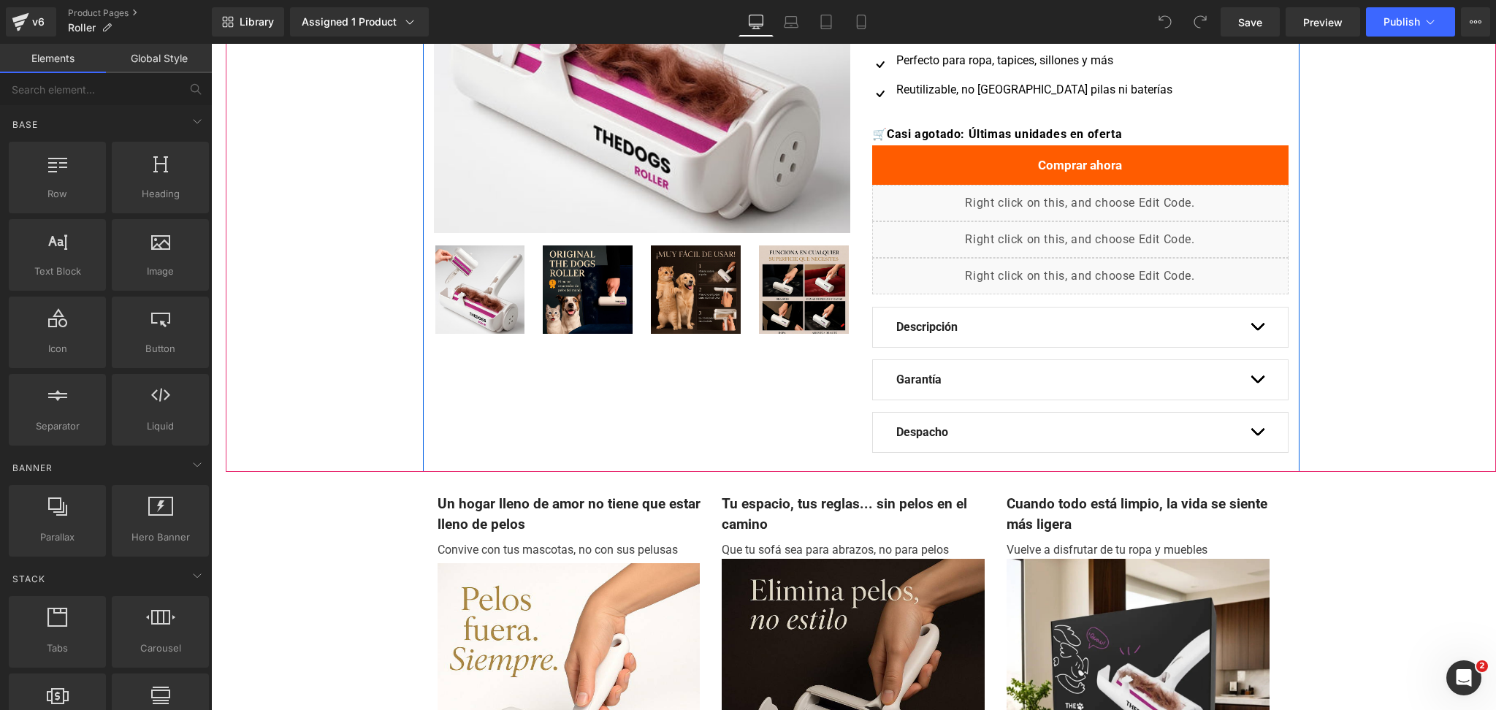
click at [1251, 430] on button "button" at bounding box center [1257, 432] width 15 height 39
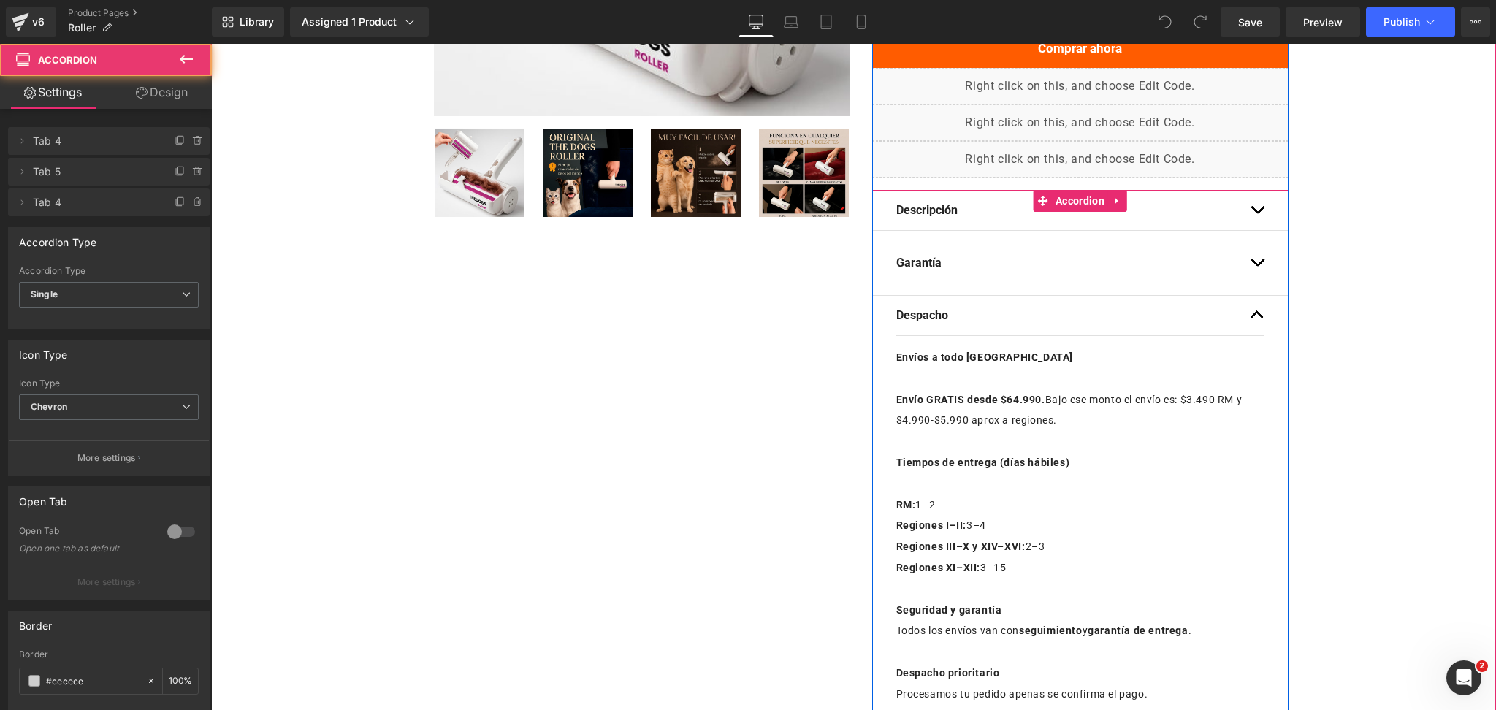
scroll to position [486, 0]
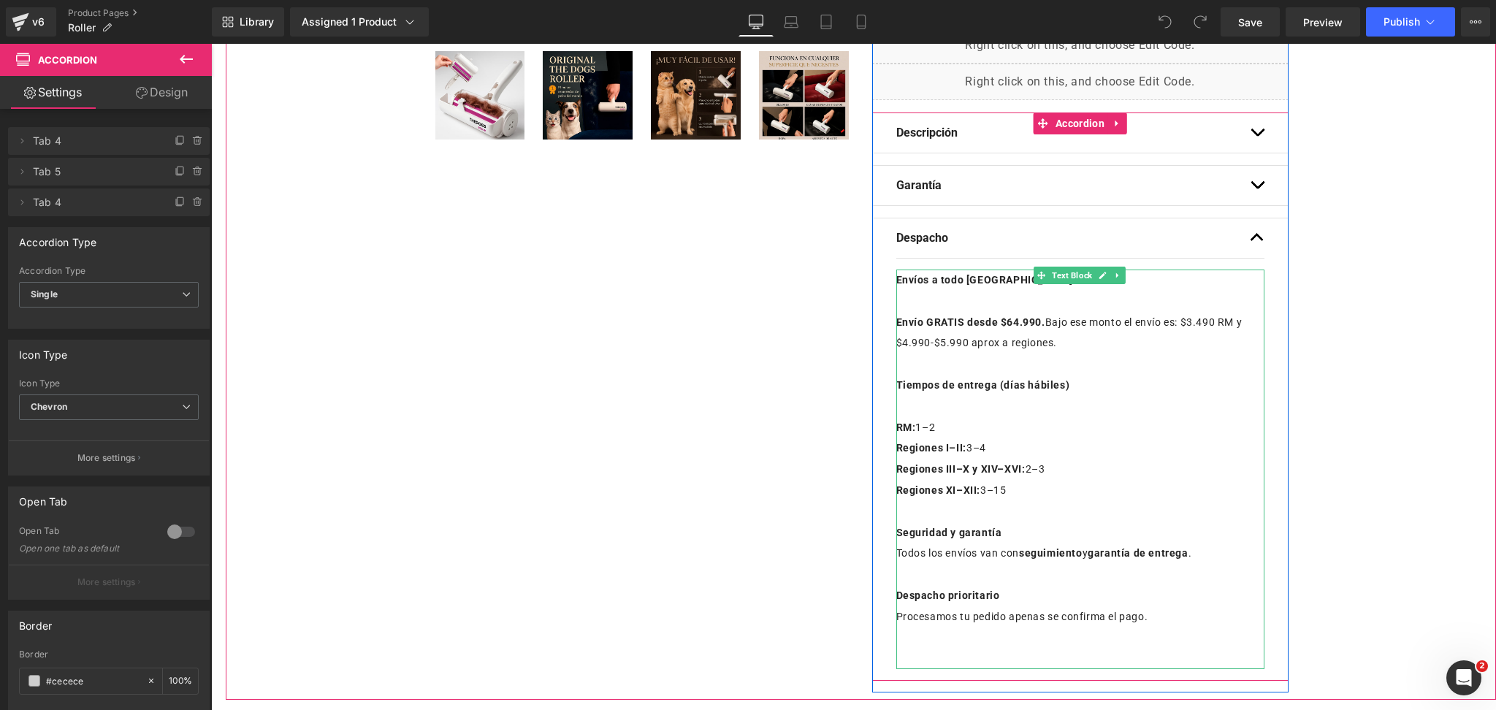
click at [1018, 322] on strong "Envío GRATIS desde $64.990." at bounding box center [970, 322] width 149 height 12
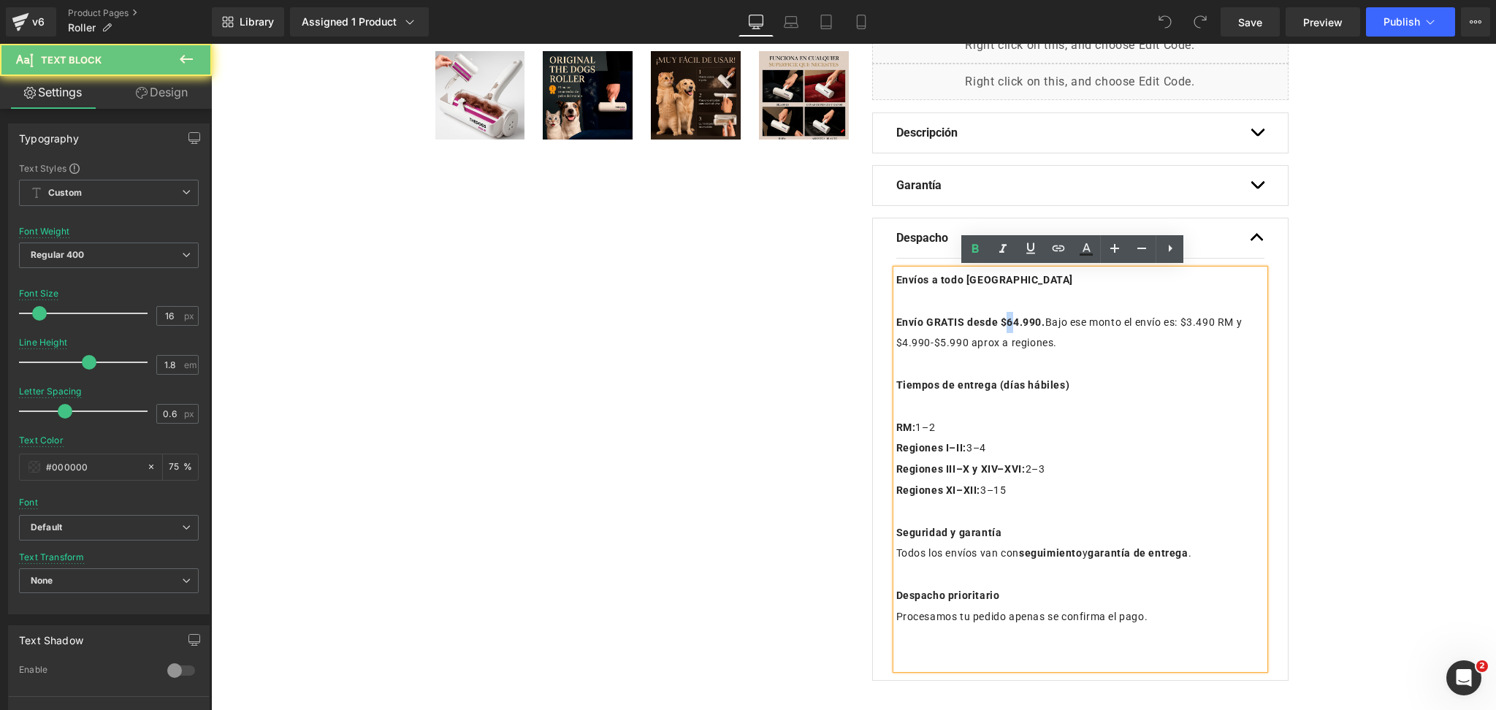
click at [1007, 321] on strong "Envío GRATIS desde $64.990." at bounding box center [970, 322] width 149 height 12
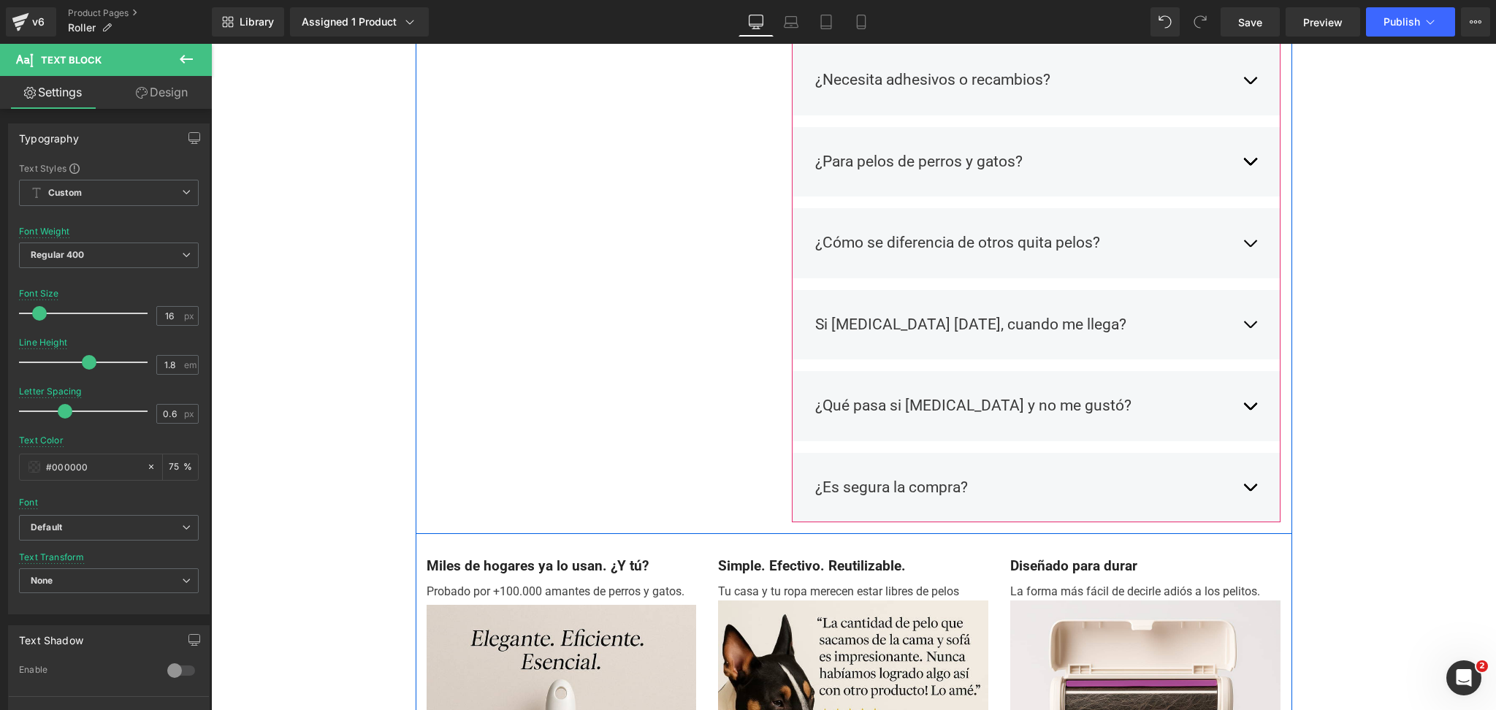
scroll to position [1753, 0]
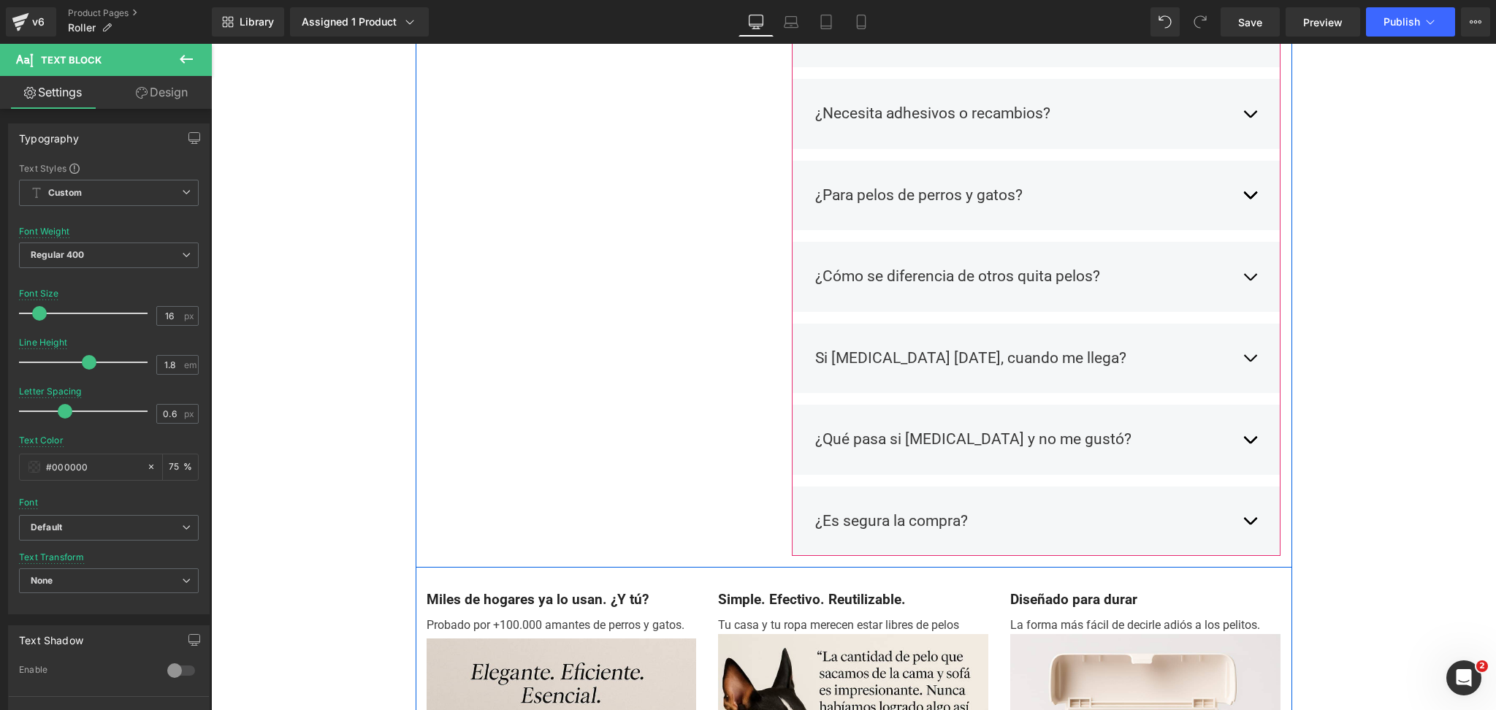
click at [1250, 362] on span "button" at bounding box center [1250, 362] width 0 height 0
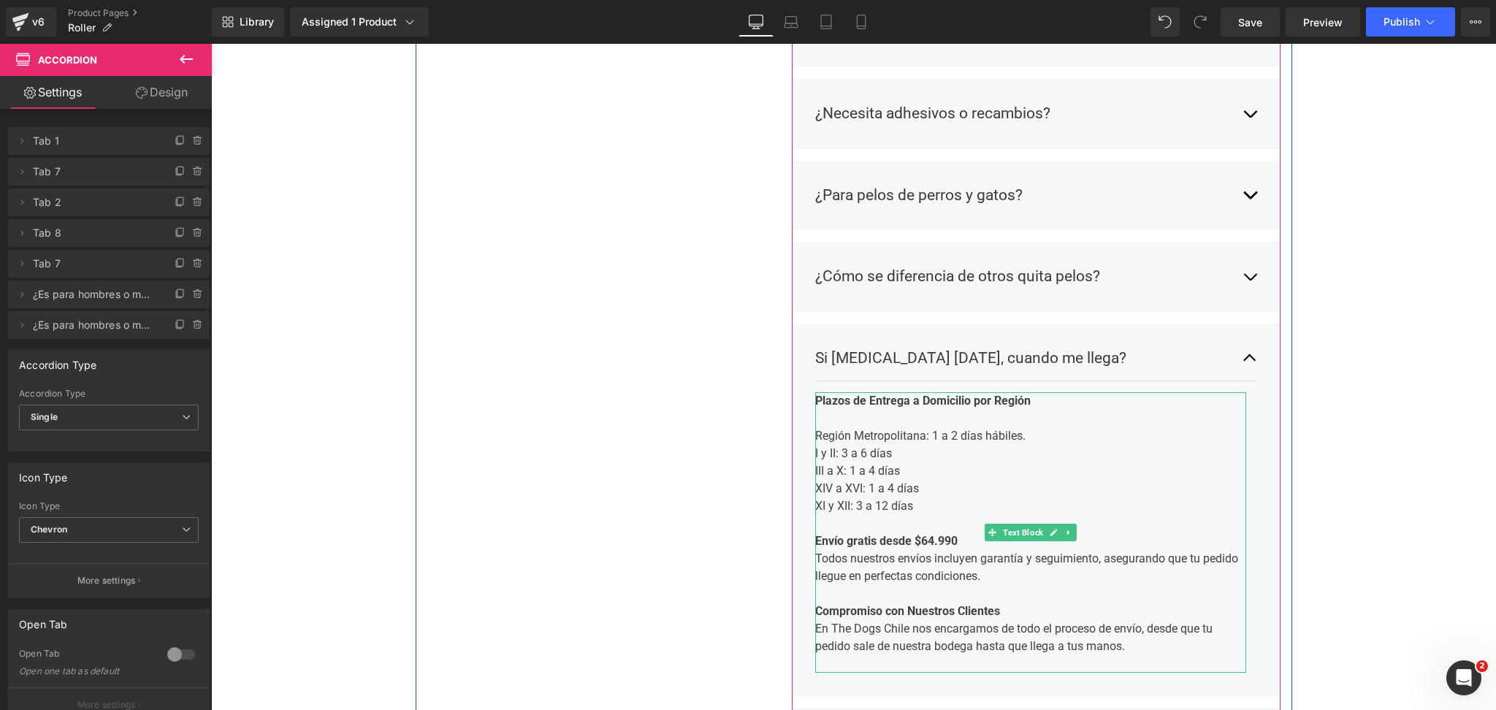
click at [923, 537] on strong "Envío gratis desde $64.990" at bounding box center [886, 541] width 142 height 14
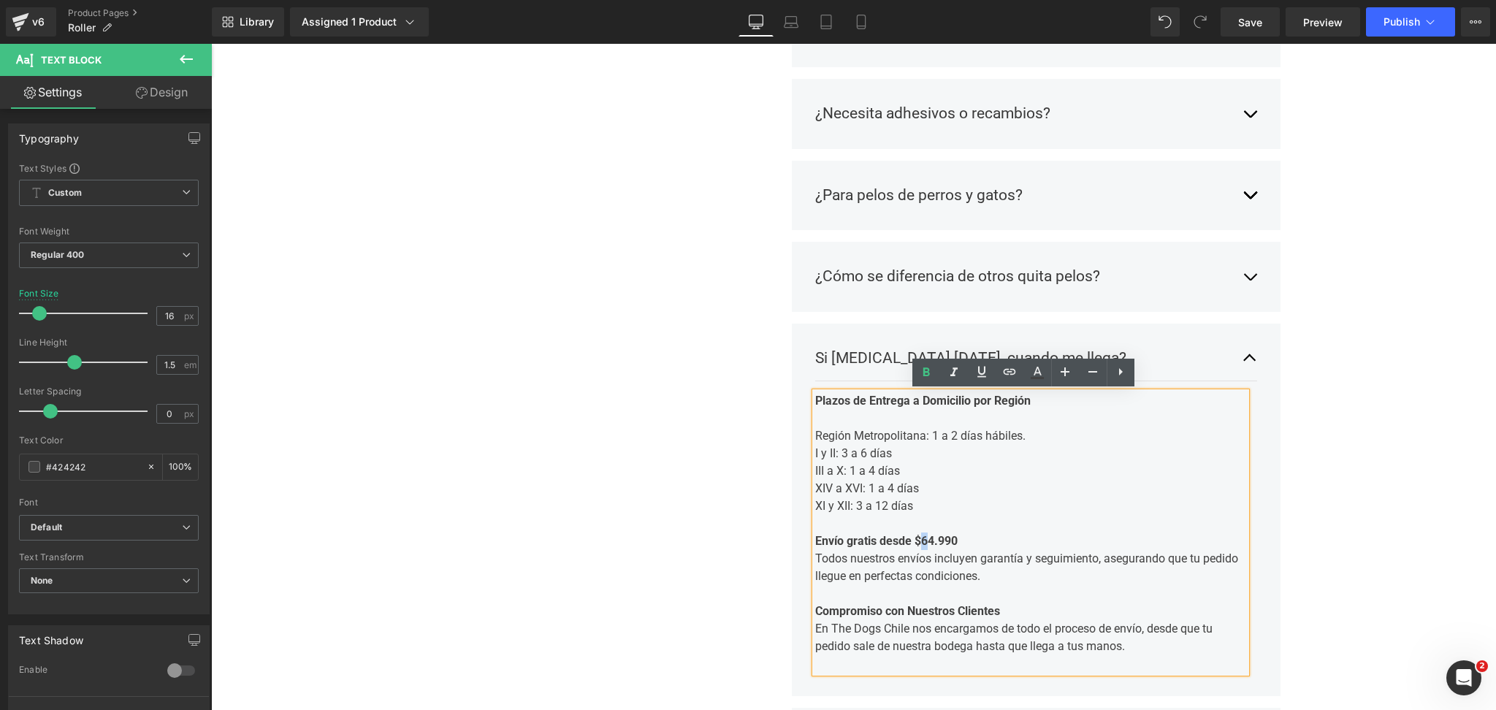
drag, startPoint x: 929, startPoint y: 539, endPoint x: 922, endPoint y: 540, distance: 7.3
click at [922, 540] on strong "Envío gratis desde $64.990" at bounding box center [886, 541] width 142 height 14
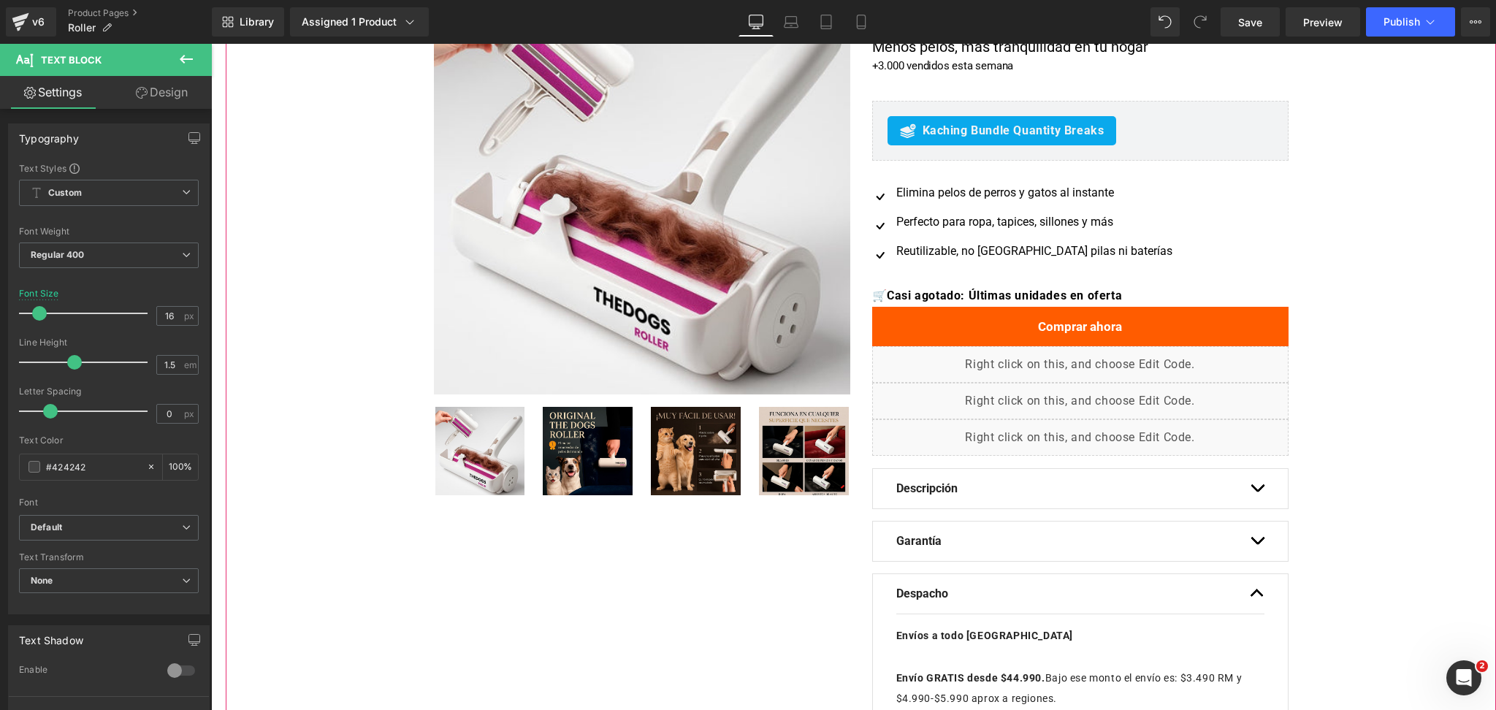
scroll to position [0, 0]
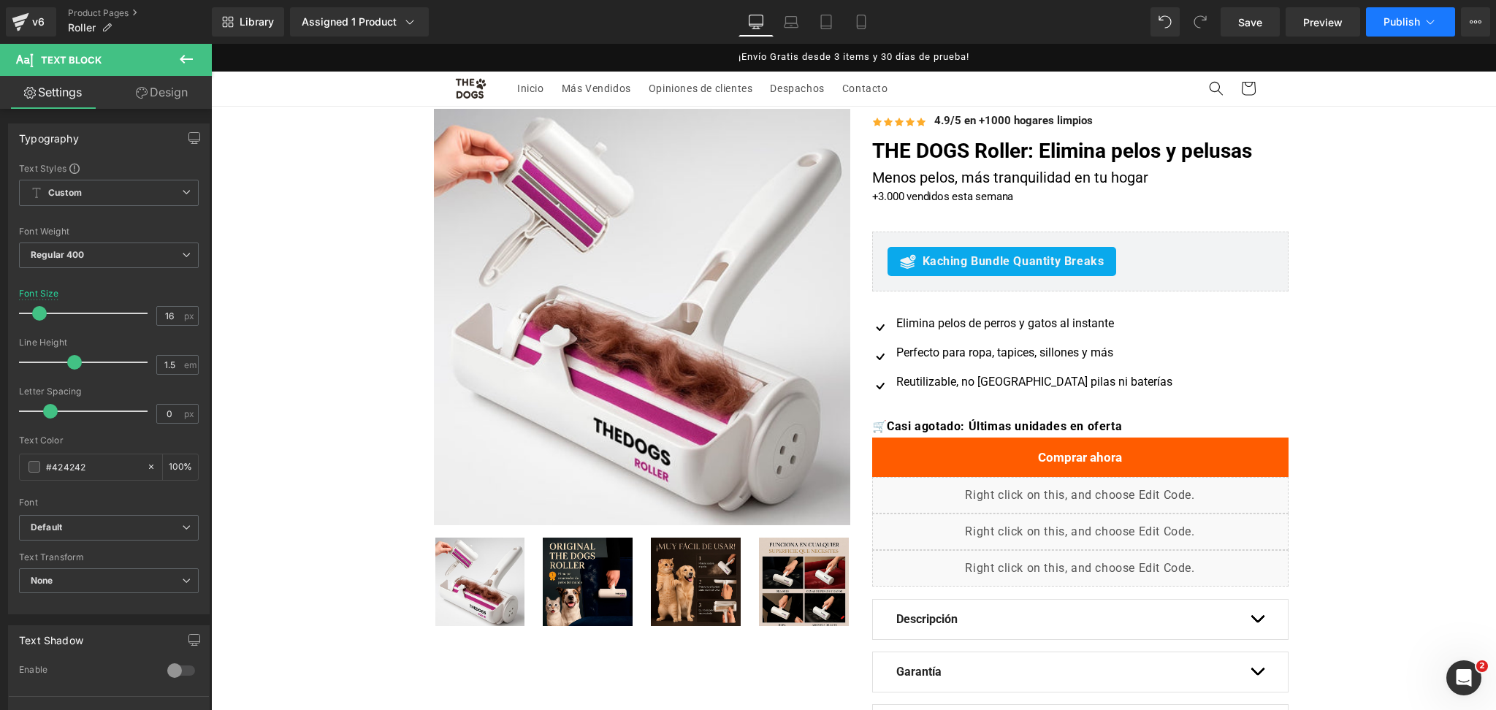
click at [1406, 16] on span "Publish" at bounding box center [1402, 22] width 37 height 12
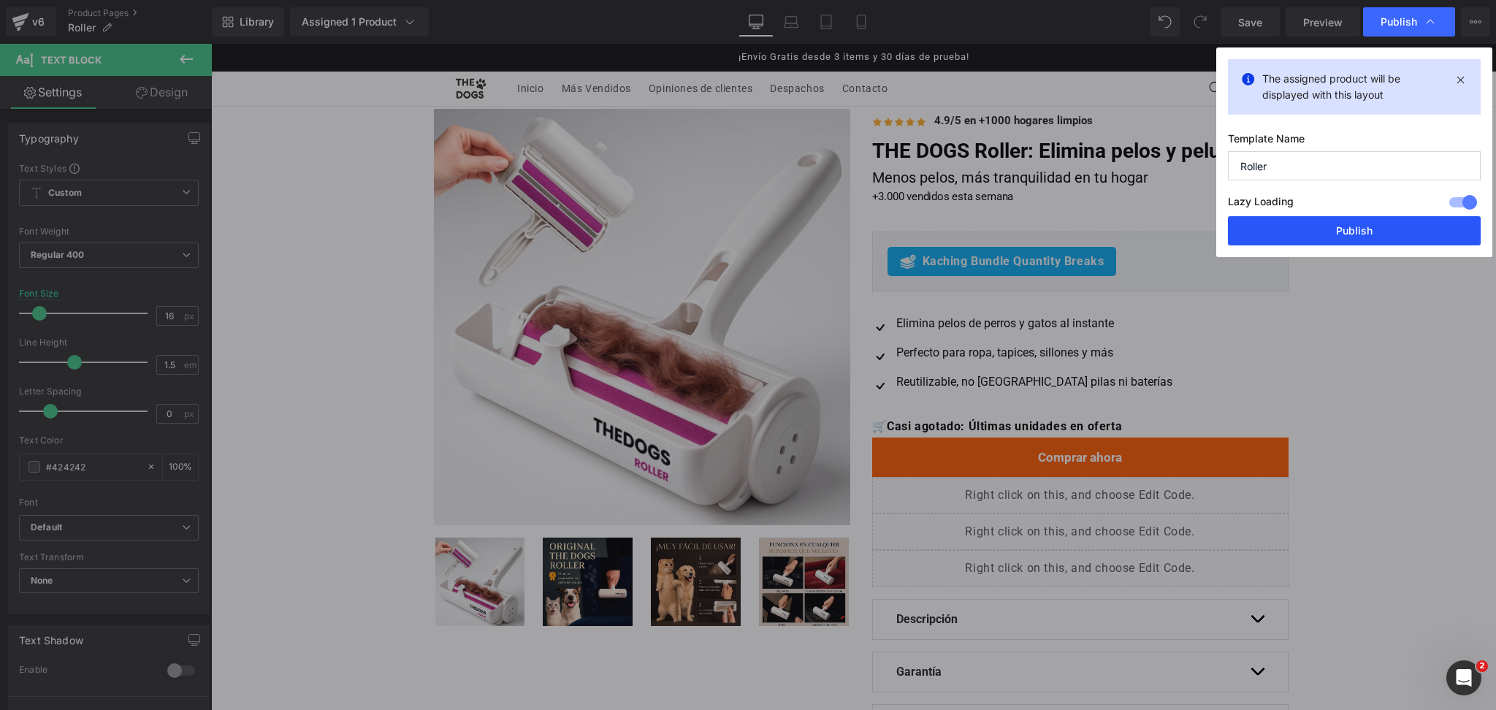
click at [1406, 234] on button "Publish" at bounding box center [1354, 230] width 253 height 29
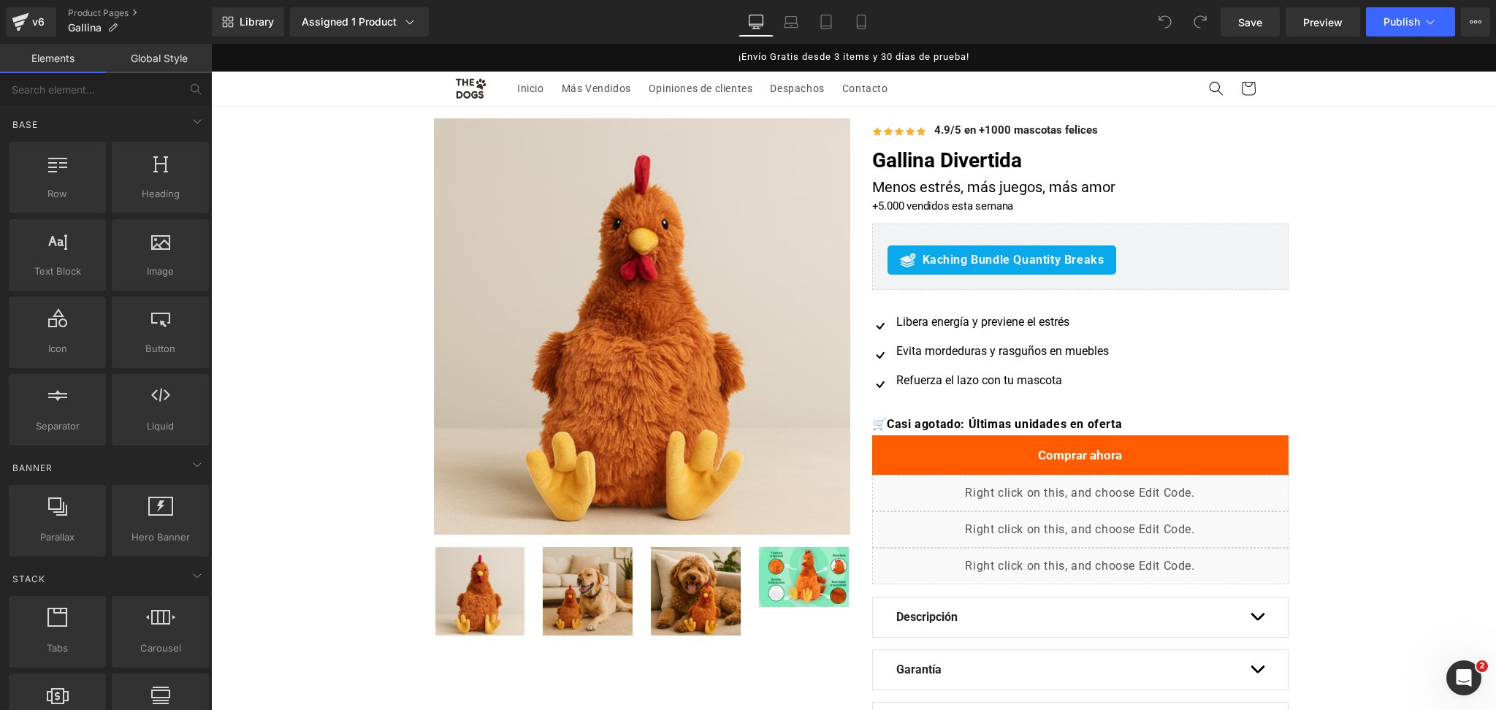
scroll to position [486, 0]
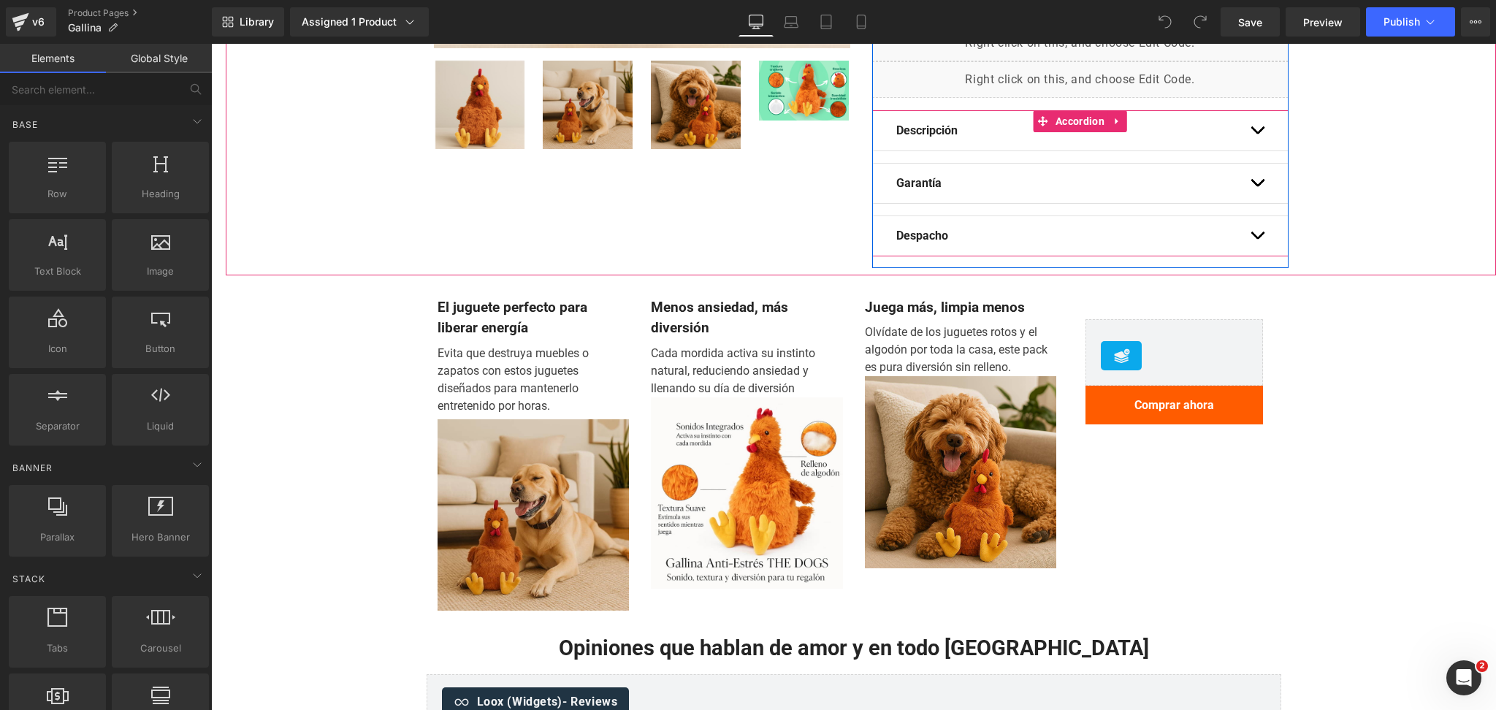
drag, startPoint x: 1249, startPoint y: 225, endPoint x: 1262, endPoint y: 226, distance: 13.2
click at [1261, 225] on div "Despacho Text Block Envíos a todo Chile Envío GRATIS desde $64.990. Bajo ese mo…" at bounding box center [1080, 235] width 416 height 41
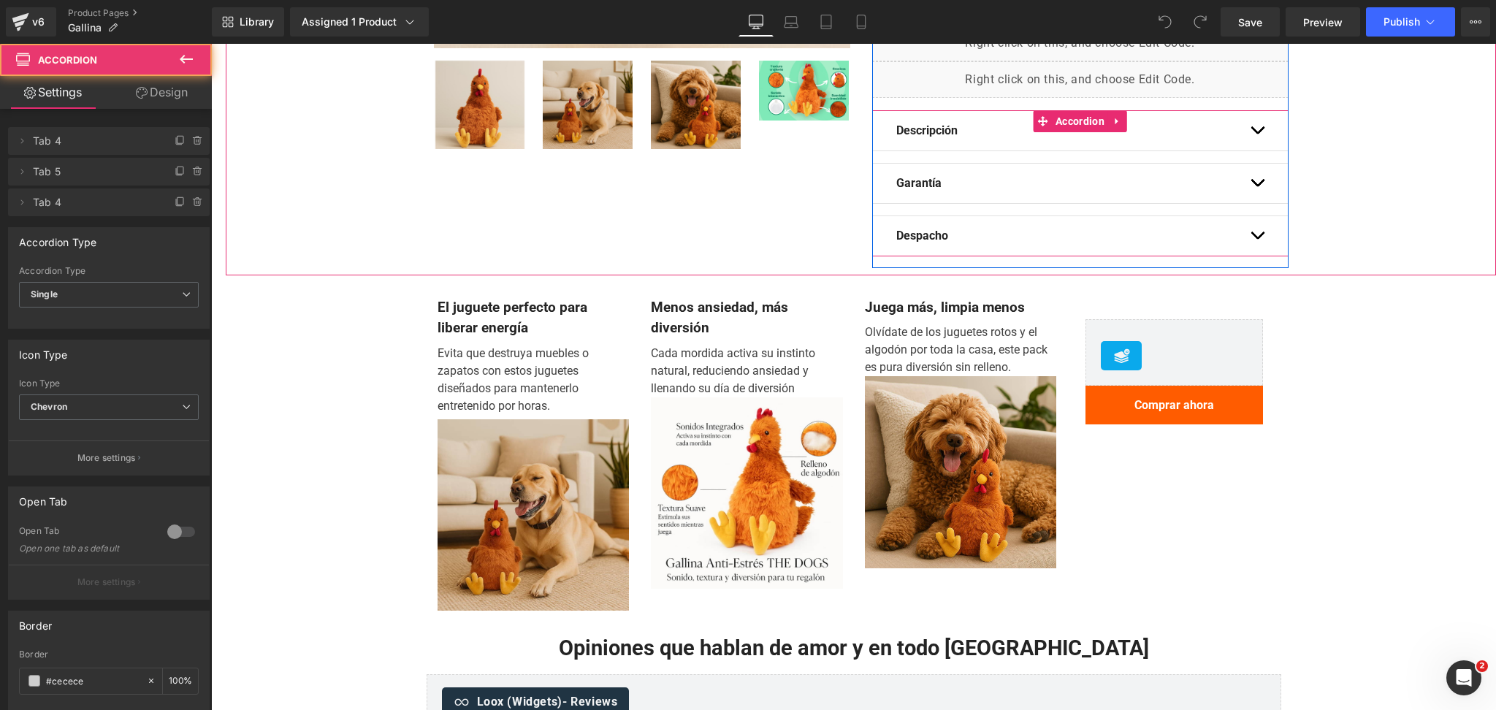
click at [1250, 232] on button "button" at bounding box center [1257, 235] width 15 height 39
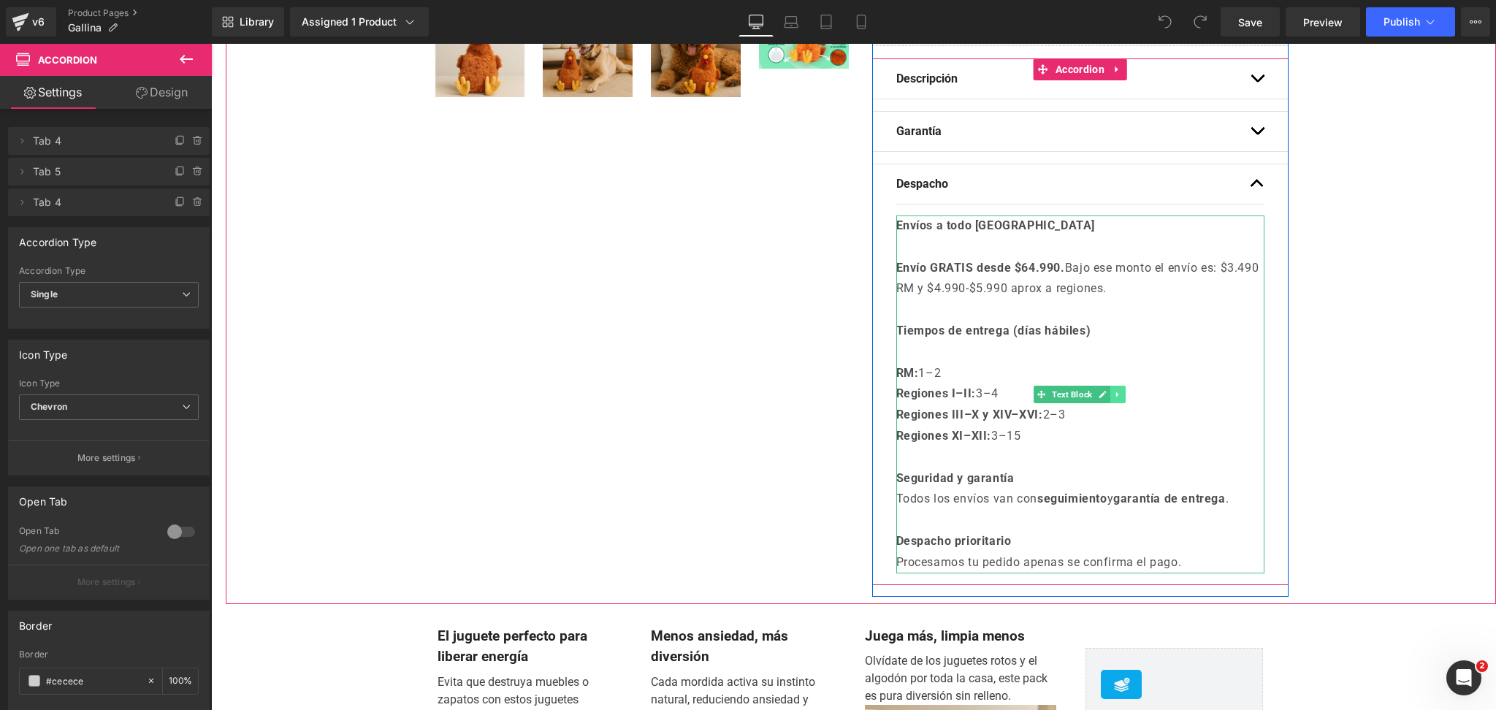
scroll to position [584, 0]
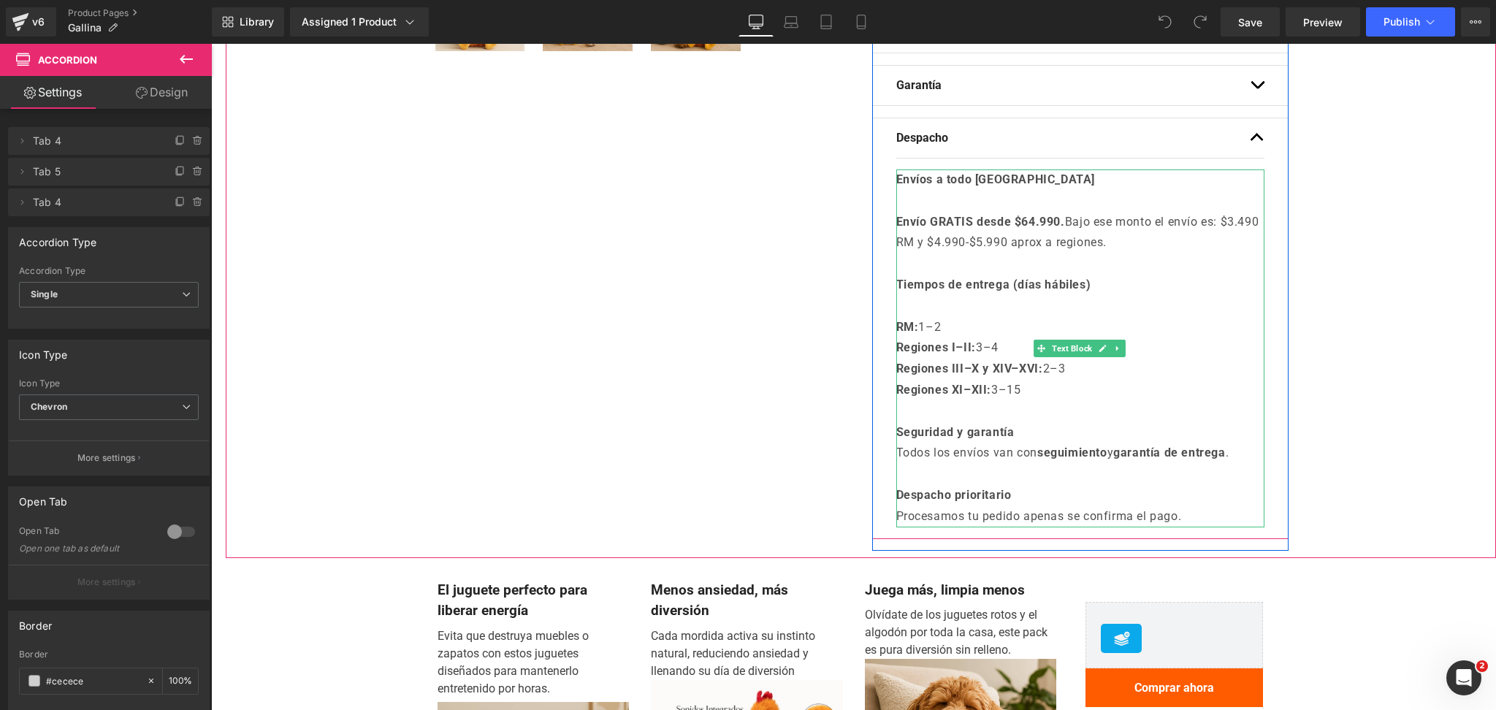
click at [1018, 220] on strong "Envío GRATIS desde $64.990." at bounding box center [980, 222] width 169 height 14
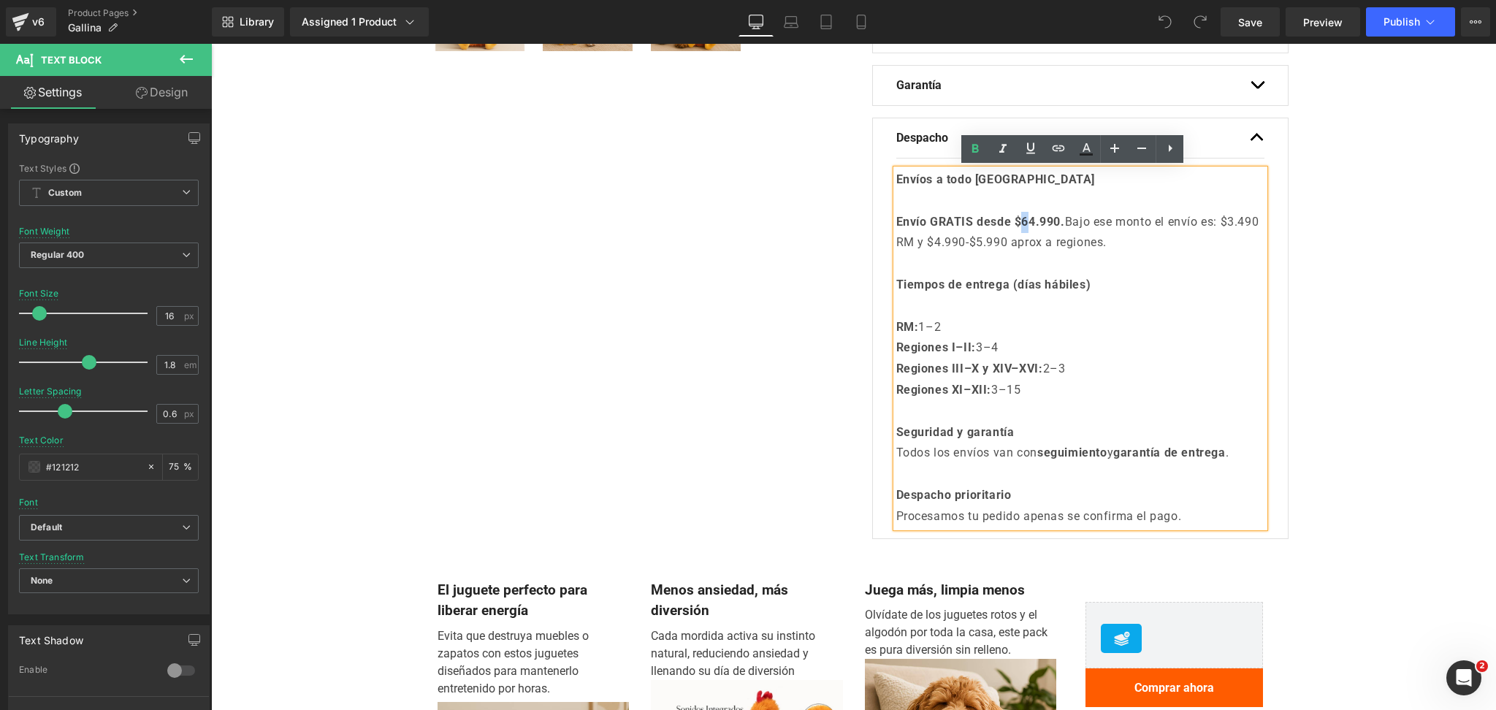
drag, startPoint x: 1030, startPoint y: 221, endPoint x: 1021, endPoint y: 223, distance: 9.0
click at [1021, 223] on strong "Envío GRATIS desde $64.990." at bounding box center [980, 222] width 169 height 14
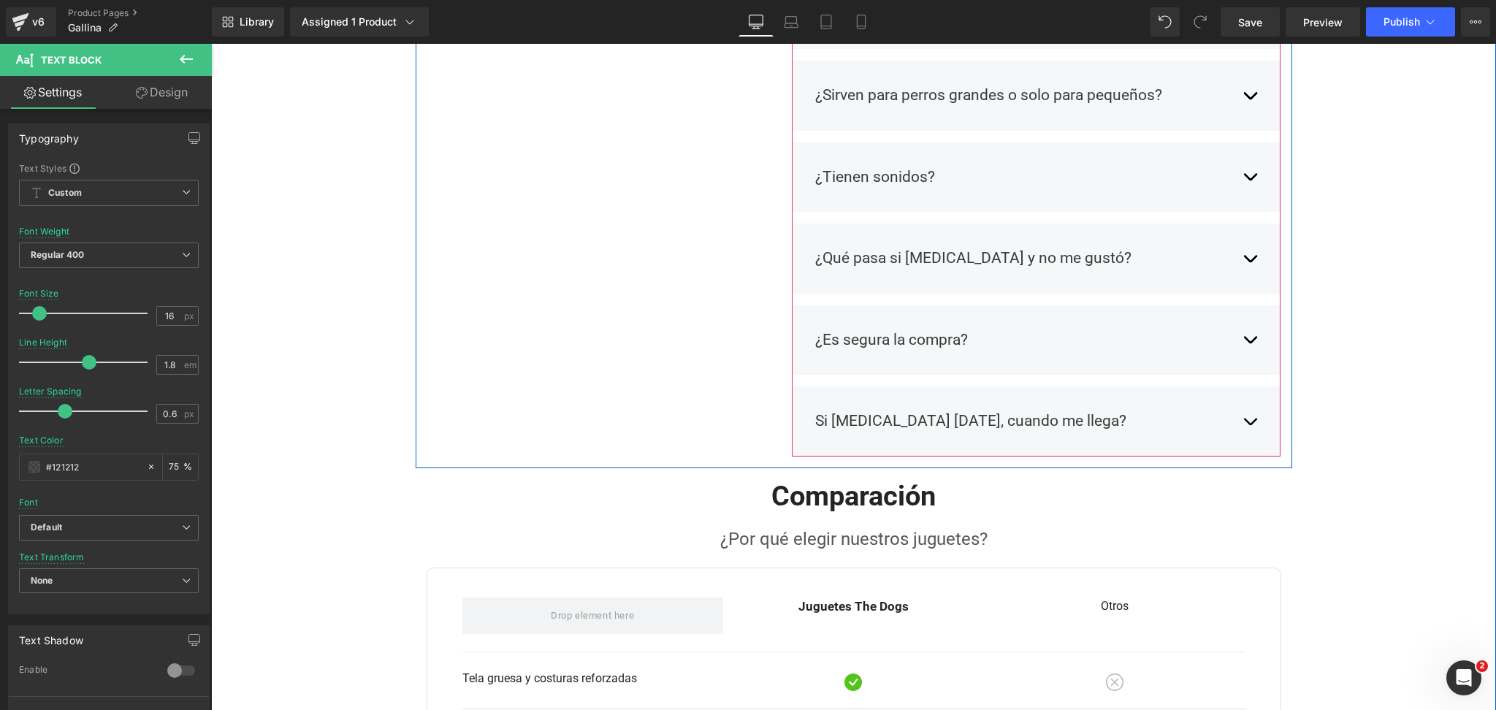
scroll to position [1753, 0]
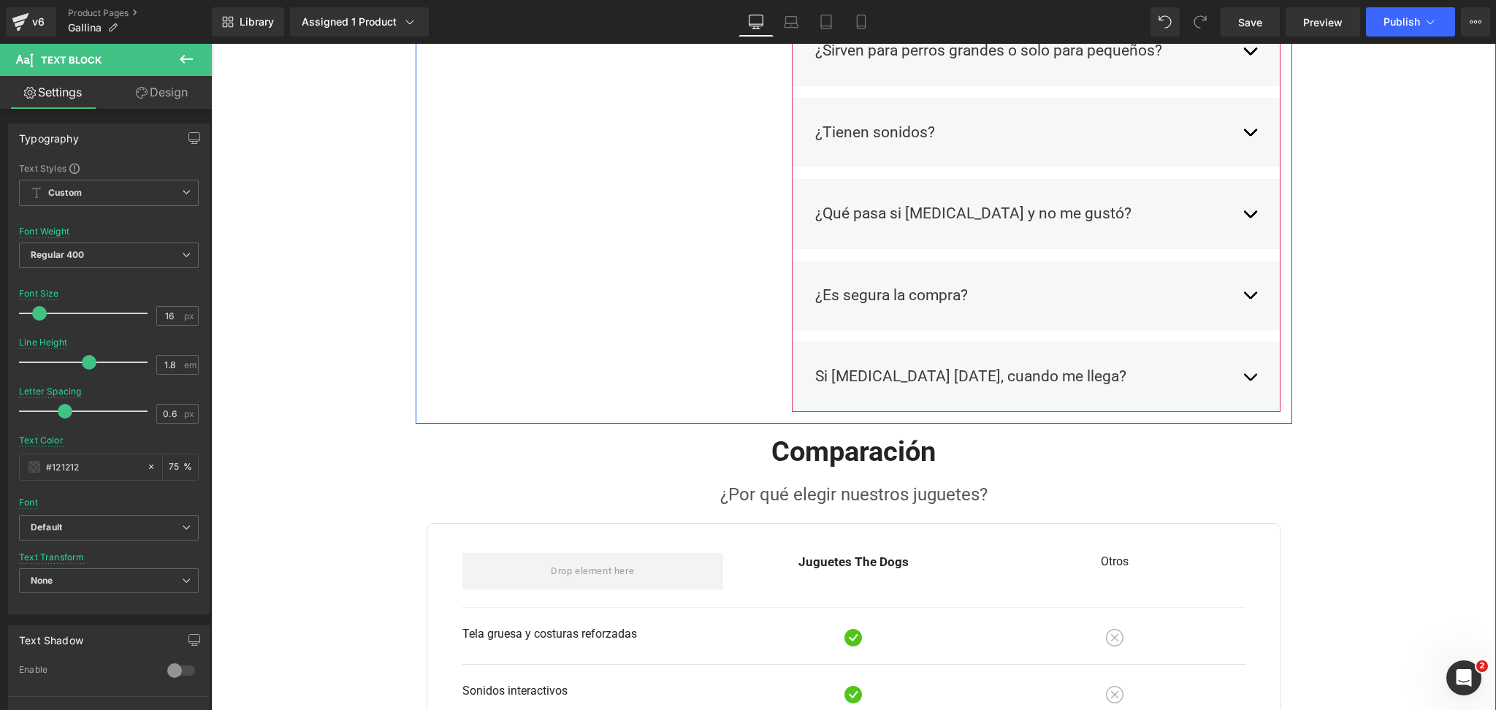
click at [1244, 375] on button "button" at bounding box center [1250, 376] width 15 height 45
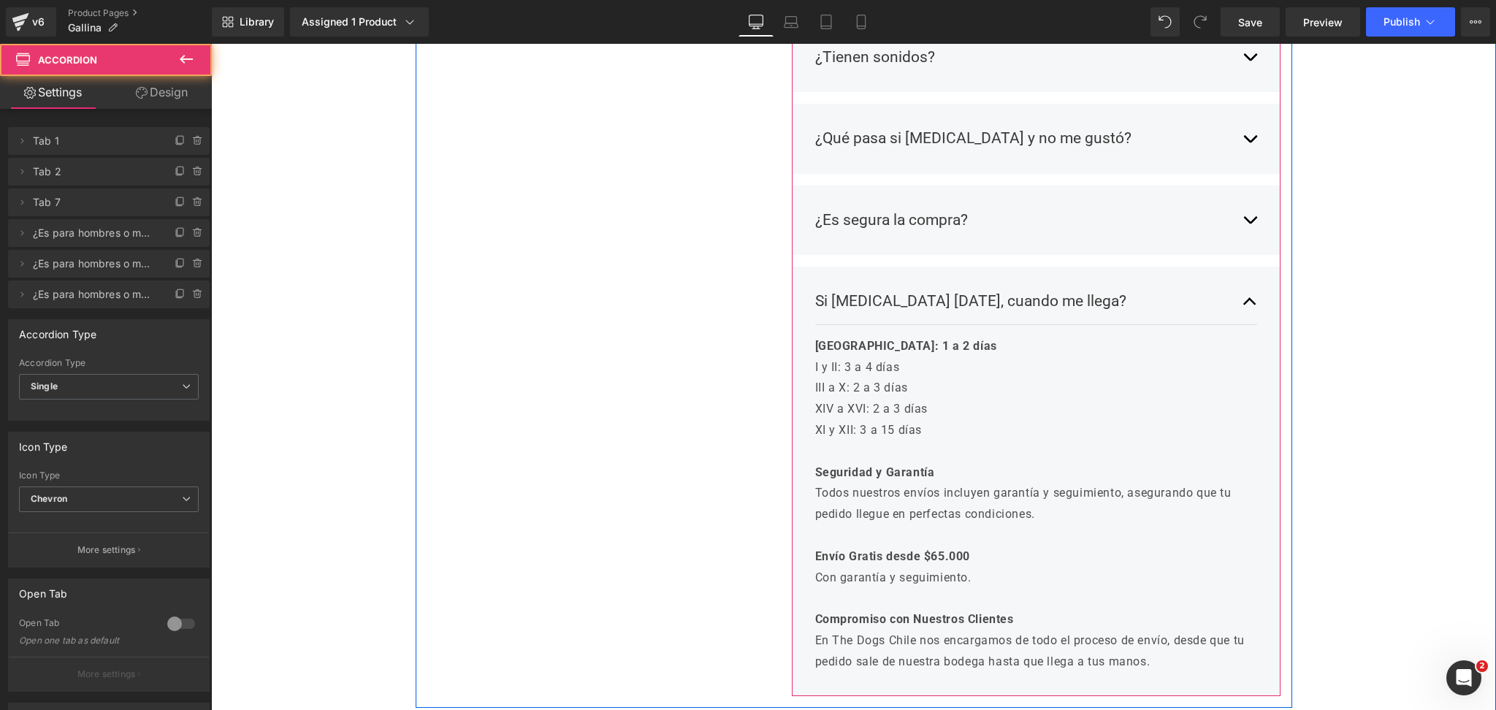
scroll to position [1850, 0]
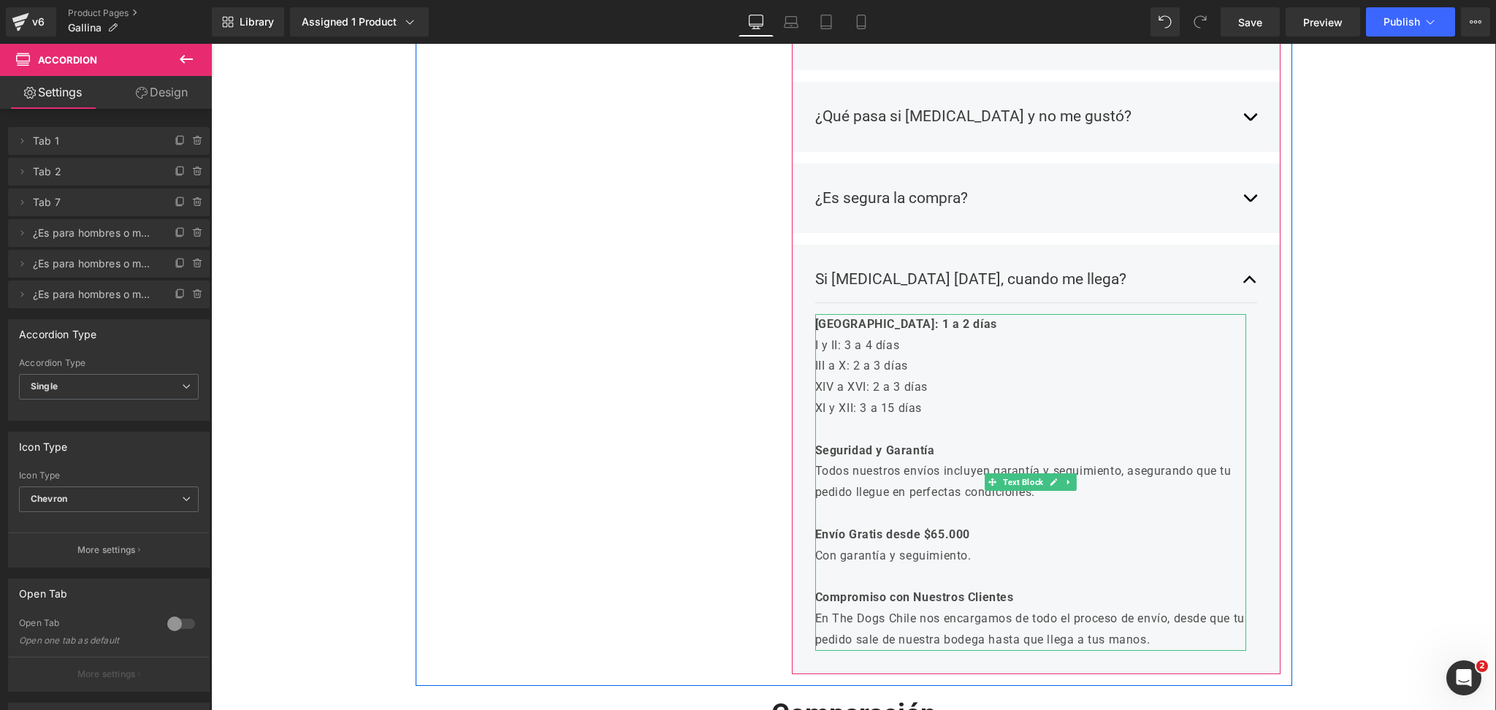
click at [935, 533] on strong "Envío Gratis desde $65.000" at bounding box center [893, 534] width 156 height 14
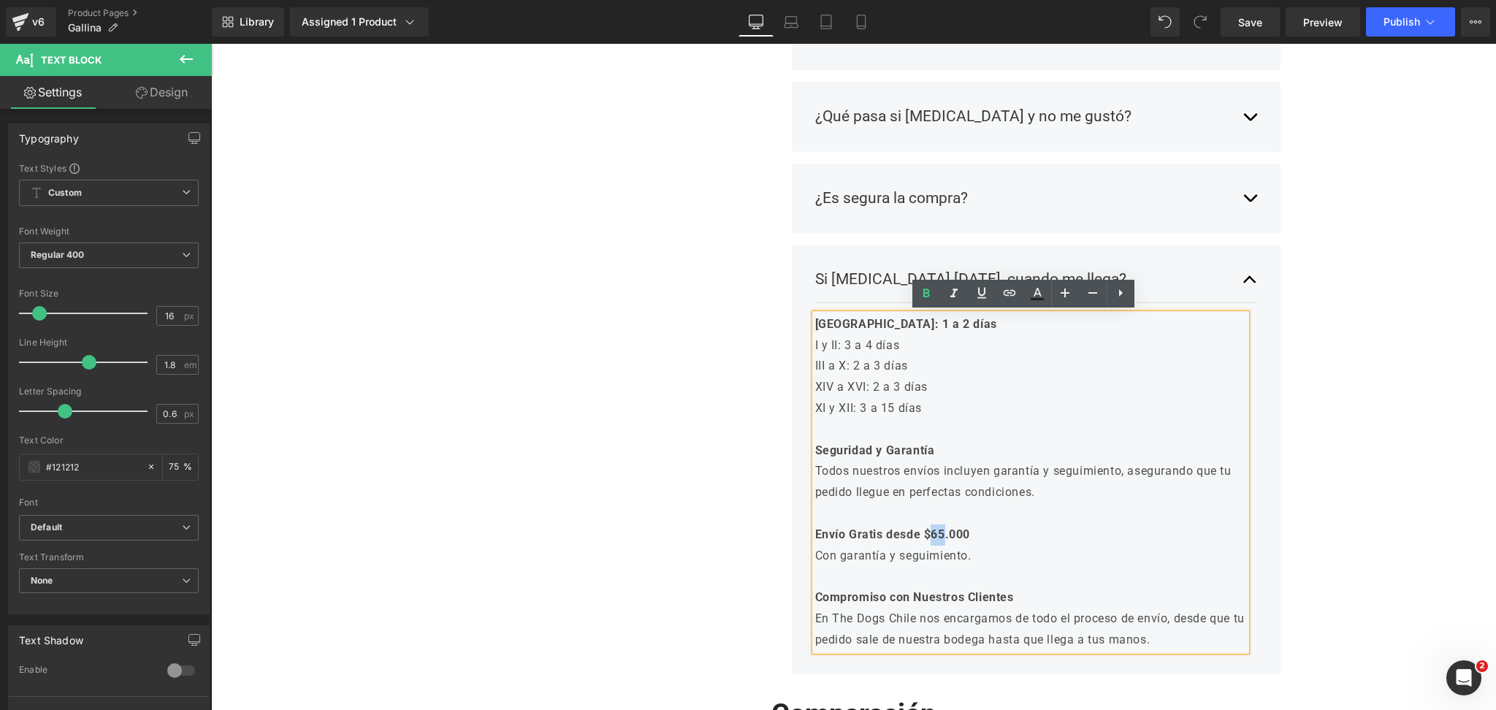
drag, startPoint x: 945, startPoint y: 535, endPoint x: 935, endPoint y: 535, distance: 10.3
click at [935, 535] on strong "Envío Gratis desde $65.000" at bounding box center [893, 534] width 156 height 14
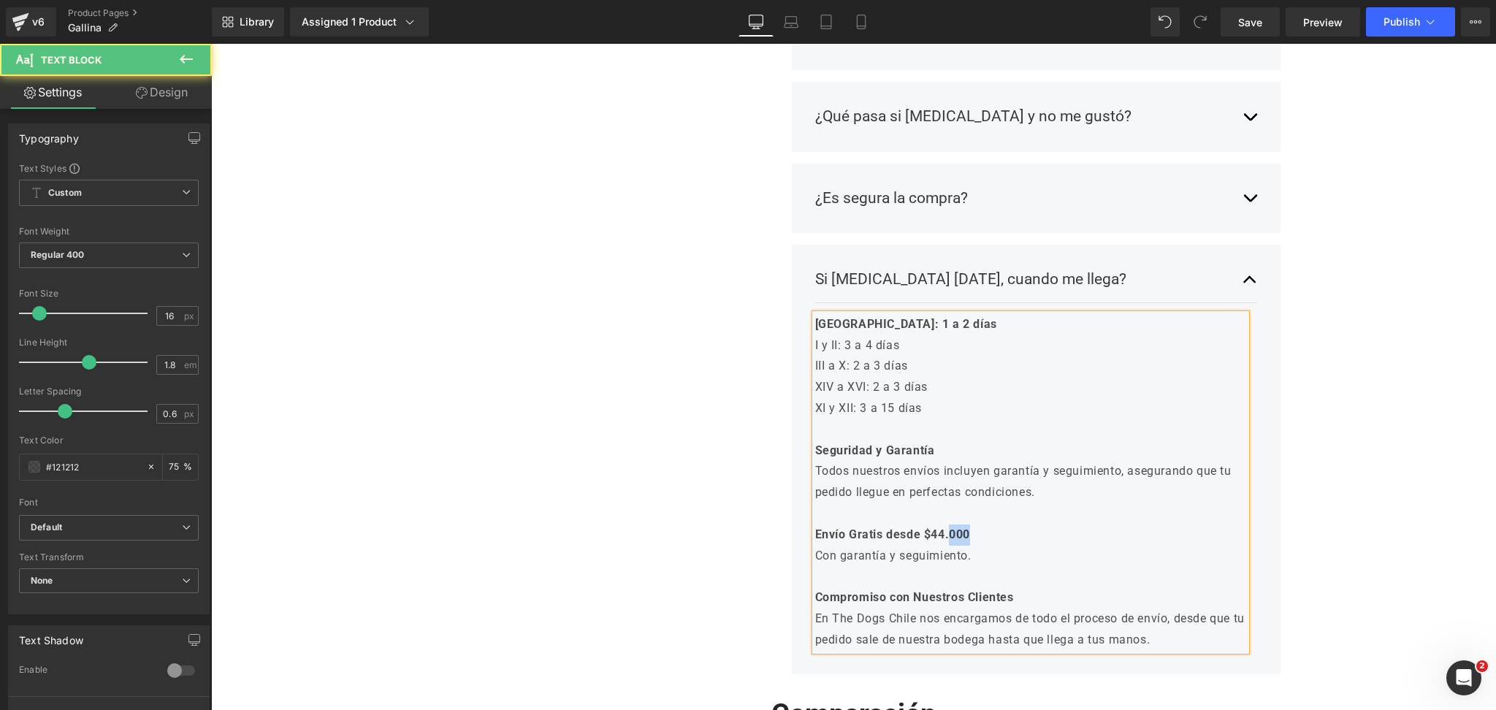
drag, startPoint x: 951, startPoint y: 537, endPoint x: 980, endPoint y: 537, distance: 29.2
click at [980, 537] on p "Envío Gratis desde $44.000" at bounding box center [1031, 534] width 432 height 21
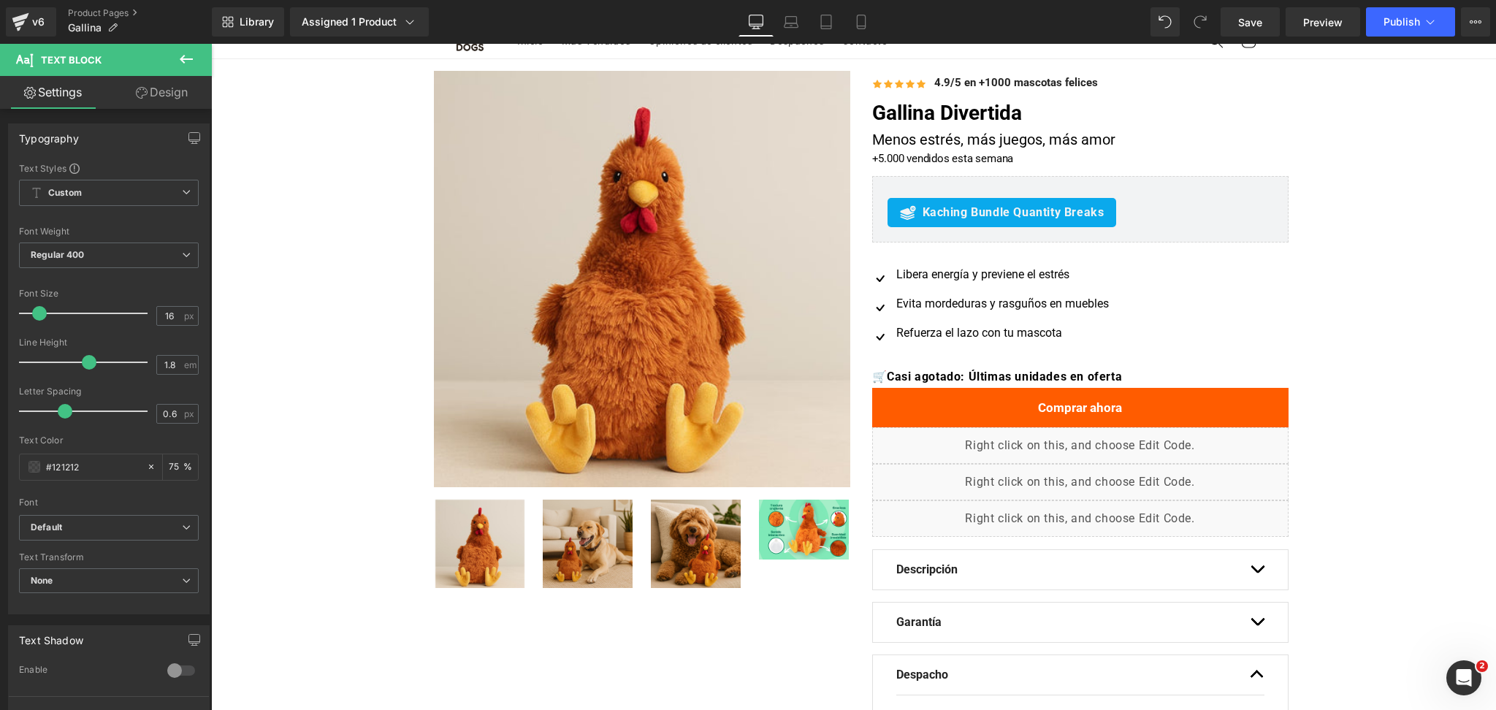
scroll to position [0, 0]
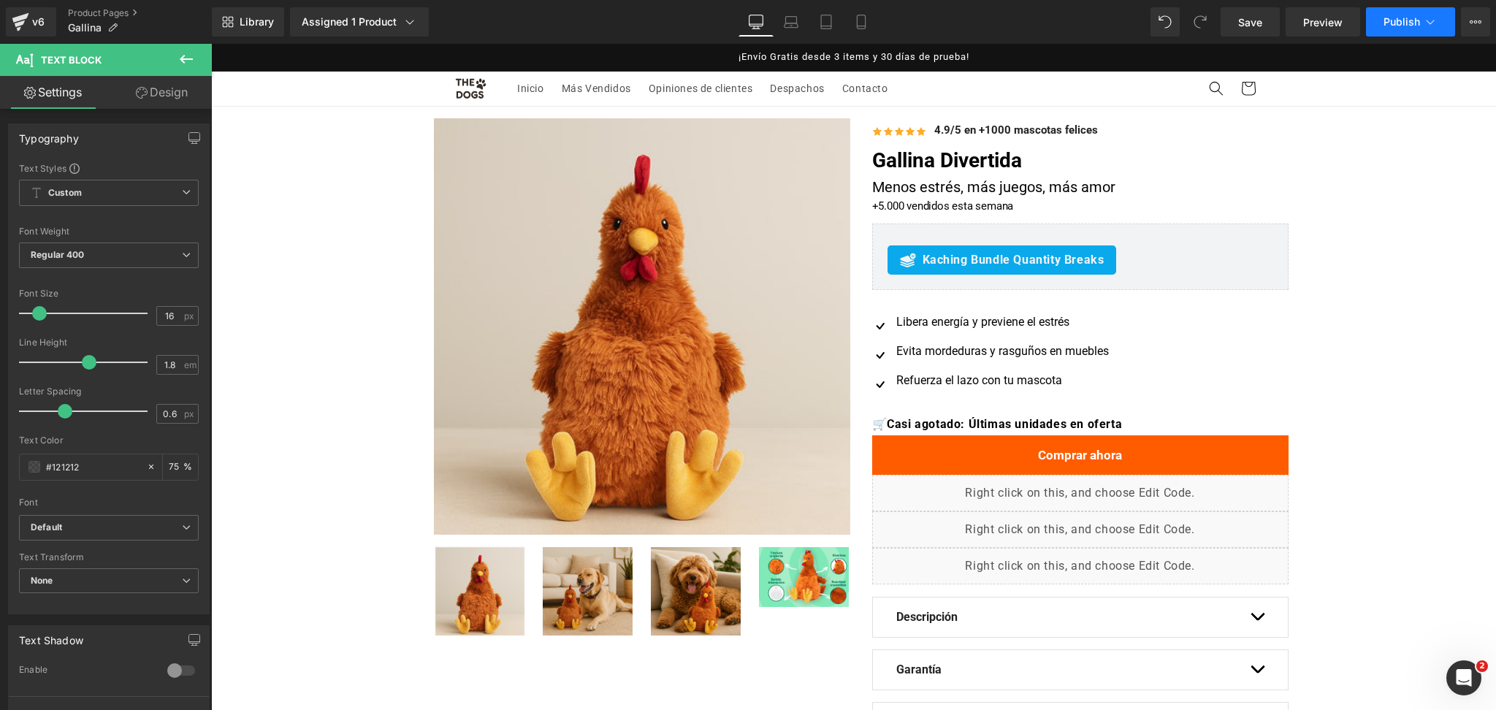
click at [1413, 34] on button "Publish" at bounding box center [1410, 21] width 89 height 29
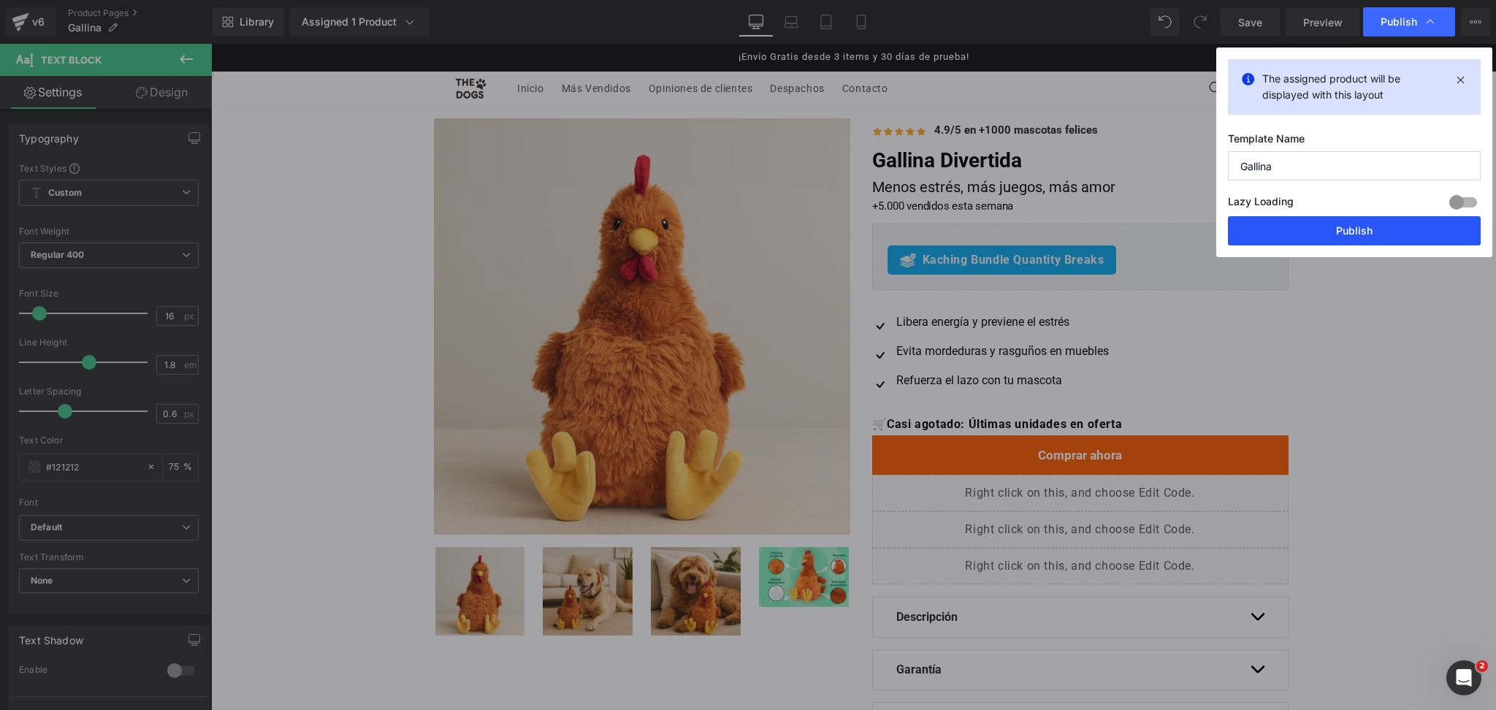
click at [1363, 234] on button "Publish" at bounding box center [1354, 230] width 253 height 29
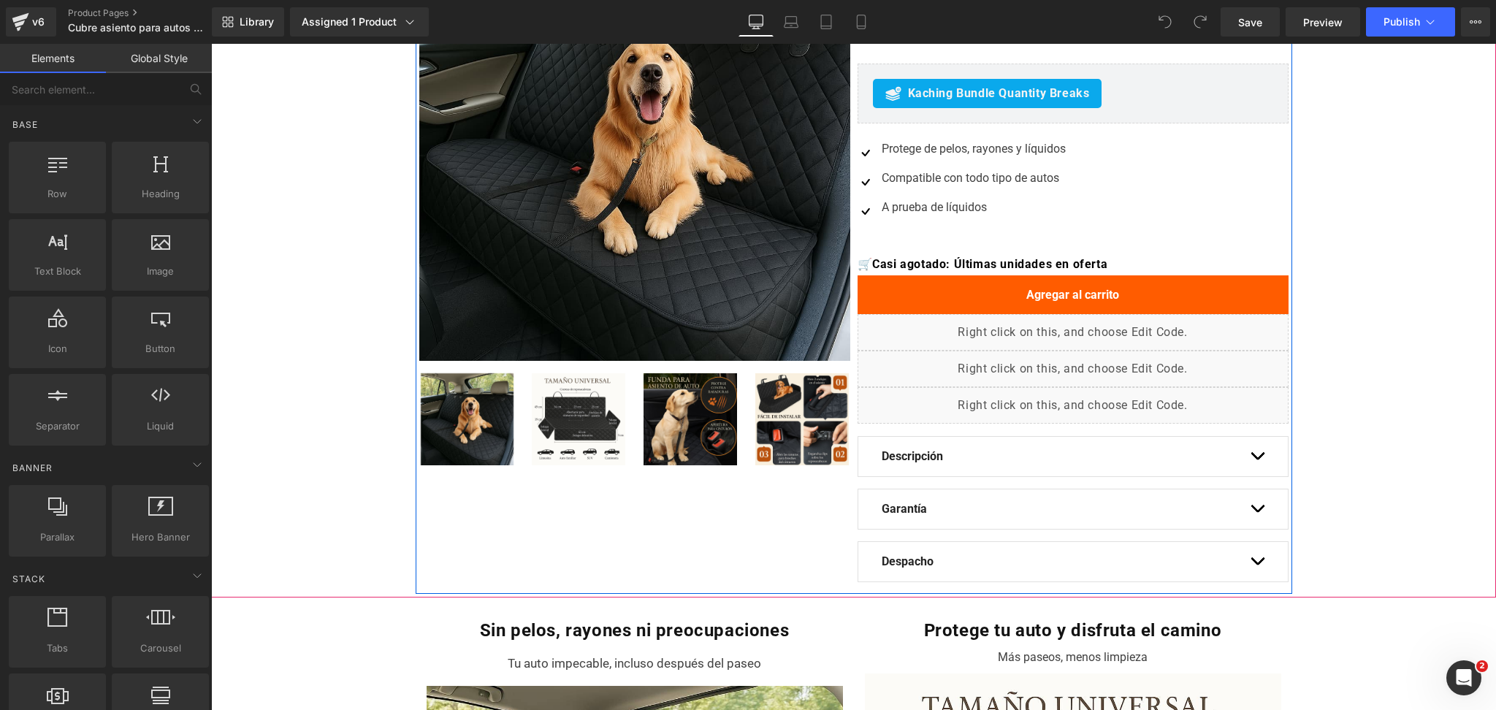
scroll to position [486, 0]
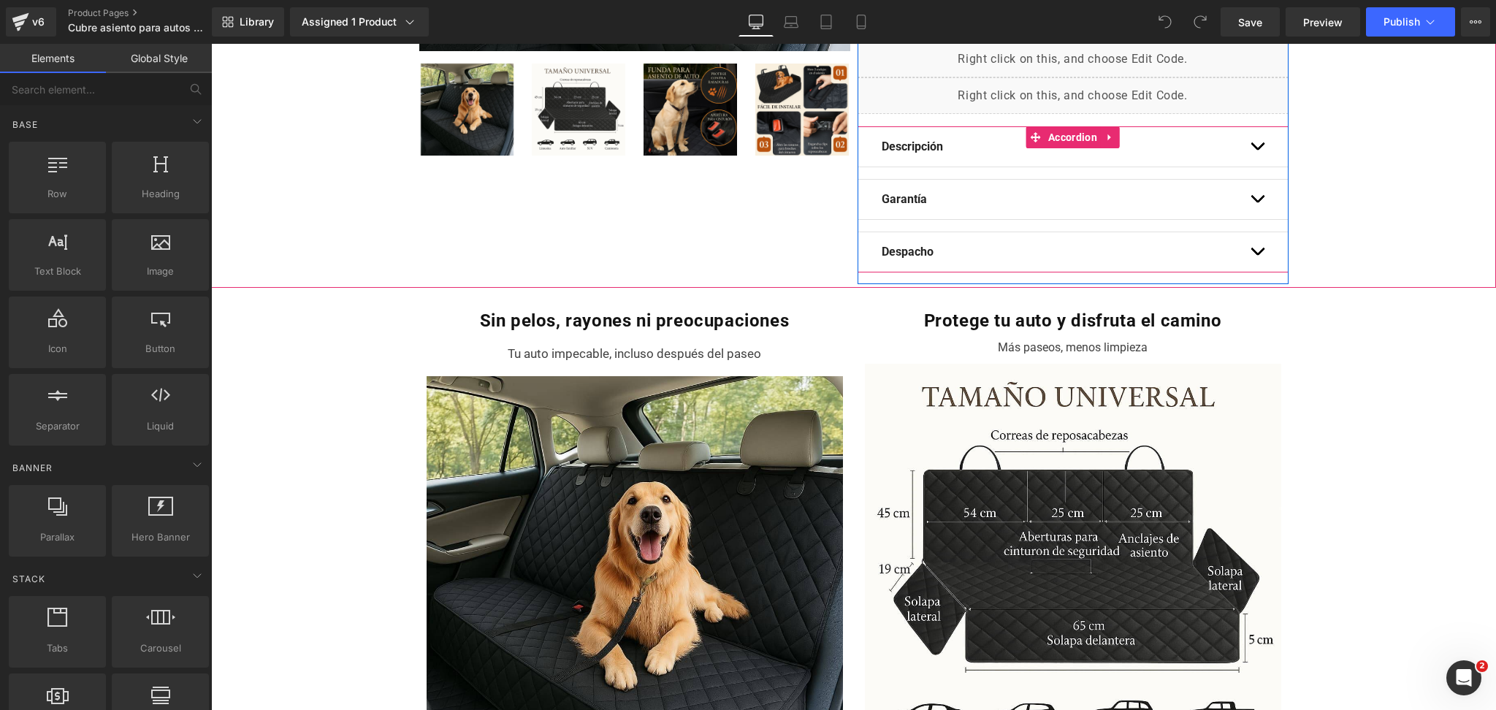
click at [1258, 248] on div "Despacho Text Block Envíos a todo [GEOGRAPHIC_DATA] Envío GRATIS desde $64.990.…" at bounding box center [1073, 252] width 431 height 41
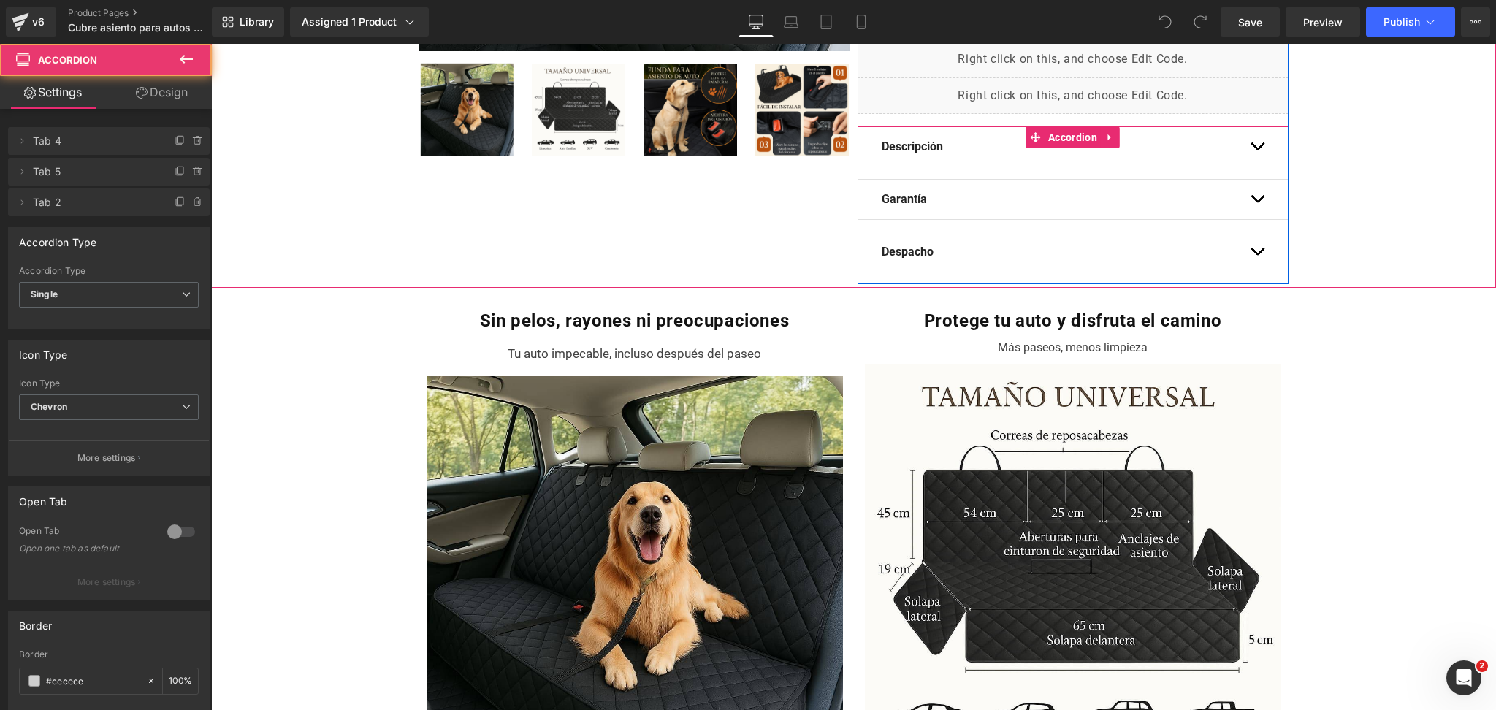
click at [1250, 245] on button "button" at bounding box center [1257, 251] width 15 height 39
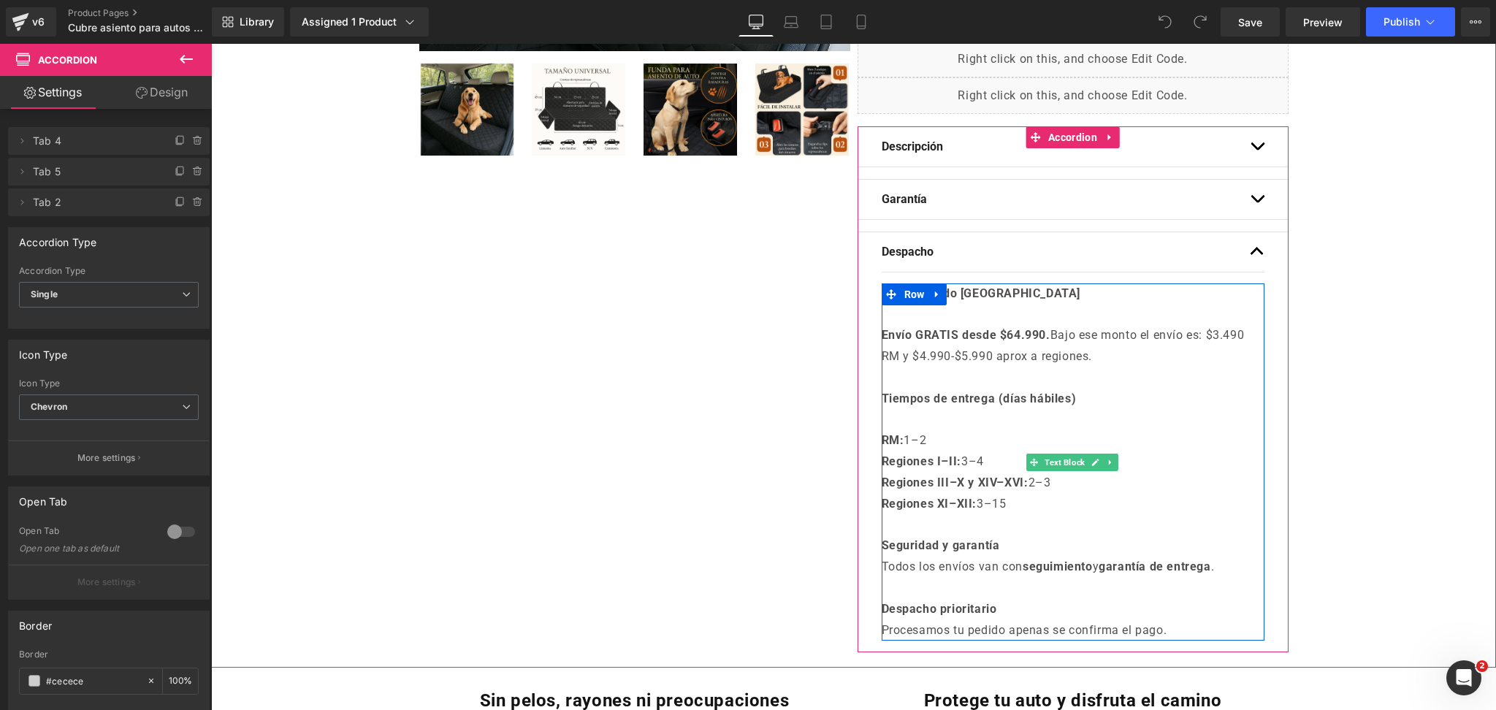
click at [1008, 337] on strong "Envío GRATIS desde $64.990." at bounding box center [966, 335] width 169 height 14
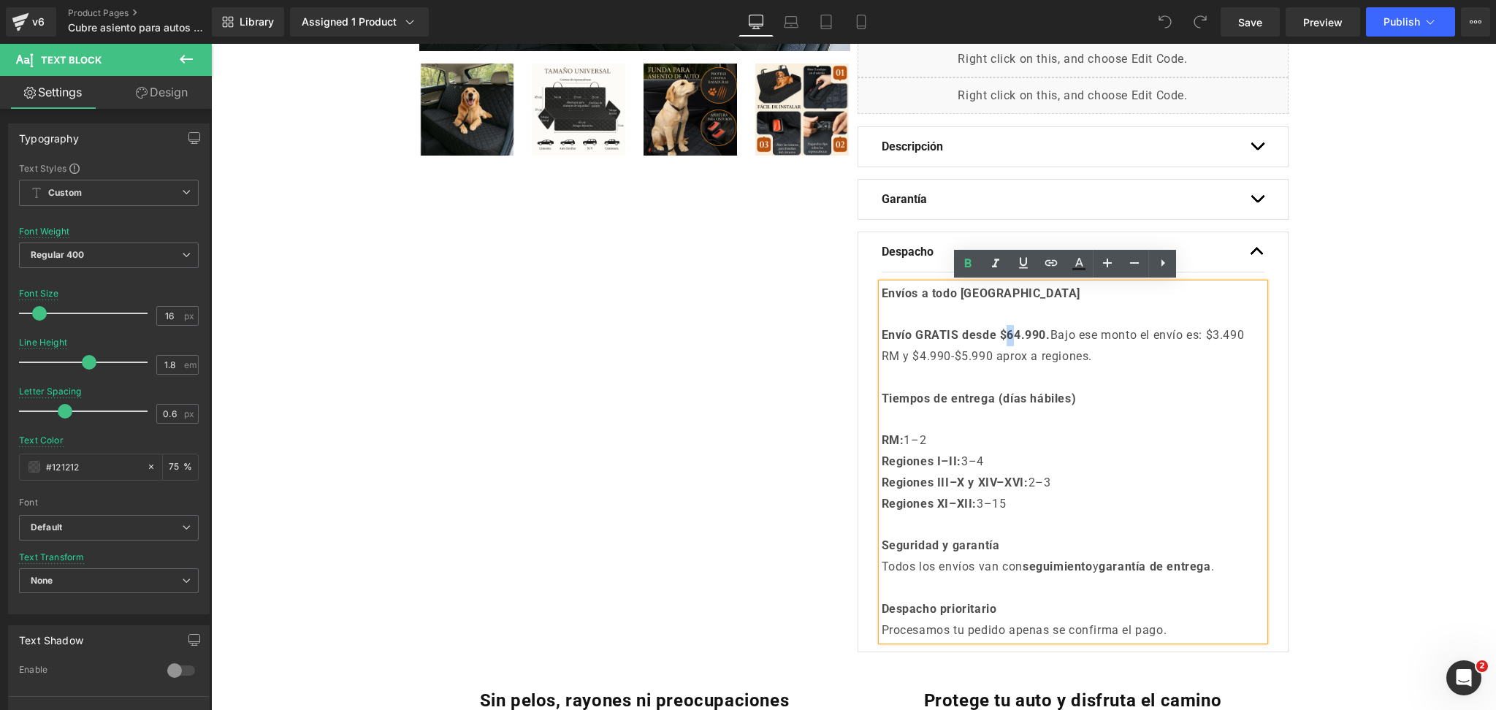
click at [1010, 337] on strong "Envío GRATIS desde $64.990." at bounding box center [966, 335] width 169 height 14
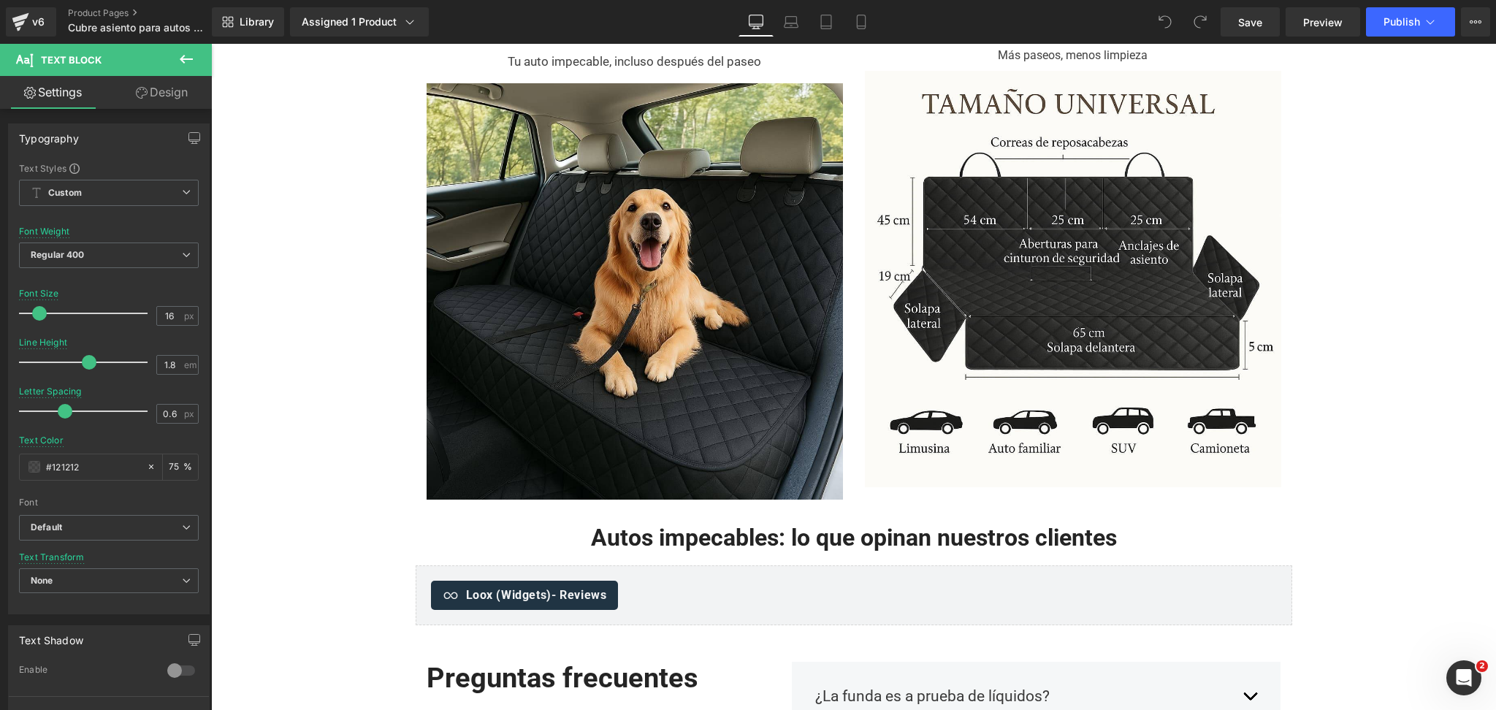
scroll to position [1753, 0]
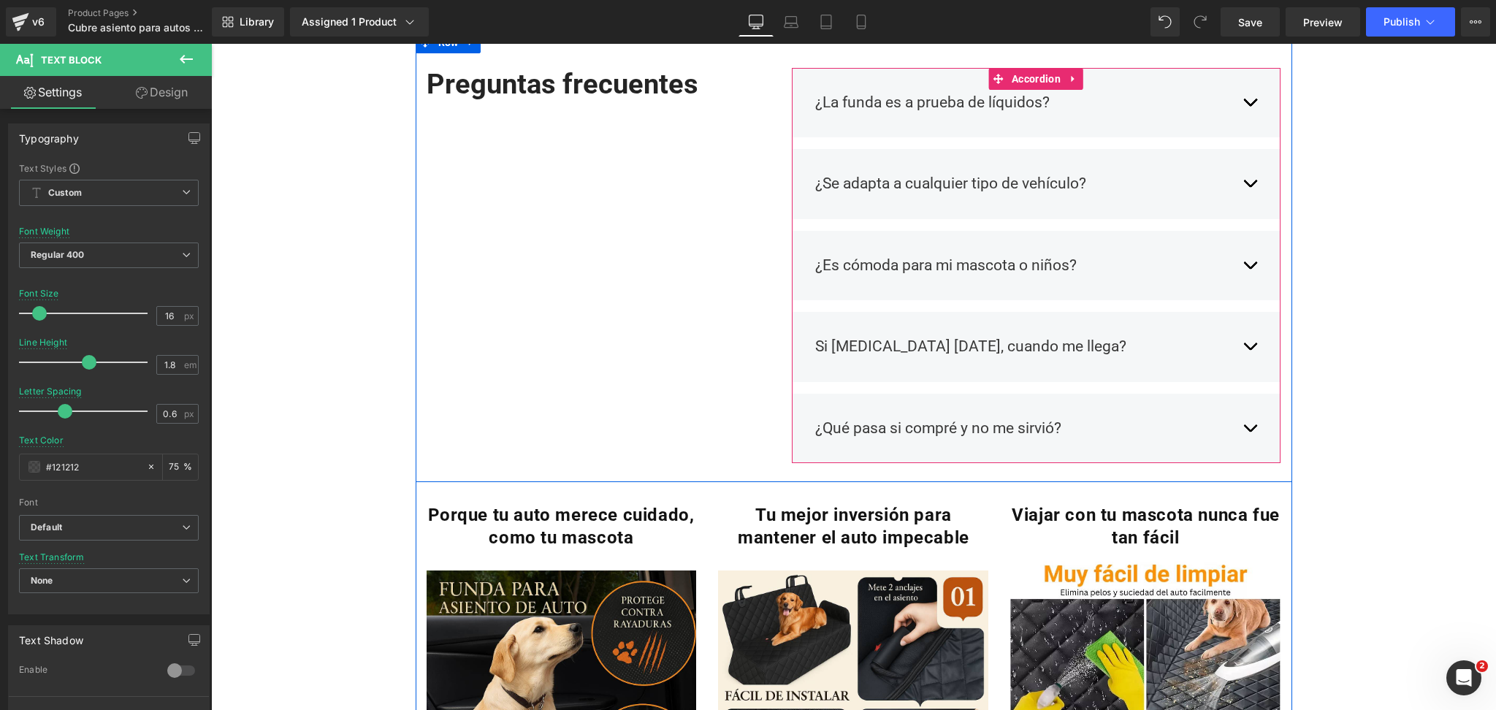
click at [1243, 345] on button "button" at bounding box center [1250, 346] width 15 height 45
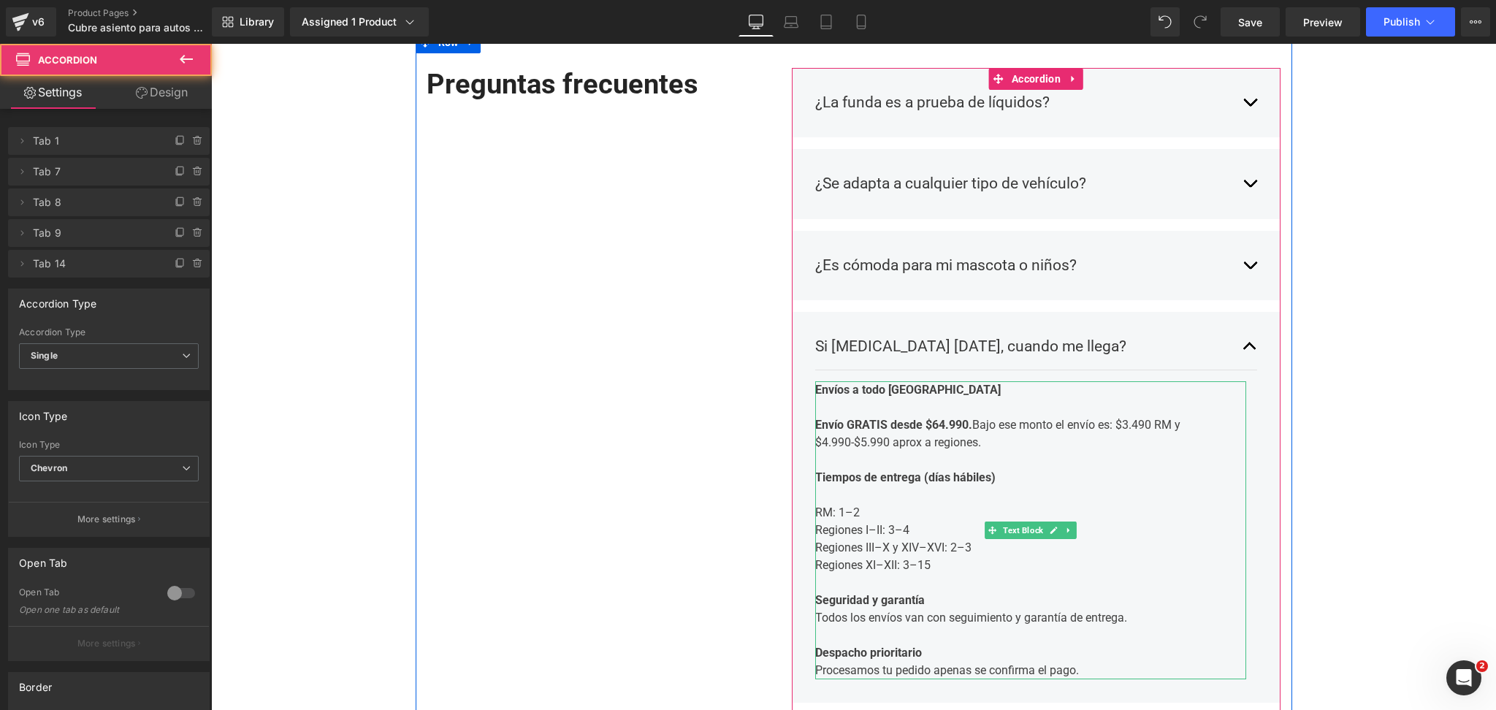
click at [937, 424] on strong "Envío GRATIS desde $64.990." at bounding box center [893, 425] width 157 height 14
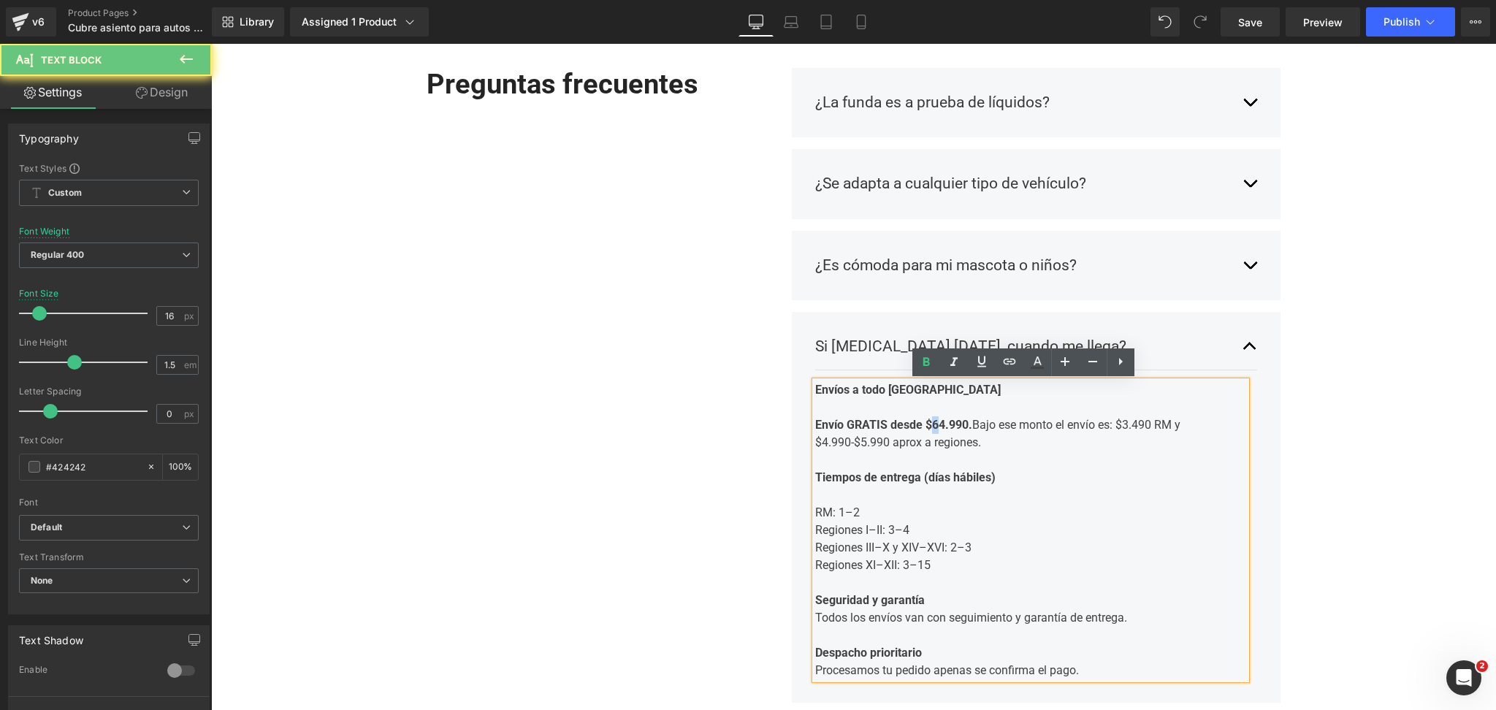
click at [935, 427] on strong "Envío GRATIS desde $64.990." at bounding box center [893, 425] width 157 height 14
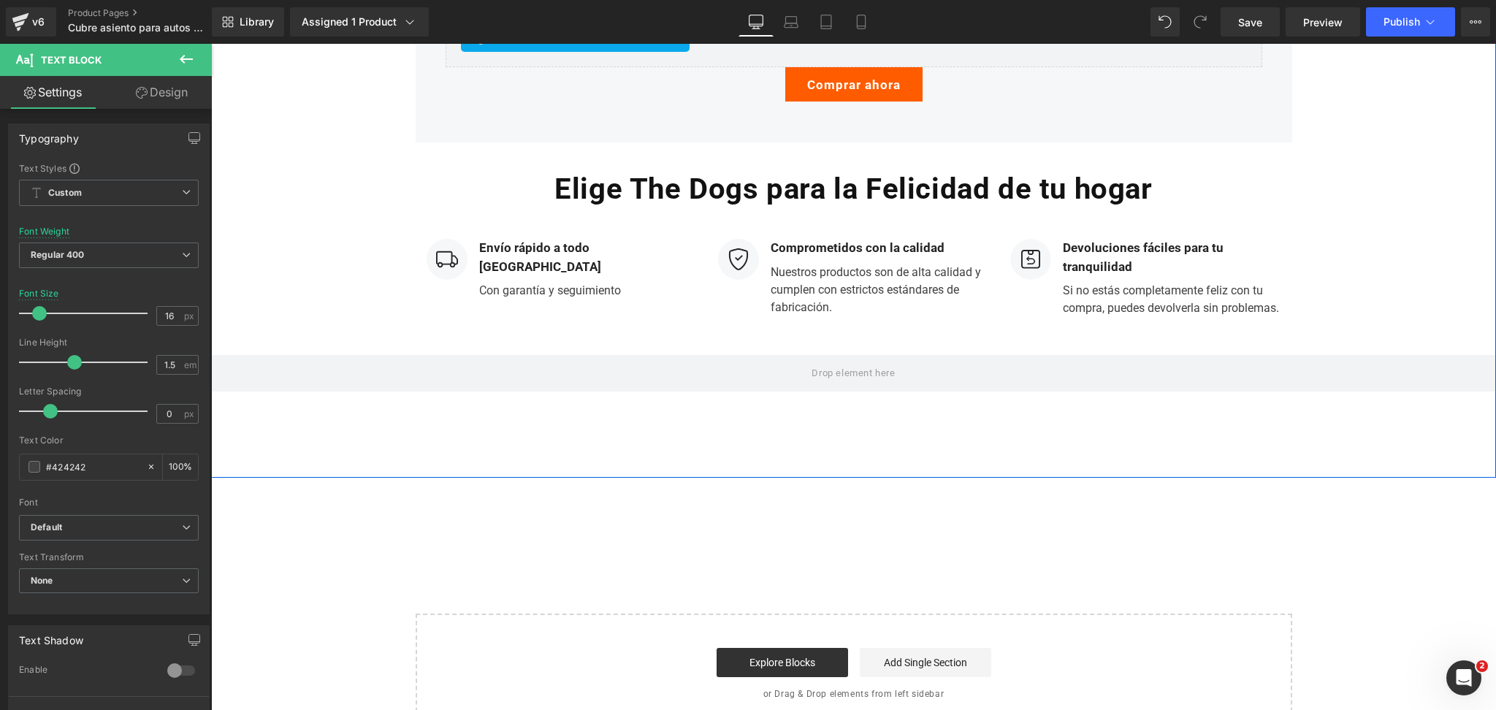
scroll to position [3896, 0]
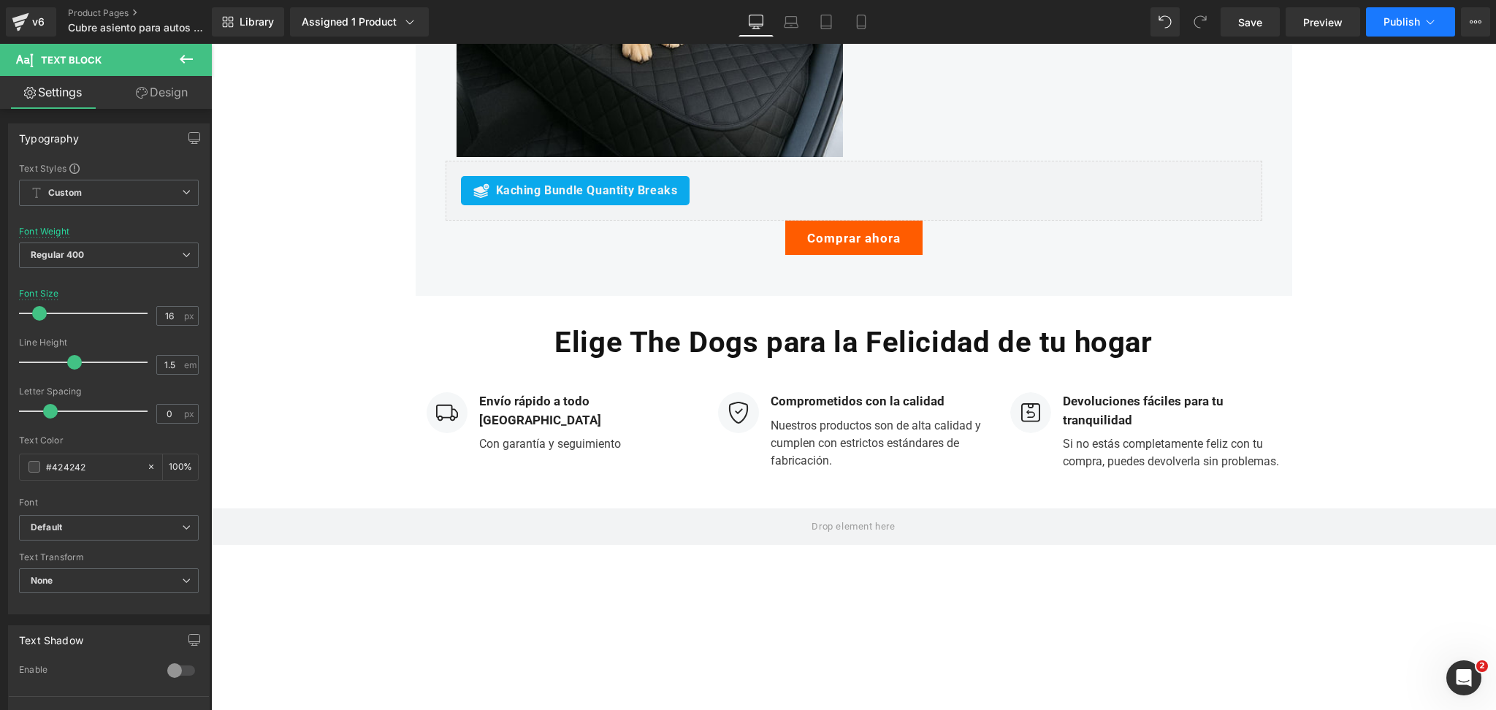
click at [1397, 18] on span "Publish" at bounding box center [1402, 22] width 37 height 12
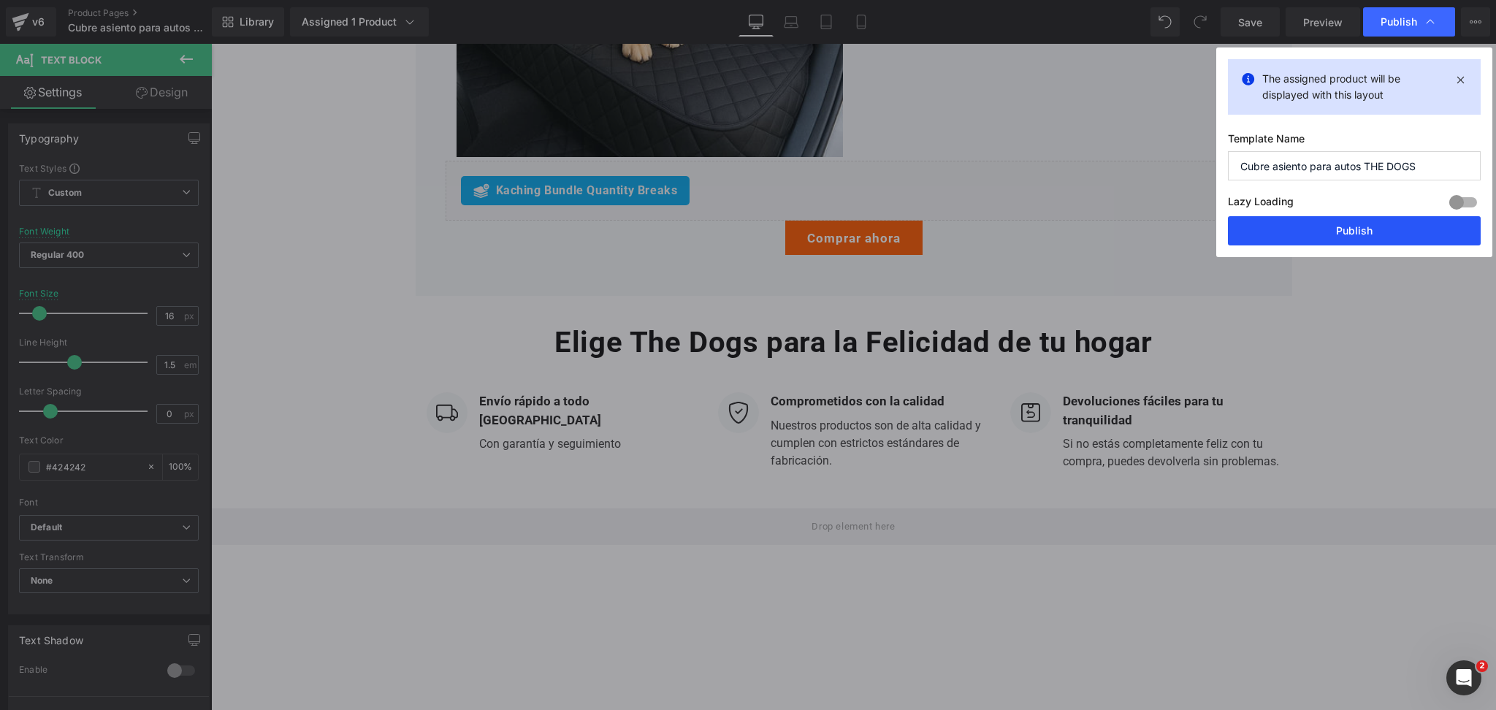
click at [1327, 234] on button "Publish" at bounding box center [1354, 230] width 253 height 29
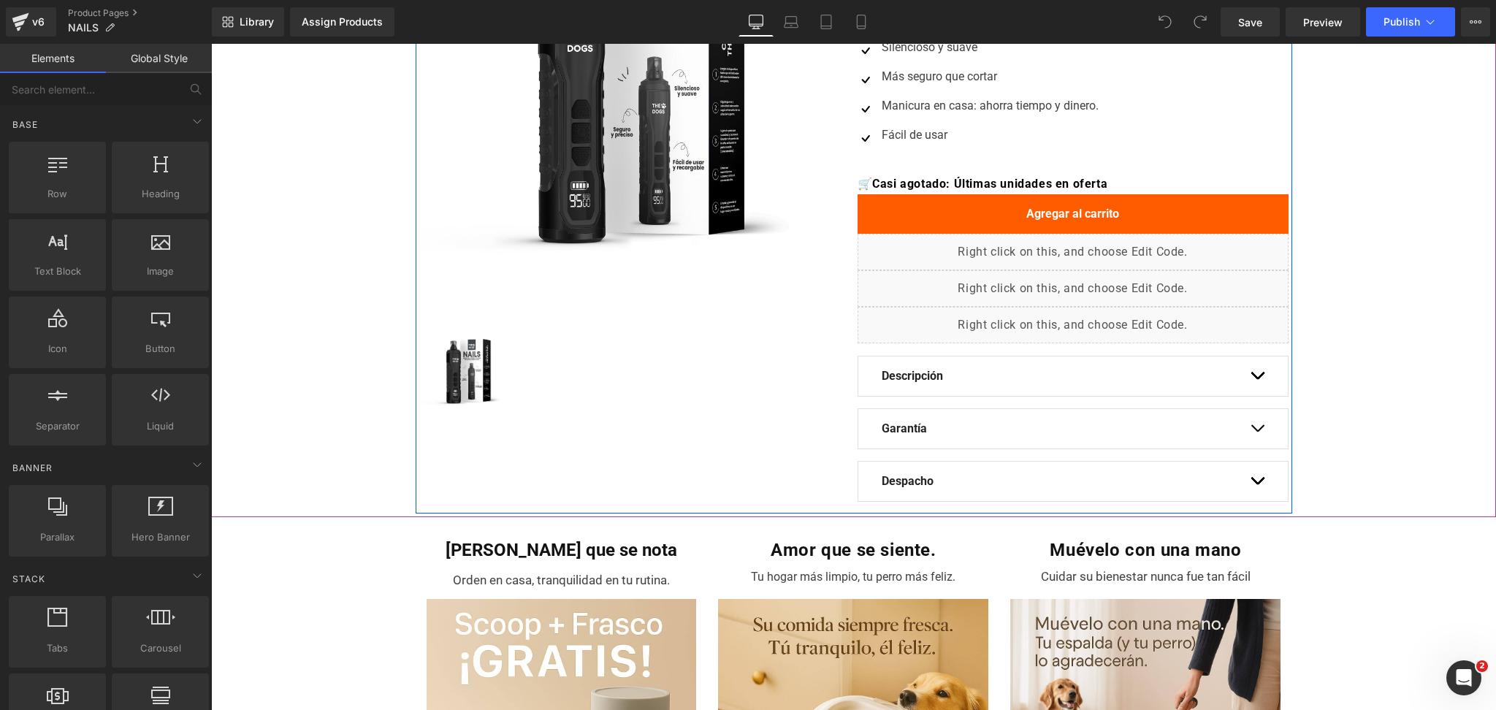
scroll to position [389, 0]
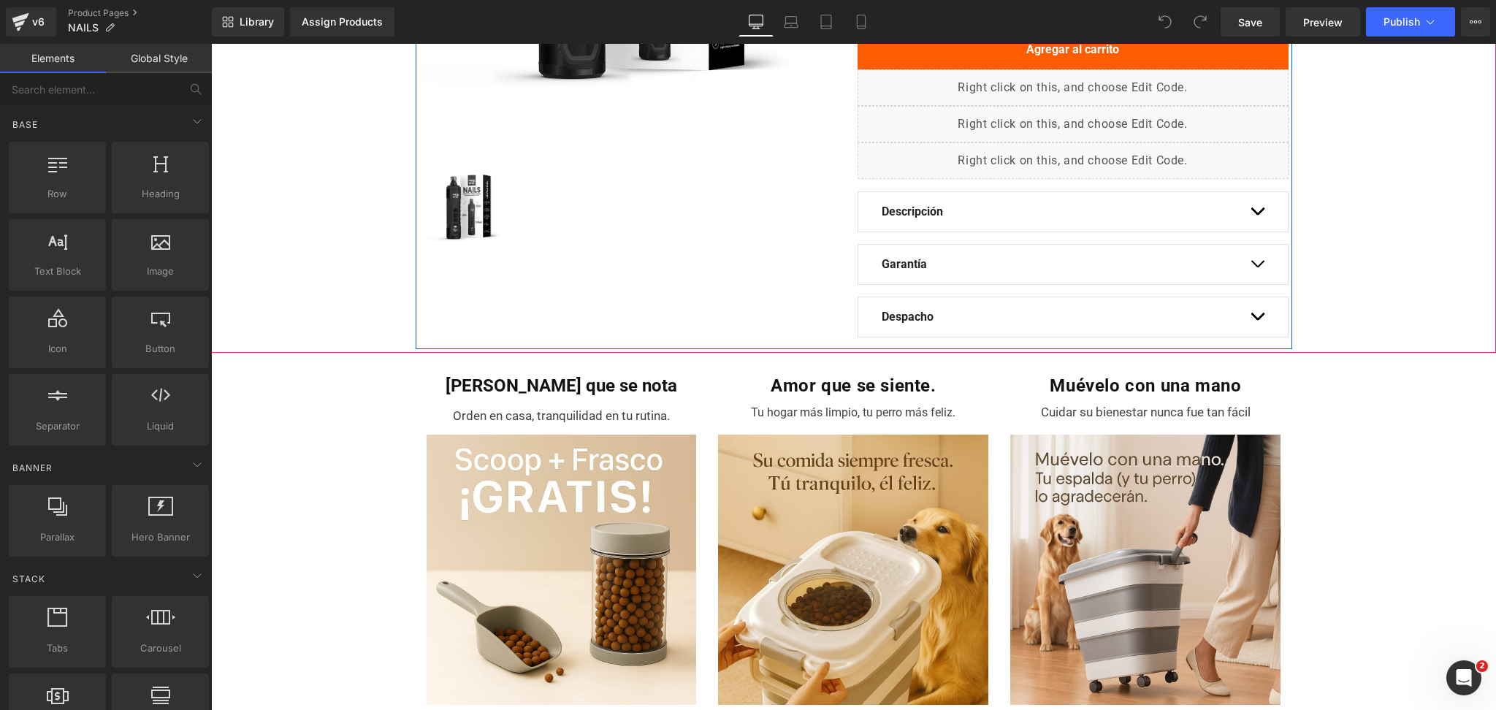
click at [1250, 310] on button "button" at bounding box center [1257, 316] width 15 height 39
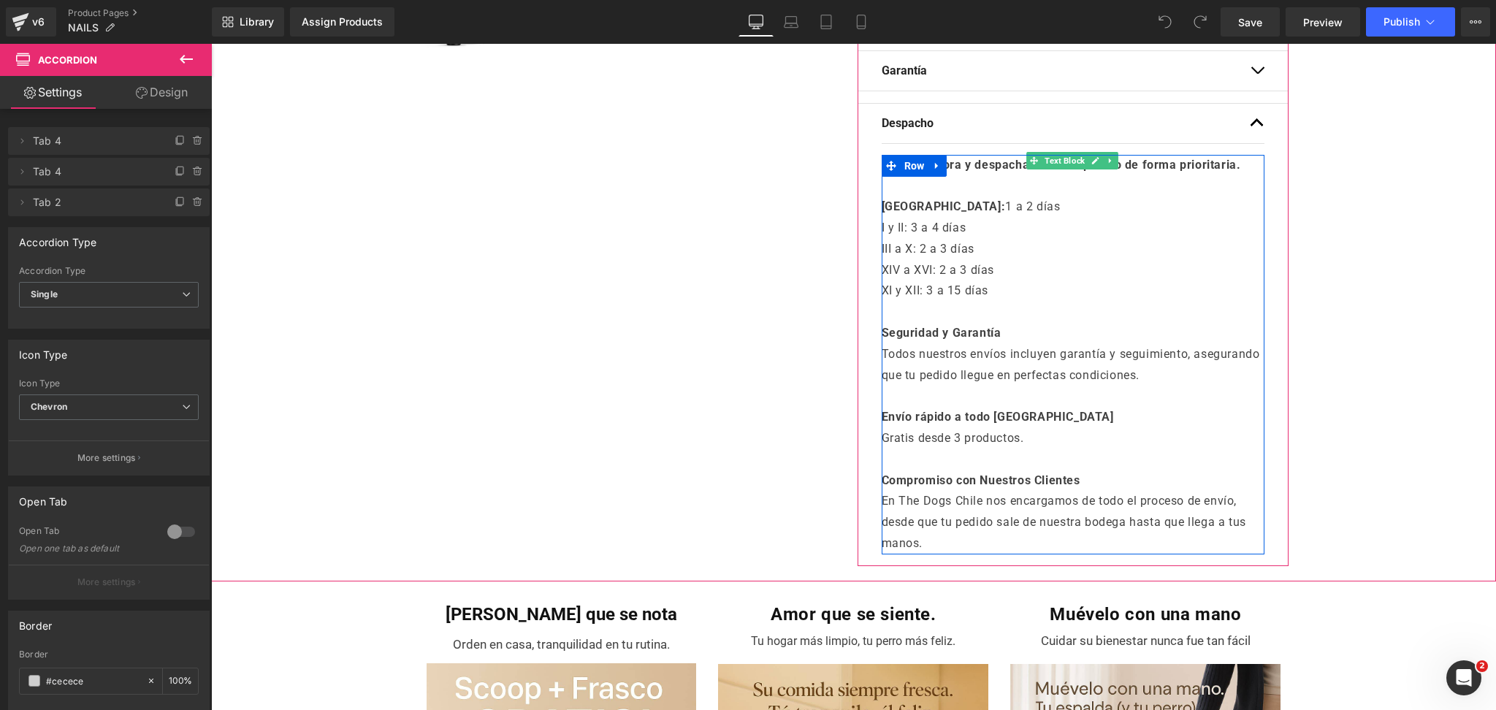
scroll to position [584, 0]
click at [977, 434] on p "Gratis desde 3 productos." at bounding box center [1073, 437] width 383 height 21
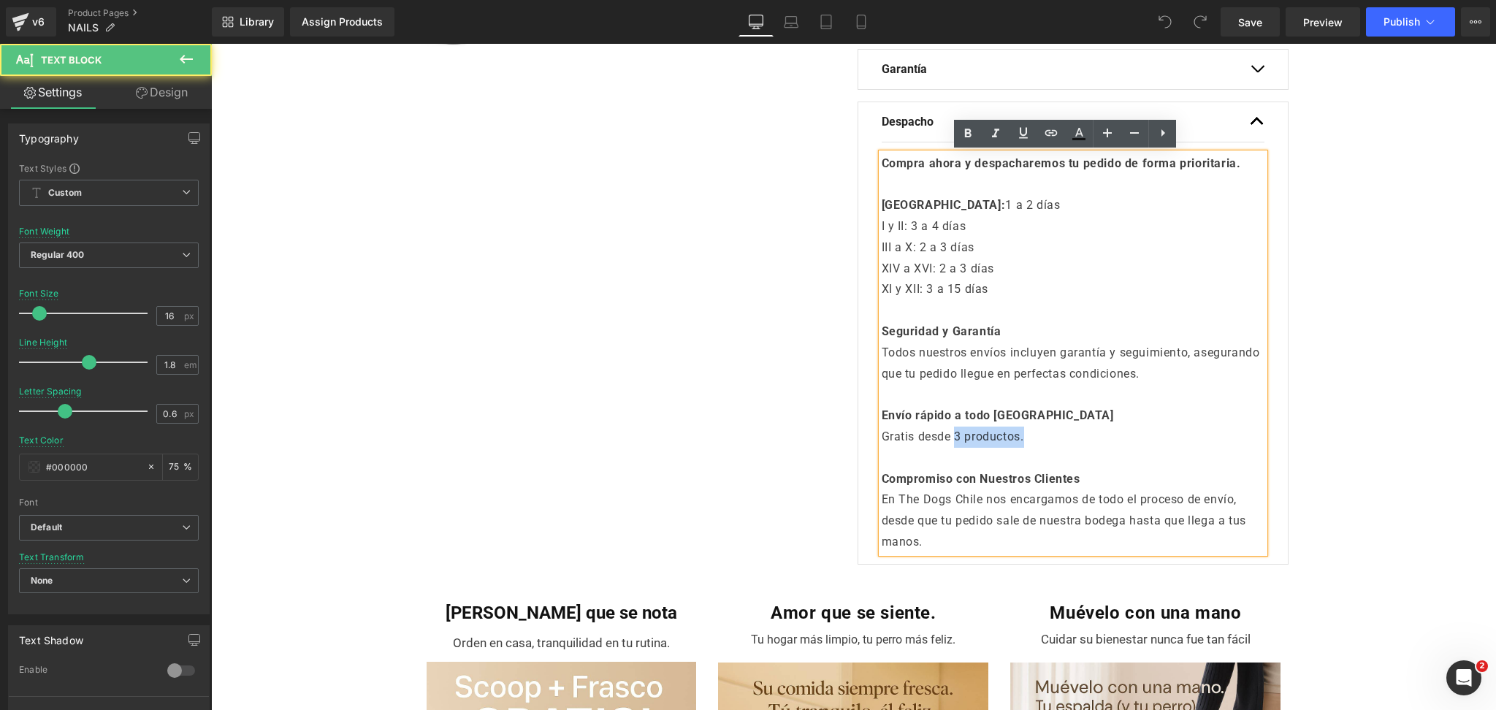
drag, startPoint x: 947, startPoint y: 438, endPoint x: 1054, endPoint y: 434, distance: 106.7
click at [1054, 434] on p "Gratis desde 3 productos." at bounding box center [1073, 437] width 383 height 21
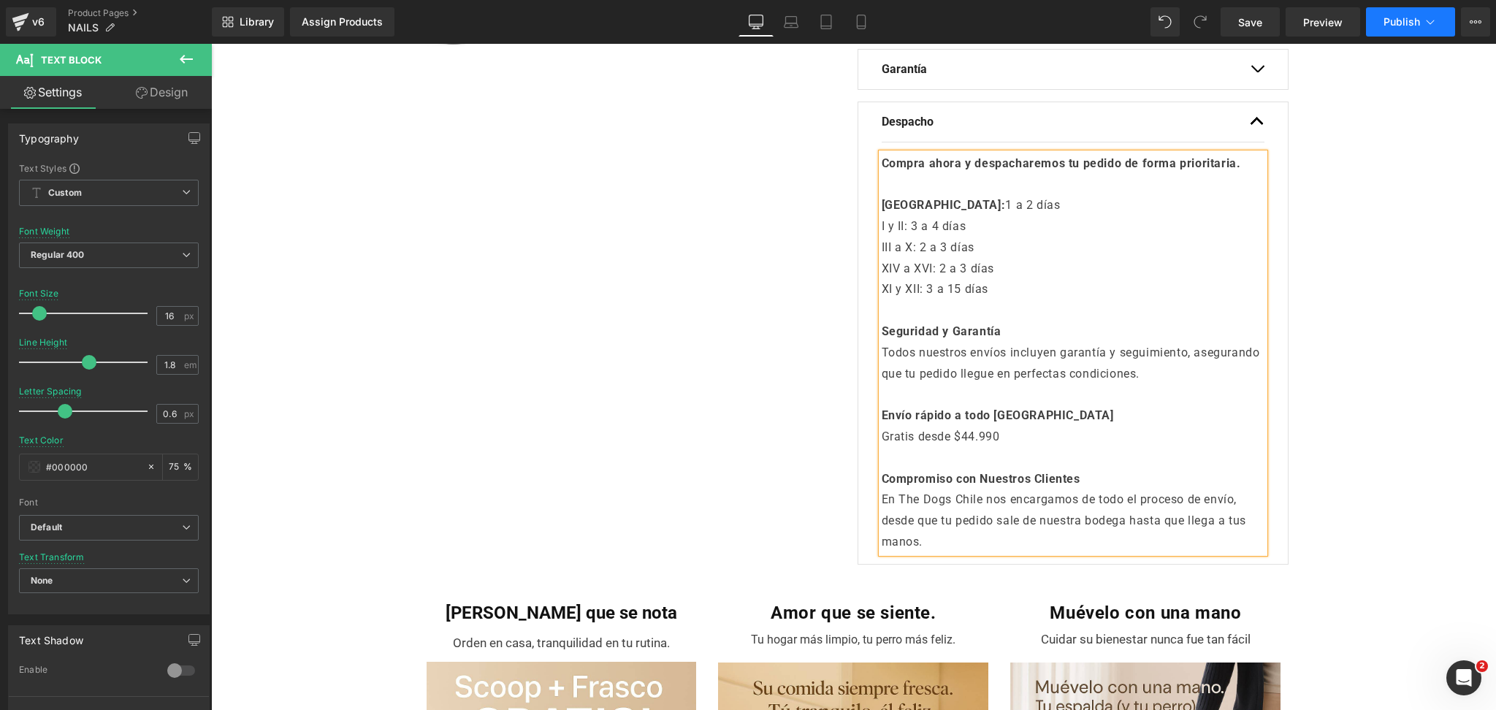
click at [1392, 24] on span "Publish" at bounding box center [1402, 22] width 37 height 12
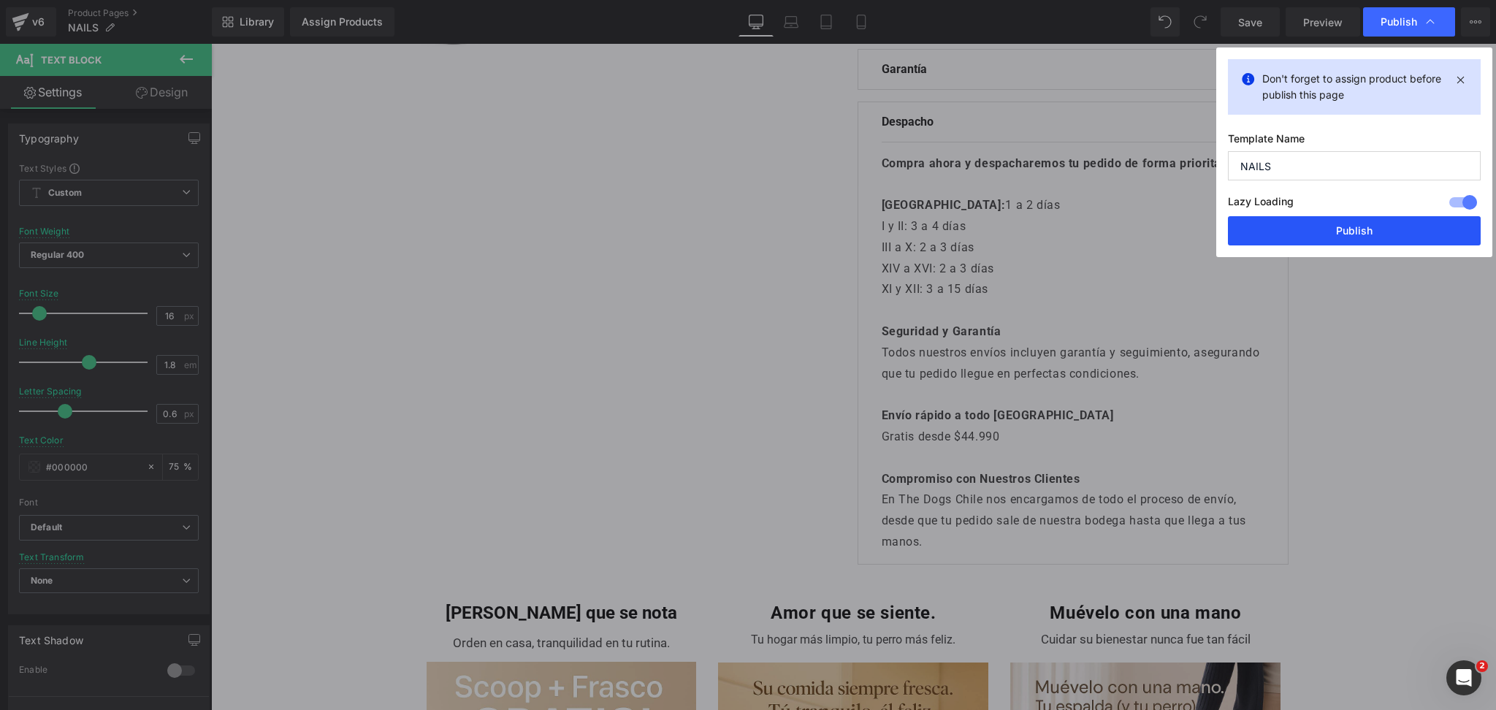
click at [1384, 220] on button "Publish" at bounding box center [1354, 230] width 253 height 29
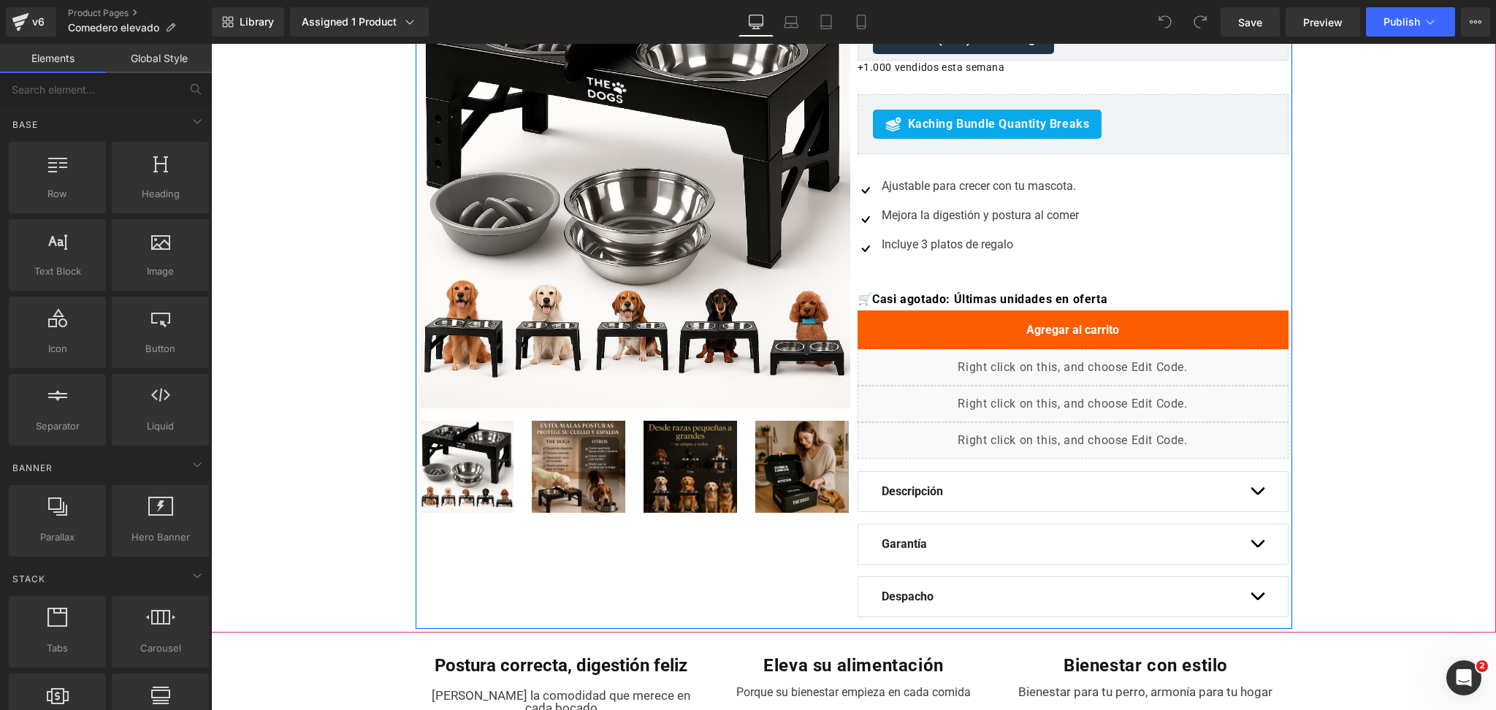
scroll to position [292, 0]
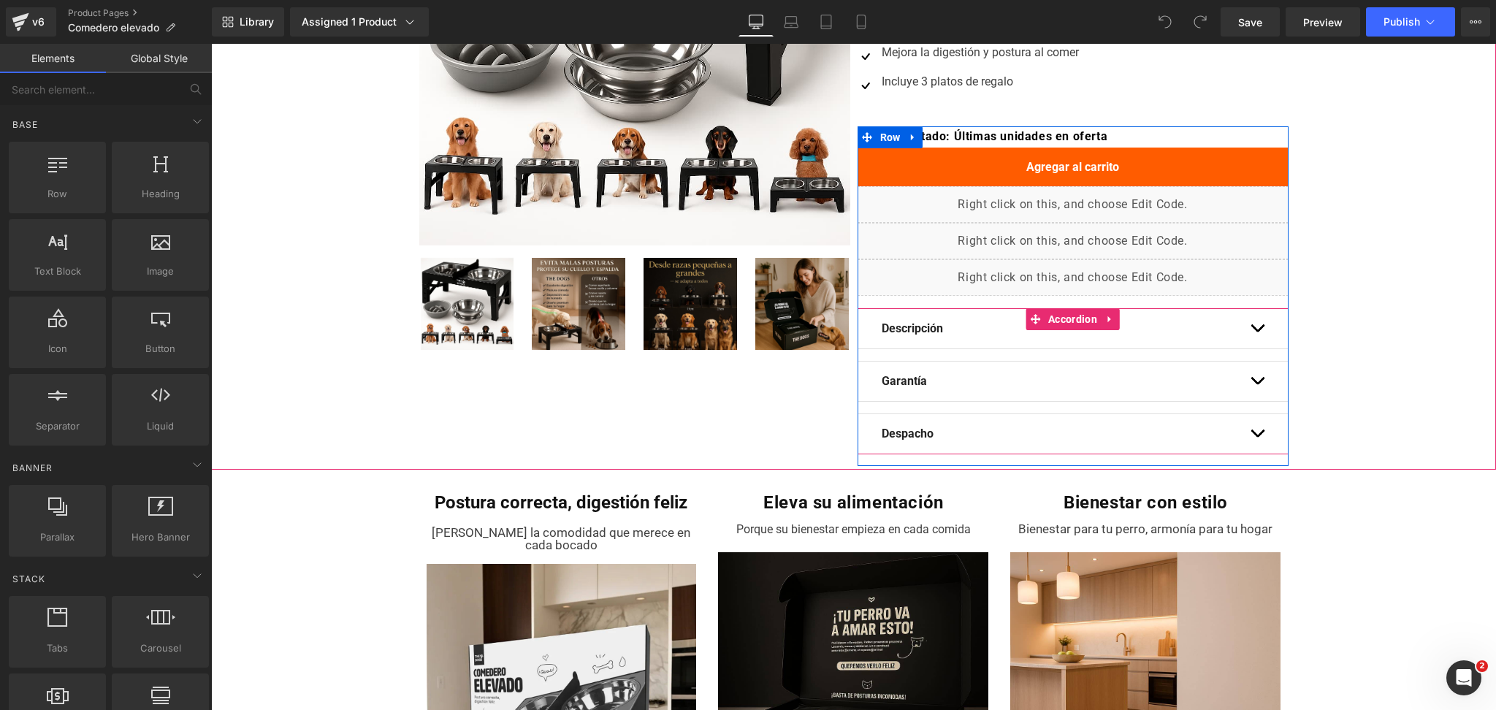
click at [1250, 430] on button "button" at bounding box center [1257, 433] width 15 height 39
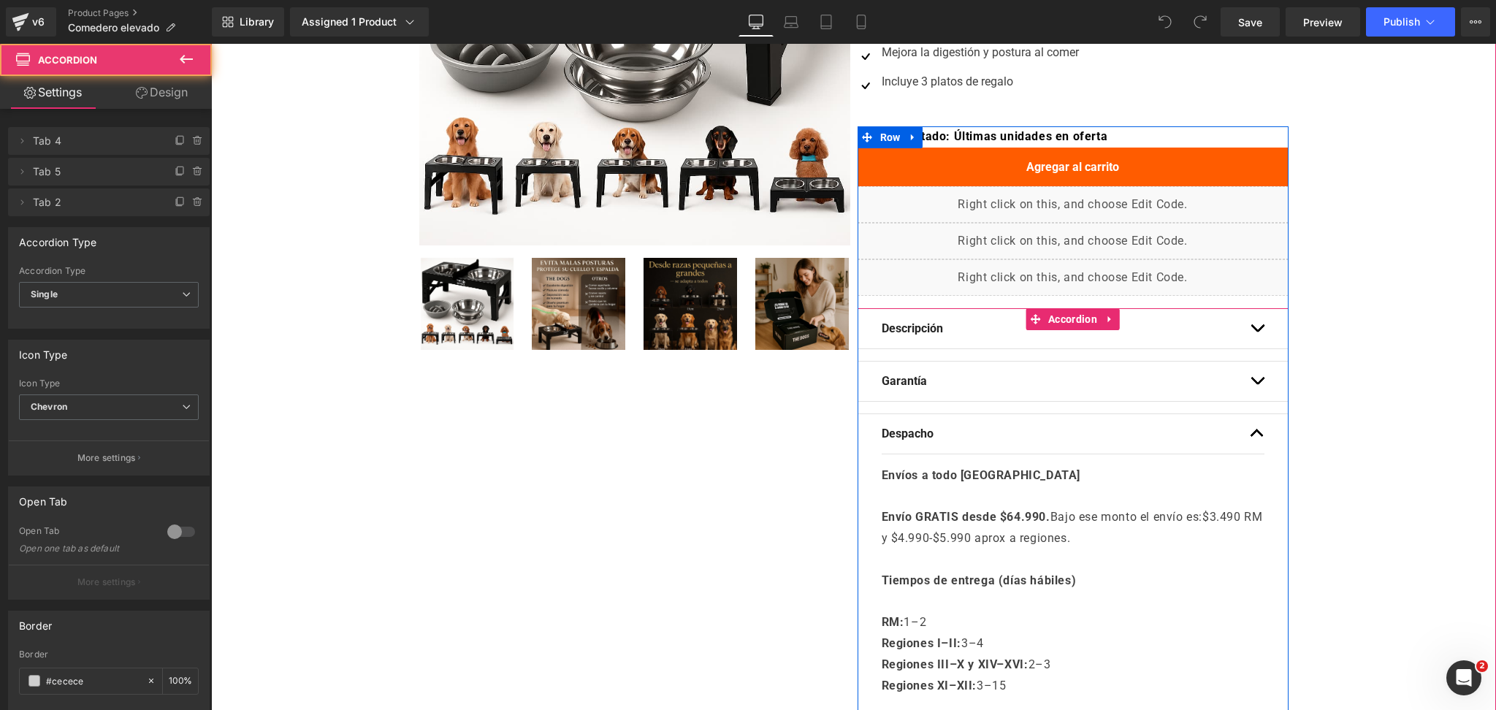
click at [1257, 437] on span "button" at bounding box center [1257, 437] width 0 height 0
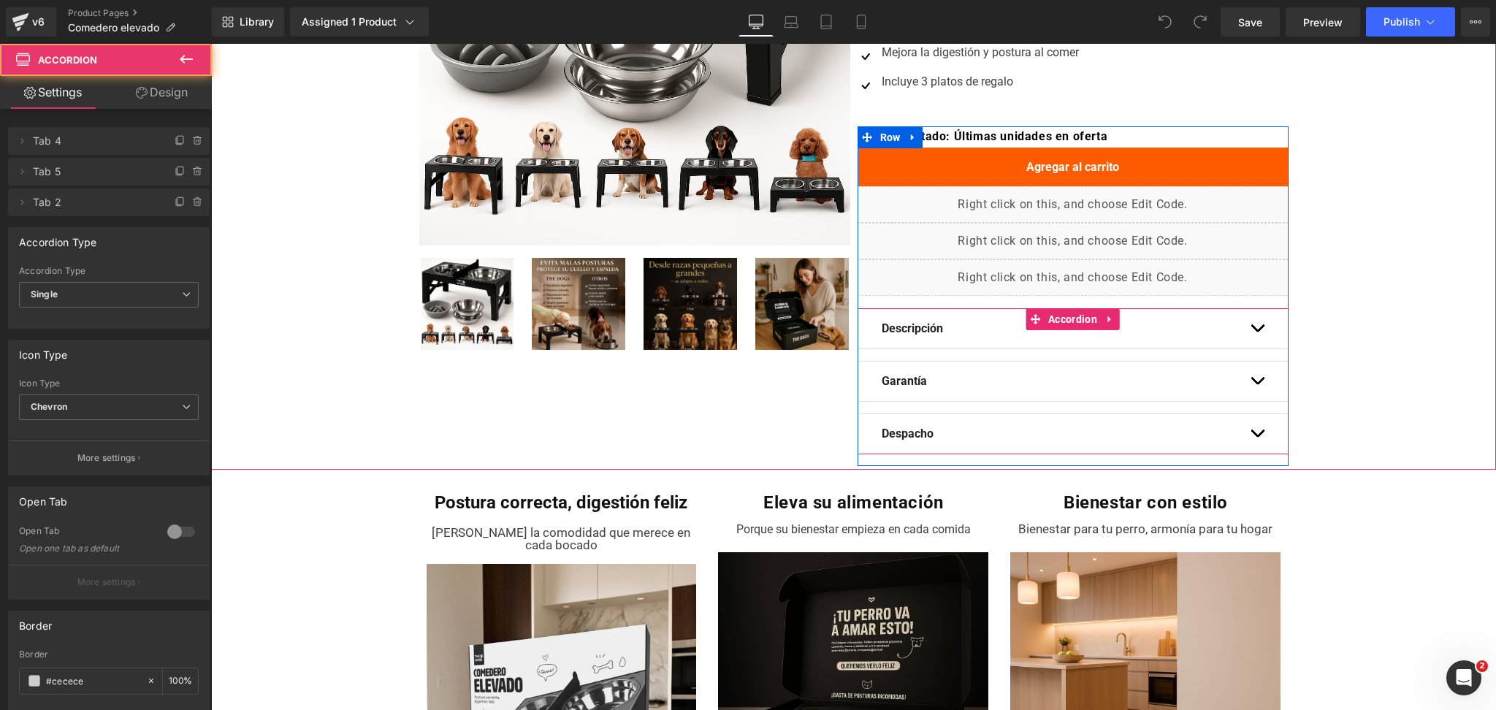
click at [1250, 435] on button "button" at bounding box center [1257, 433] width 15 height 39
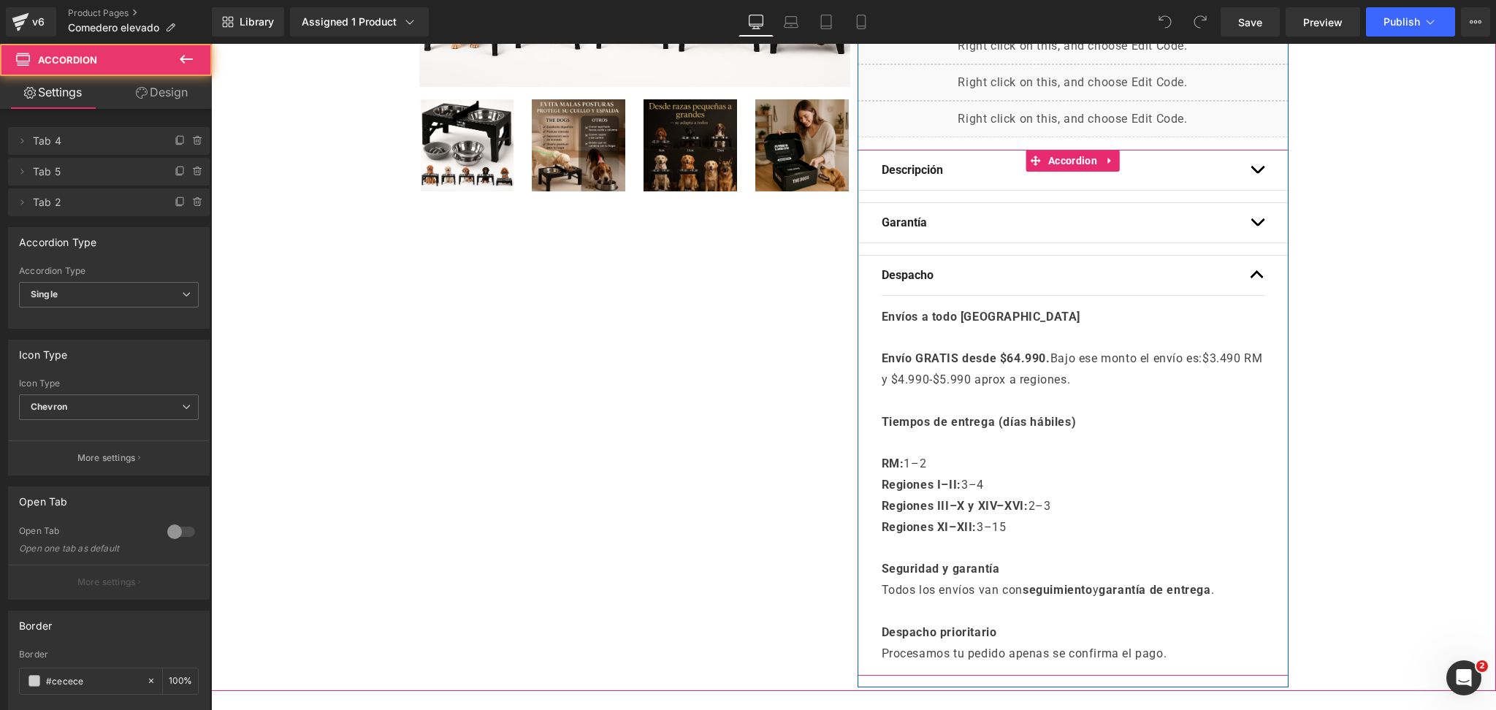
scroll to position [486, 0]
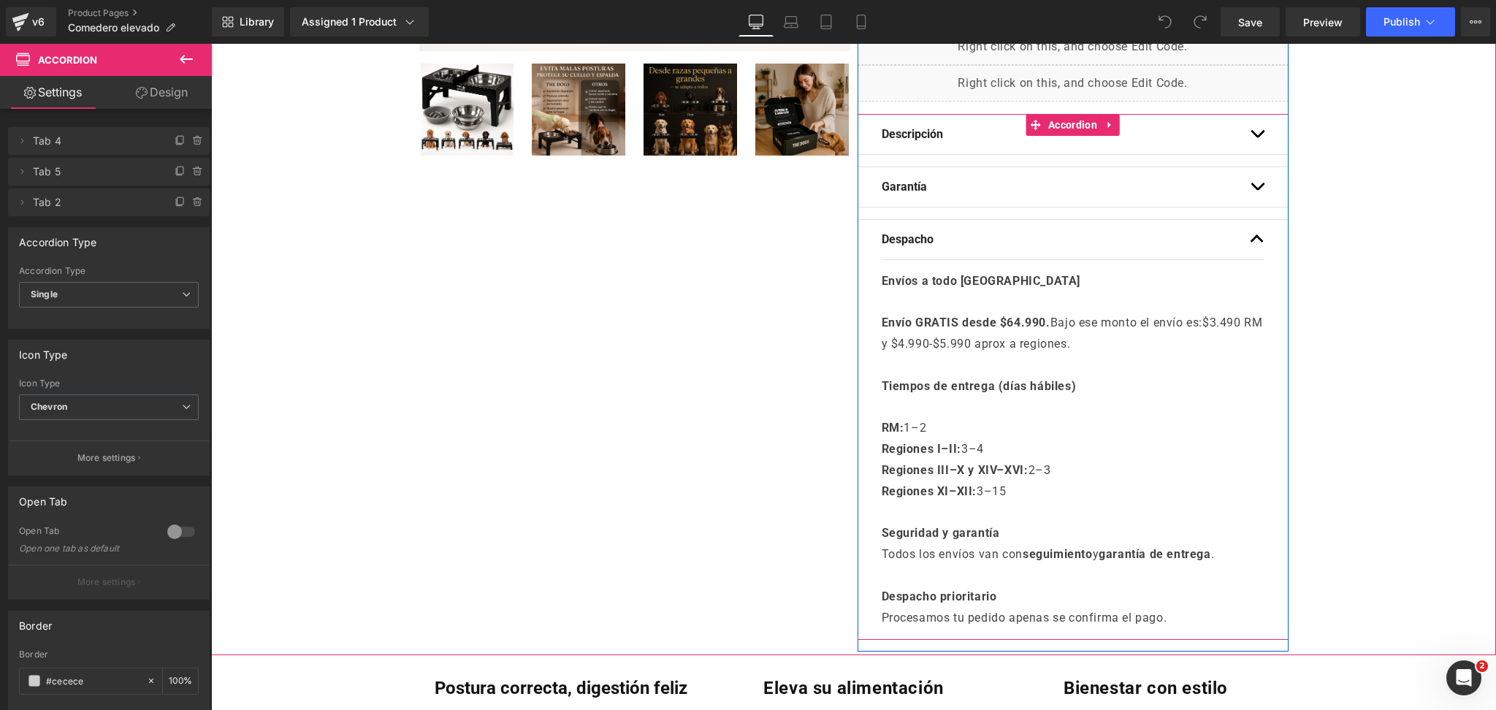
click at [1017, 316] on strong "Envío GRATIS desde $64.990." at bounding box center [966, 323] width 169 height 14
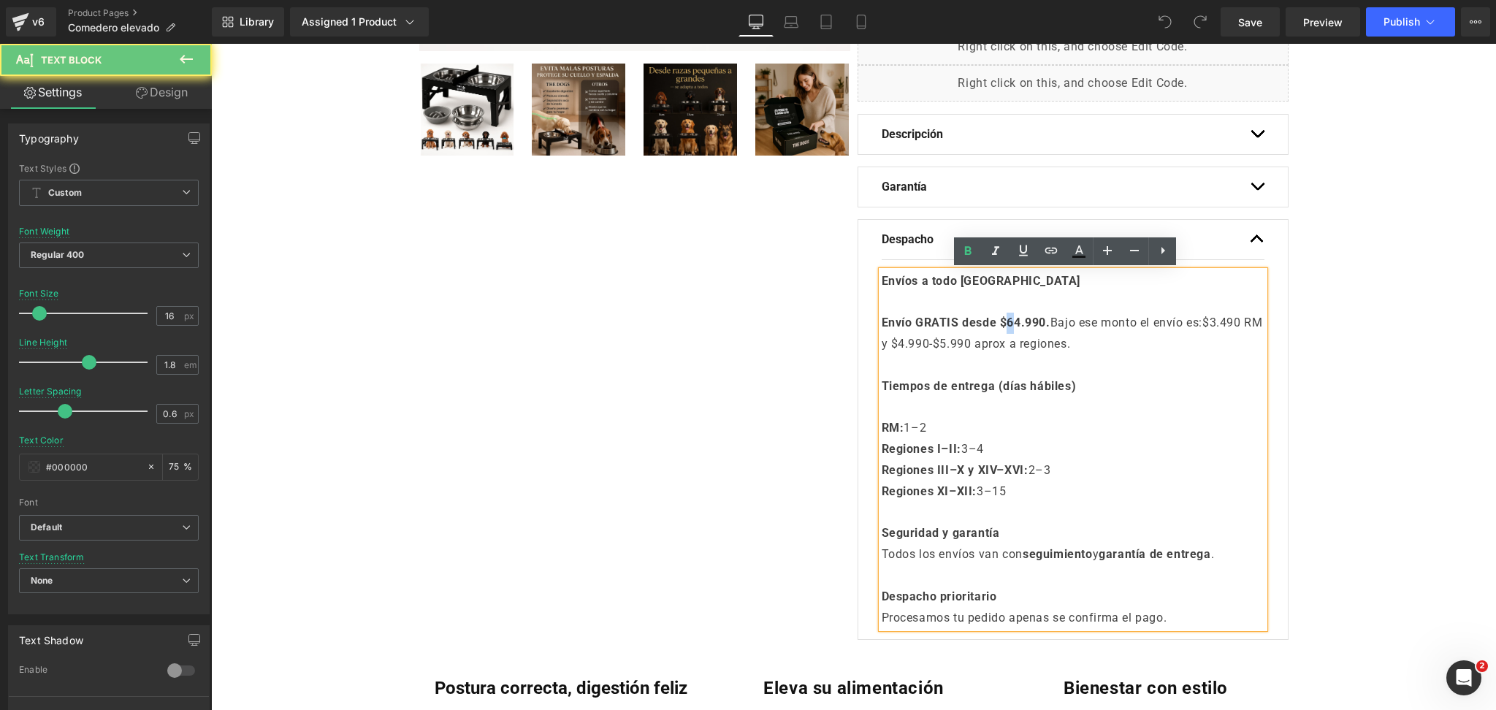
click at [1010, 328] on strong "Envío GRATIS desde $64.990." at bounding box center [966, 323] width 169 height 14
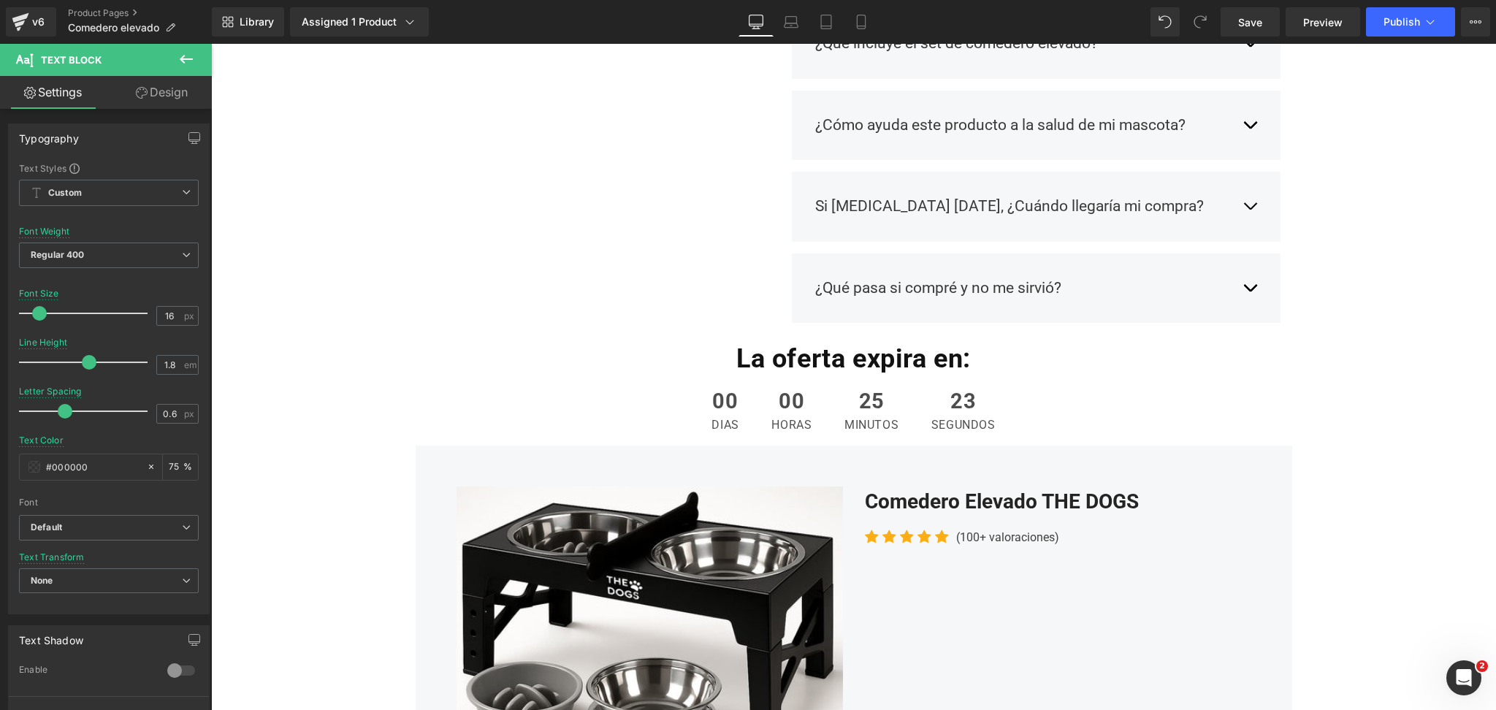
scroll to position [1655, 0]
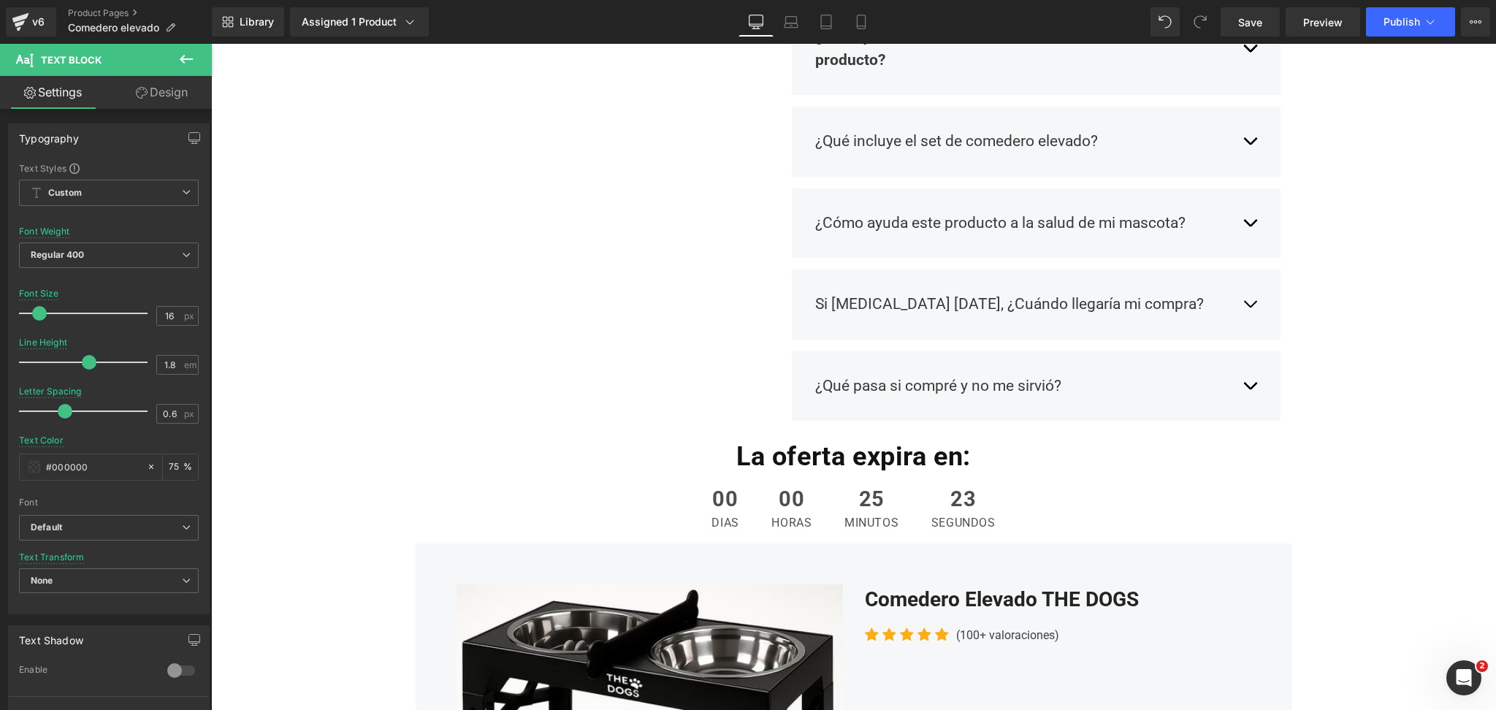
click at [1243, 302] on button "button" at bounding box center [1250, 304] width 15 height 45
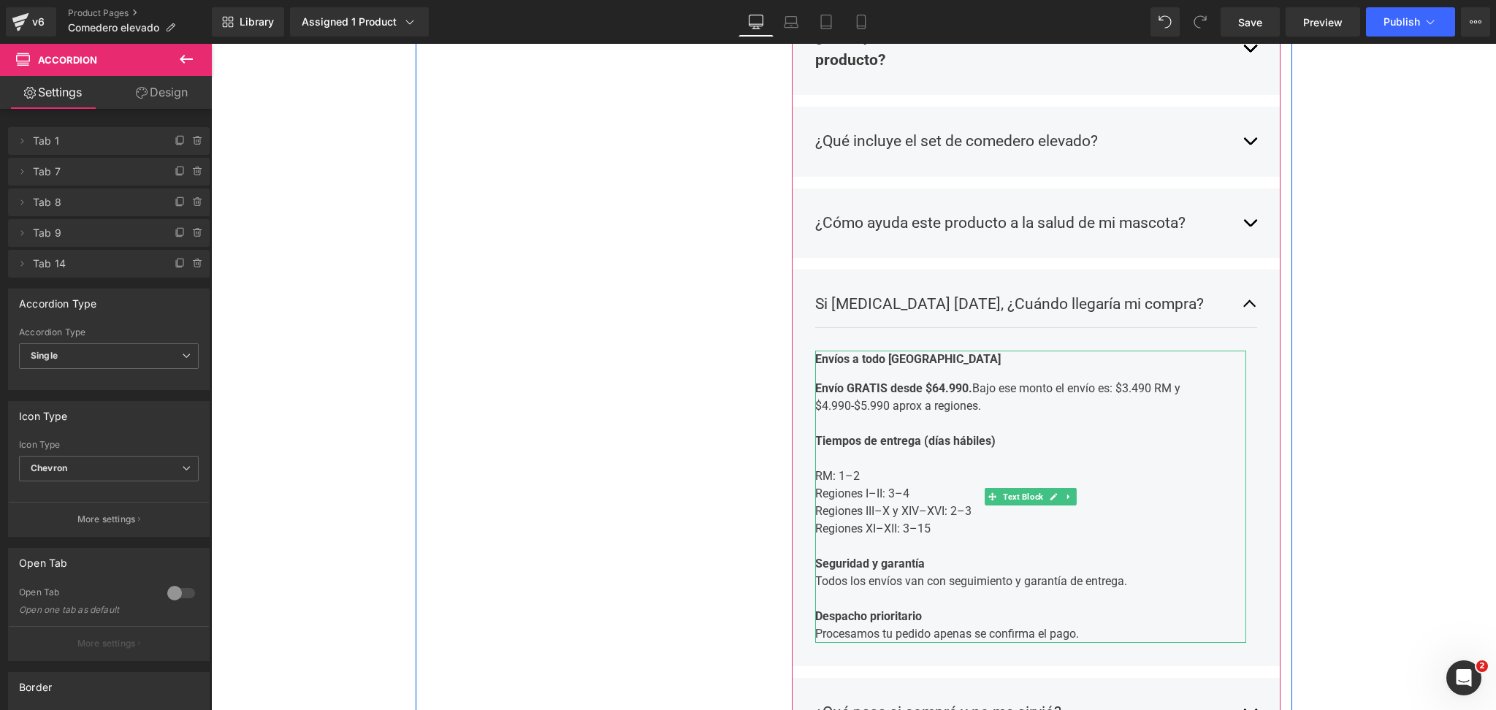
click at [939, 392] on strong "Envío GRATIS desde $64.990." at bounding box center [893, 388] width 157 height 14
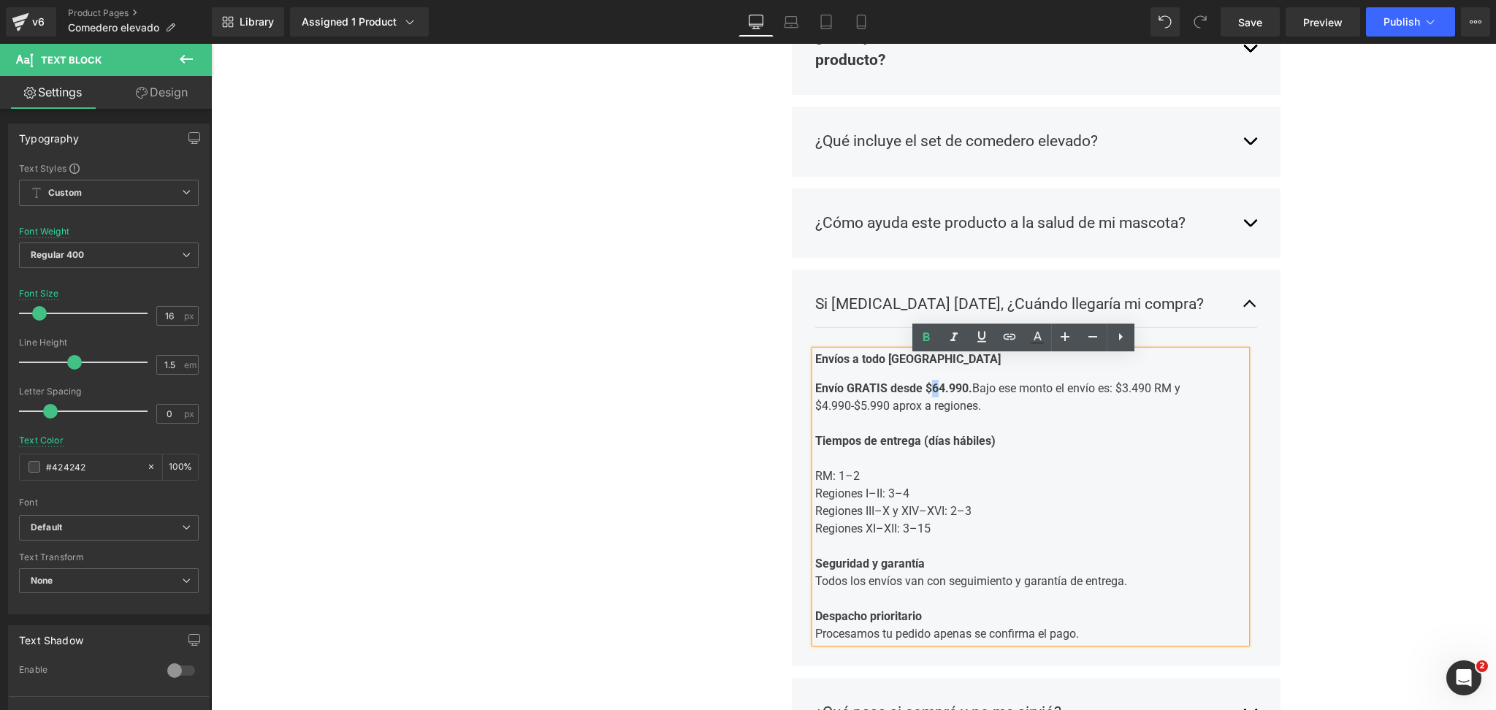
click at [933, 395] on strong "Envío GRATIS desde $64.990." at bounding box center [893, 388] width 157 height 14
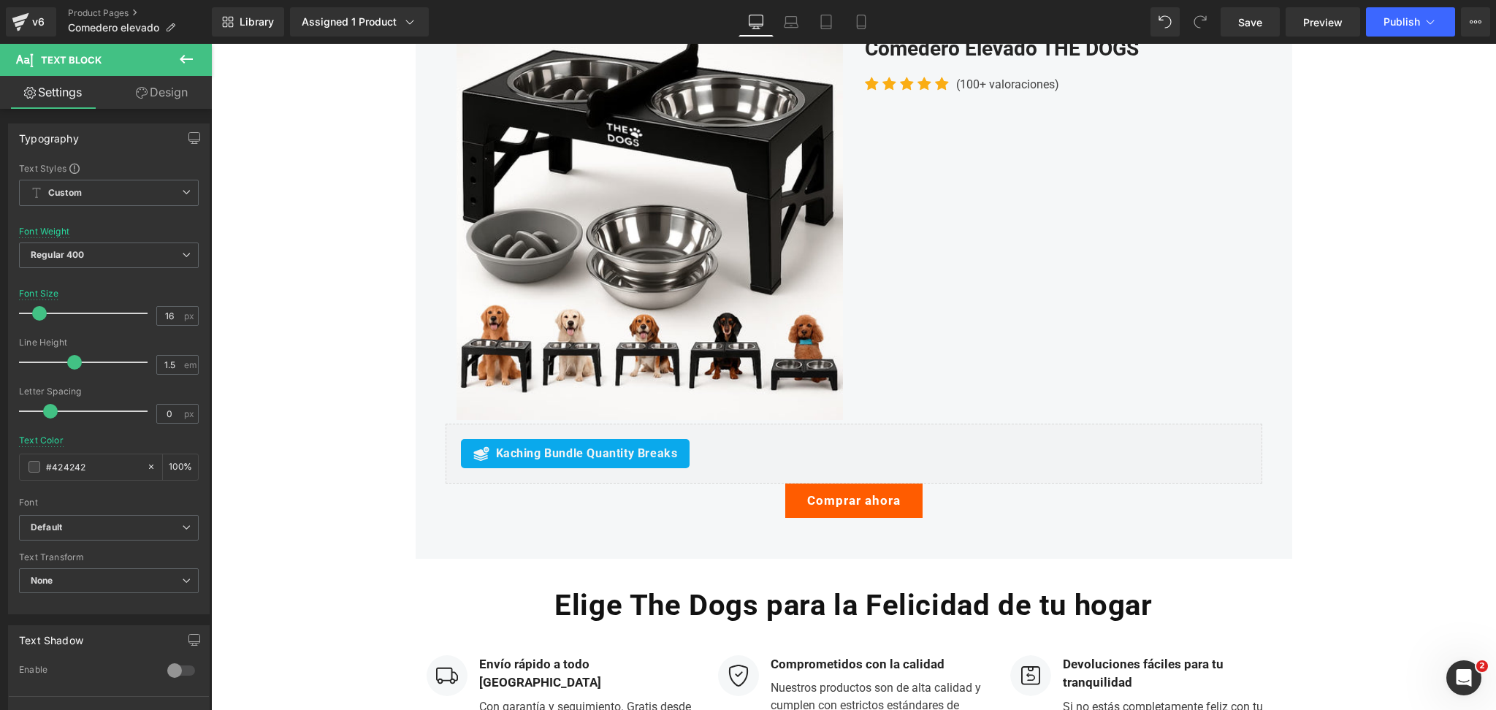
scroll to position [2532, 0]
click at [1387, 31] on button "Publish" at bounding box center [1410, 21] width 89 height 29
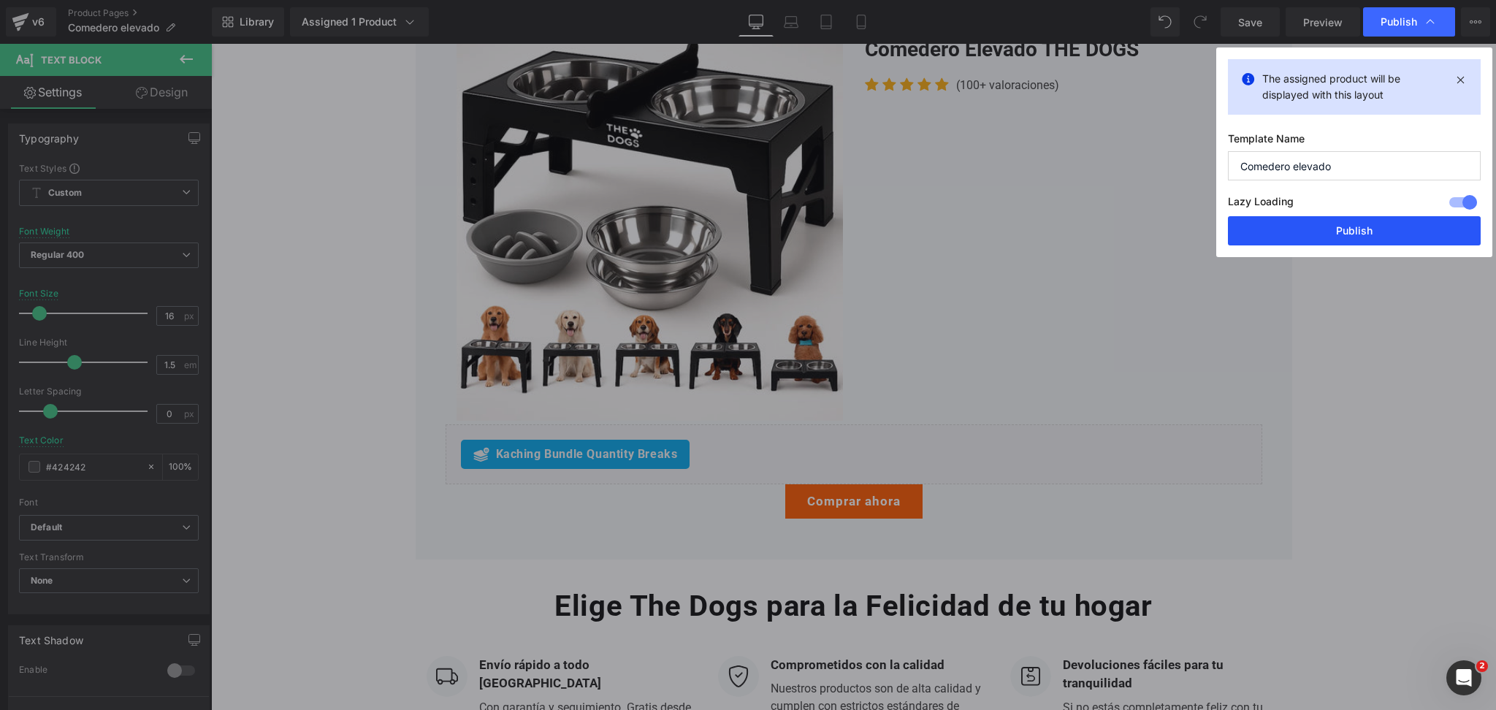
click at [1332, 224] on button "Publish" at bounding box center [1354, 230] width 253 height 29
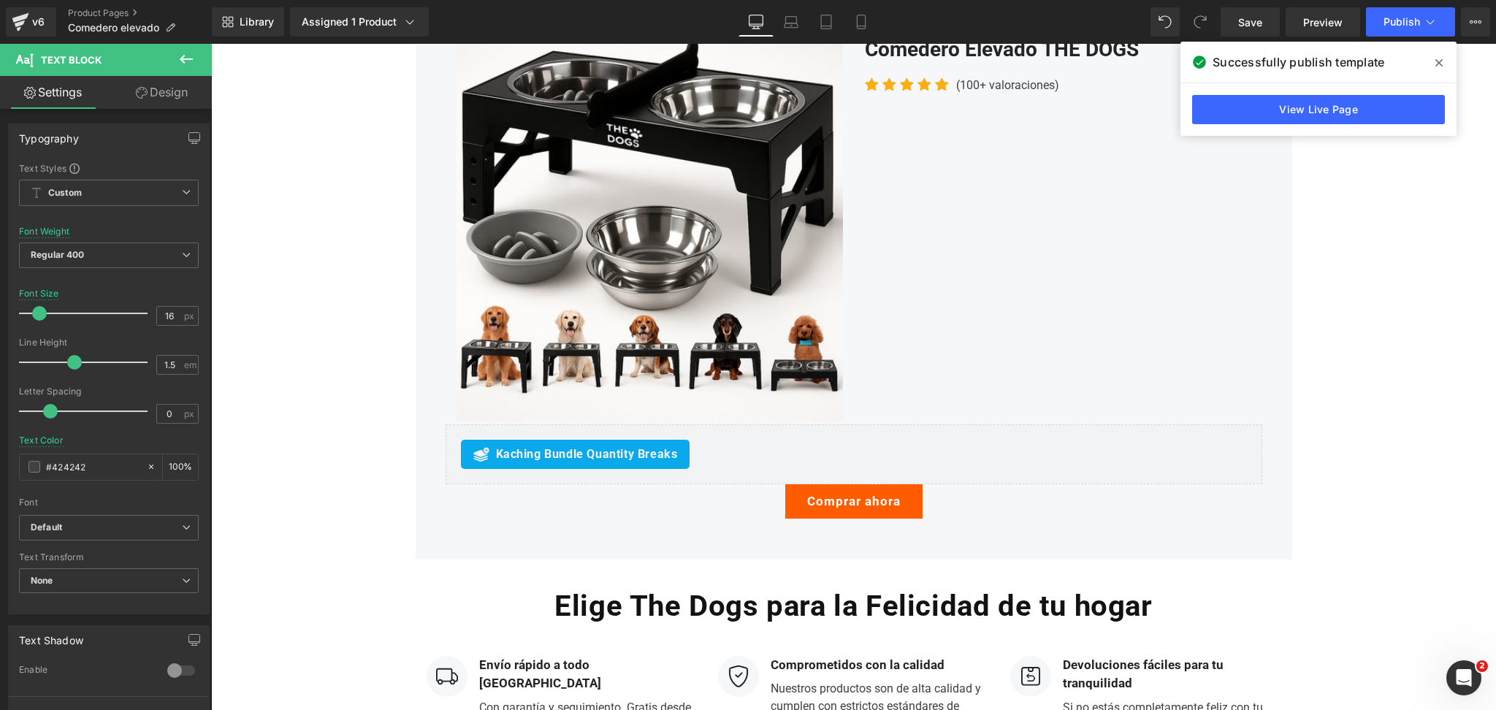
scroll to position [2338, 0]
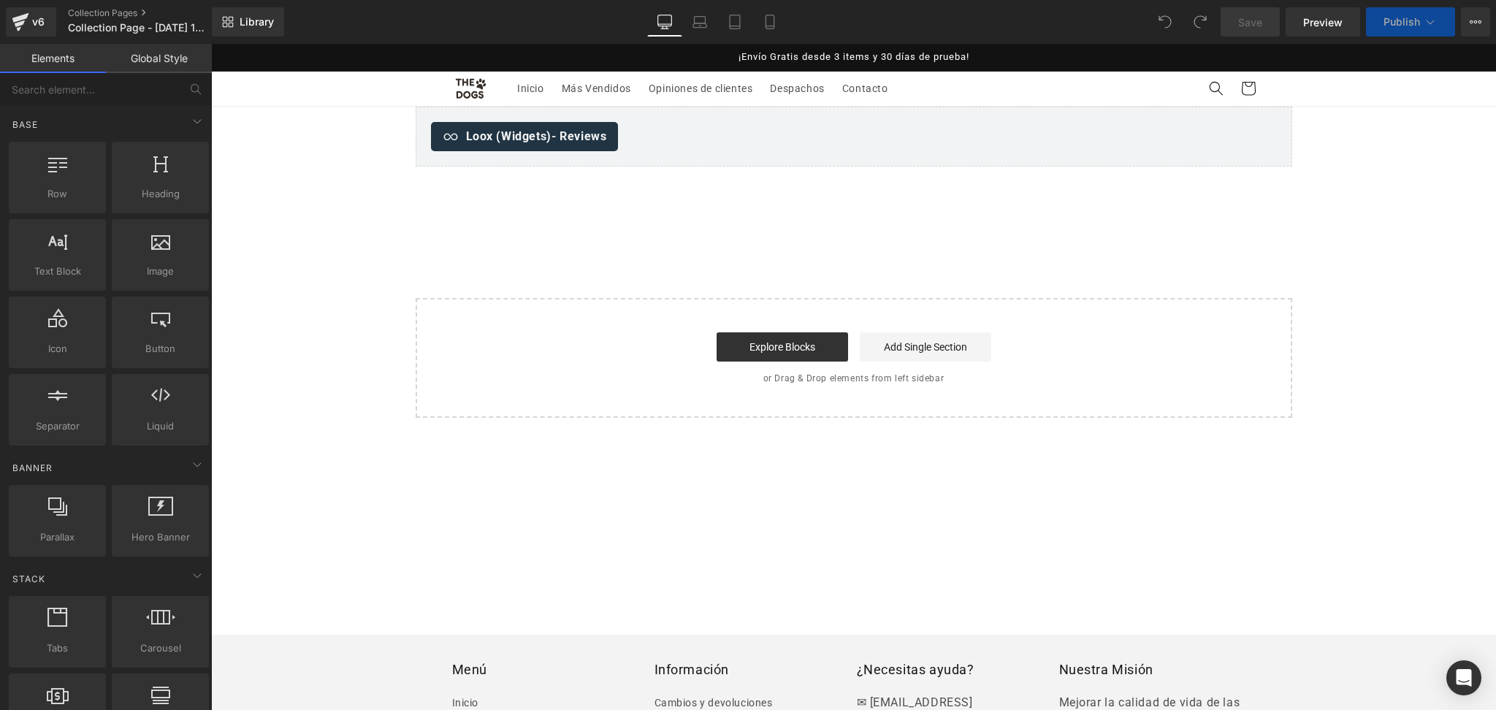
click at [790, 50] on p "¡Envío Gratis desde 3 items y 30 días de prueba!" at bounding box center [854, 57] width 804 height 27
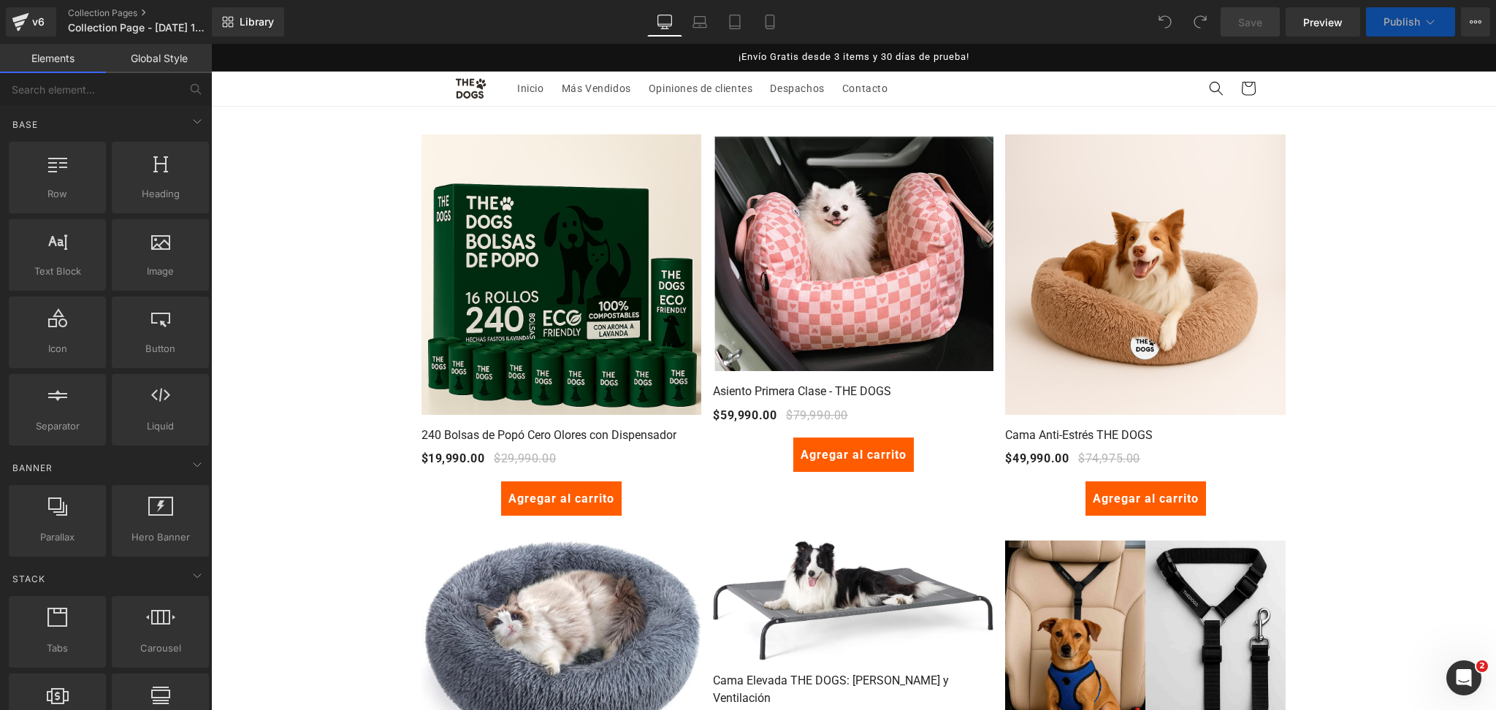
click at [824, 54] on p "¡Envío Gratis desde 3 items y 30 días de prueba!" at bounding box center [854, 57] width 804 height 27
click at [865, 49] on p "¡Envío Gratis desde 3 items y 30 días de prueba!" at bounding box center [854, 57] width 804 height 27
click at [842, 56] on p "¡Envío Gratis desde 3 items y 30 días de prueba!" at bounding box center [854, 57] width 804 height 27
click at [825, 53] on p "¡Envío Gratis desde 3 items y 30 días de prueba!" at bounding box center [854, 57] width 804 height 27
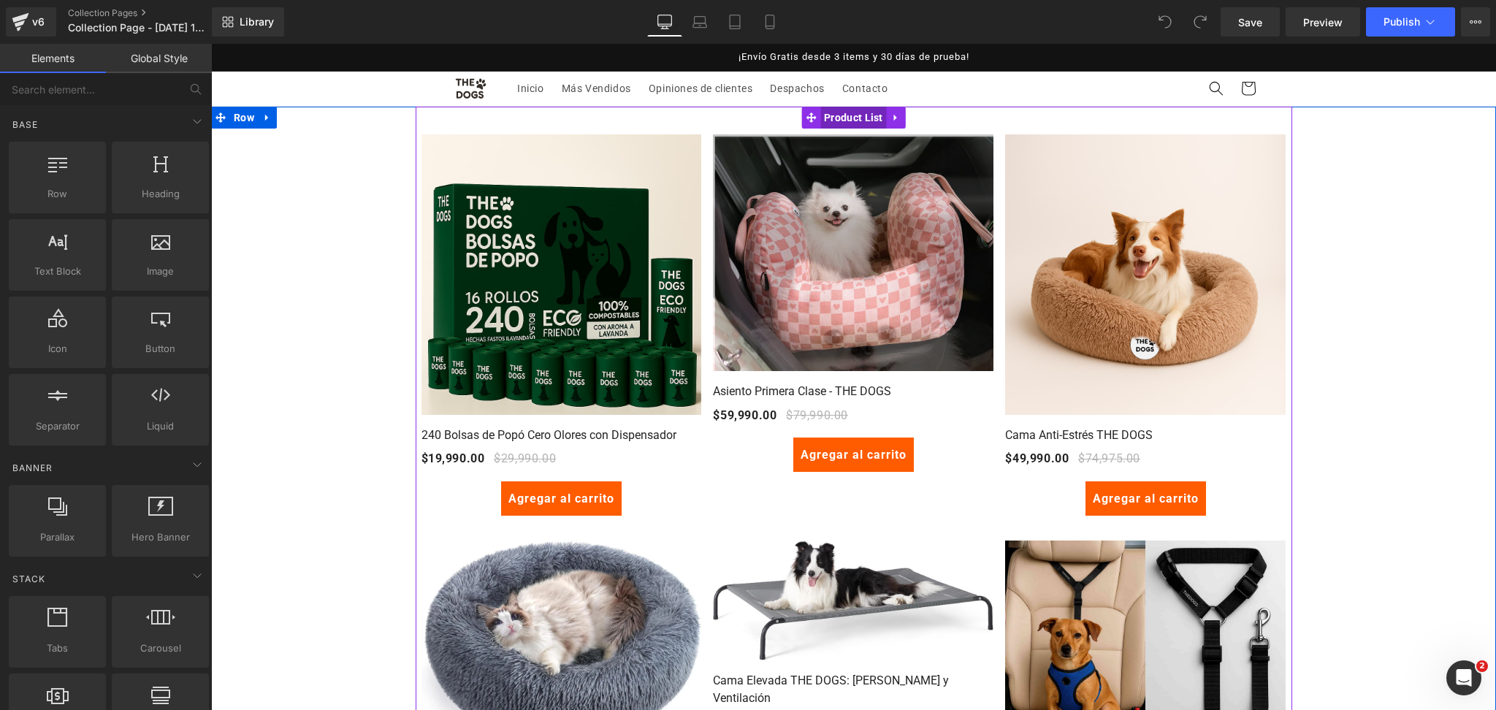
click at [825, 117] on span "Product List" at bounding box center [853, 118] width 66 height 22
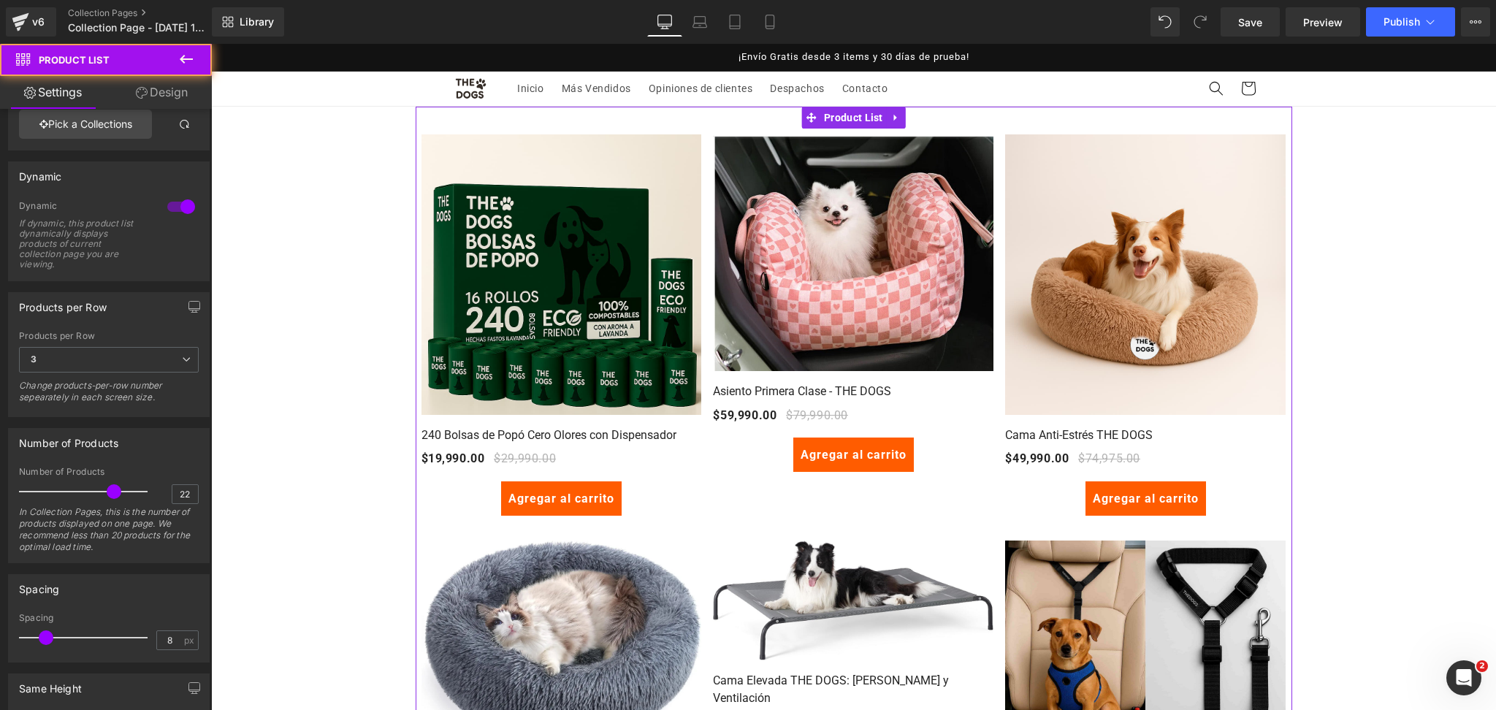
scroll to position [194, 0]
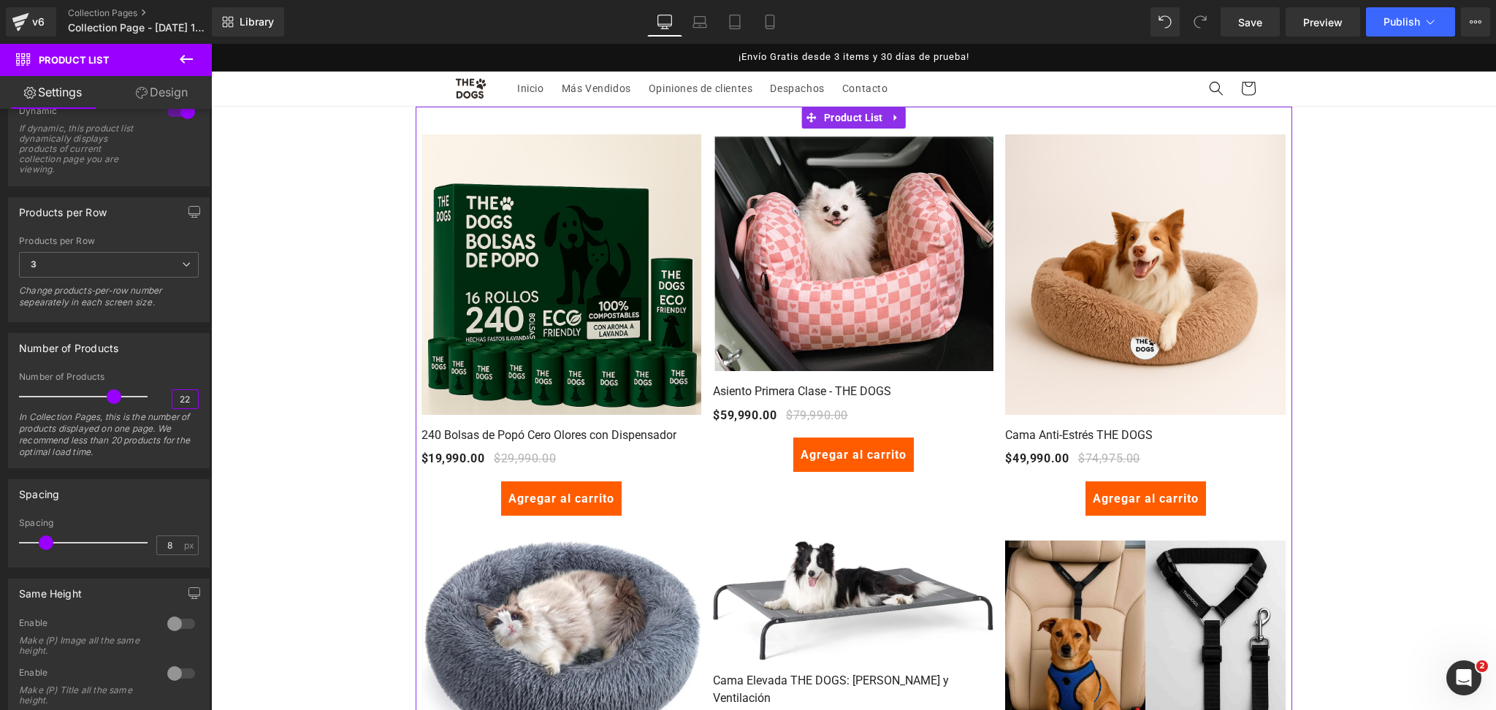
click at [178, 400] on input "22" at bounding box center [185, 399] width 26 height 18
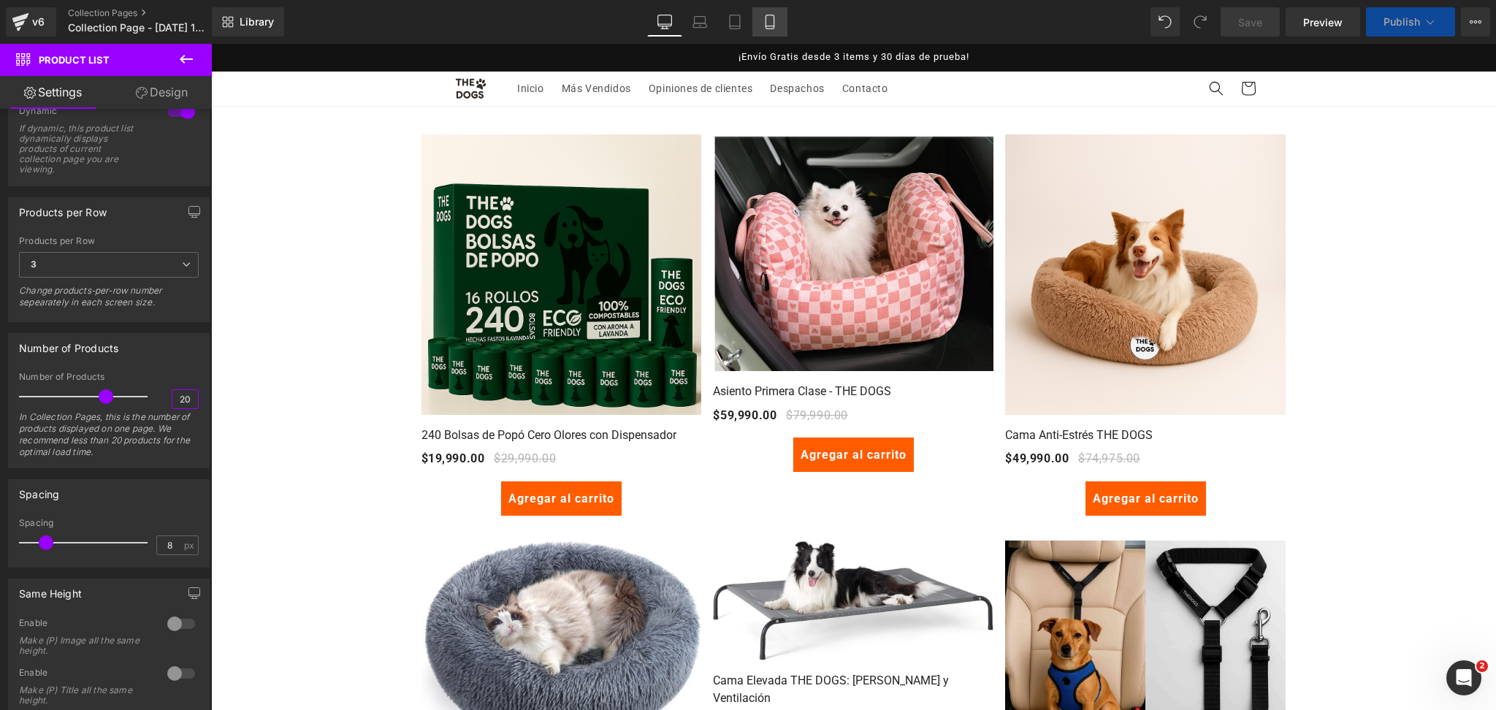
type input "20"
click at [778, 16] on link "Mobile" at bounding box center [769, 21] width 35 height 29
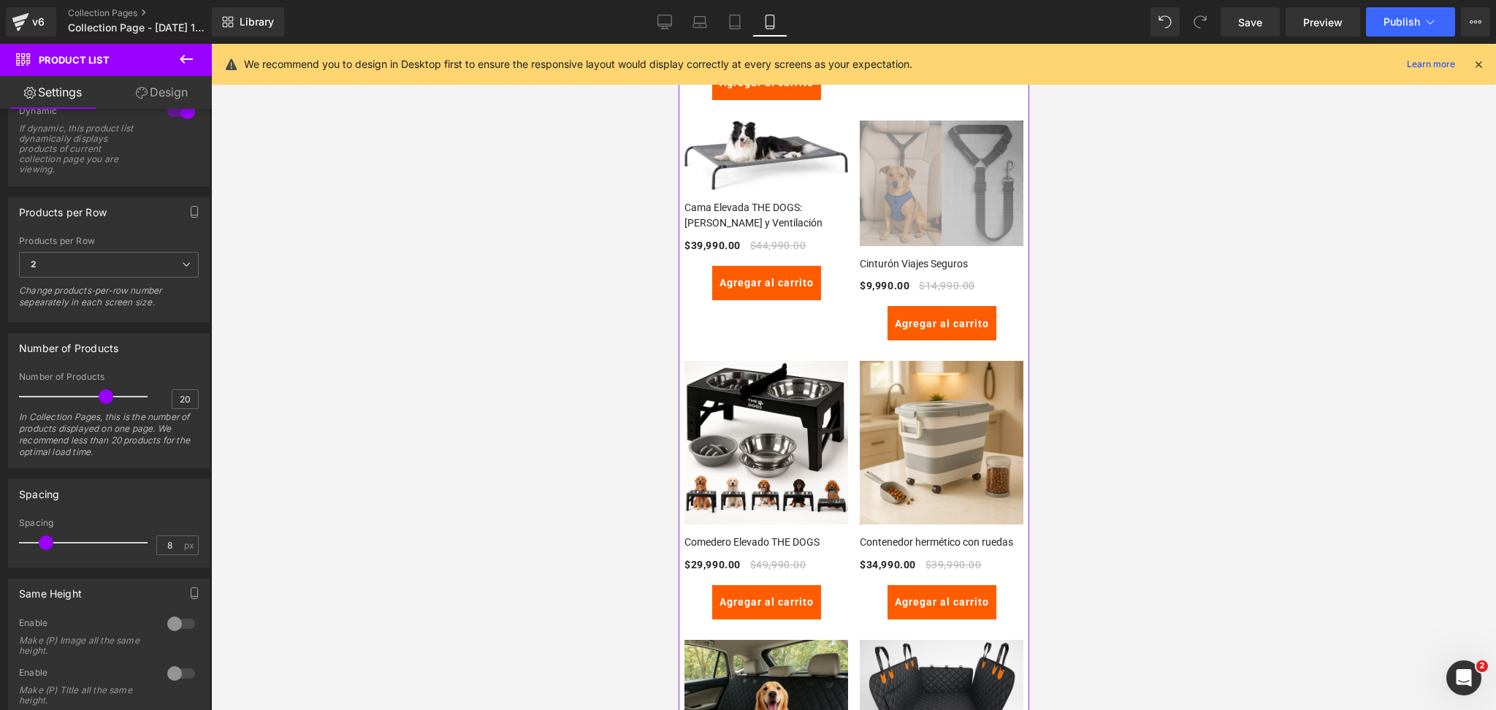
scroll to position [1169, 0]
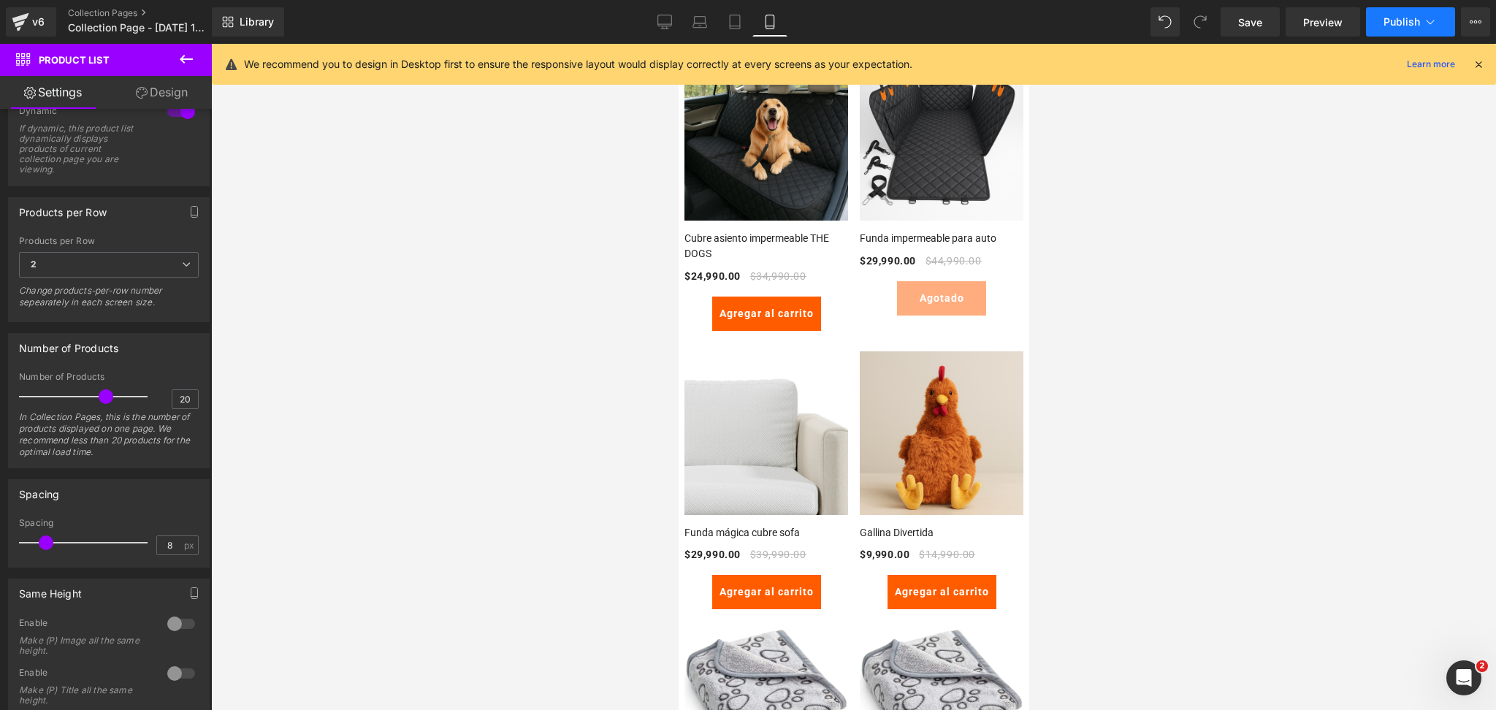
click at [1413, 24] on span "Publish" at bounding box center [1402, 22] width 37 height 12
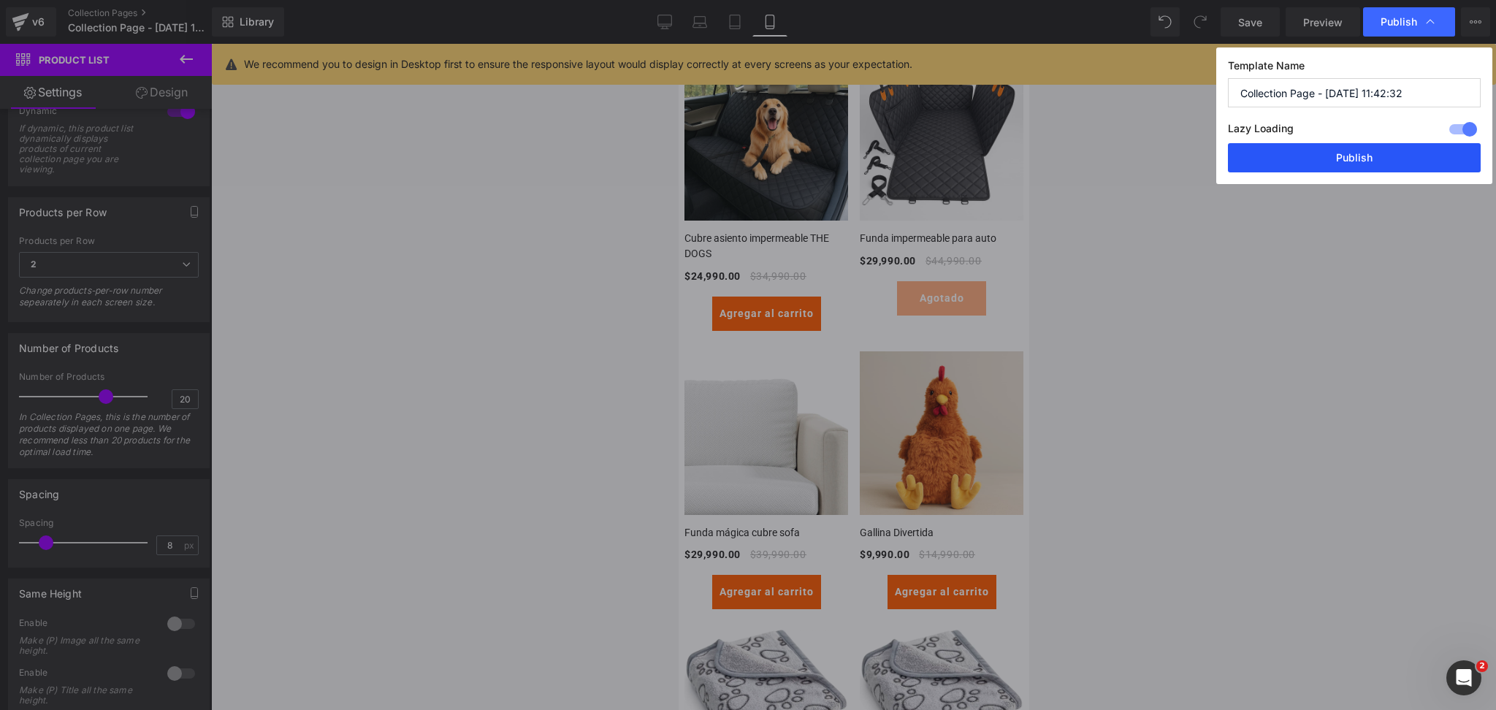
drag, startPoint x: 1380, startPoint y: 158, endPoint x: 259, endPoint y: 156, distance: 1120.5
click at [1380, 158] on button "Publish" at bounding box center [1354, 157] width 253 height 29
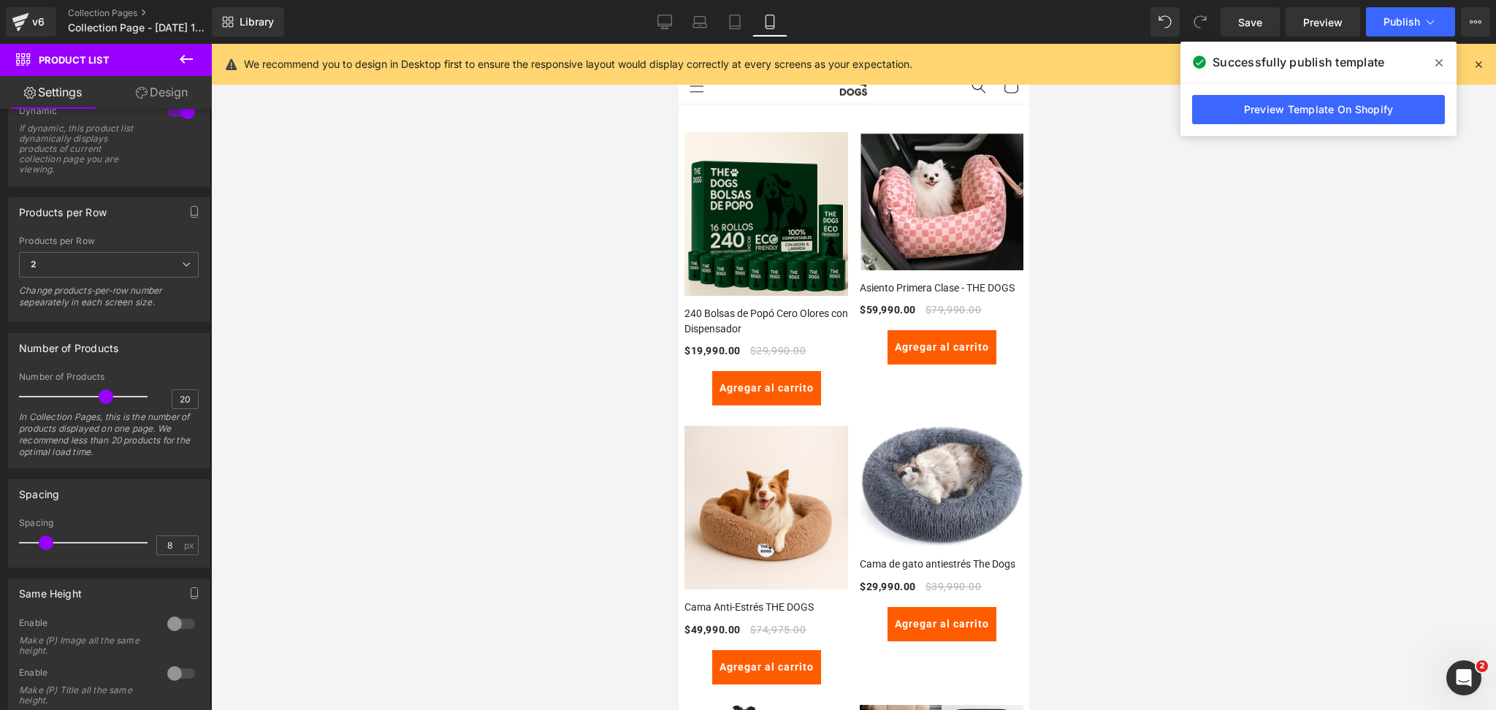
scroll to position [0, 0]
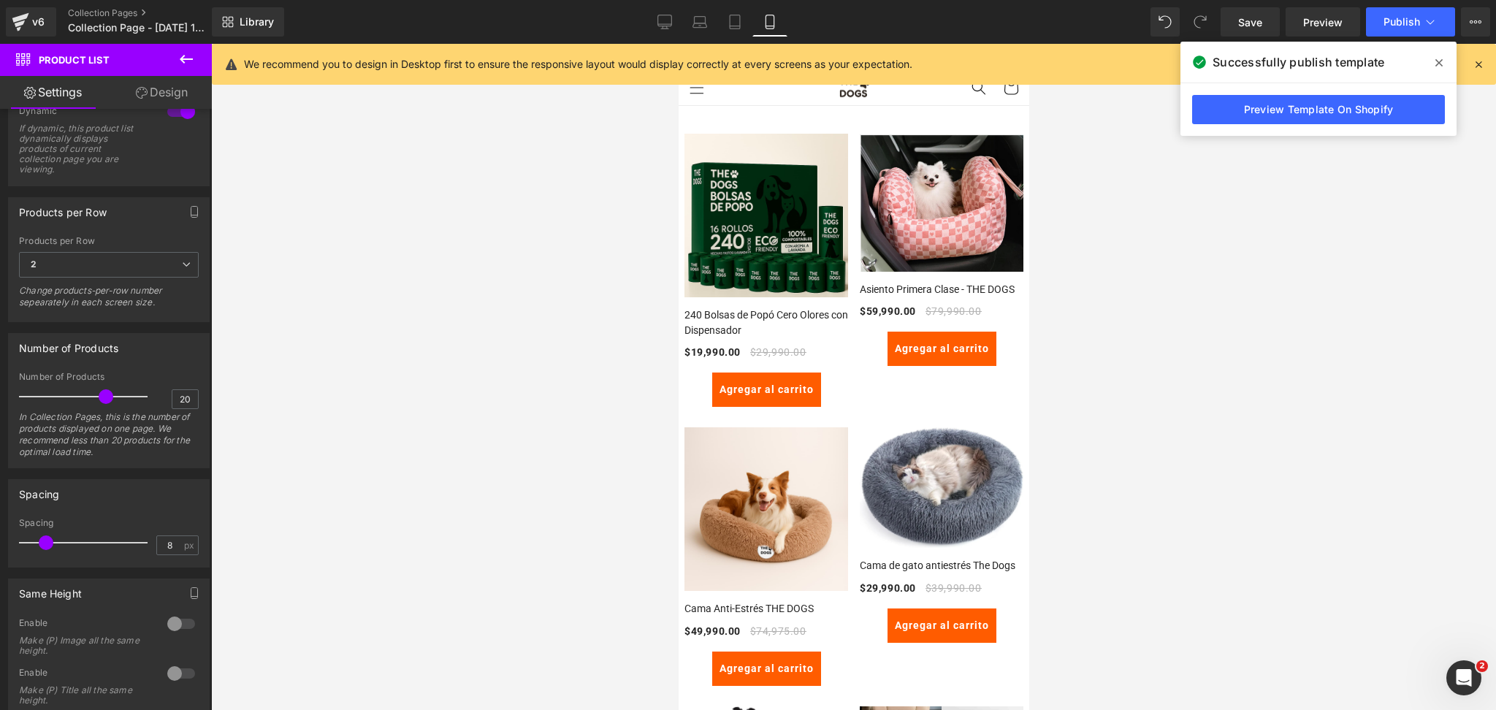
click at [1436, 59] on icon at bounding box center [1438, 63] width 7 height 12
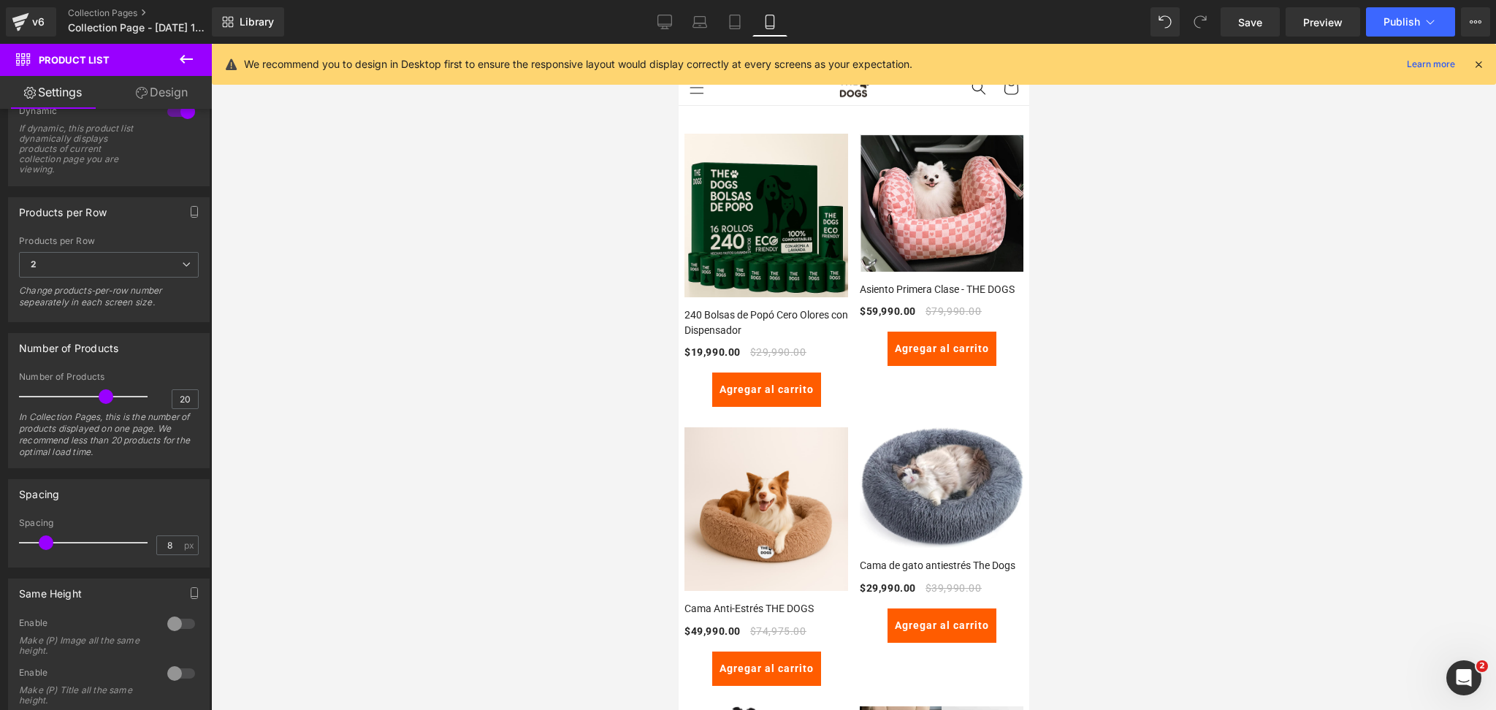
click at [1480, 60] on icon at bounding box center [1478, 64] width 13 height 13
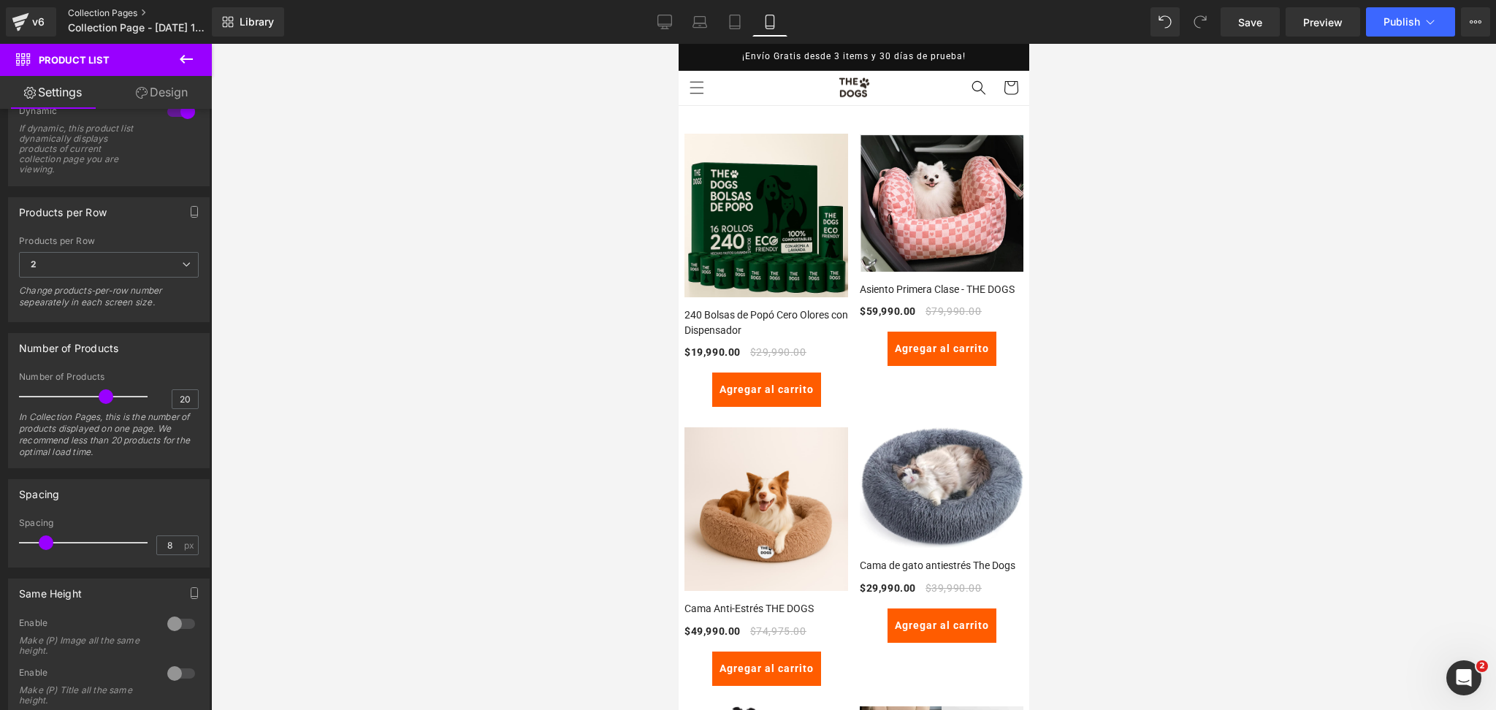
click at [156, 12] on link "Collection Pages" at bounding box center [152, 13] width 168 height 12
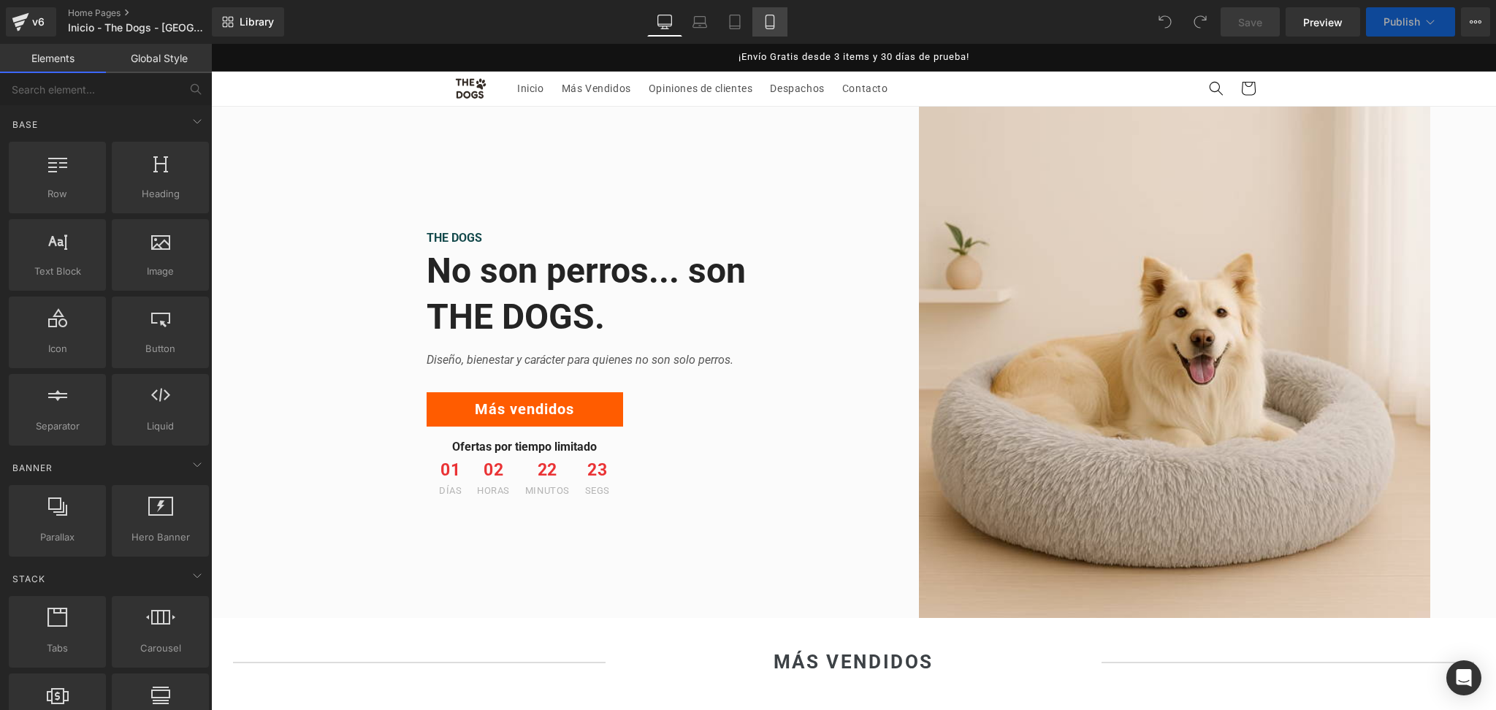
click at [763, 31] on link "Mobile" at bounding box center [769, 21] width 35 height 29
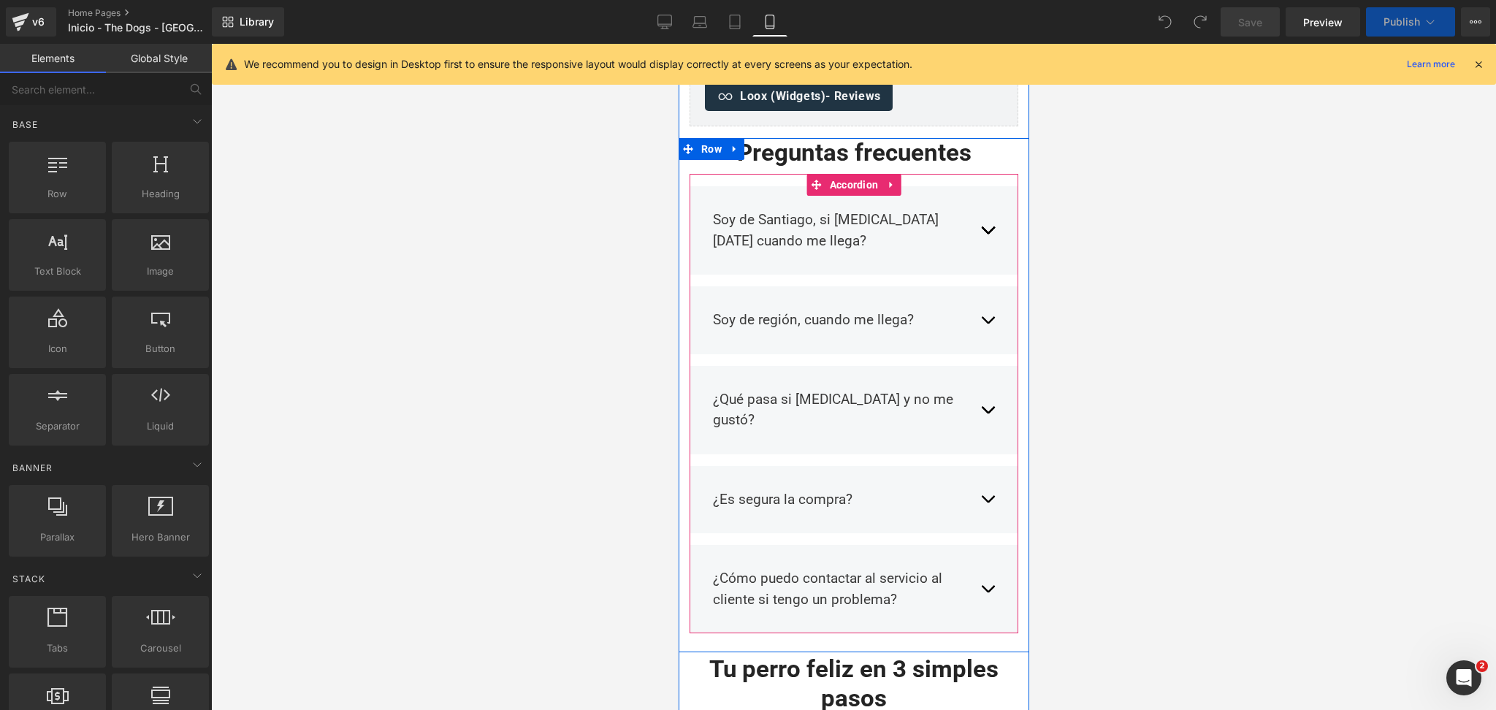
scroll to position [2866, 0]
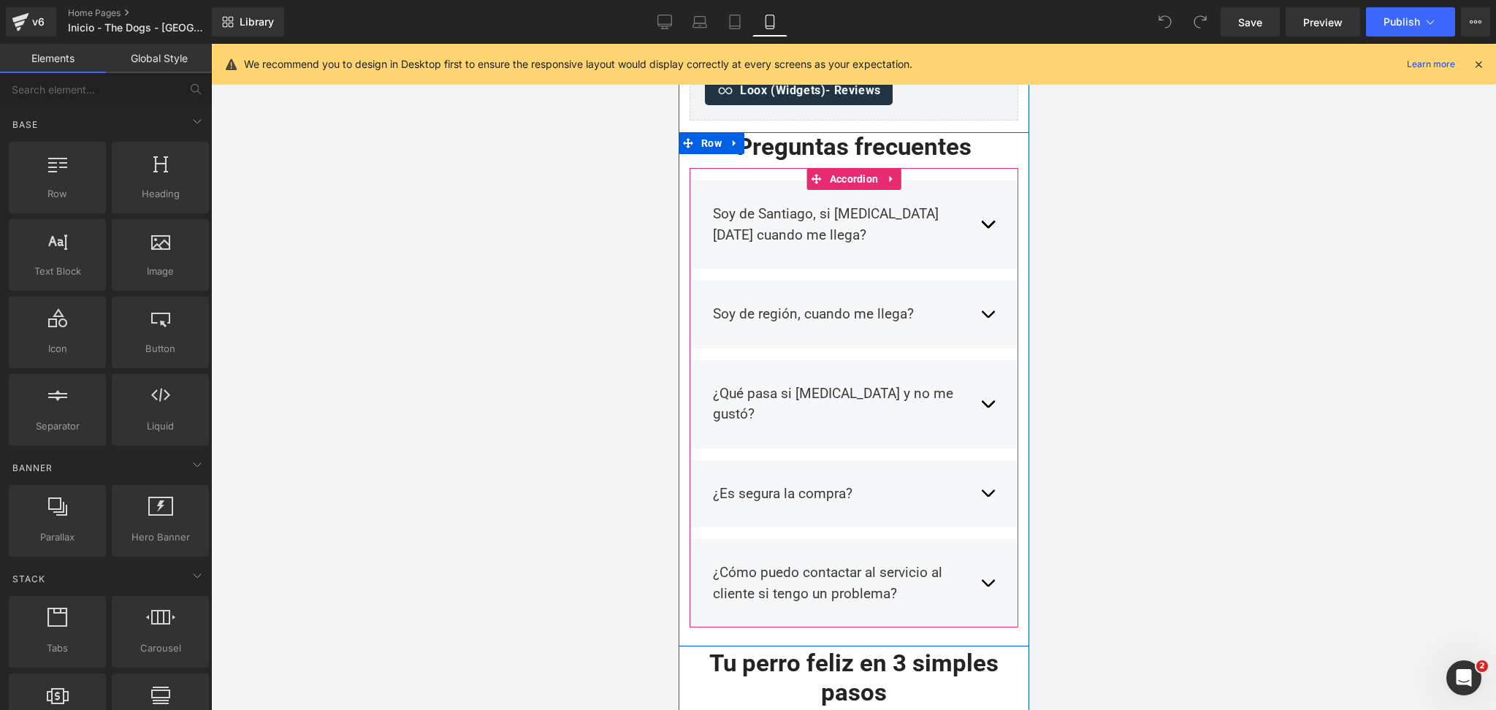
click at [981, 216] on button "button" at bounding box center [987, 225] width 15 height 64
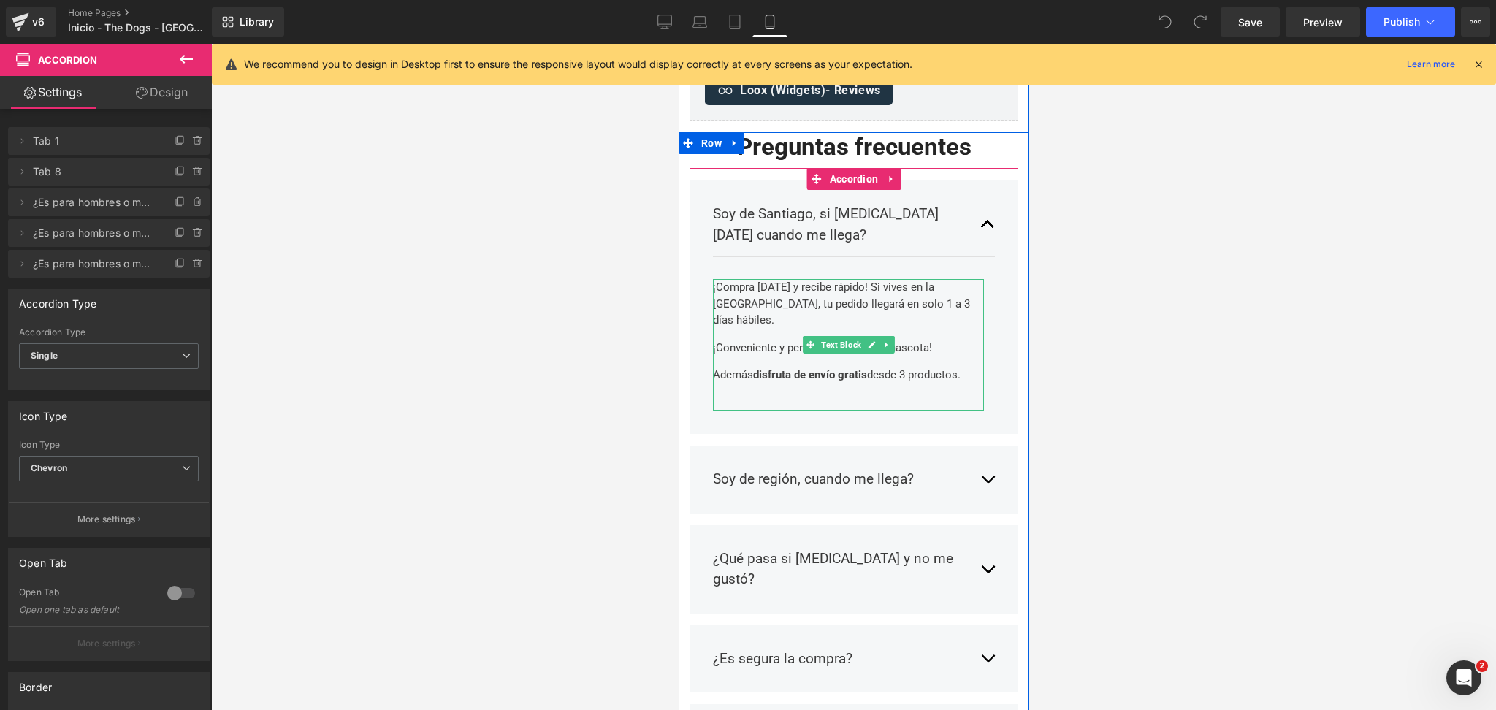
click at [833, 368] on strong "disfruta de envío" at bounding box center [793, 374] width 82 height 13
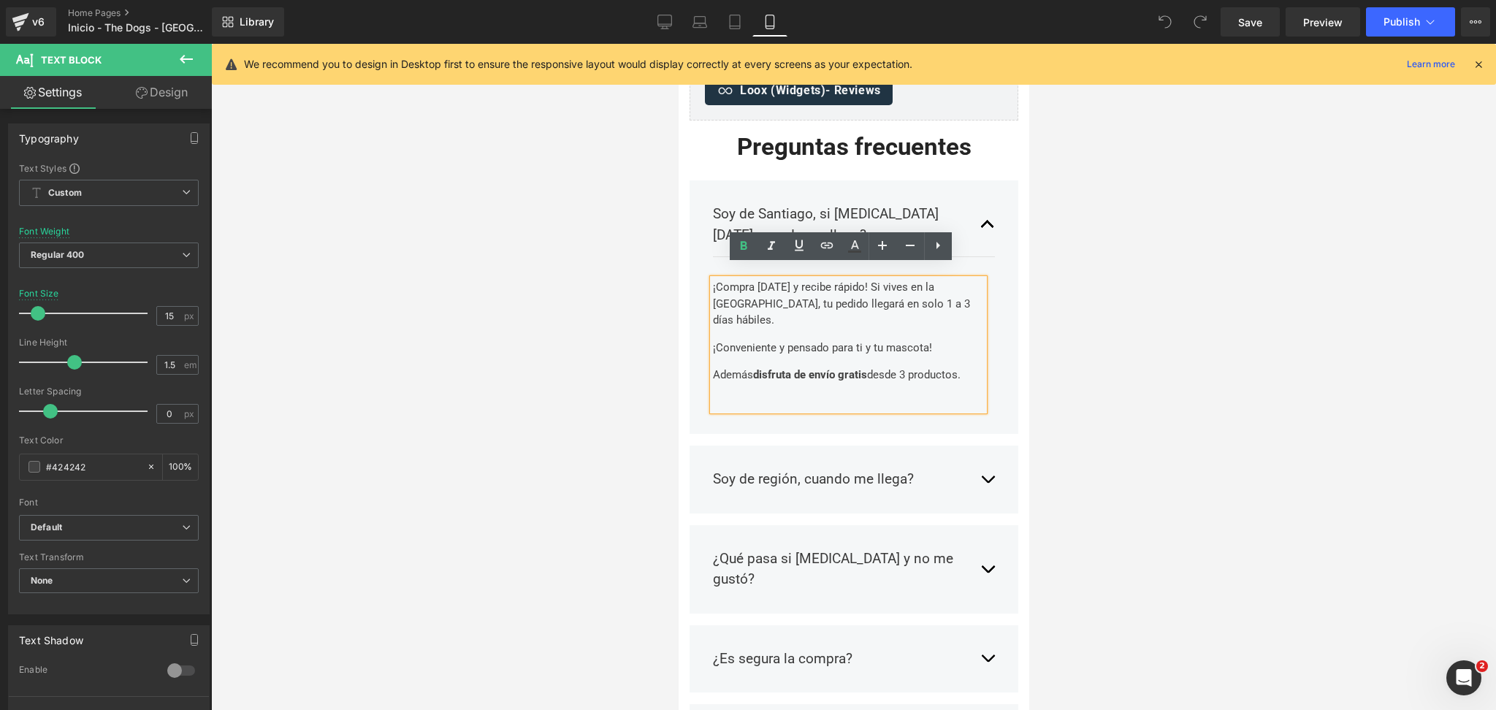
drag, startPoint x: 907, startPoint y: 365, endPoint x: 990, endPoint y: 367, distance: 82.6
click at [990, 367] on div "Soy de Santiago, si [MEDICAL_DATA] [DATE] cuando me llega? Text Block ¡Compra […" at bounding box center [853, 306] width 329 height 253
drag, startPoint x: 920, startPoint y: 359, endPoint x: 972, endPoint y: 362, distance: 51.9
click at [970, 367] on p "Además disfruta de envío gratis desde 3 productos." at bounding box center [847, 375] width 271 height 17
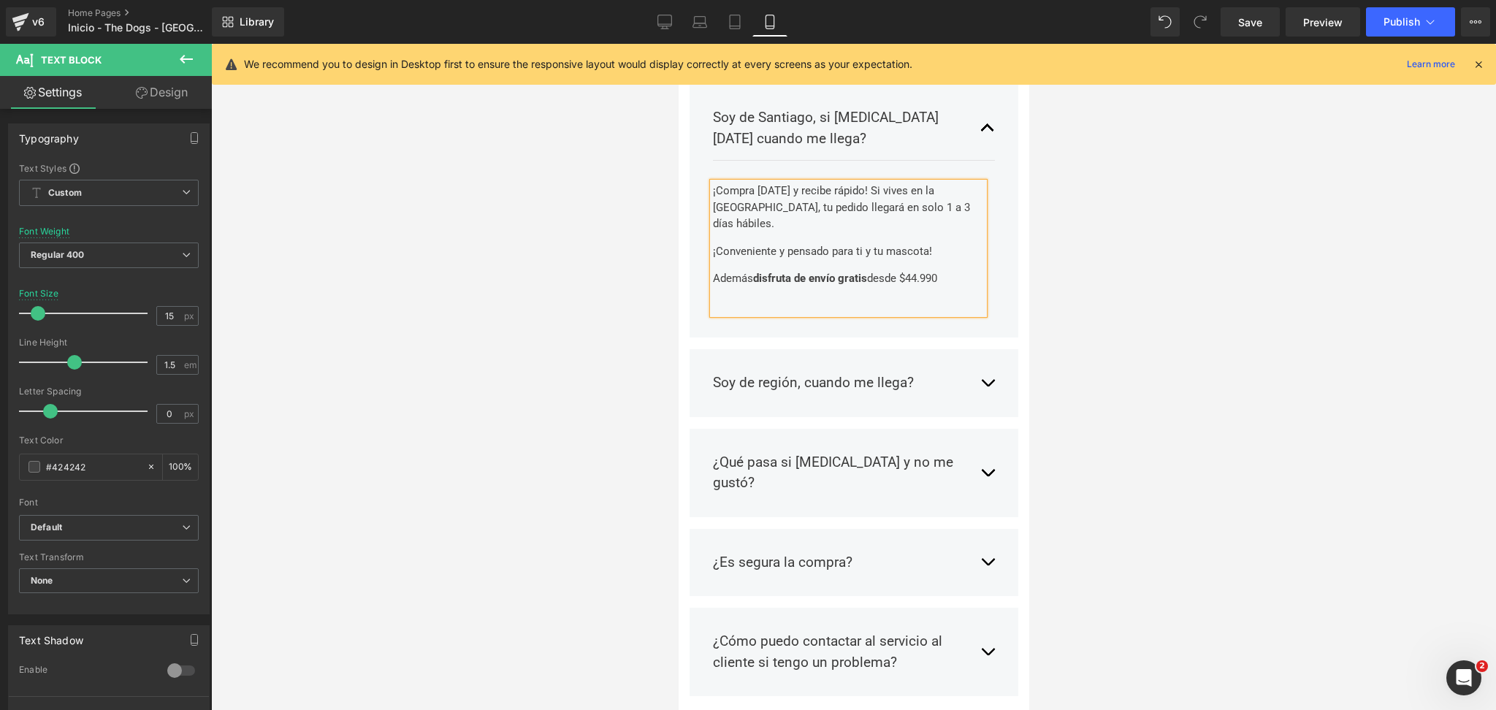
scroll to position [2964, 0]
drag, startPoint x: 921, startPoint y: 199, endPoint x: 914, endPoint y: 207, distance: 10.9
click at [920, 199] on p "¡Compra [DATE] y recibe rápido! Si vives en la [GEOGRAPHIC_DATA], tu pedido lle…" at bounding box center [847, 207] width 271 height 50
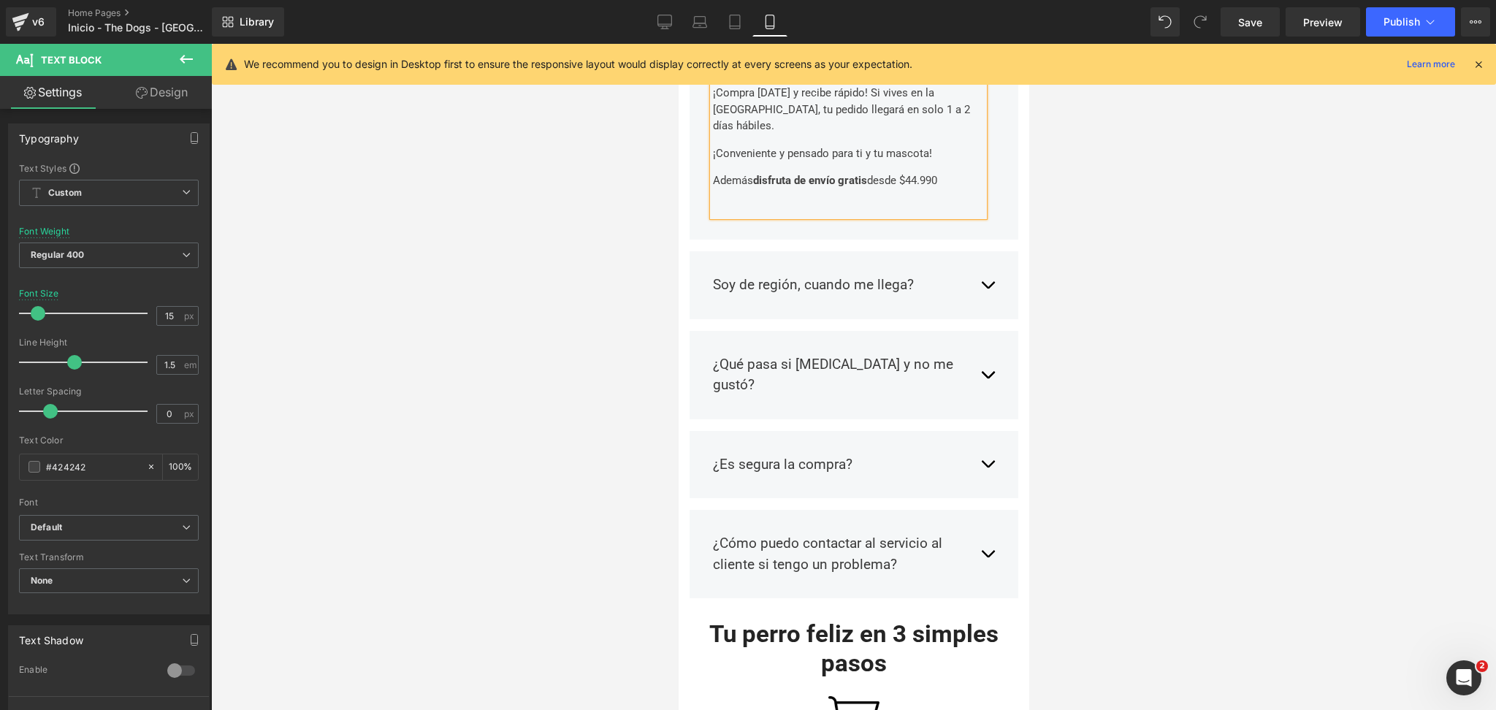
click at [980, 268] on button "button" at bounding box center [987, 285] width 15 height 43
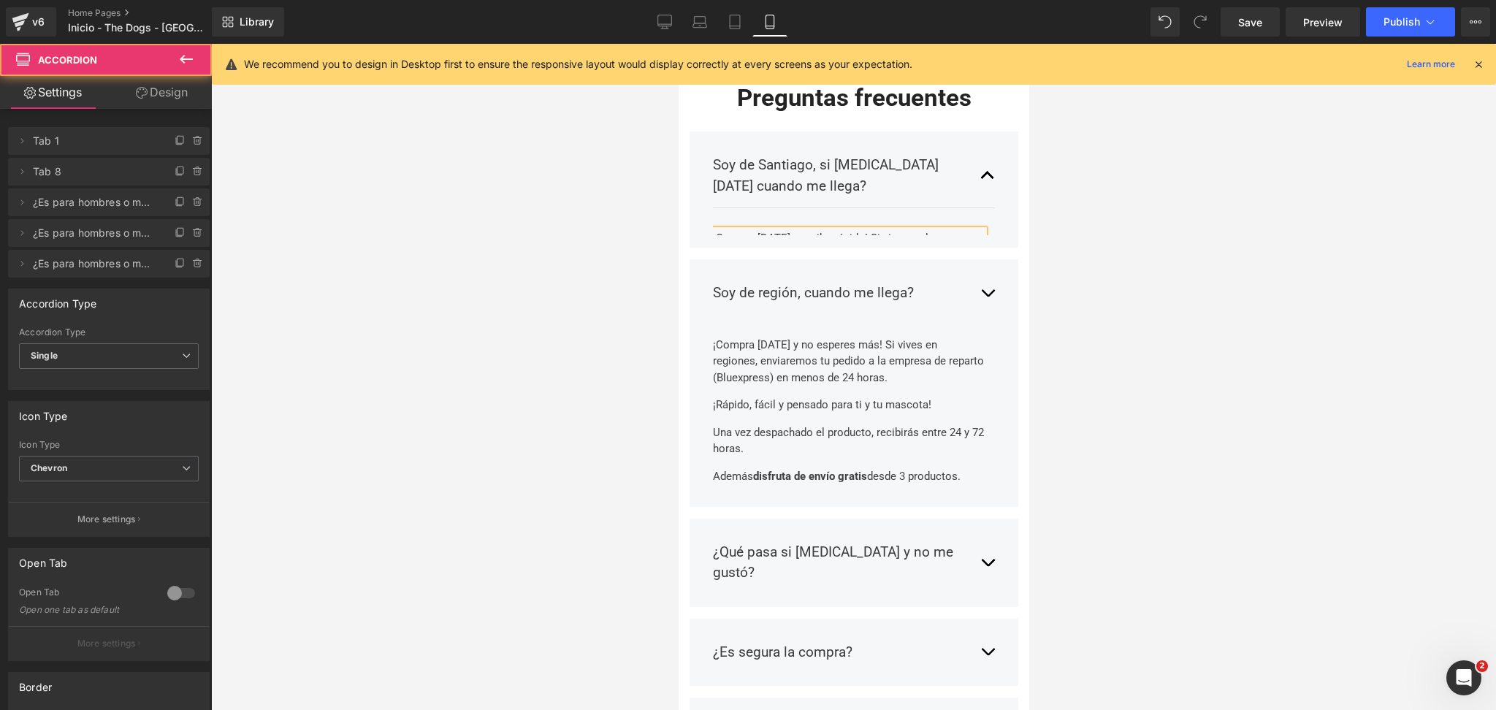
scroll to position [2896, 0]
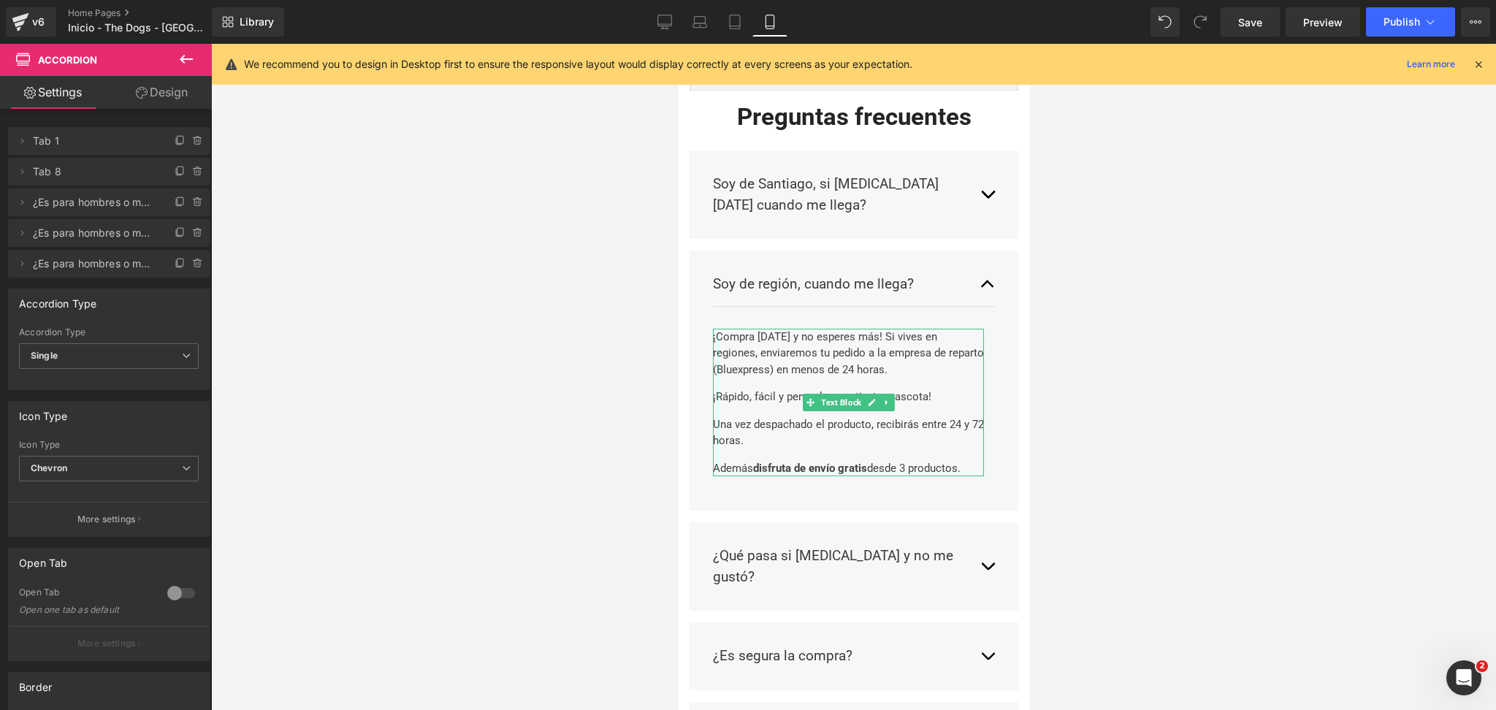
click at [929, 354] on p "¡Compra [DATE] y no esperes más! Si vives en regiones, enviaremos tu pedido a l…" at bounding box center [847, 354] width 271 height 50
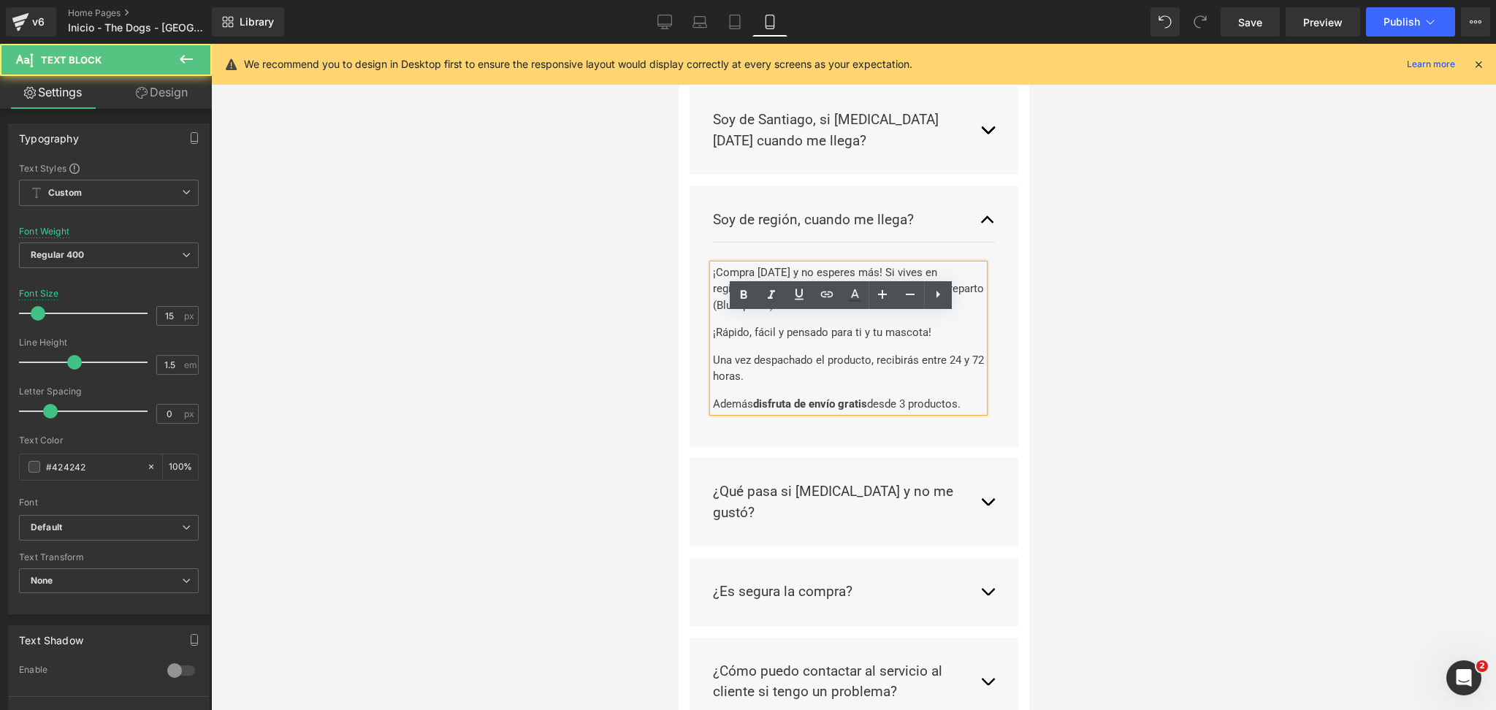
scroll to position [2994, 0]
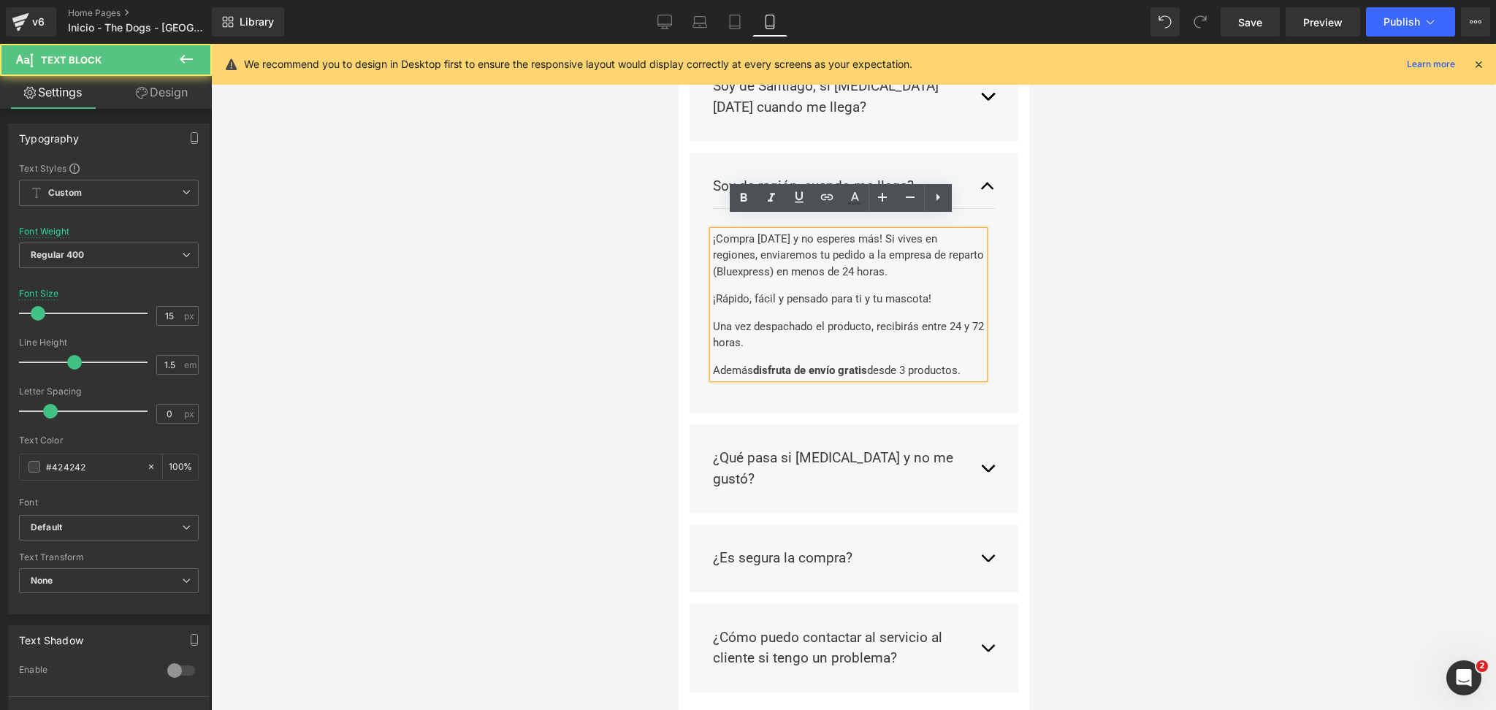
click at [921, 322] on p "Una vez despachado el producto, recibirás entre 24 y 72 horas." at bounding box center [847, 334] width 271 height 33
drag, startPoint x: 841, startPoint y: 352, endPoint x: 831, endPoint y: 352, distance: 10.2
click at [831, 364] on strong "disfruta de envío gratis" at bounding box center [809, 370] width 114 height 13
click at [837, 364] on strong "disfruta de envío gratis" at bounding box center [809, 370] width 114 height 13
drag, startPoint x: 904, startPoint y: 360, endPoint x: 979, endPoint y: 362, distance: 74.5
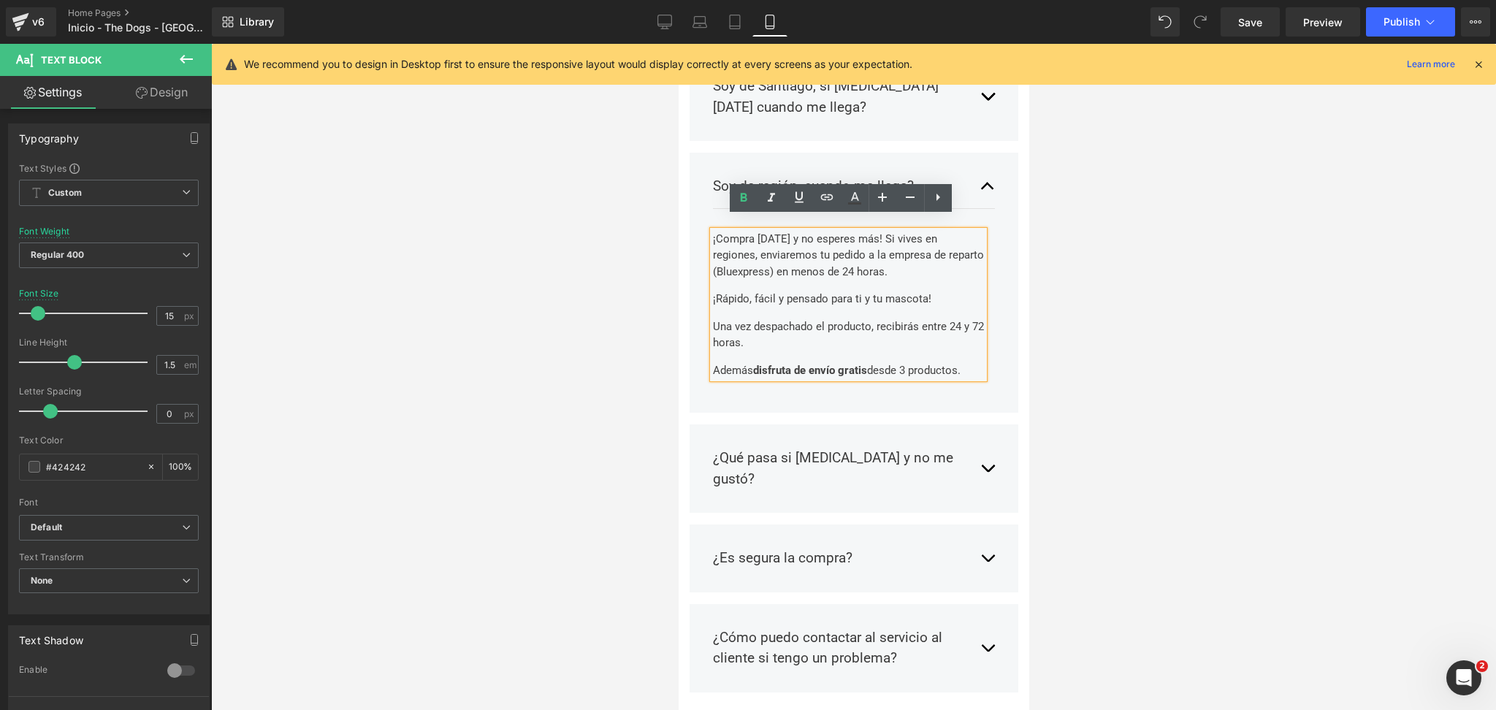
click at [979, 362] on div "¡Compra [DATE] y no esperes más! Si vives en regiones, enviaremos tu pedido a l…" at bounding box center [847, 305] width 271 height 148
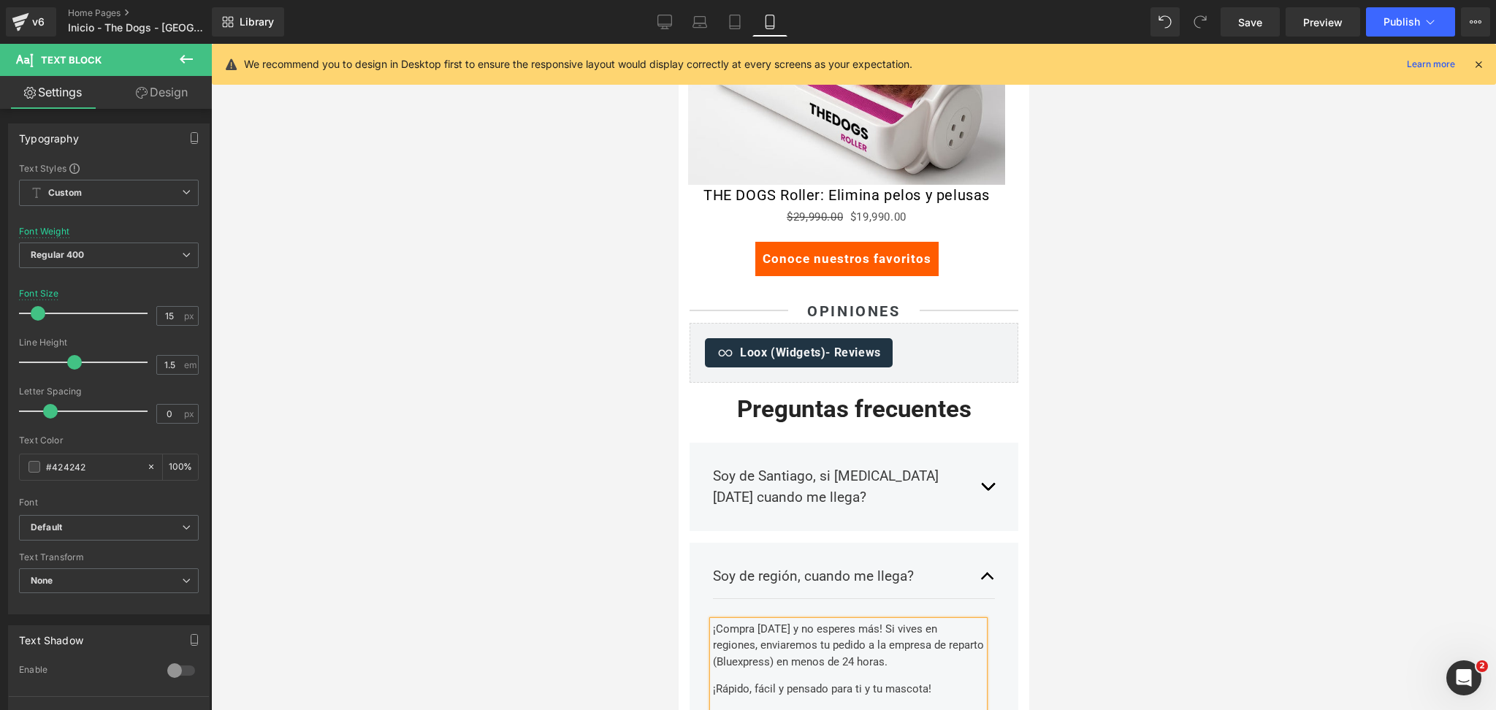
click at [980, 474] on button "button" at bounding box center [987, 487] width 15 height 64
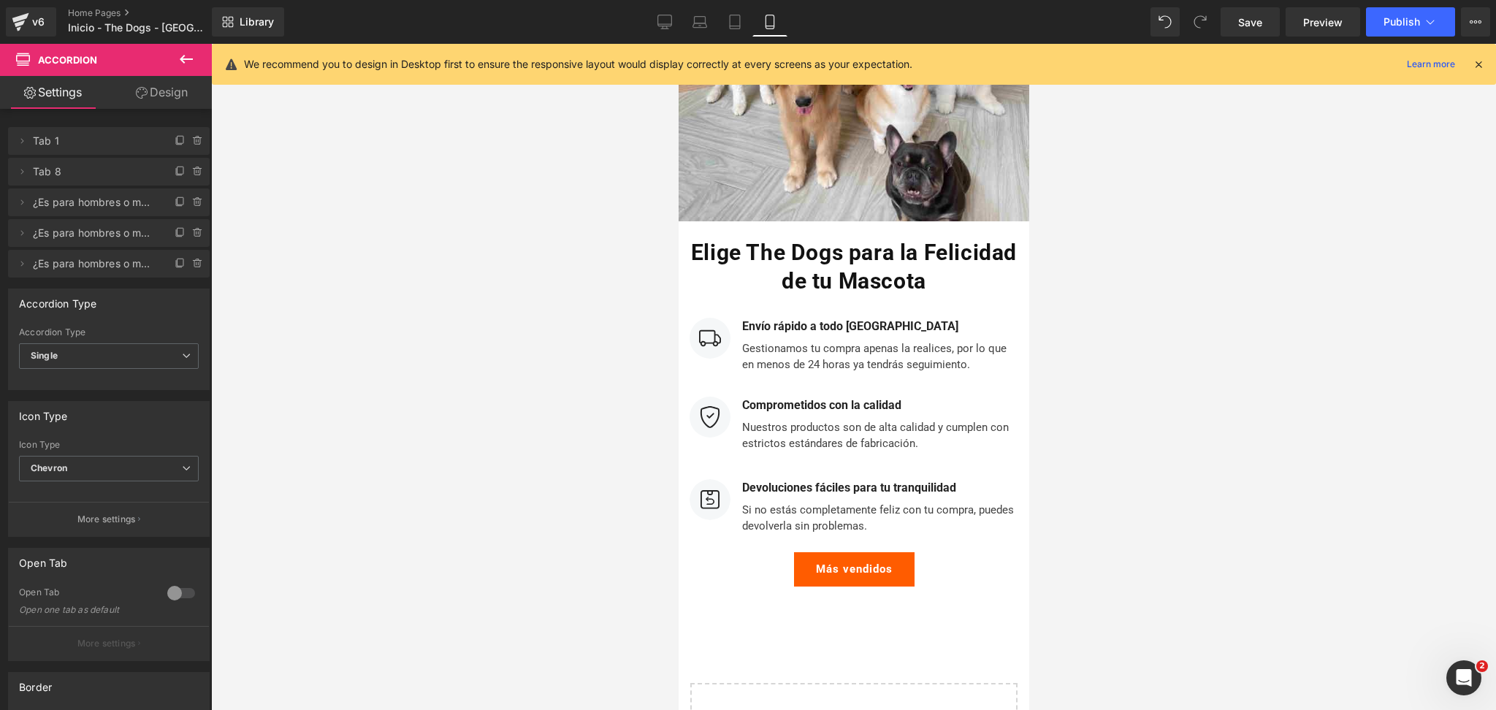
scroll to position [5137, 0]
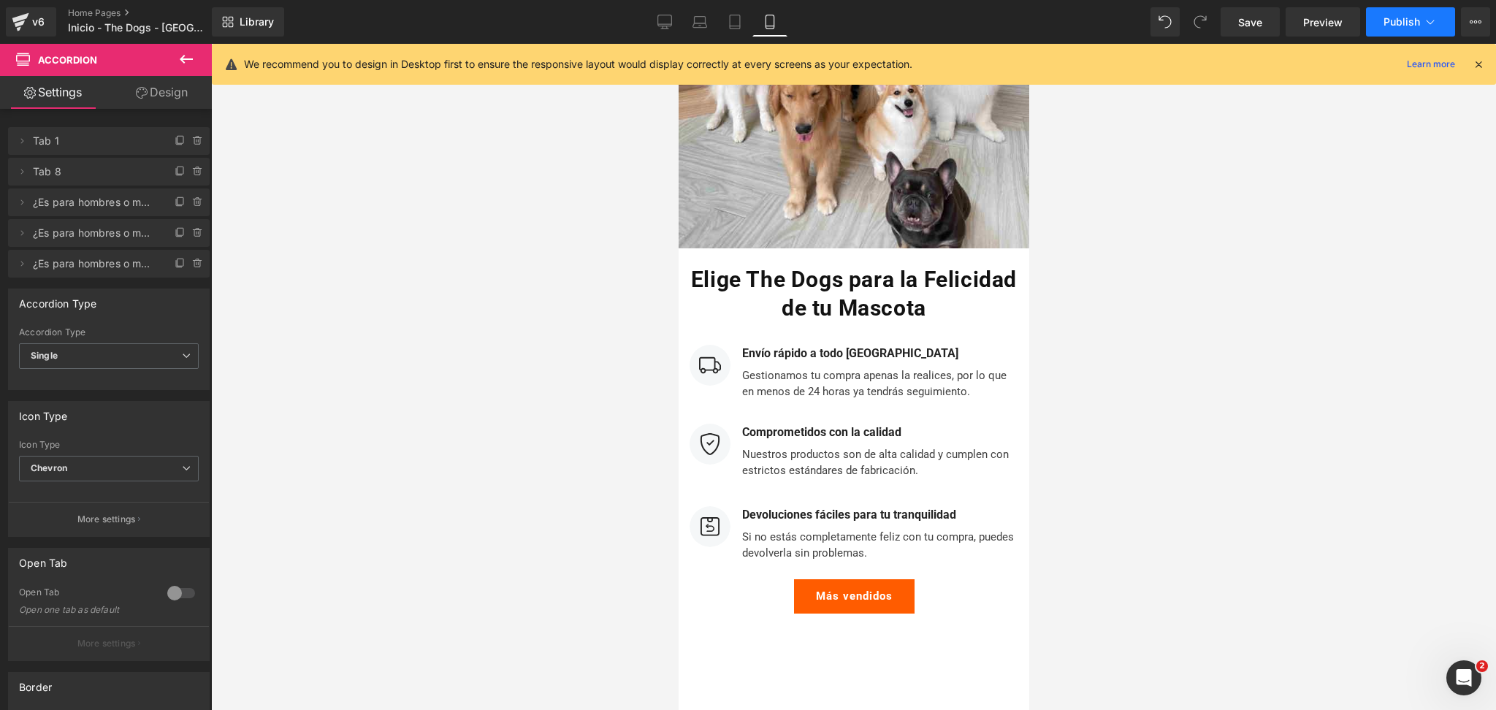
click at [1441, 29] on button "Publish" at bounding box center [1410, 21] width 89 height 29
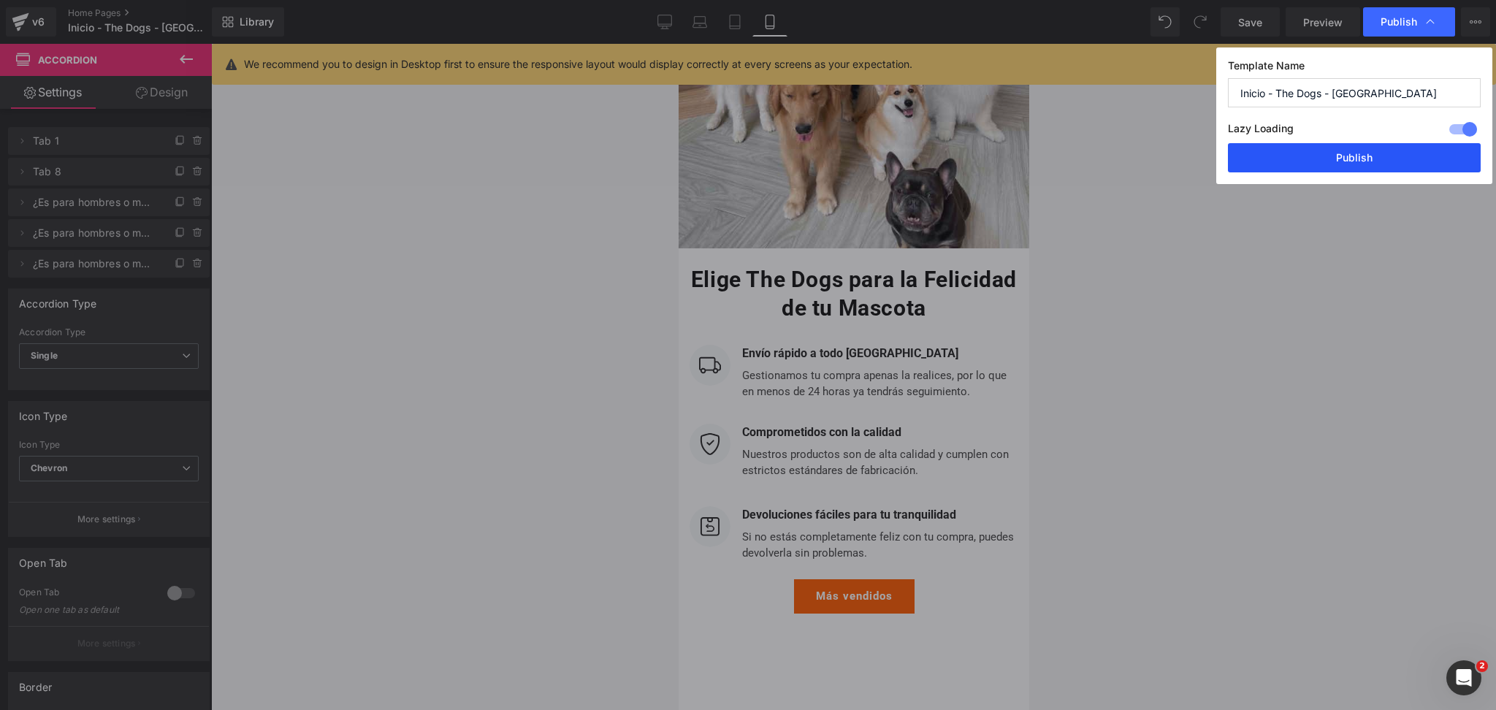
click at [1365, 144] on button "Publish" at bounding box center [1354, 157] width 253 height 29
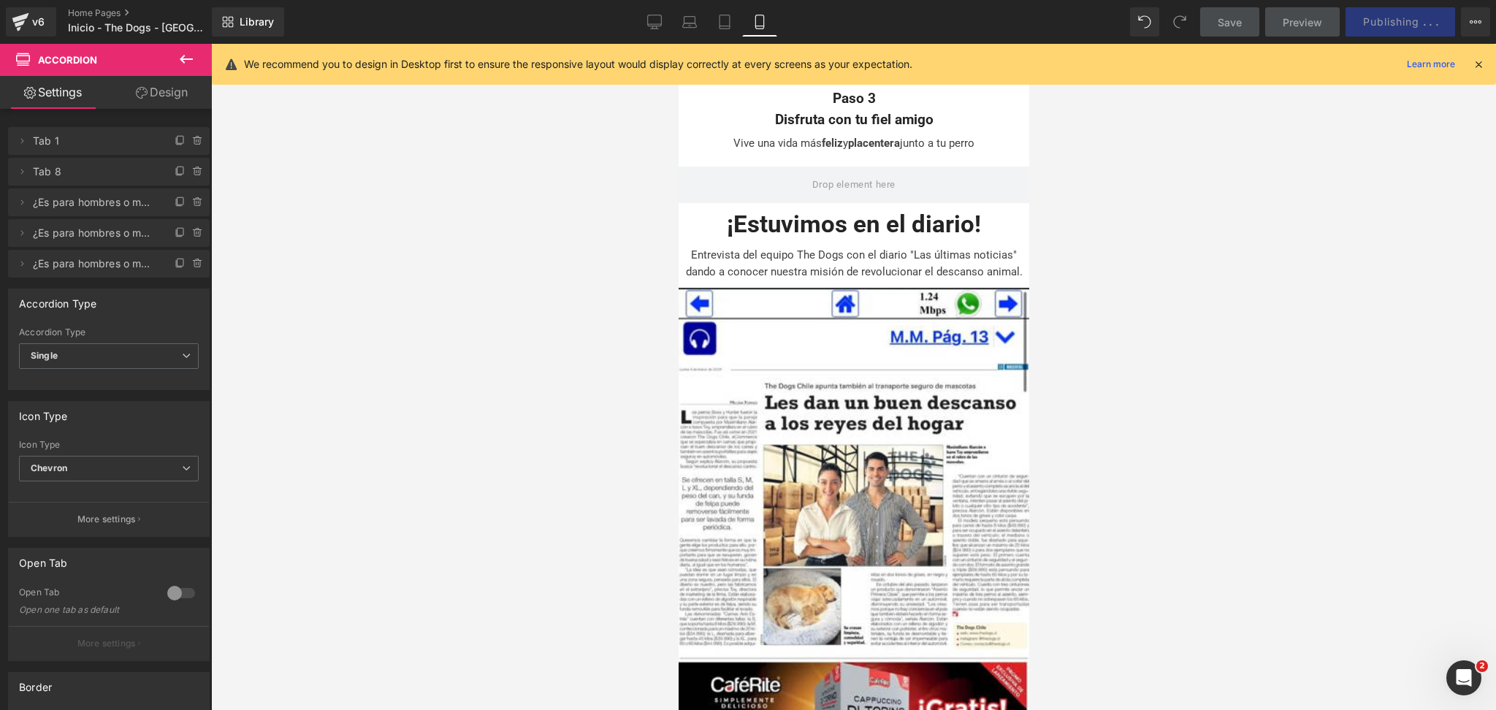
scroll to position [4005, 0]
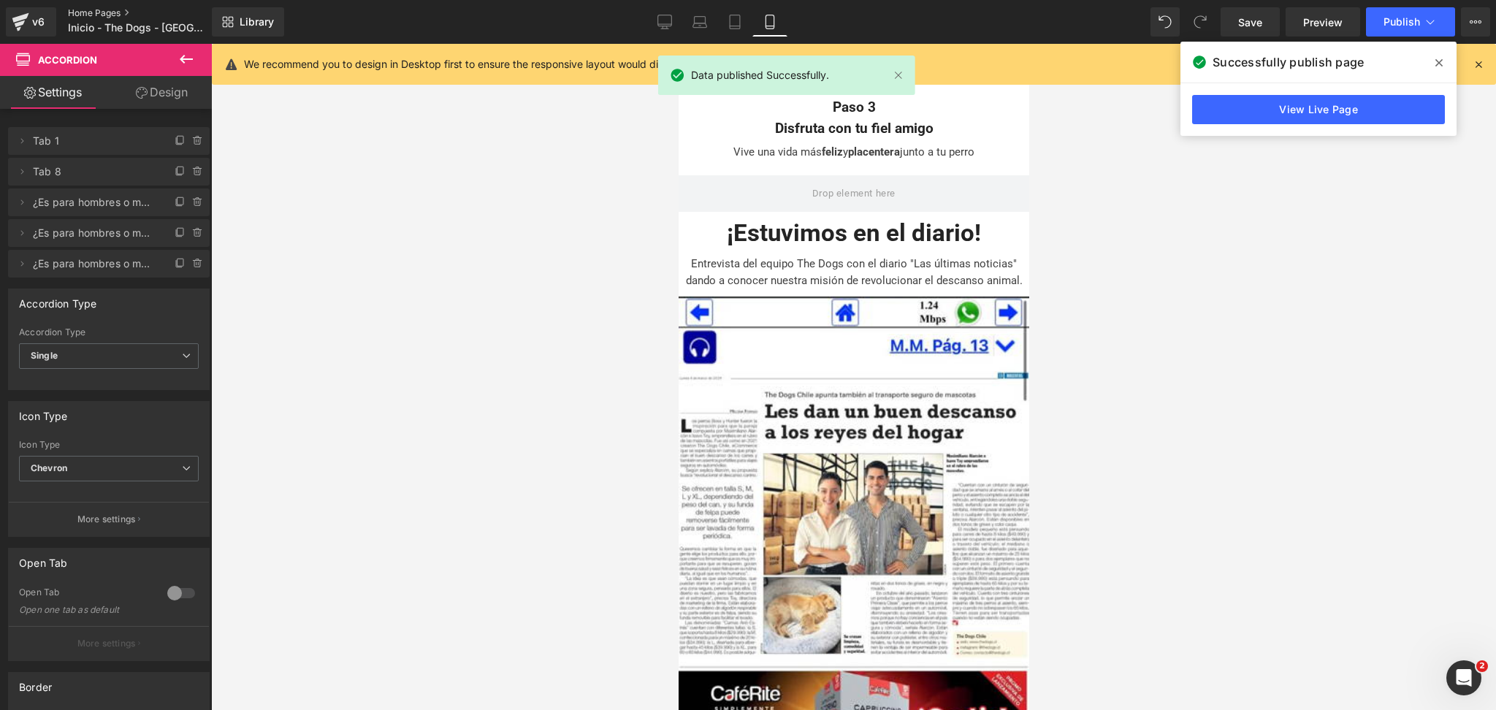
click at [79, 10] on link "Home Pages" at bounding box center [152, 13] width 168 height 12
